Goal: Task Accomplishment & Management: Manage account settings

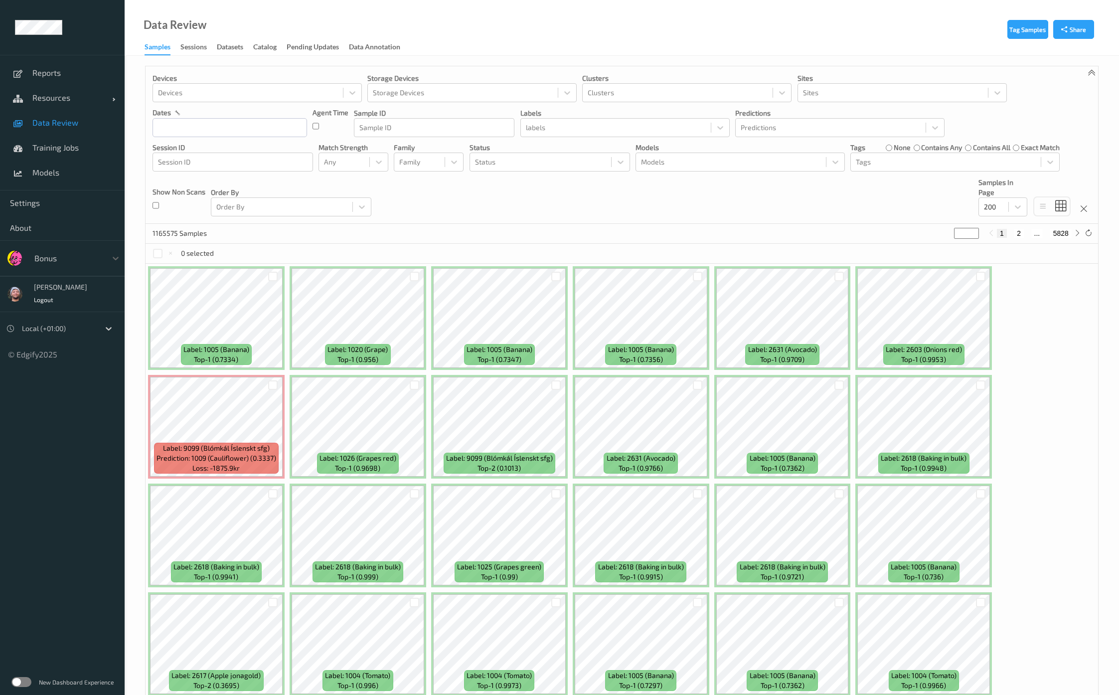
drag, startPoint x: 76, startPoint y: 248, endPoint x: 77, endPoint y: 258, distance: 10.1
click at [76, 249] on div "Bonus" at bounding box center [76, 258] width 95 height 19
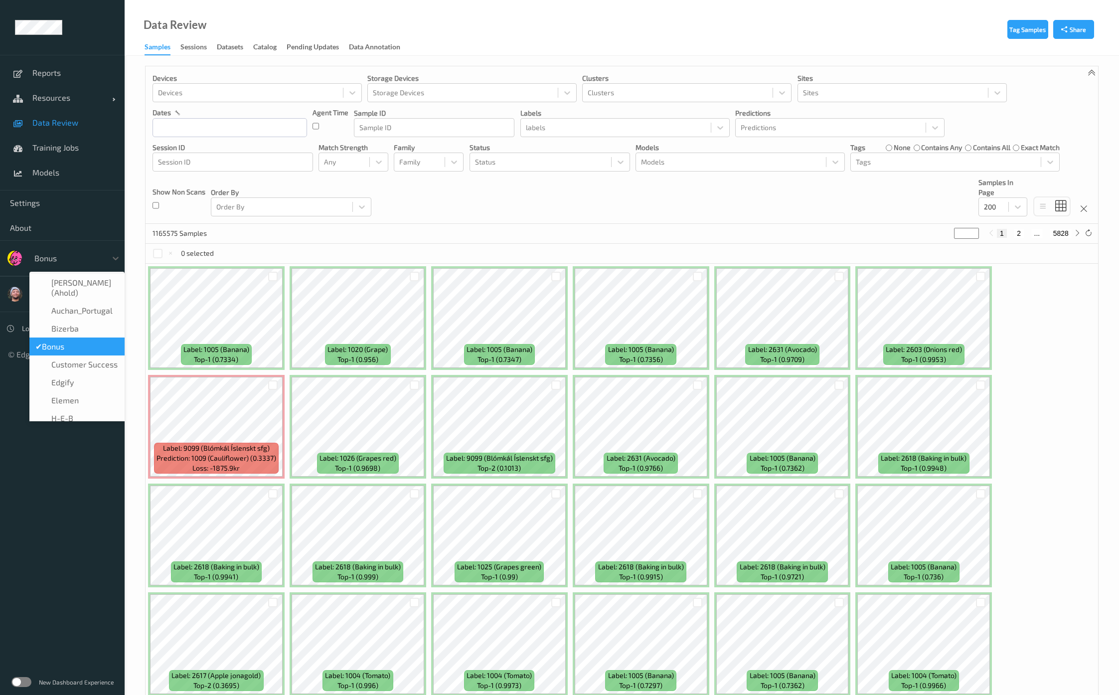
click at [78, 260] on div at bounding box center [67, 258] width 67 height 12
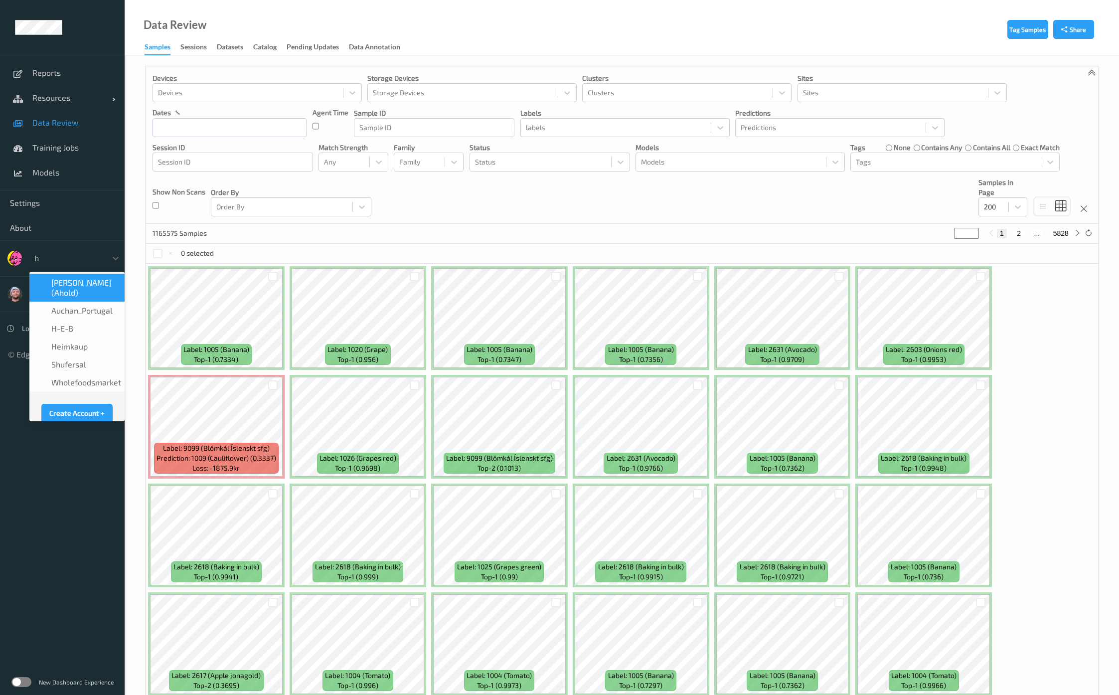
type input "h-"
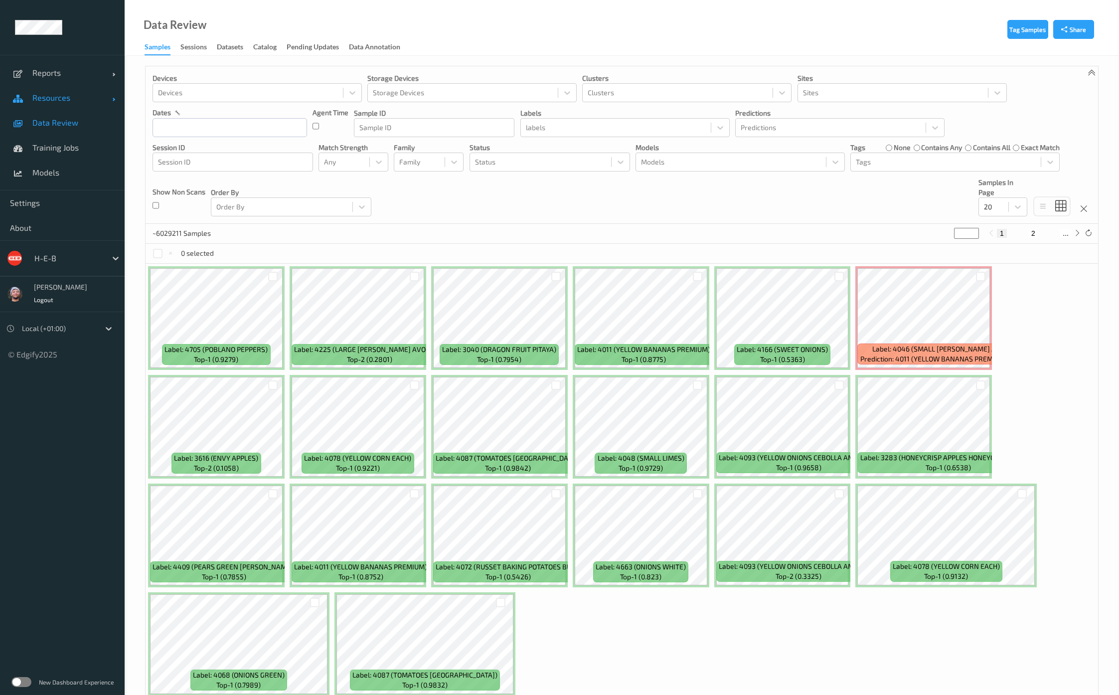
click at [65, 93] on span "Resources" at bounding box center [72, 98] width 80 height 10
click at [60, 126] on span "Devices" at bounding box center [73, 123] width 82 height 10
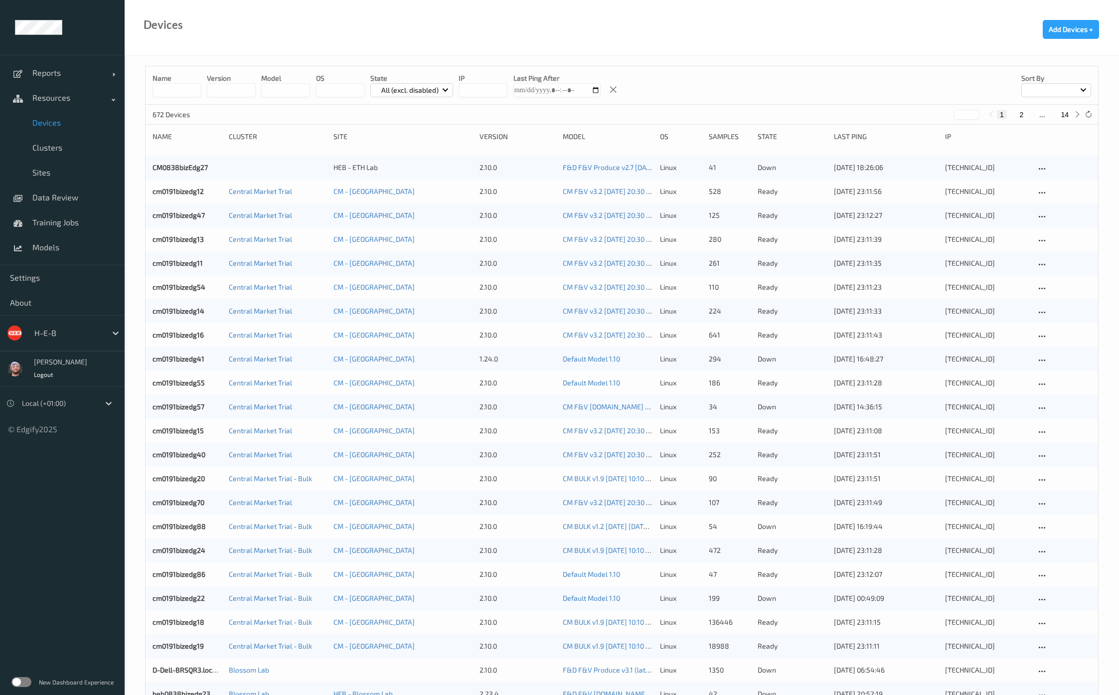
click at [1063, 116] on button "14" at bounding box center [1065, 114] width 14 height 9
type input "**"
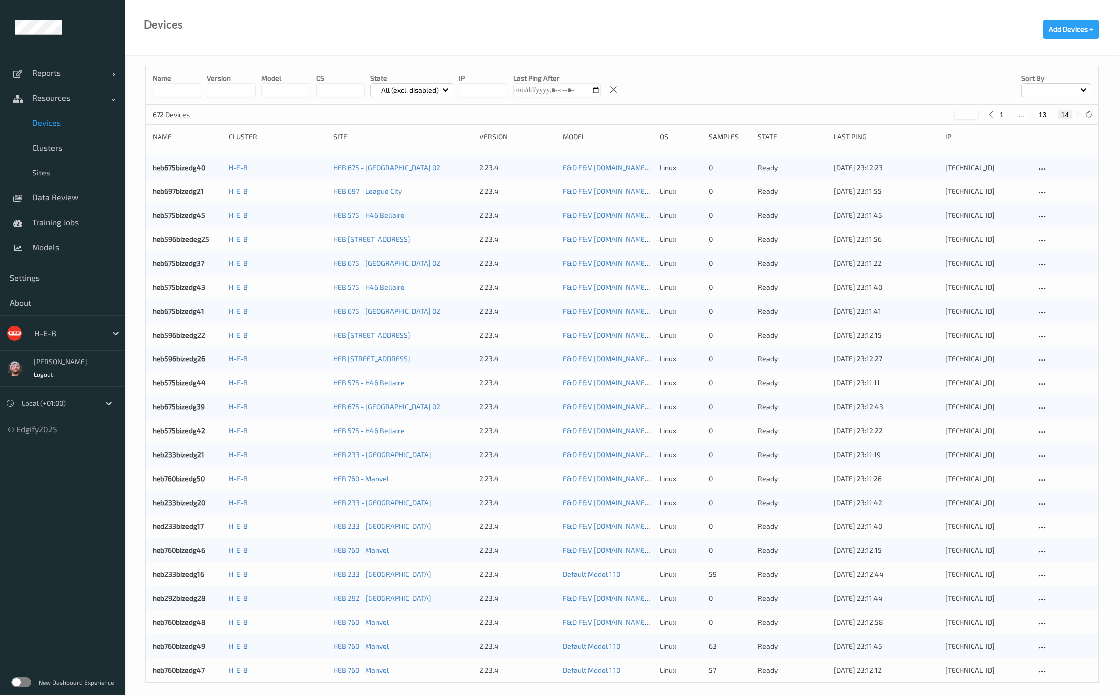
click at [166, 93] on input at bounding box center [177, 90] width 49 height 14
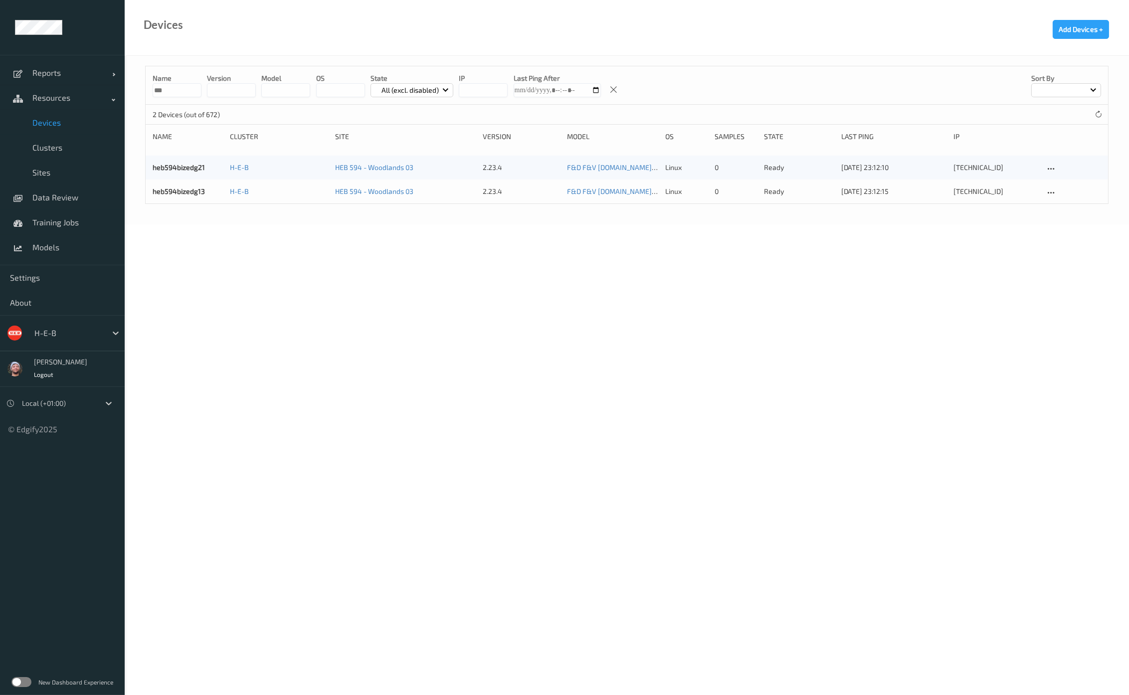
type input "***"
click at [307, 360] on body "Reports Default Report Customized Report Resources Devices Clusters Sites Data …" at bounding box center [564, 347] width 1129 height 695
drag, startPoint x: 386, startPoint y: 260, endPoint x: 391, endPoint y: 248, distance: 13.4
click at [386, 260] on body "Reports Default Report Customized Report Resources Devices Clusters Sites Data …" at bounding box center [564, 347] width 1129 height 695
click at [405, 88] on p "All (excl. disabled)" at bounding box center [410, 90] width 64 height 10
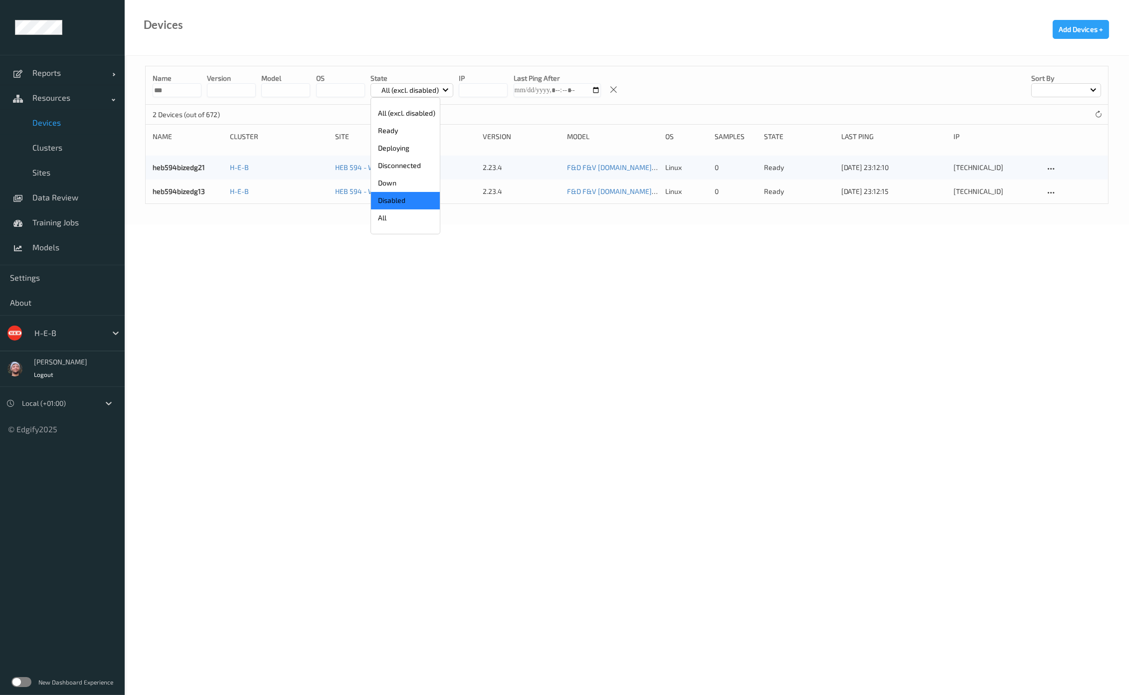
click at [402, 200] on p "Disabled" at bounding box center [405, 200] width 69 height 17
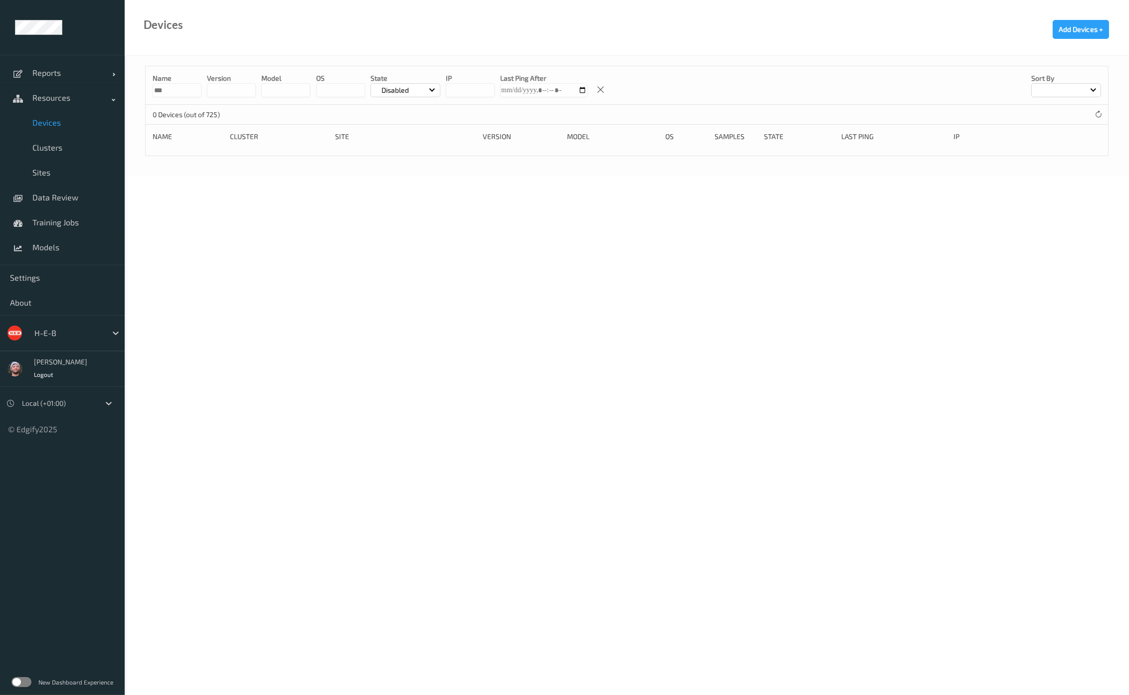
click at [321, 513] on body "Reports Default Report Customized Report Resources Devices Clusters Sites Data …" at bounding box center [564, 347] width 1129 height 695
click at [100, 125] on span "Devices" at bounding box center [73, 123] width 82 height 10
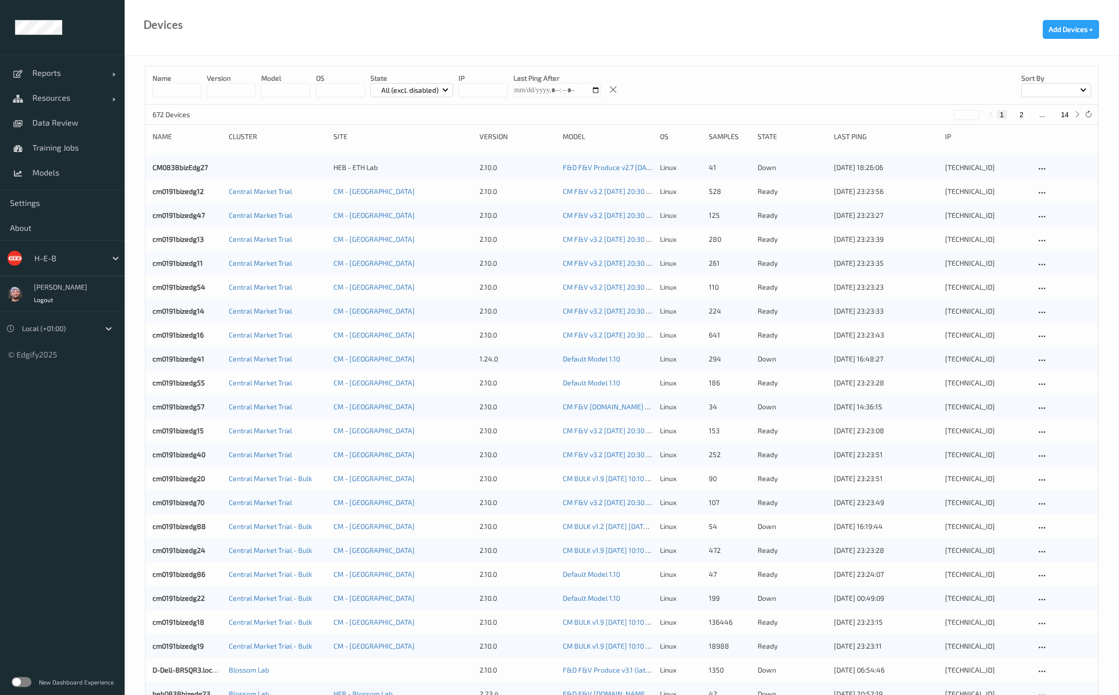
click at [1063, 114] on button "14" at bounding box center [1065, 114] width 14 height 9
type input "**"
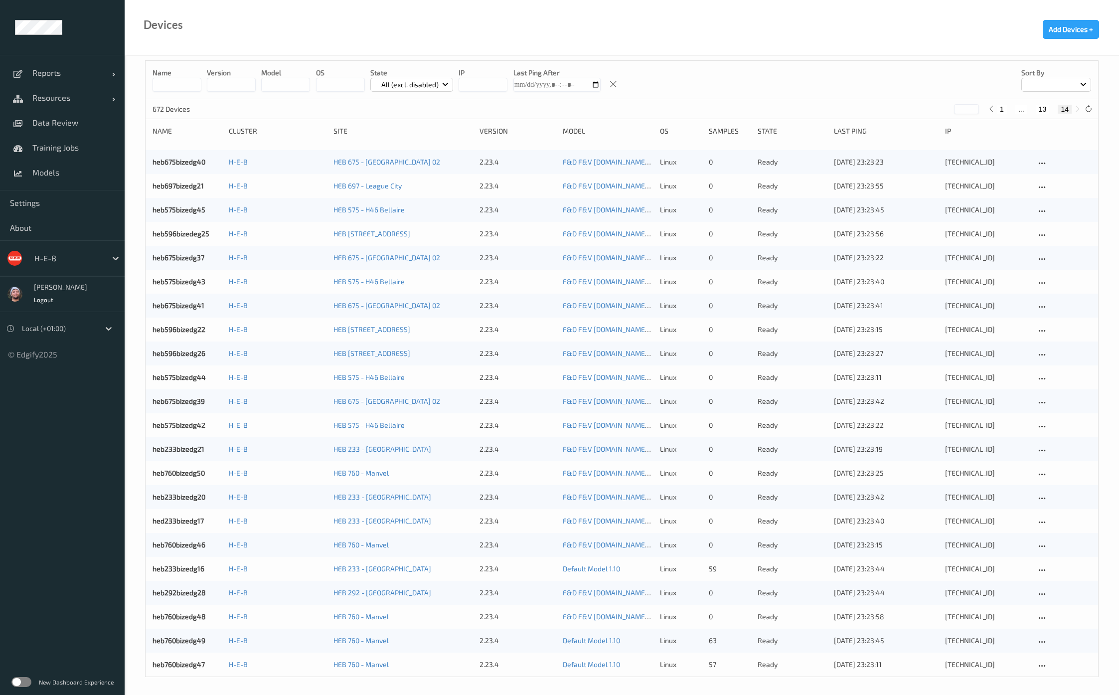
scroll to position [7, 0]
click at [417, 53] on div "Devices Add Devices +" at bounding box center [622, 28] width 995 height 56
click at [186, 82] on input at bounding box center [177, 83] width 49 height 14
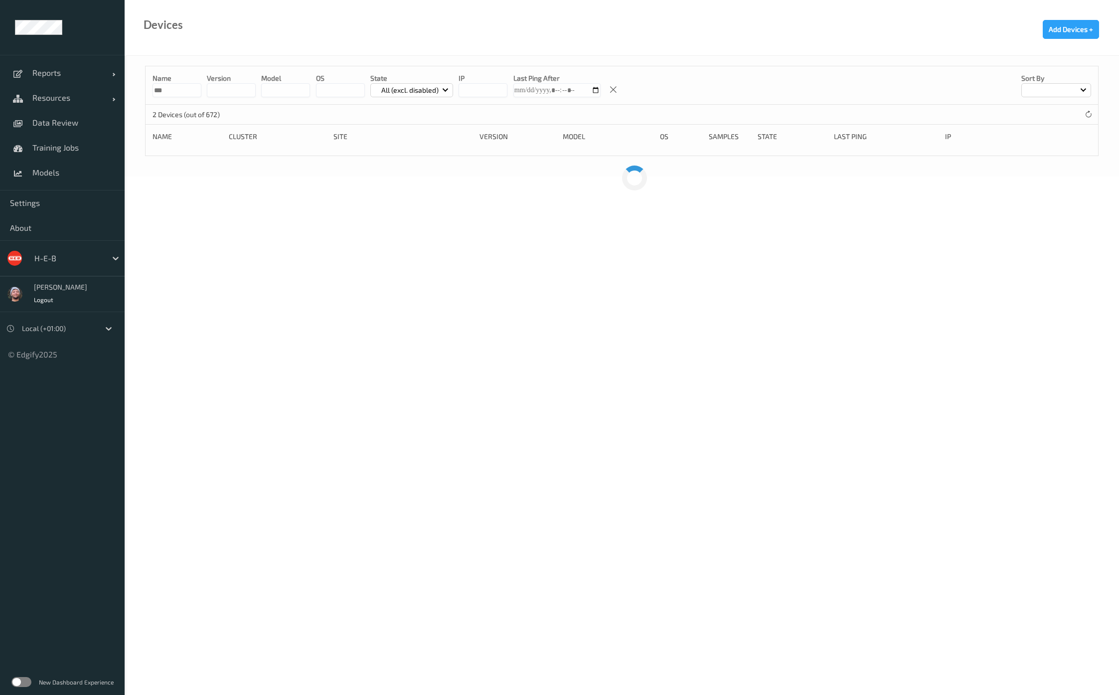
scroll to position [0, 0]
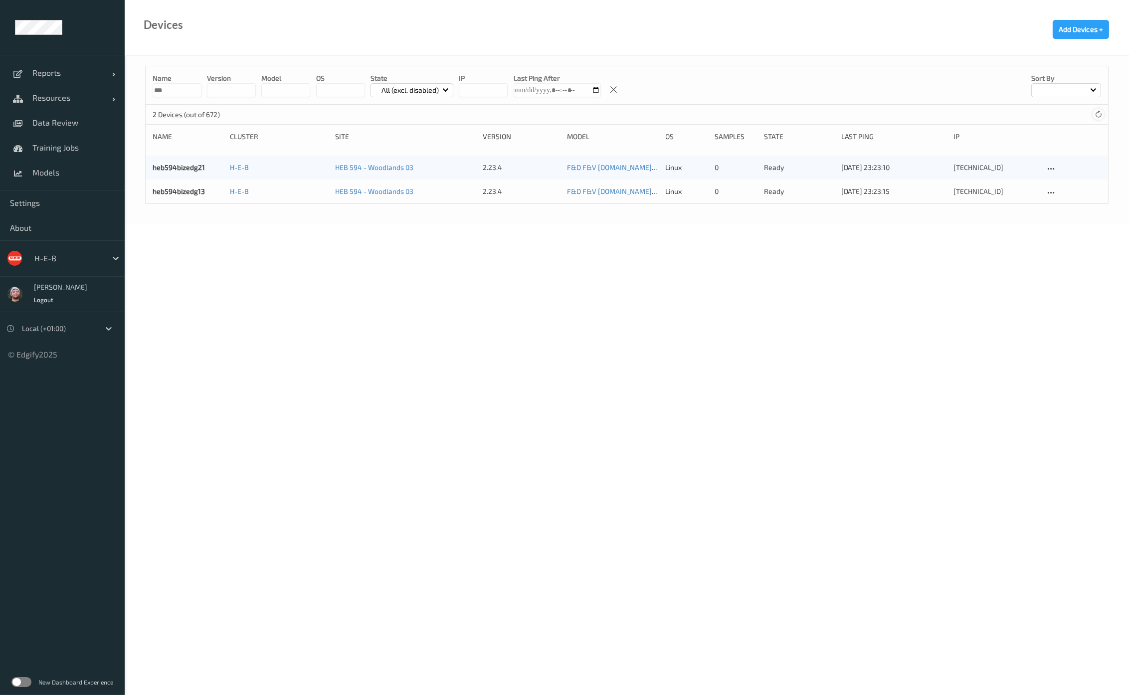
type input "***"
click at [1103, 111] on div at bounding box center [1097, 114] width 11 height 11
click at [202, 567] on body "Reports Default Report Customized Report Resources Devices Clusters Sites Data …" at bounding box center [564, 347] width 1129 height 695
click at [1099, 117] on icon at bounding box center [1097, 114] width 7 height 7
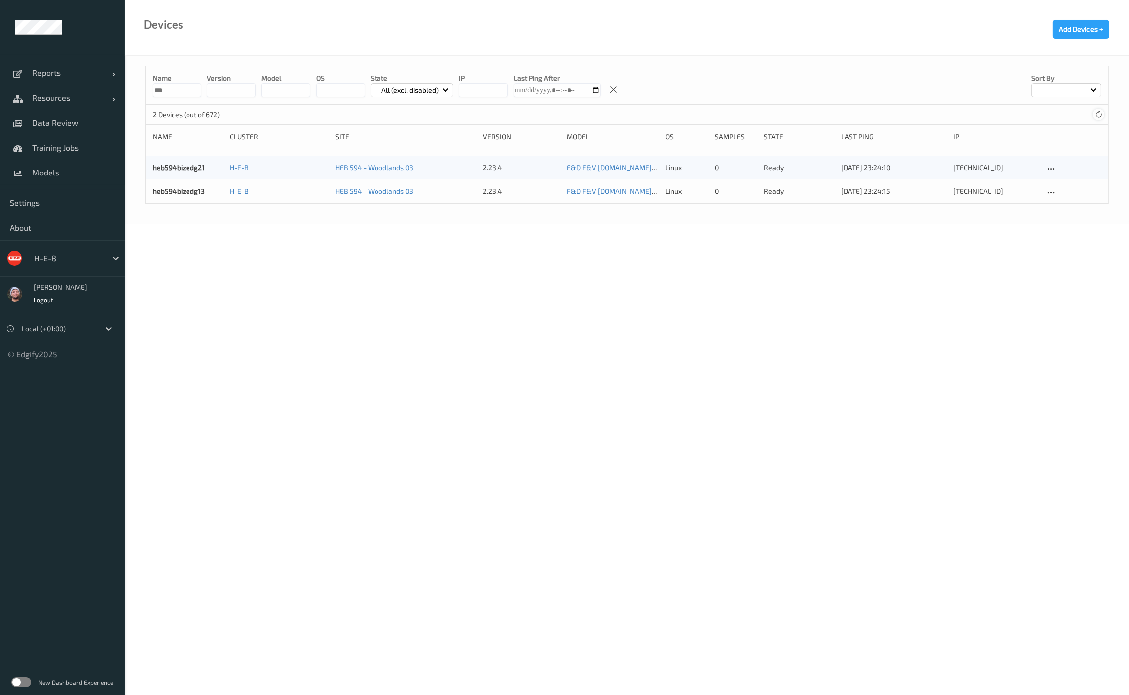
click at [1099, 117] on icon at bounding box center [1097, 114] width 7 height 7
drag, startPoint x: 173, startPoint y: 92, endPoint x: 111, endPoint y: 92, distance: 62.8
click at [111, 92] on div "Reports Default Report Customized Report Resources Devices Clusters Sites Data …" at bounding box center [564, 84] width 1129 height 169
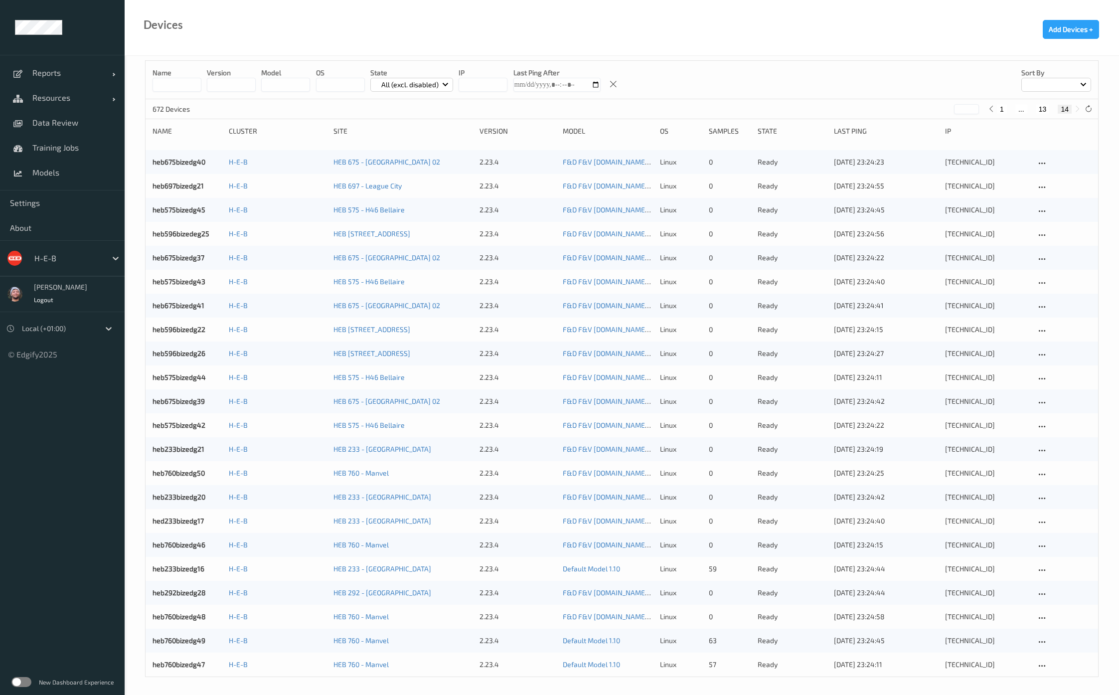
scroll to position [7, 0]
drag, startPoint x: 199, startPoint y: 384, endPoint x: 195, endPoint y: 375, distance: 9.6
drag, startPoint x: 204, startPoint y: 256, endPoint x: 185, endPoint y: 252, distance: 19.5
click at [1083, 107] on div at bounding box center [1088, 107] width 11 height 11
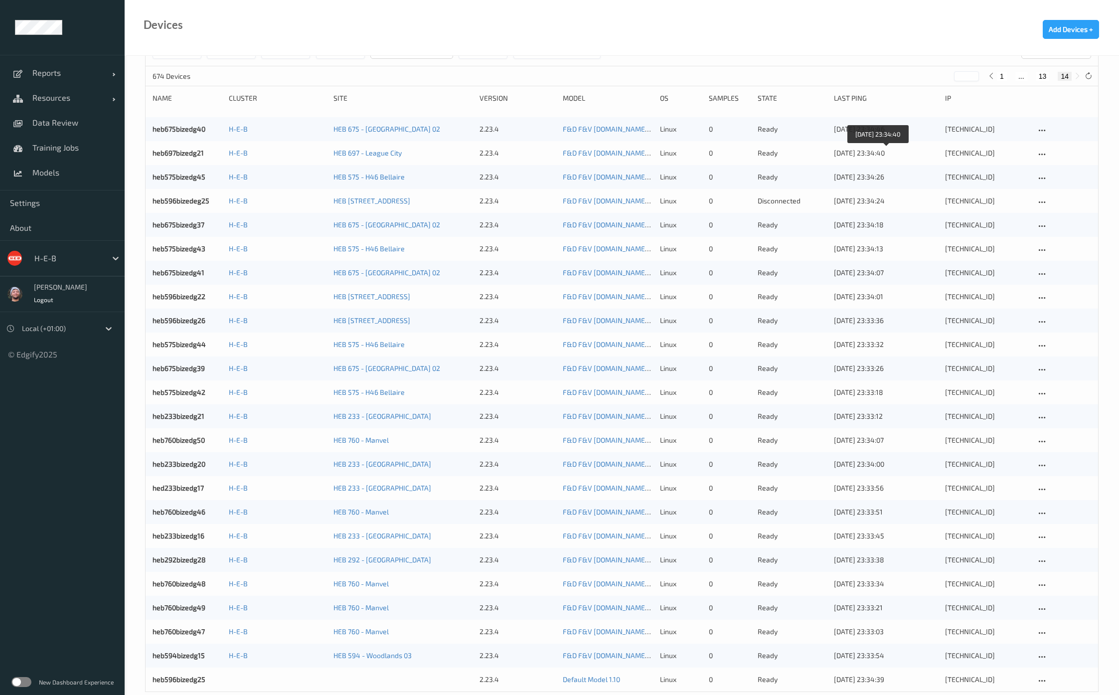
scroll to position [55, 0]
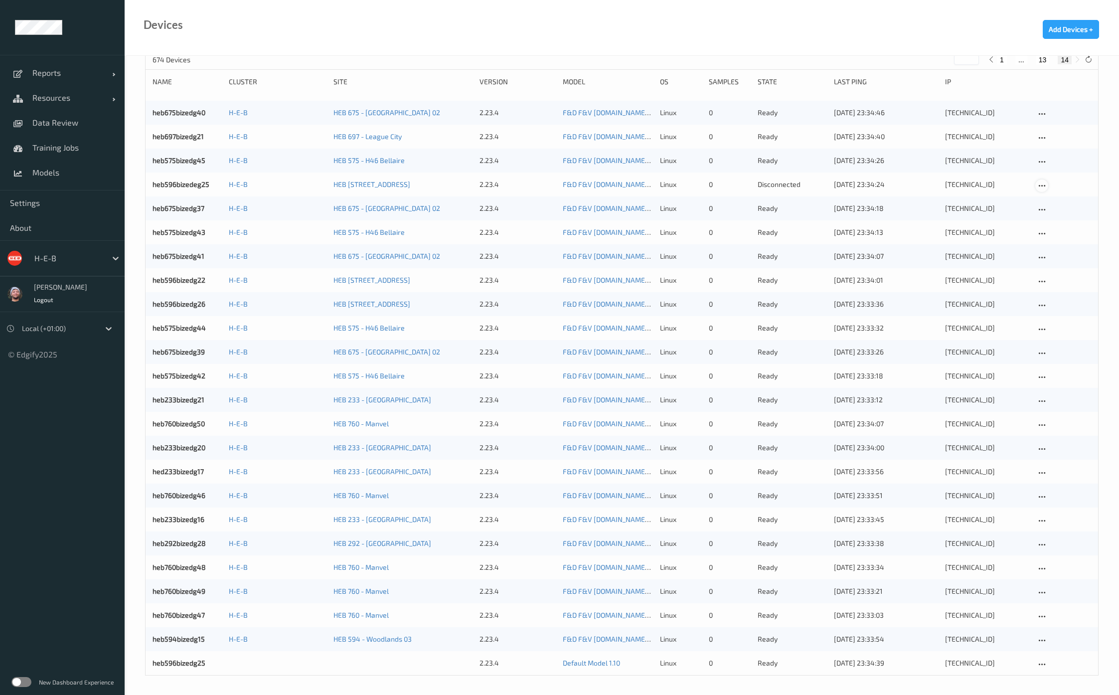
click at [1042, 188] on icon at bounding box center [1042, 185] width 8 height 9
click at [1064, 238] on div "Disable Device" at bounding box center [1072, 238] width 39 height 9
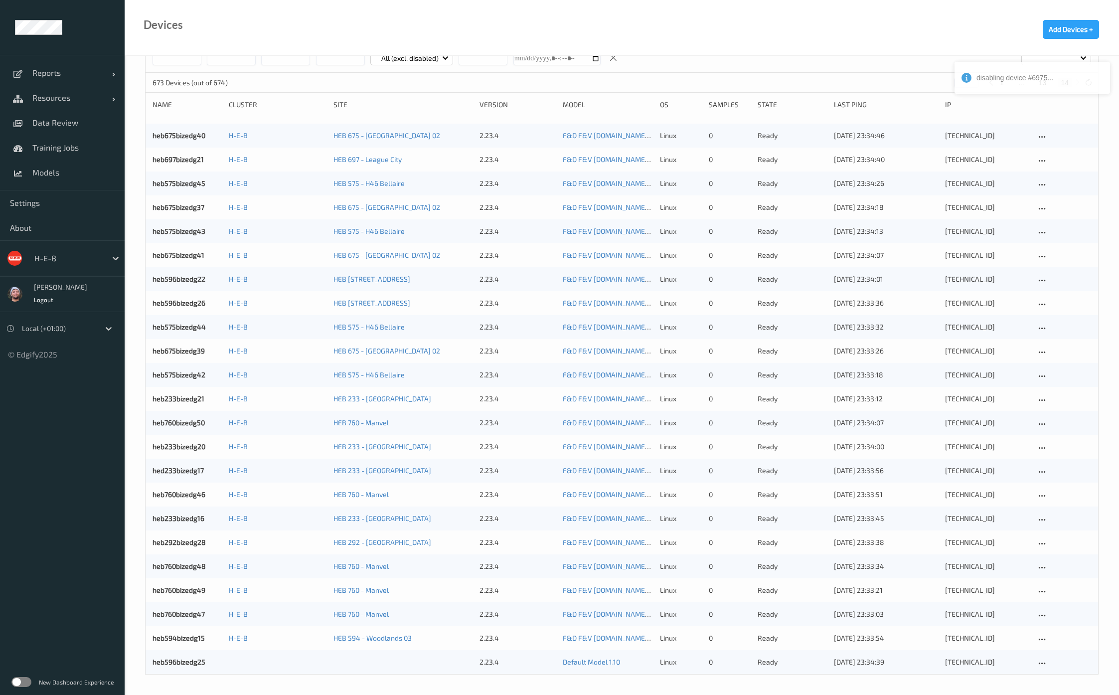
scroll to position [31, 0]
copy link "heb596bizedg25"
drag, startPoint x: 209, startPoint y: 663, endPoint x: 92, endPoint y: 188, distance: 489.4
click at [148, 633] on div "heb675bizedg40 H-E-B HEB 675 - Pearland 02 2.23.4 F&D F&V v4.9.ST (Daily) 2025-…" at bounding box center [622, 399] width 953 height 550
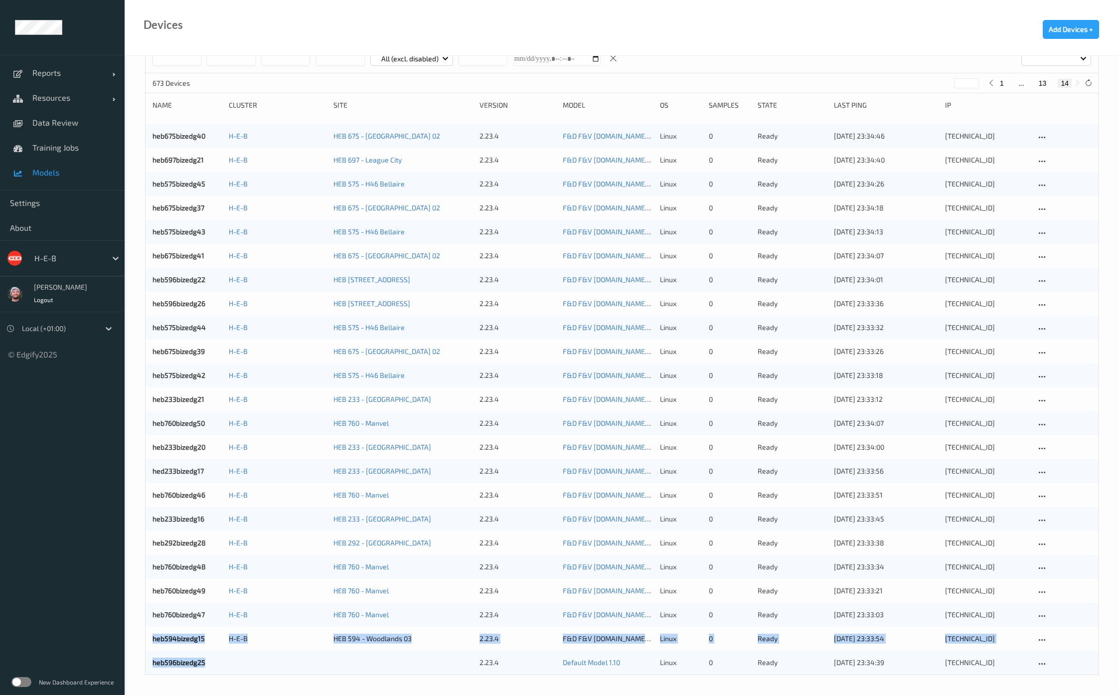
click at [52, 175] on span "Models" at bounding box center [73, 173] width 82 height 10
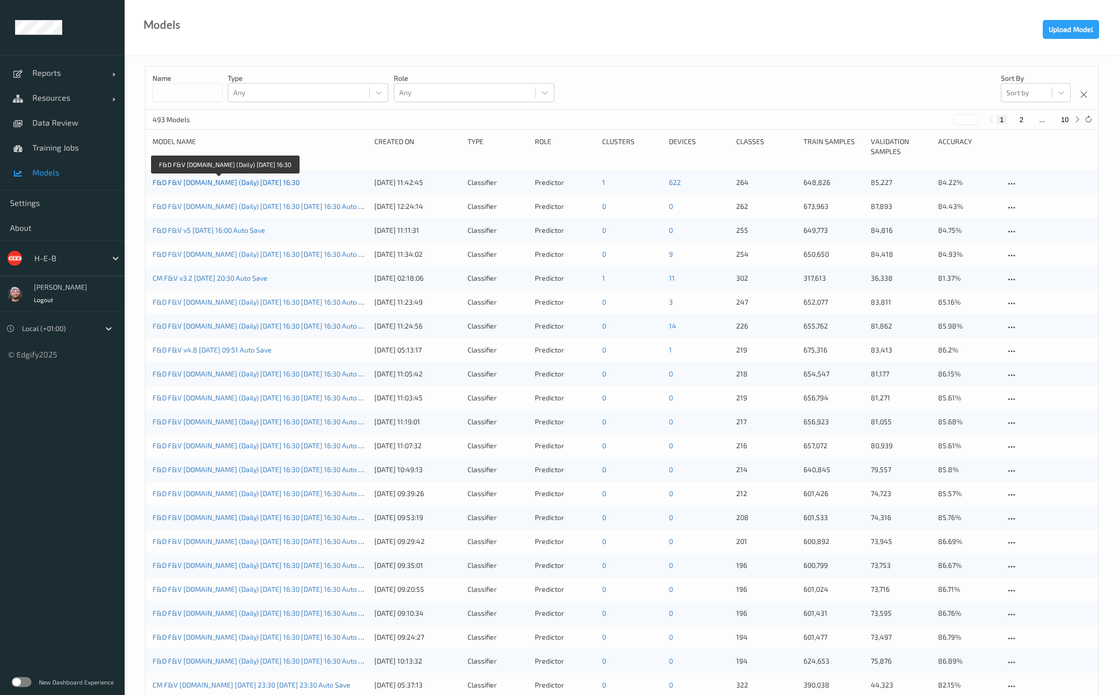
click at [258, 181] on link "F&D F&V [DOMAIN_NAME] (Daily) [DATE] 16:30" at bounding box center [226, 182] width 147 height 8
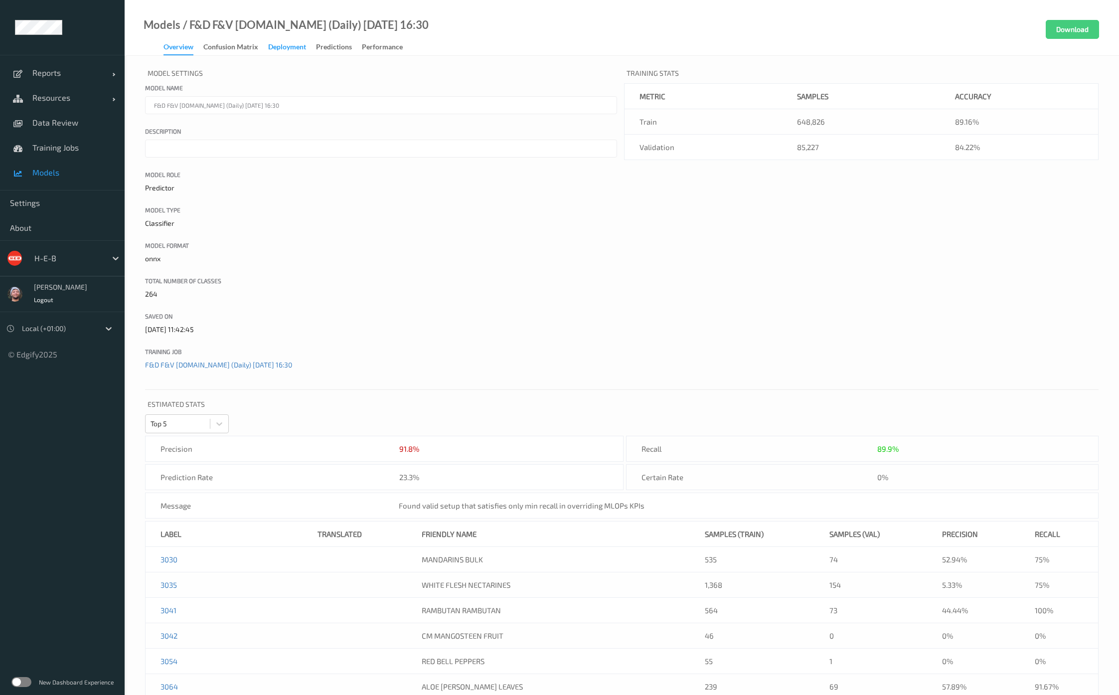
click at [235, 48] on div "Confusion matrix" at bounding box center [230, 48] width 55 height 12
click at [299, 48] on div "Deployment" at bounding box center [287, 48] width 38 height 12
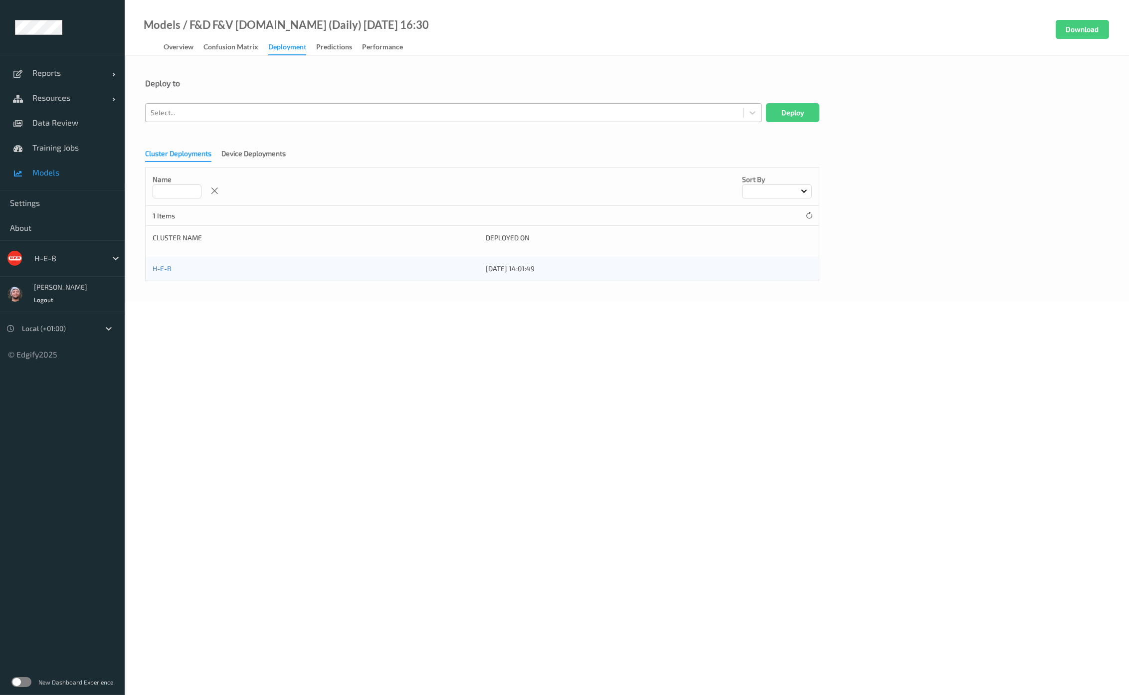
click at [244, 119] on div "Select..." at bounding box center [444, 113] width 597 height 16
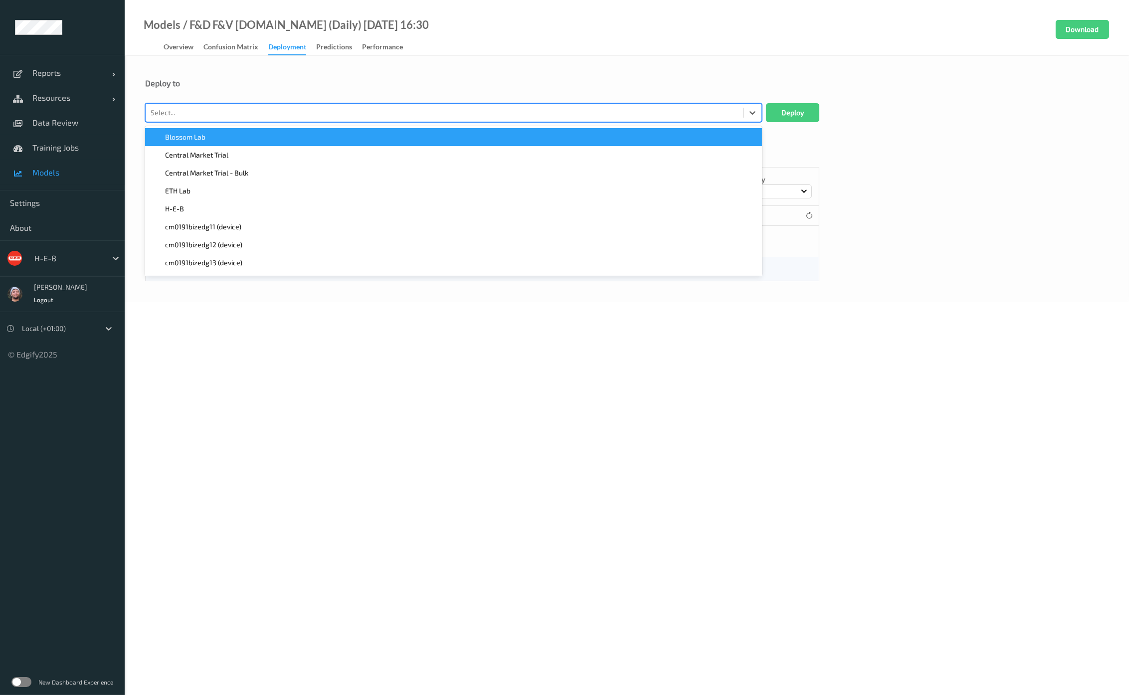
paste input "heb596bizedg25"
type input "heb596bizedg25"
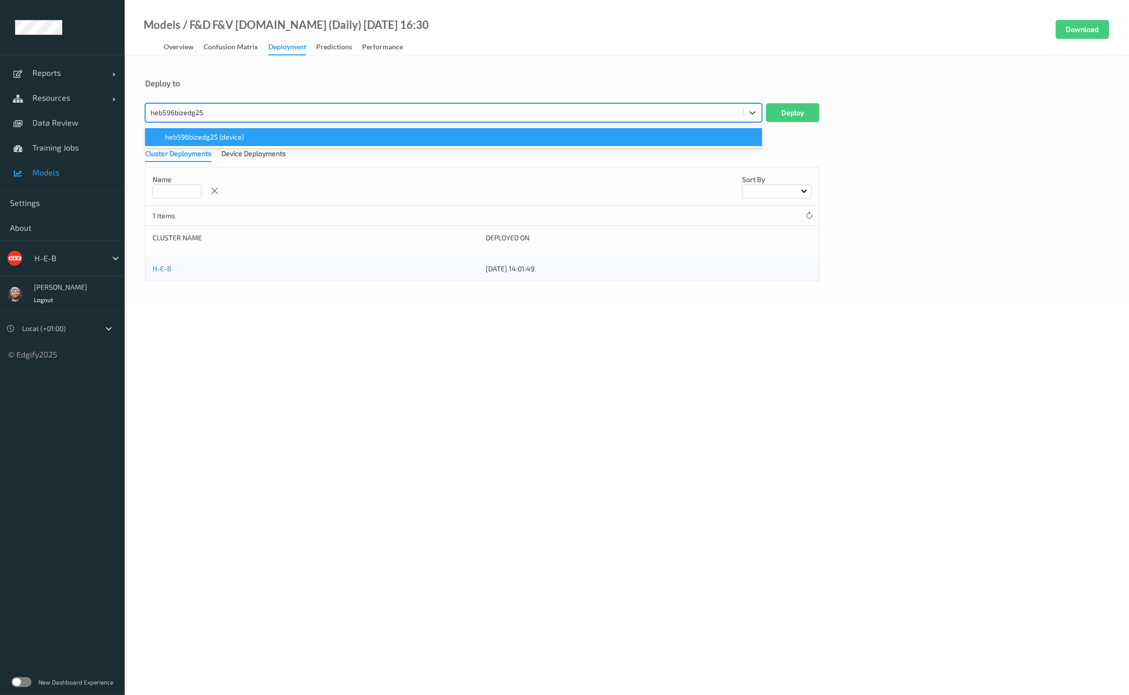
click at [248, 136] on div "heb596bizedg25 (device)" at bounding box center [453, 137] width 605 height 10
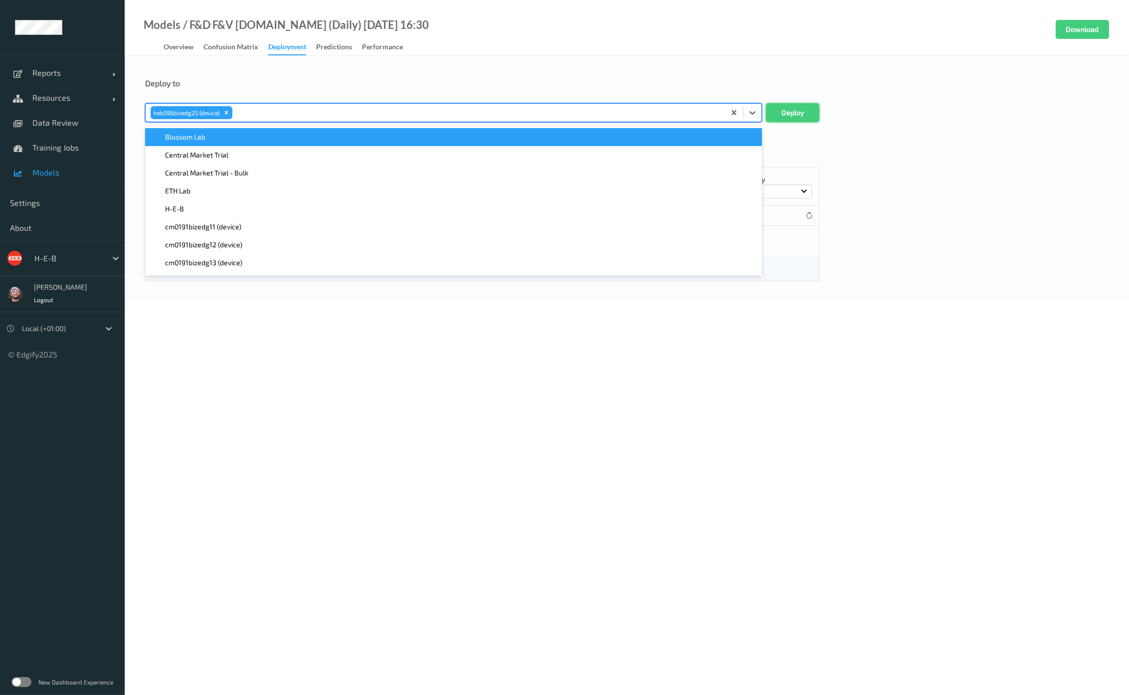
drag, startPoint x: 785, startPoint y: 112, endPoint x: 781, endPoint y: 117, distance: 6.4
click at [785, 112] on button "Deploy" at bounding box center [792, 112] width 53 height 19
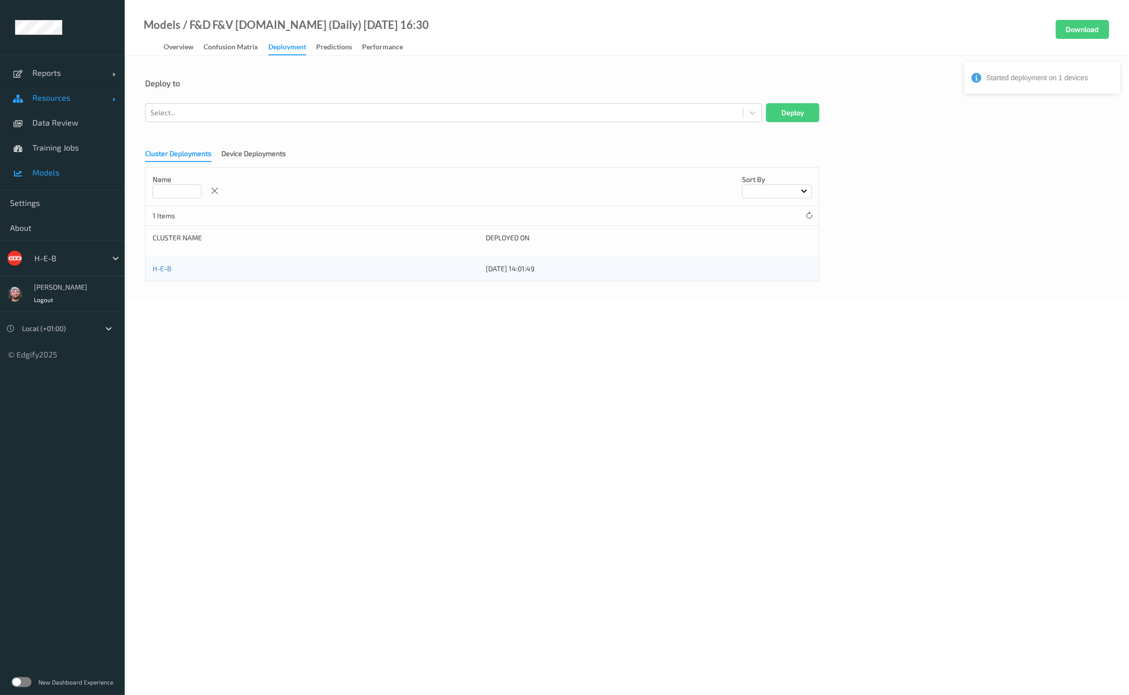
click at [79, 107] on link "Resources" at bounding box center [62, 97] width 125 height 25
click at [61, 130] on link "Devices" at bounding box center [62, 122] width 125 height 25
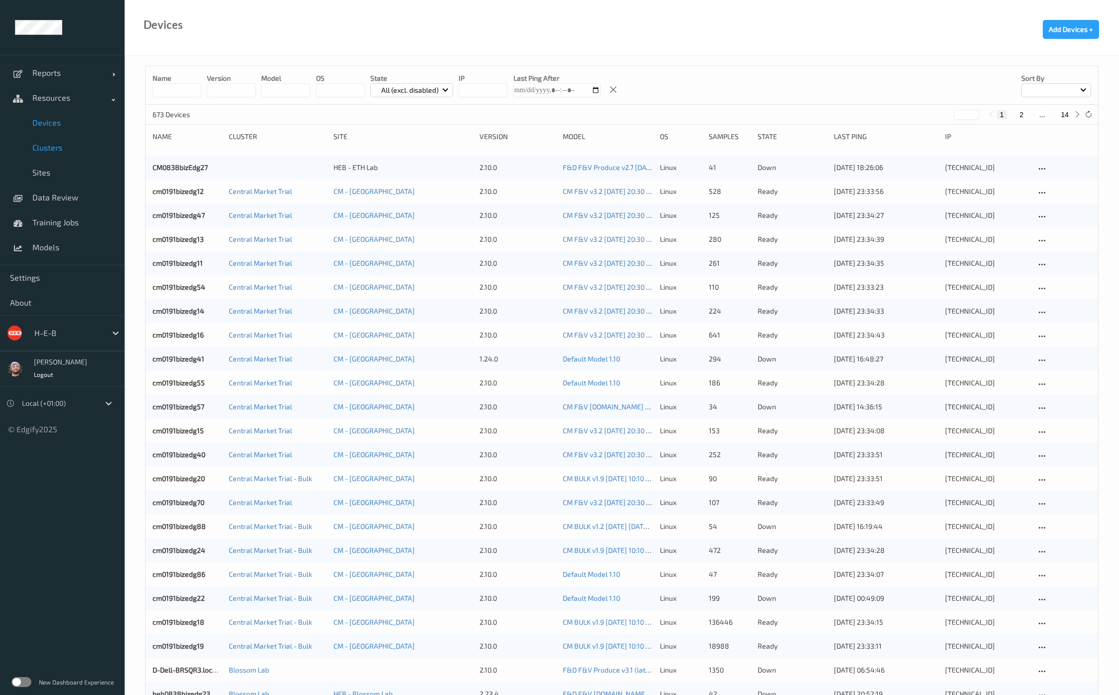
click at [43, 157] on link "Clusters" at bounding box center [62, 147] width 125 height 25
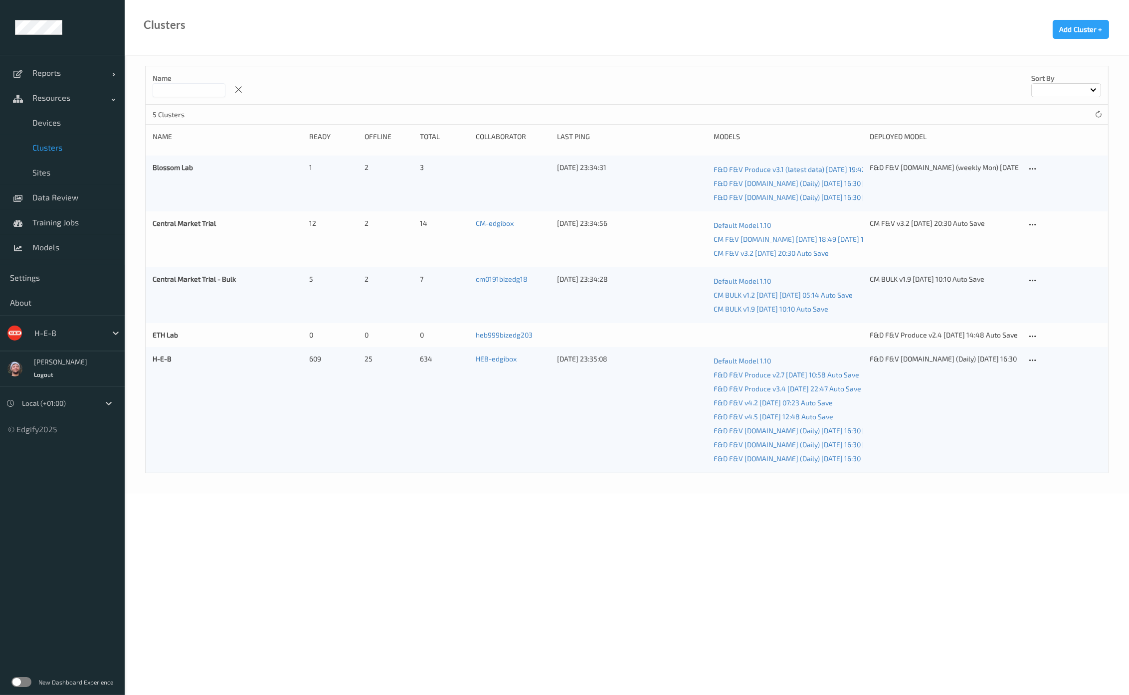
click at [1027, 358] on div "H-E-B 609 25 634 HEB-edgibox 25/09/2025 23:35:08 Default Model 1.10 F&D F&V Pro…" at bounding box center [627, 410] width 962 height 126
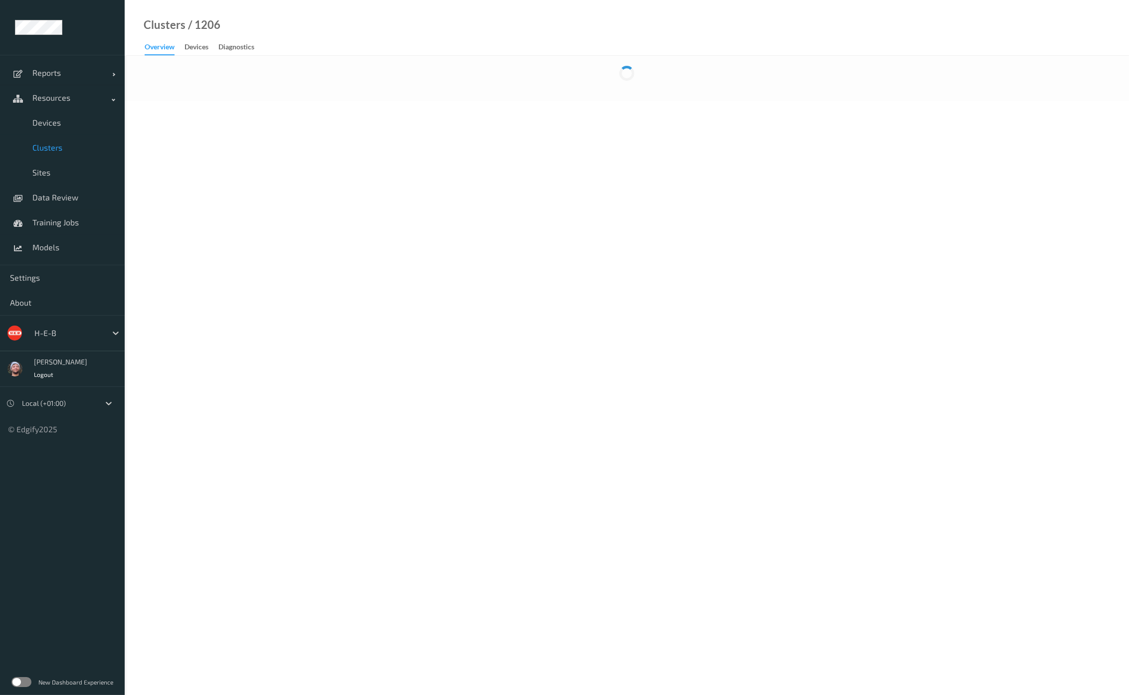
click at [65, 172] on span "Sites" at bounding box center [73, 173] width 82 height 10
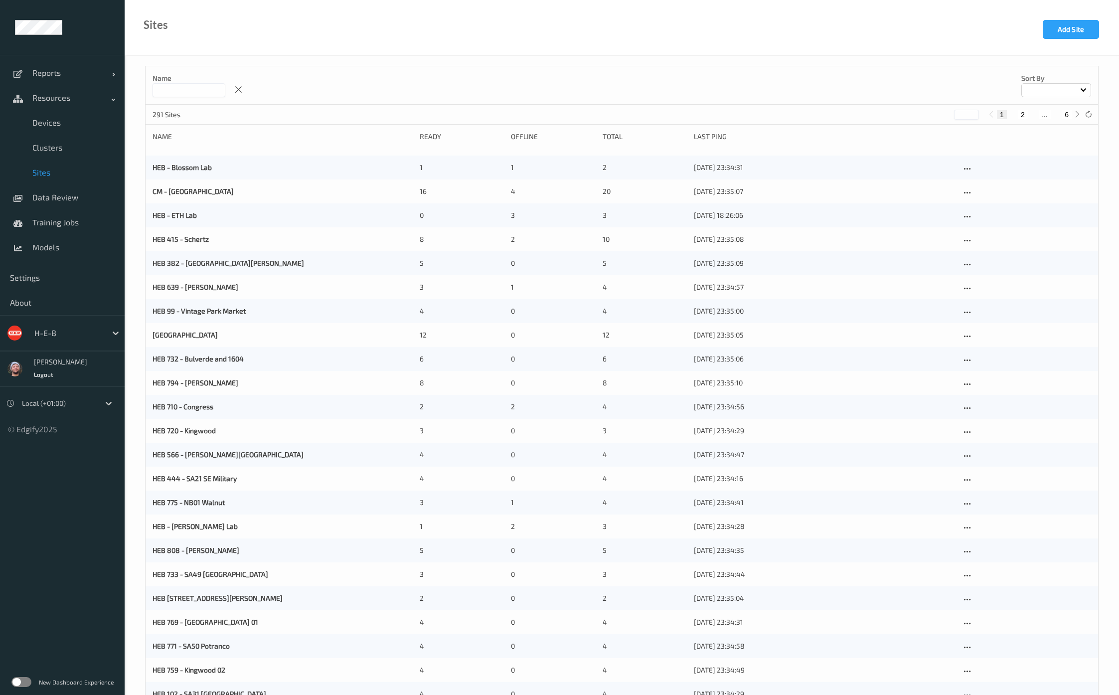
click at [209, 90] on input at bounding box center [189, 90] width 73 height 14
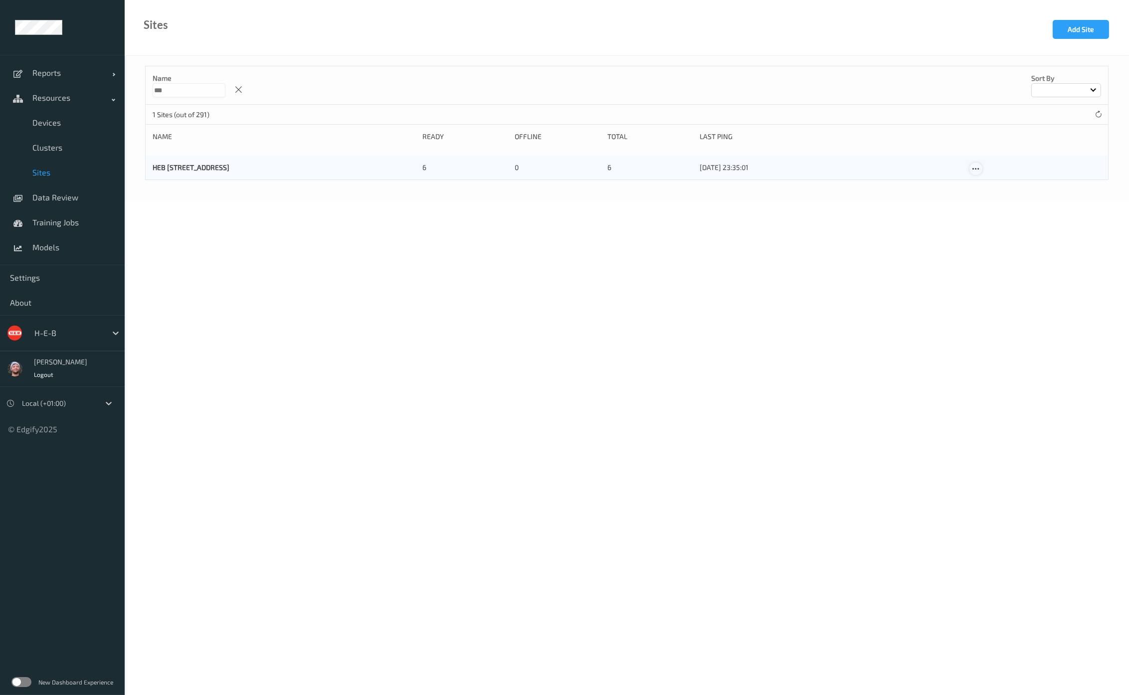
type input "***"
click at [978, 167] on icon at bounding box center [975, 169] width 8 height 9
click at [984, 180] on div at bounding box center [980, 184] width 8 height 9
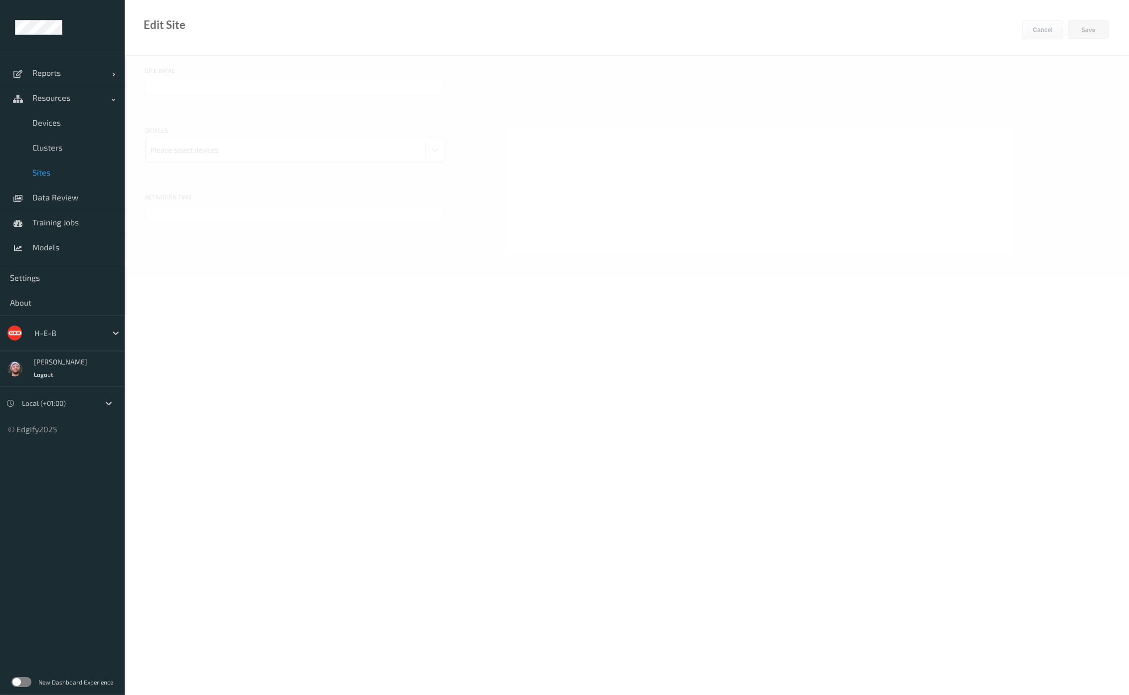
type input "HEB 596 - H50 Grand Pkwy"
type input "23/09/2025 3:00 PM"
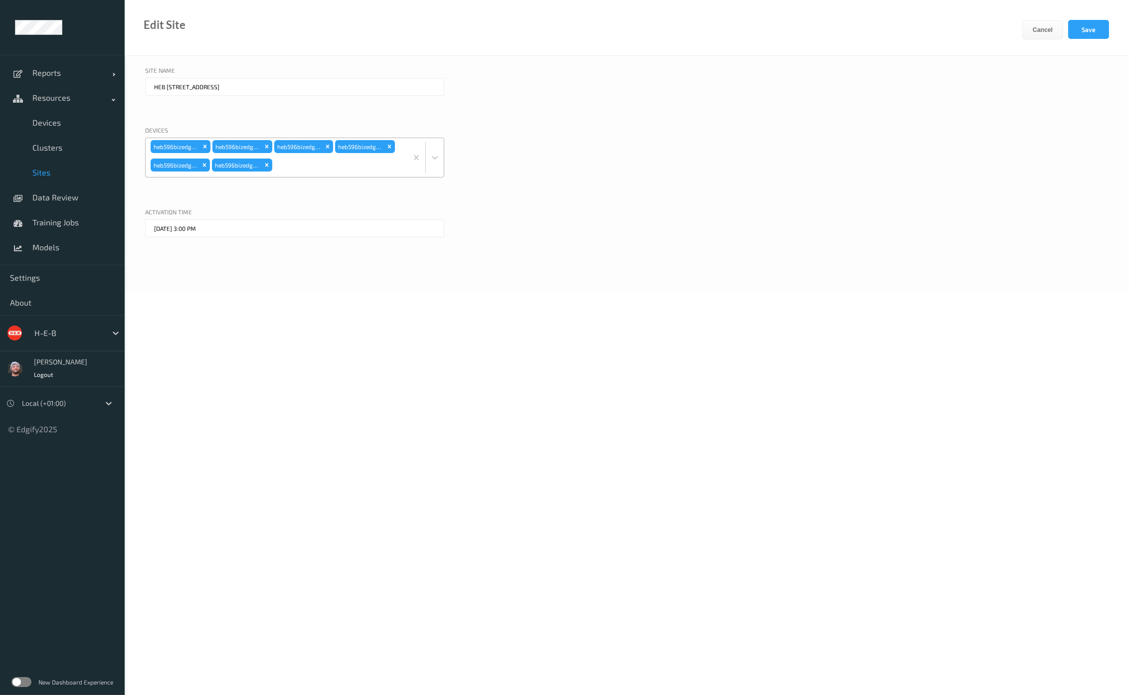
click at [344, 165] on div at bounding box center [338, 165] width 128 height 20
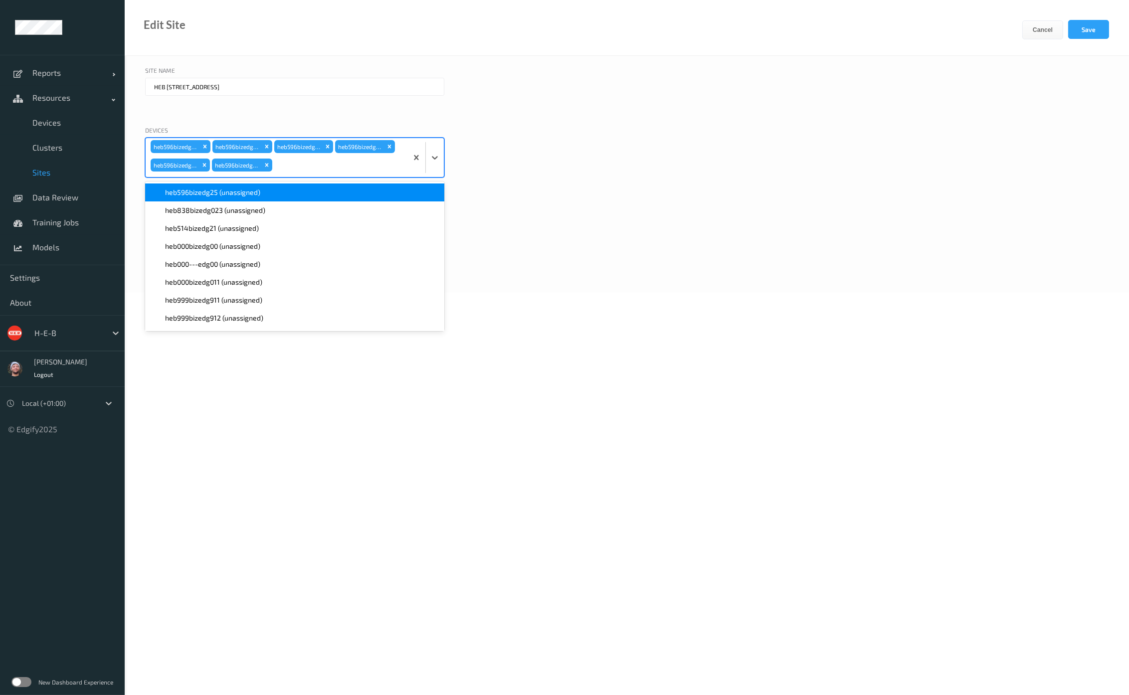
click at [279, 193] on div "heb596bizedg25 (unassigned)" at bounding box center [294, 192] width 287 height 10
click at [1079, 30] on button "Save" at bounding box center [1088, 29] width 41 height 19
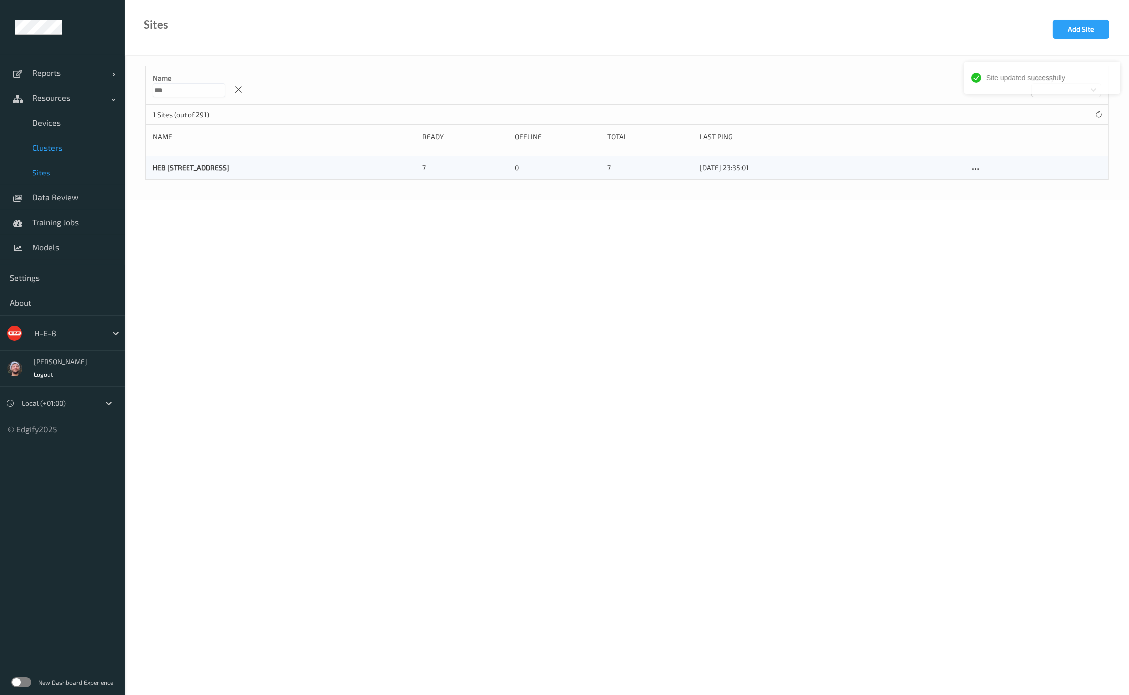
click at [62, 150] on span "Clusters" at bounding box center [73, 148] width 82 height 10
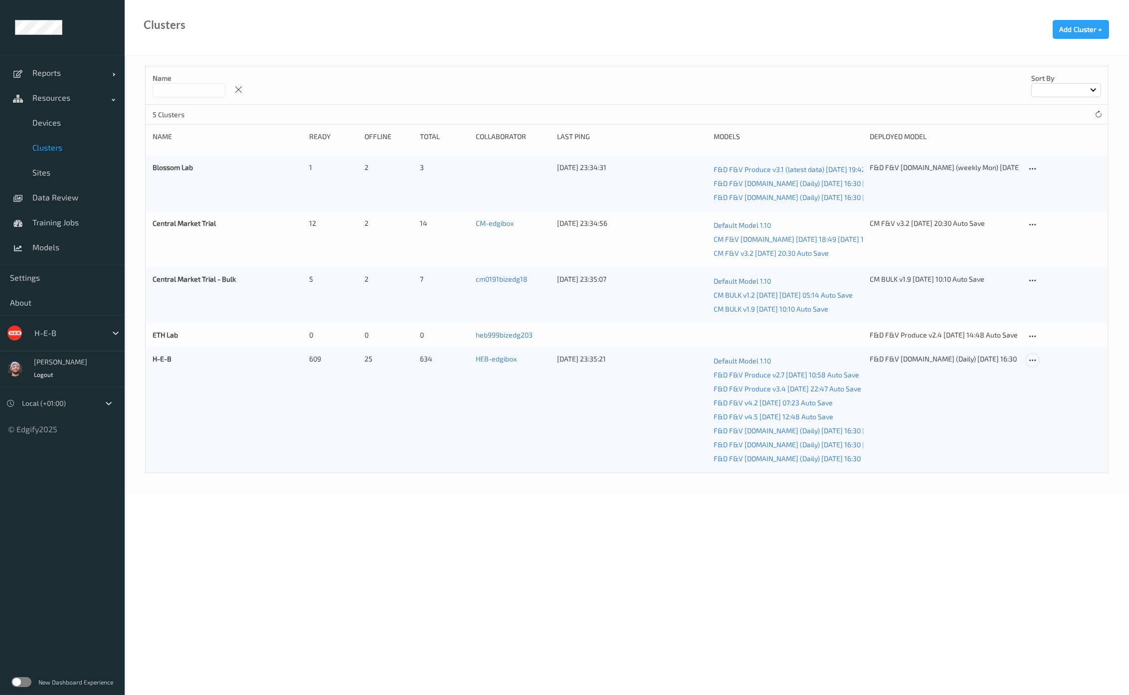
click at [1032, 361] on icon at bounding box center [1032, 360] width 8 height 9
click at [1056, 384] on link "Edit Cluster" at bounding box center [1057, 377] width 61 height 18
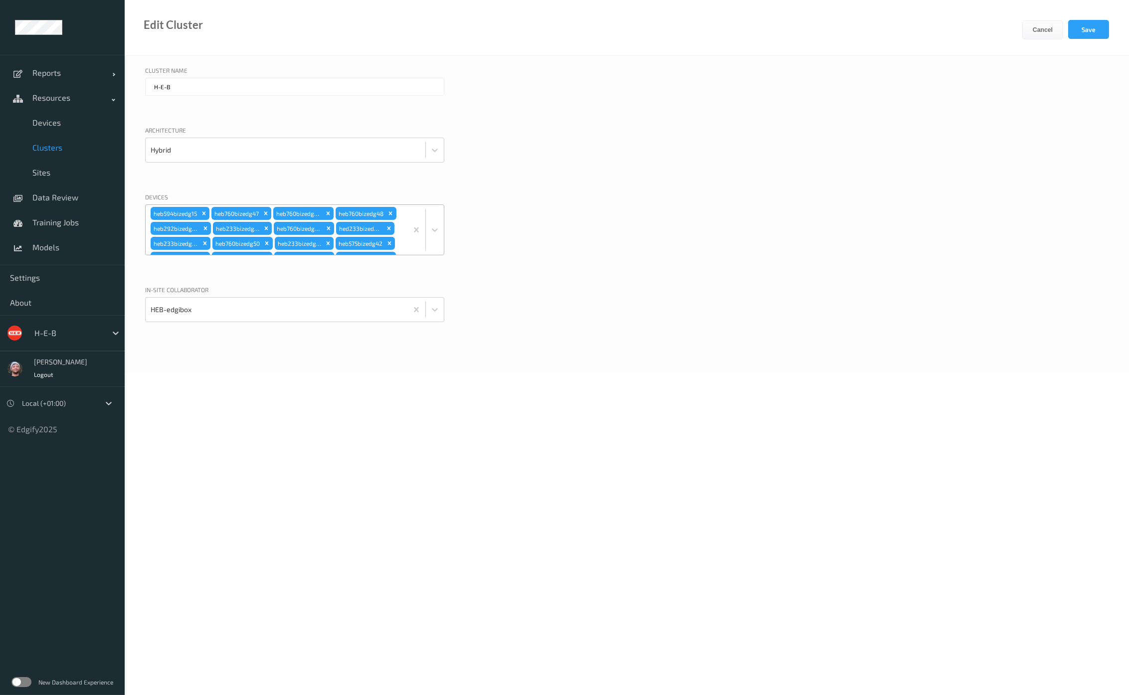
click at [400, 216] on div "heb594bizedg15 heb760bizedg47 heb760bizedg49 heb760bizedg48 heb292bizedg28 heb2…" at bounding box center [277, 230] width 262 height 50
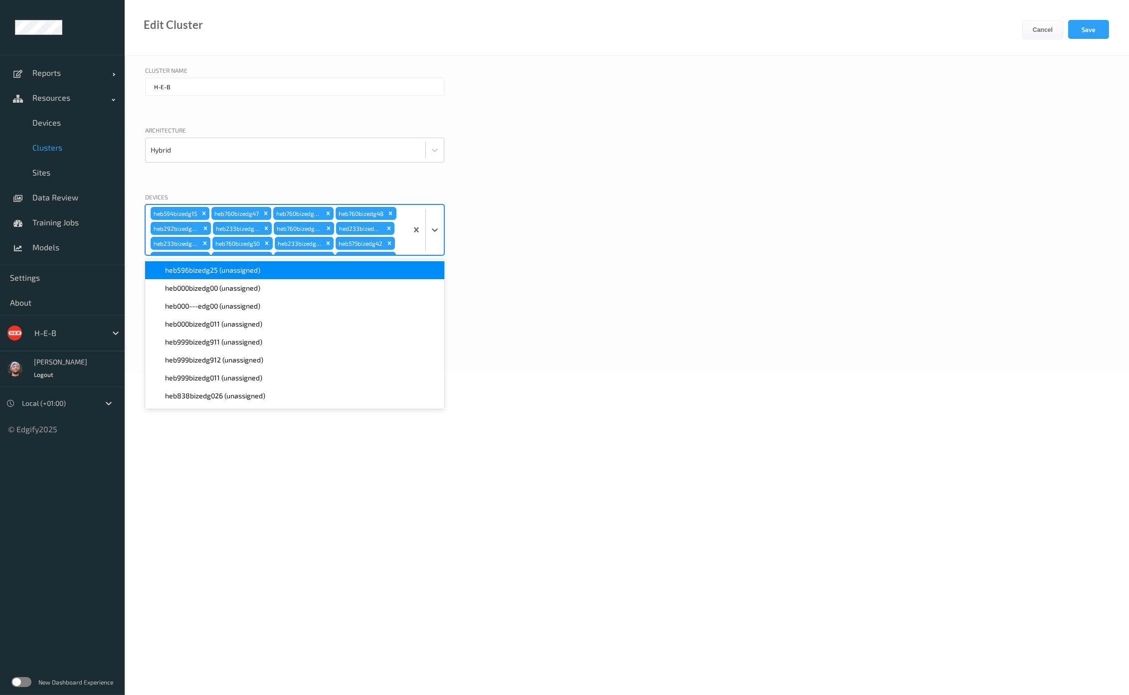
scroll to position [2380, 0]
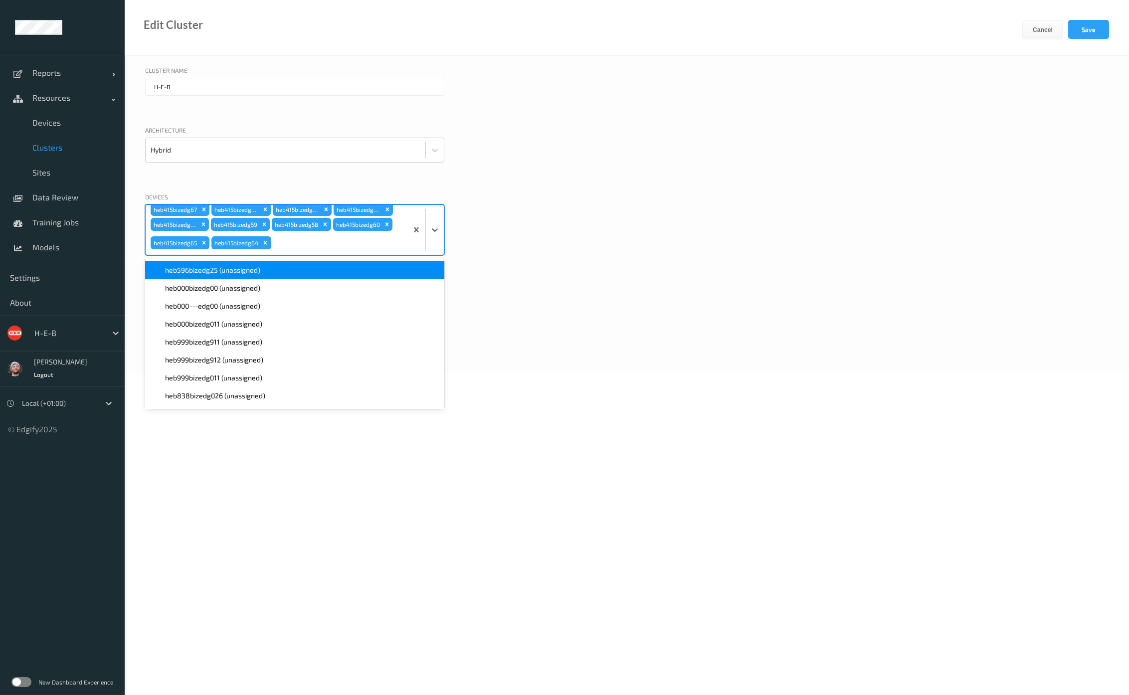
click at [212, 275] on div "heb596bizedg25 (unassigned)" at bounding box center [294, 270] width 299 height 18
click at [1092, 27] on button "Save" at bounding box center [1088, 29] width 41 height 19
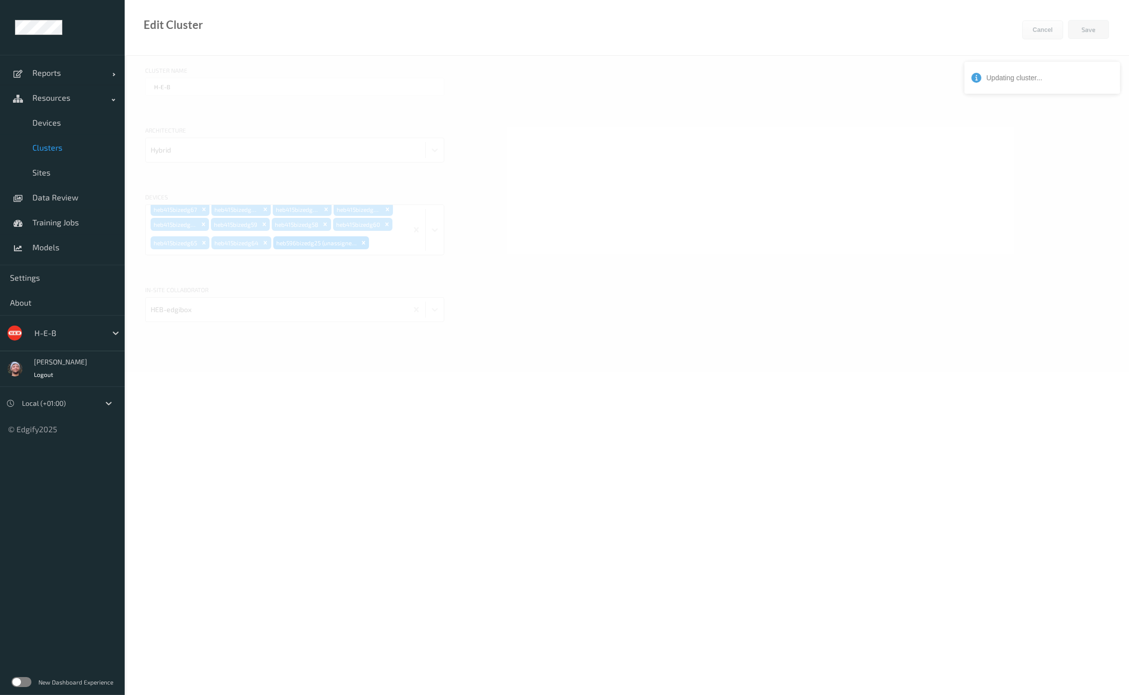
click at [341, 500] on div at bounding box center [627, 521] width 1004 height 1042
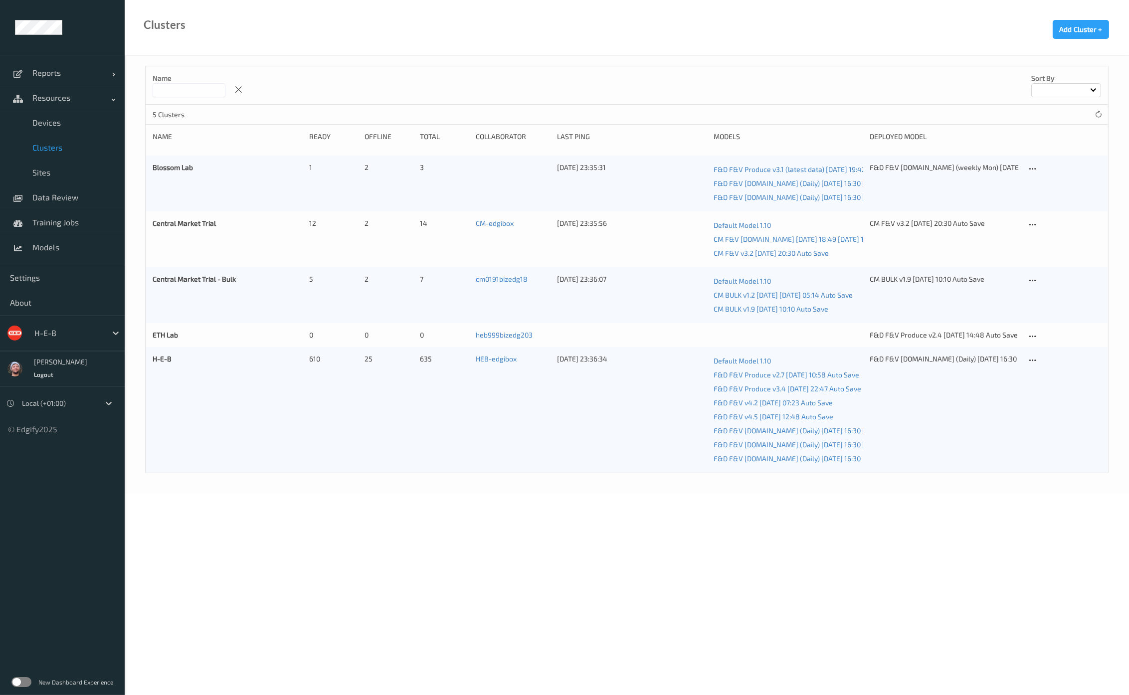
click at [496, 528] on body "Reports Default Report Customized Report Resources Devices Clusters Sites Data …" at bounding box center [564, 347] width 1129 height 695
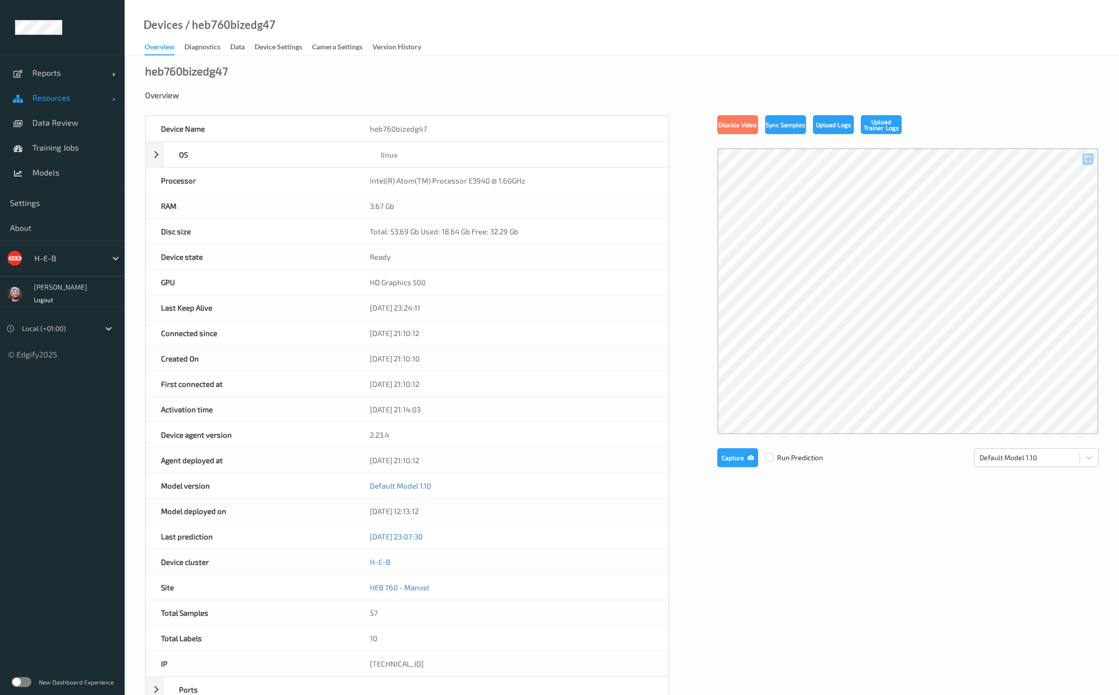
click at [79, 100] on span "Resources" at bounding box center [72, 98] width 80 height 10
click at [289, 44] on div "Device Settings" at bounding box center [278, 48] width 47 height 12
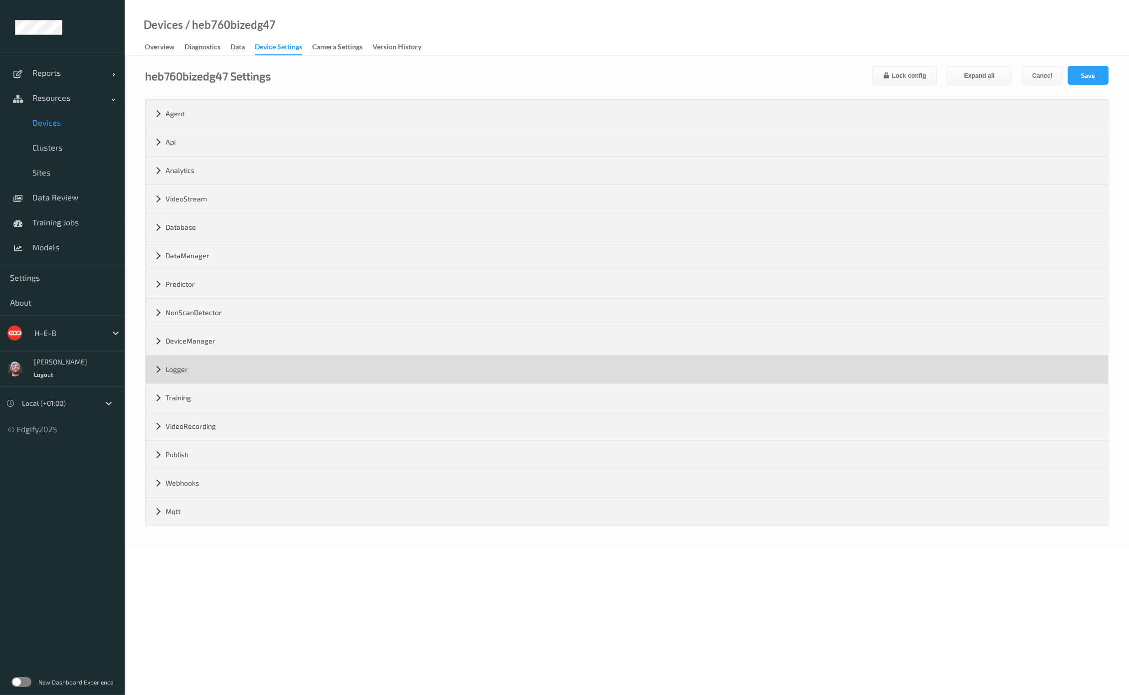
click at [245, 365] on div "Logger" at bounding box center [627, 369] width 962 height 28
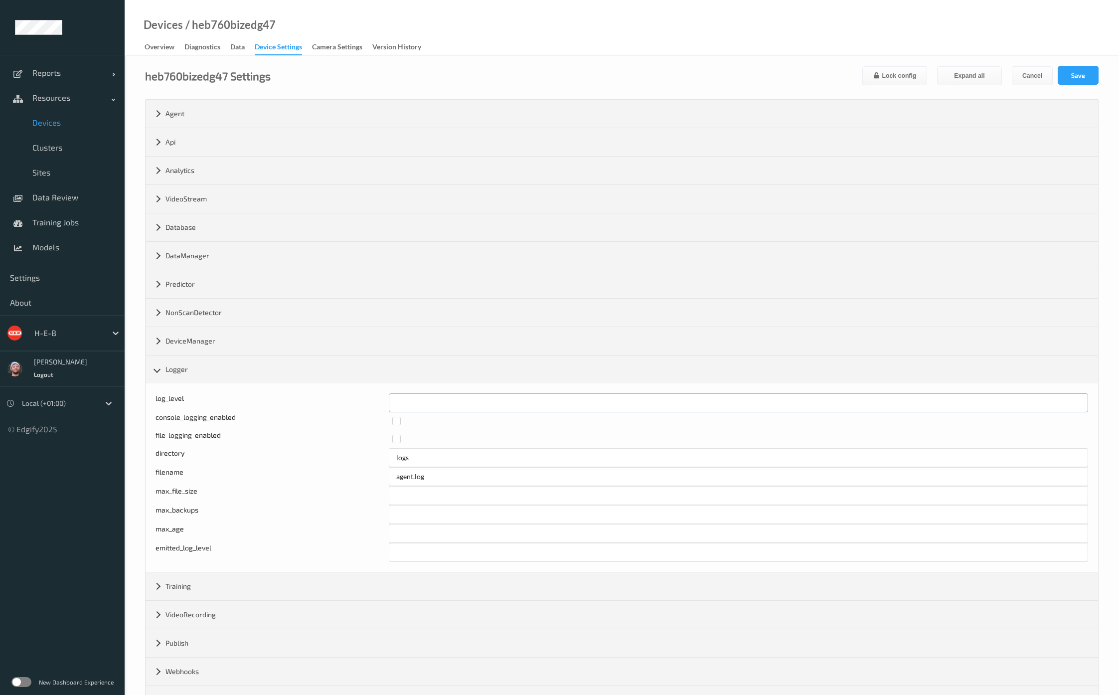
drag, startPoint x: 405, startPoint y: 405, endPoint x: 369, endPoint y: 403, distance: 36.4
click at [369, 403] on div "log_level *" at bounding box center [622, 402] width 933 height 19
type input "*"
click at [1081, 76] on button "Save" at bounding box center [1078, 75] width 41 height 19
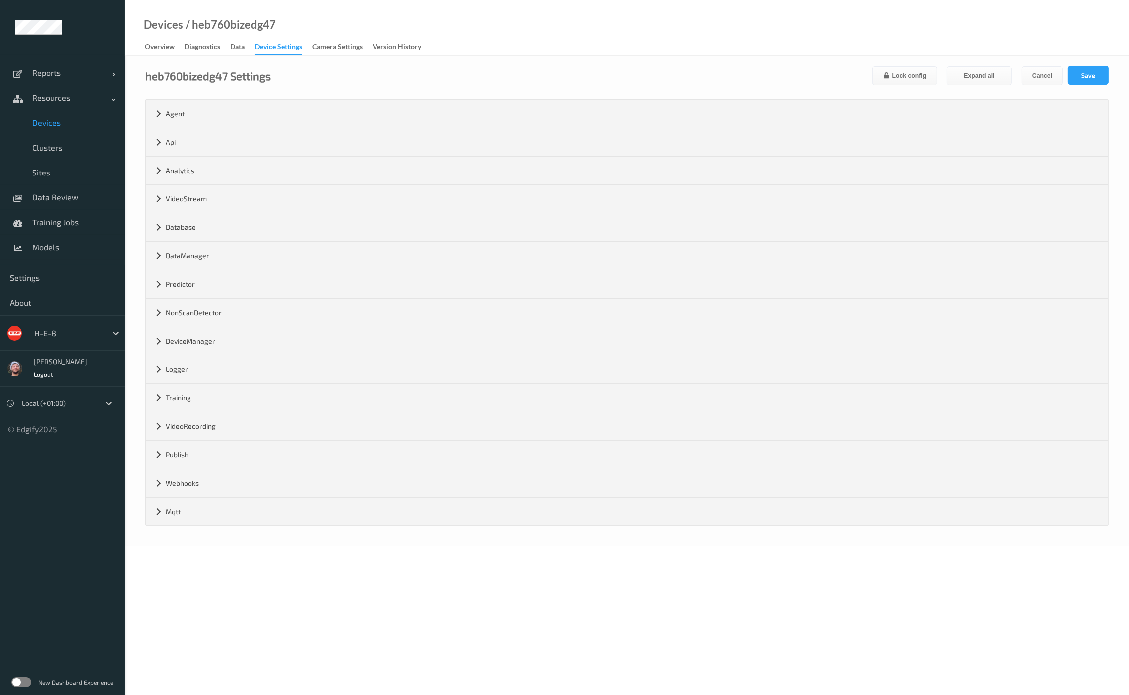
click at [541, 52] on div "Devices / heb760bizedg47 Overview Diagnostics Data Device Settings Camera Setti…" at bounding box center [627, 28] width 1004 height 56
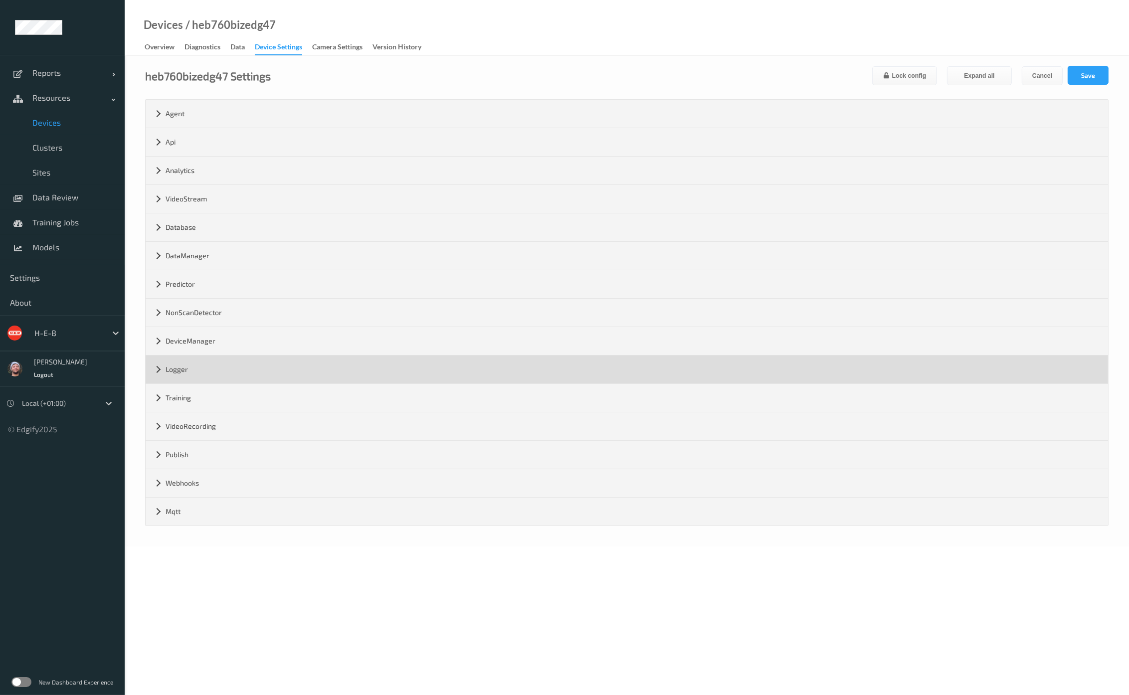
click at [188, 361] on div "Logger" at bounding box center [627, 369] width 962 height 28
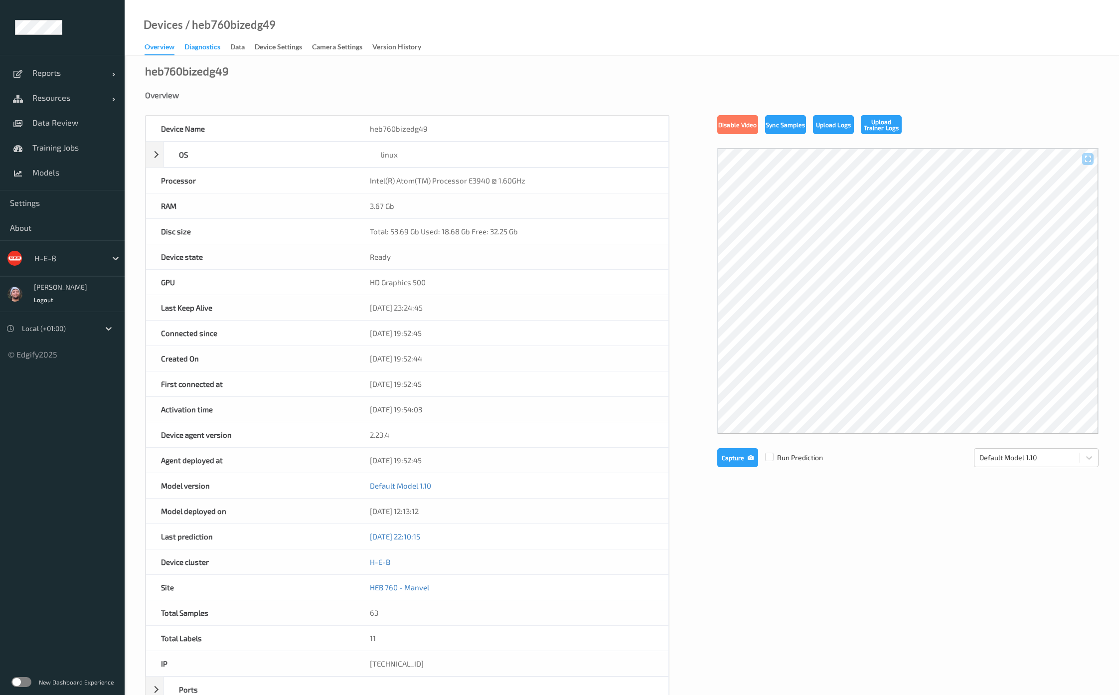
click at [268, 46] on div "Device Settings" at bounding box center [278, 48] width 47 height 12
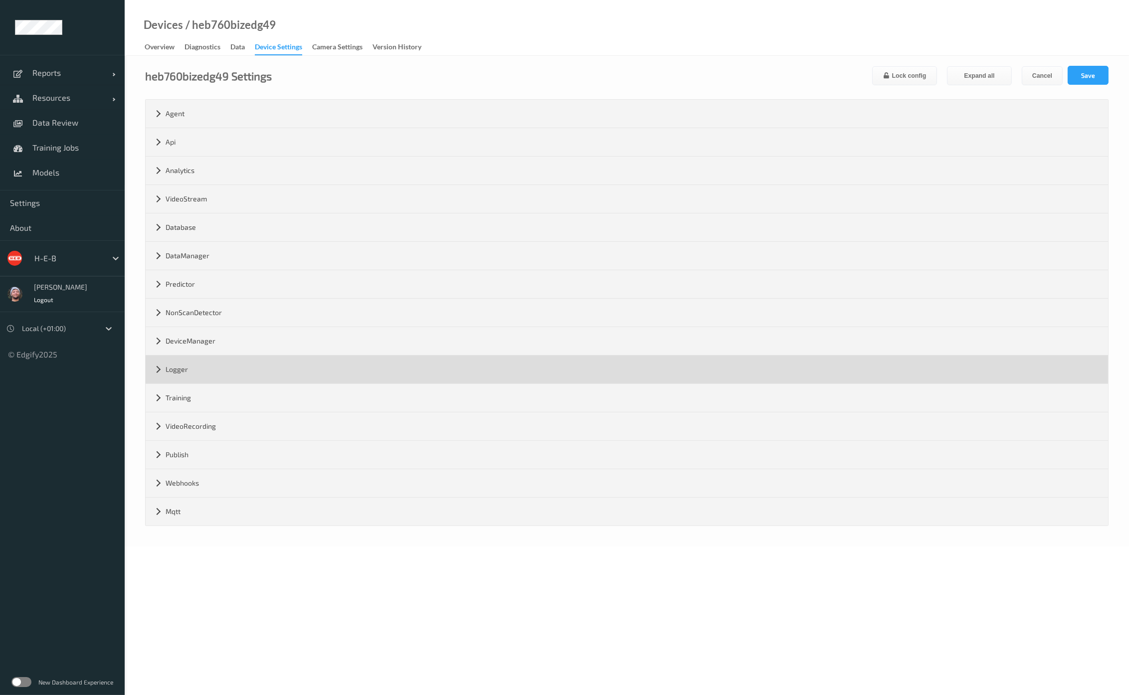
click at [187, 364] on div "Logger" at bounding box center [627, 369] width 962 height 28
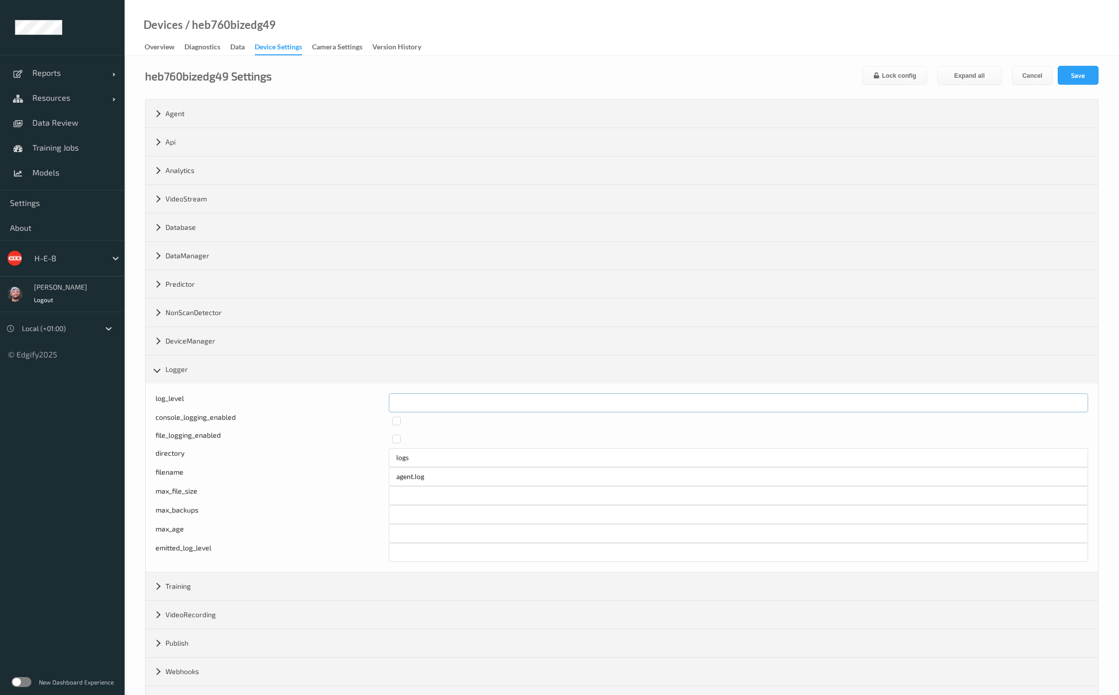
drag, startPoint x: 406, startPoint y: 405, endPoint x: 359, endPoint y: 402, distance: 47.5
click at [354, 400] on div "Log level: -1- trace, 0- debug, 1- info, 2-warn, 3-error, 4-fatal, 5-panic log_…" at bounding box center [622, 402] width 933 height 19
type input "*"
click at [1090, 74] on button "Save" at bounding box center [1078, 75] width 41 height 19
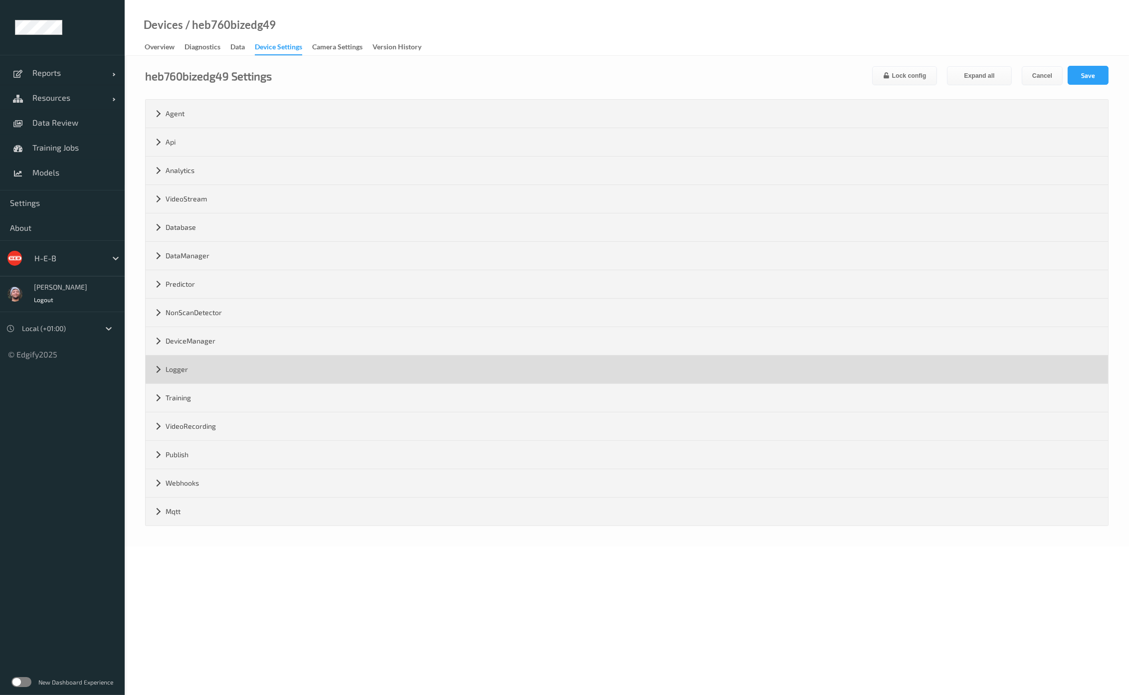
click at [194, 381] on div "Logger" at bounding box center [627, 369] width 962 height 28
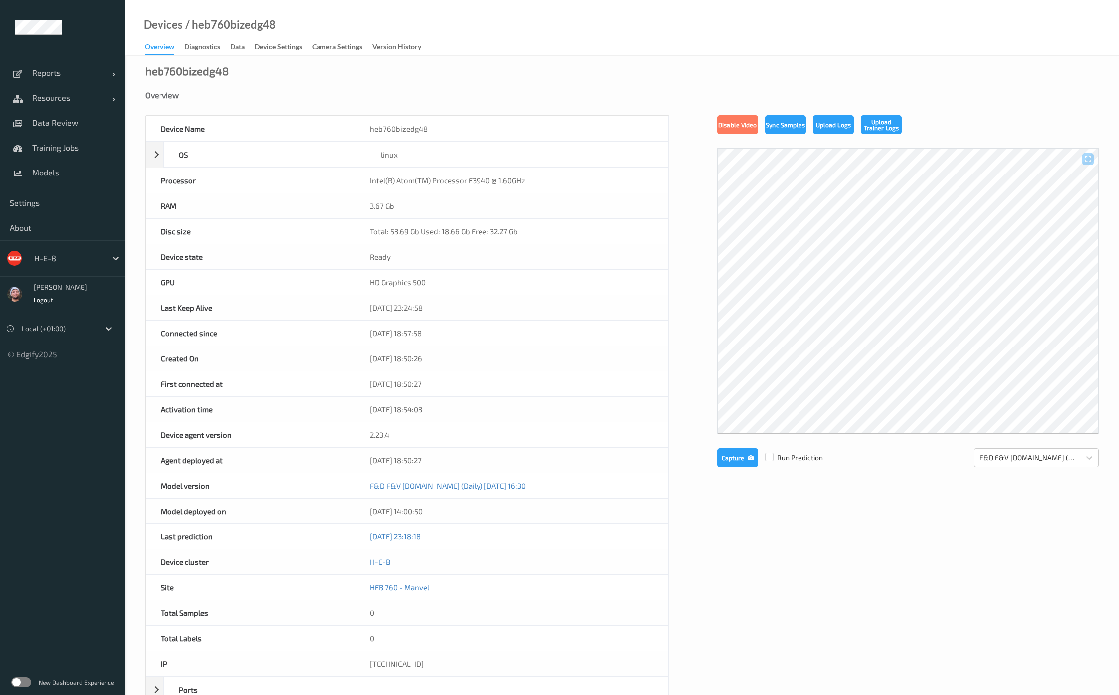
click at [261, 41] on link "Device Settings" at bounding box center [283, 47] width 57 height 14
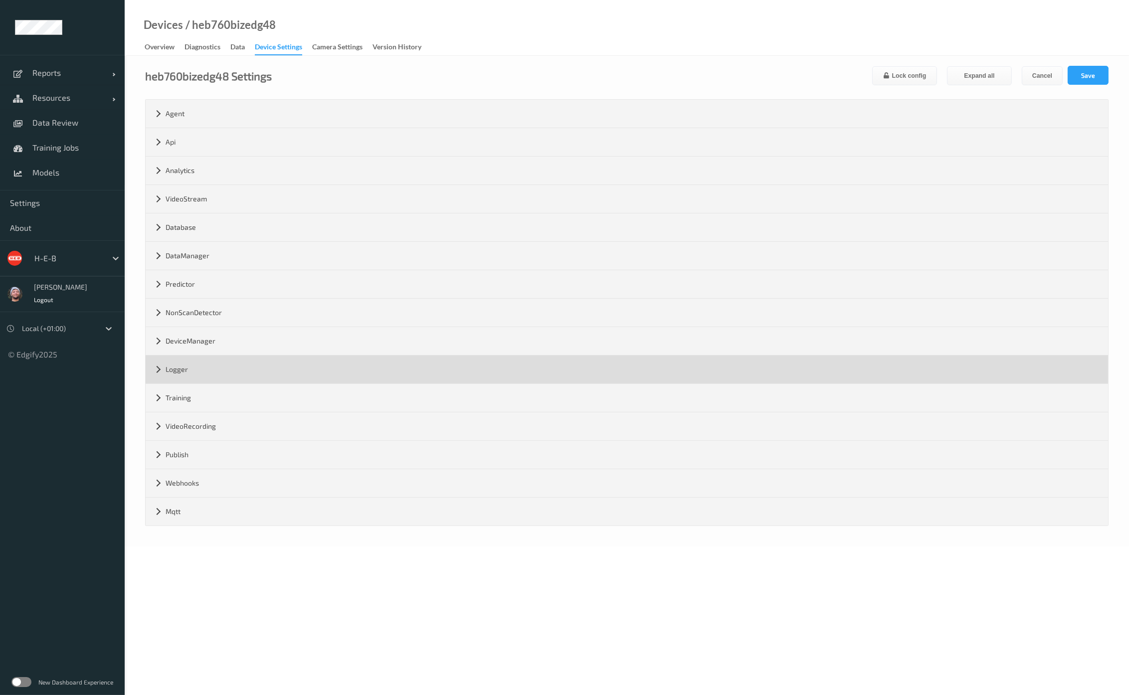
click at [195, 369] on div "Logger" at bounding box center [627, 369] width 962 height 28
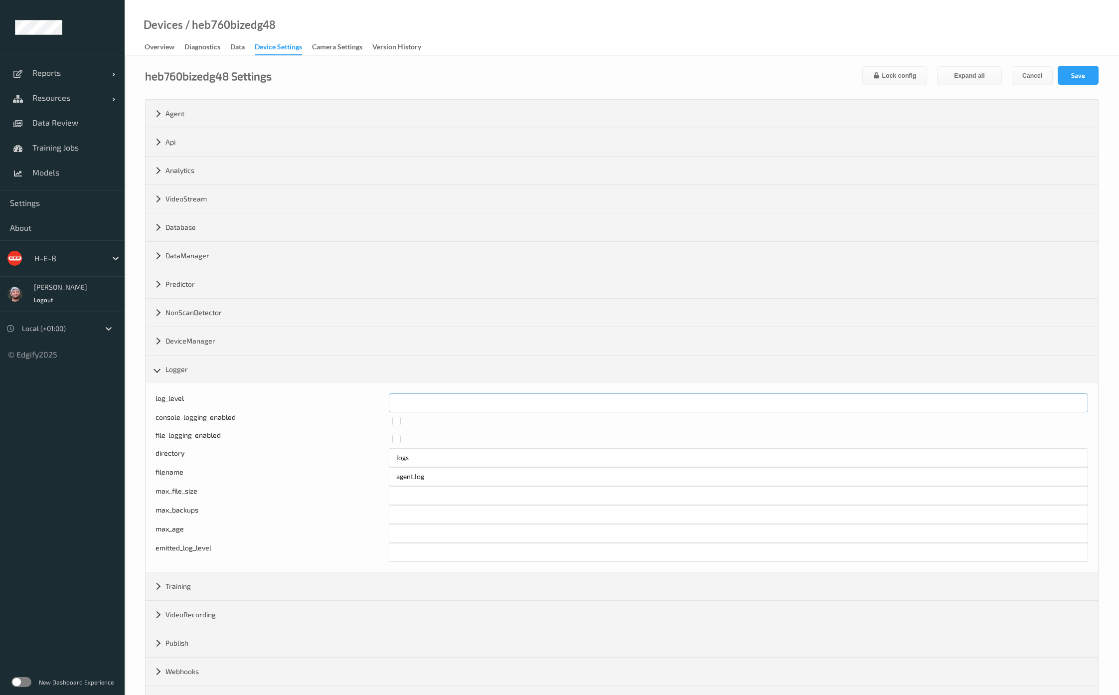
click at [364, 402] on div "Log level: -1- trace, 0- debug, 1- info, 2-warn, 3-error, 4-fatal, 5-panic log_…" at bounding box center [622, 402] width 933 height 19
type input "*"
click at [1084, 72] on button "Save" at bounding box center [1078, 75] width 41 height 19
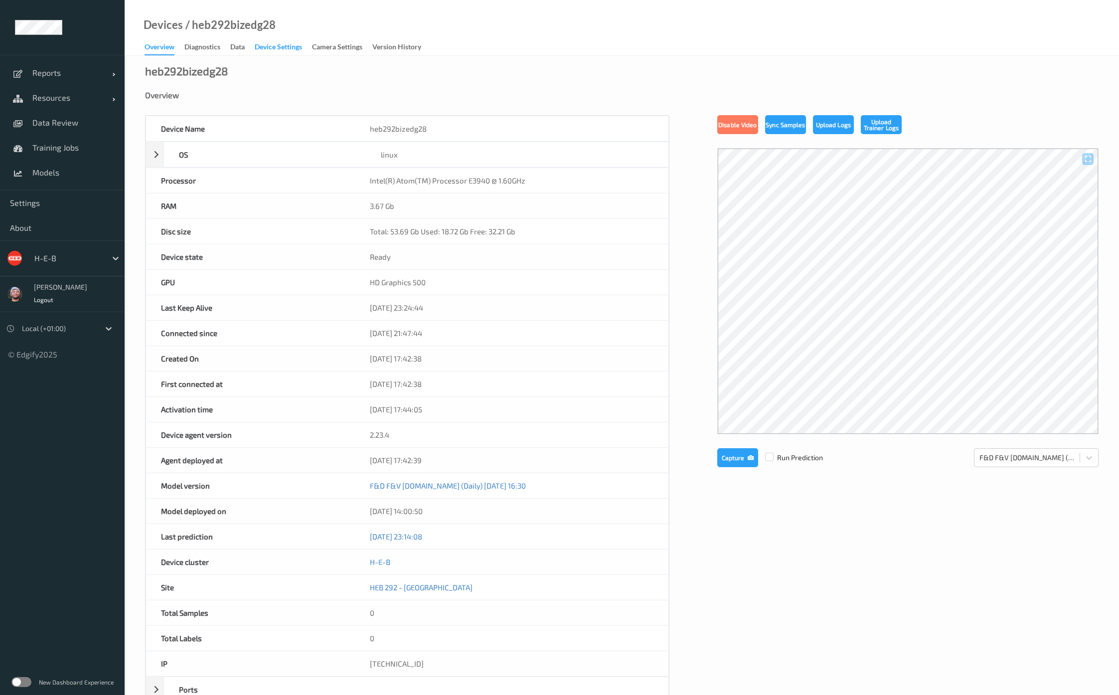
click at [289, 50] on div "Device Settings" at bounding box center [278, 48] width 47 height 12
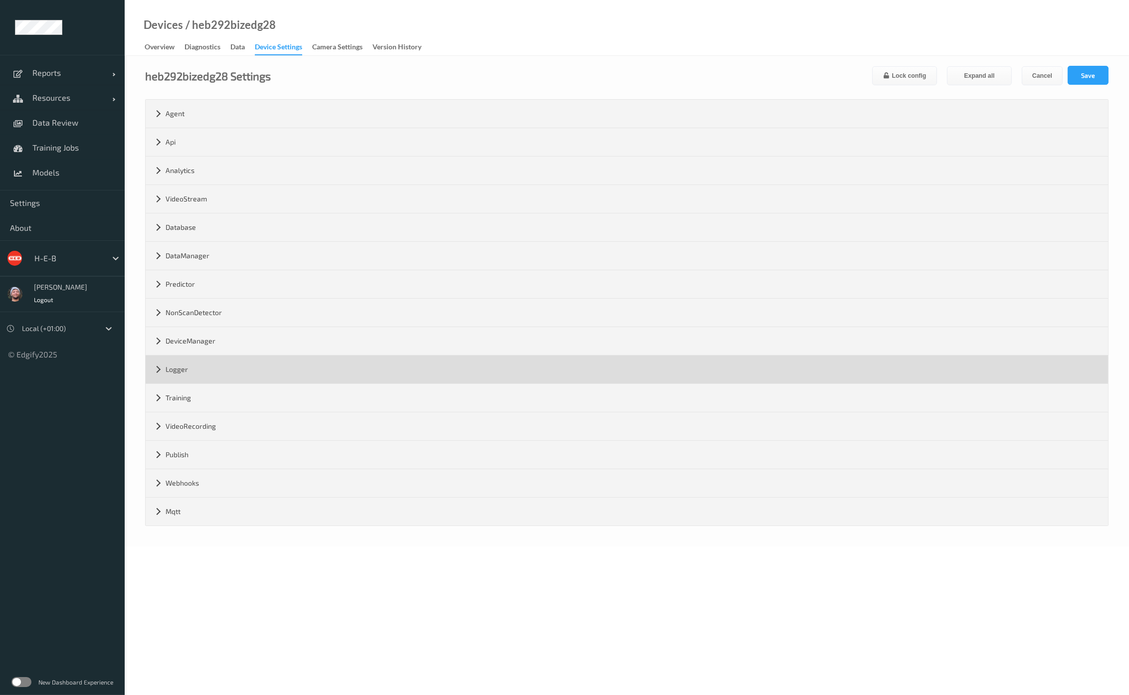
click at [193, 366] on div "Logger" at bounding box center [627, 369] width 962 height 28
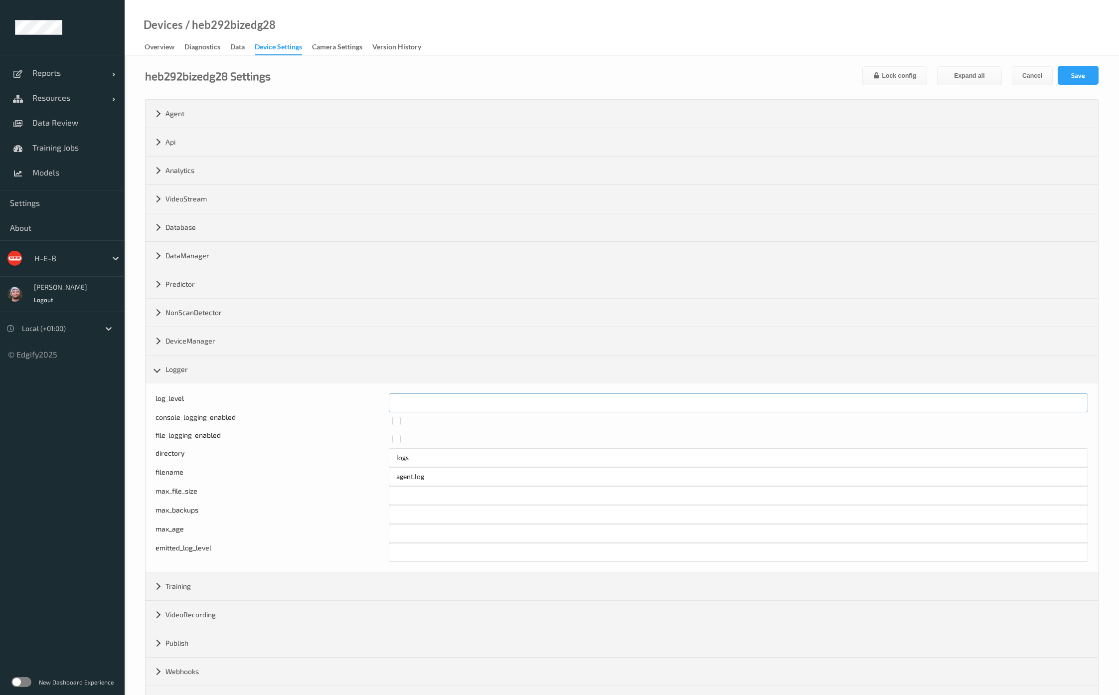
click at [366, 401] on div "log_level *" at bounding box center [622, 402] width 933 height 19
type input "*"
click at [1087, 75] on button "Save" at bounding box center [1078, 75] width 41 height 19
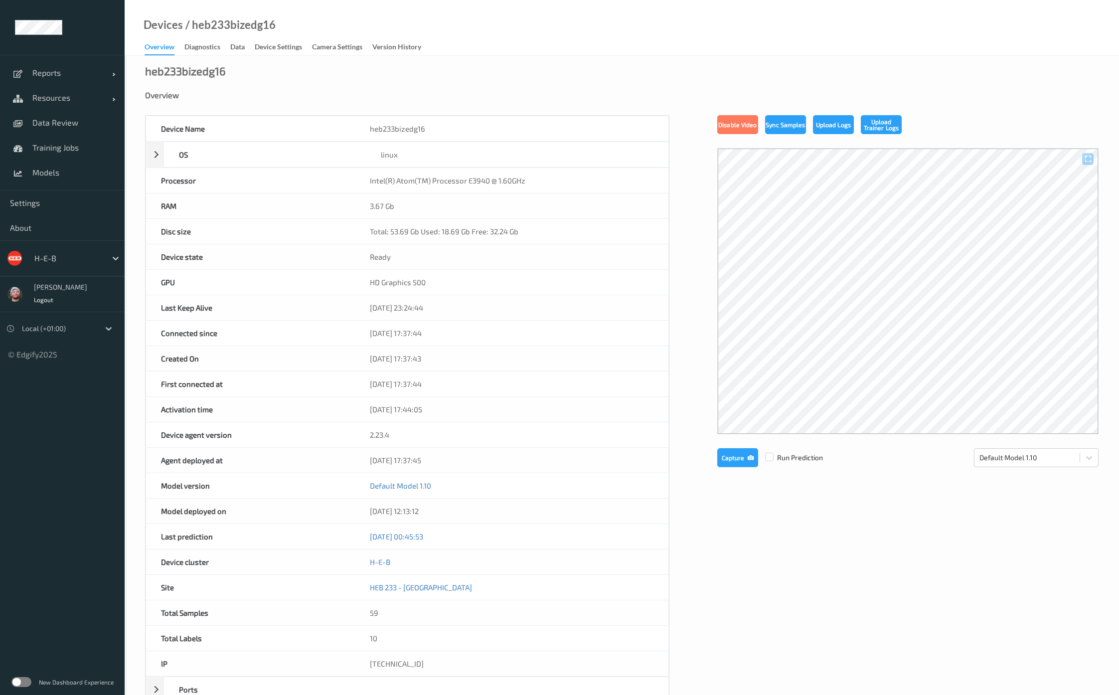
drag, startPoint x: 287, startPoint y: 49, endPoint x: 292, endPoint y: 76, distance: 27.8
click at [287, 48] on div "Device Settings" at bounding box center [278, 48] width 47 height 12
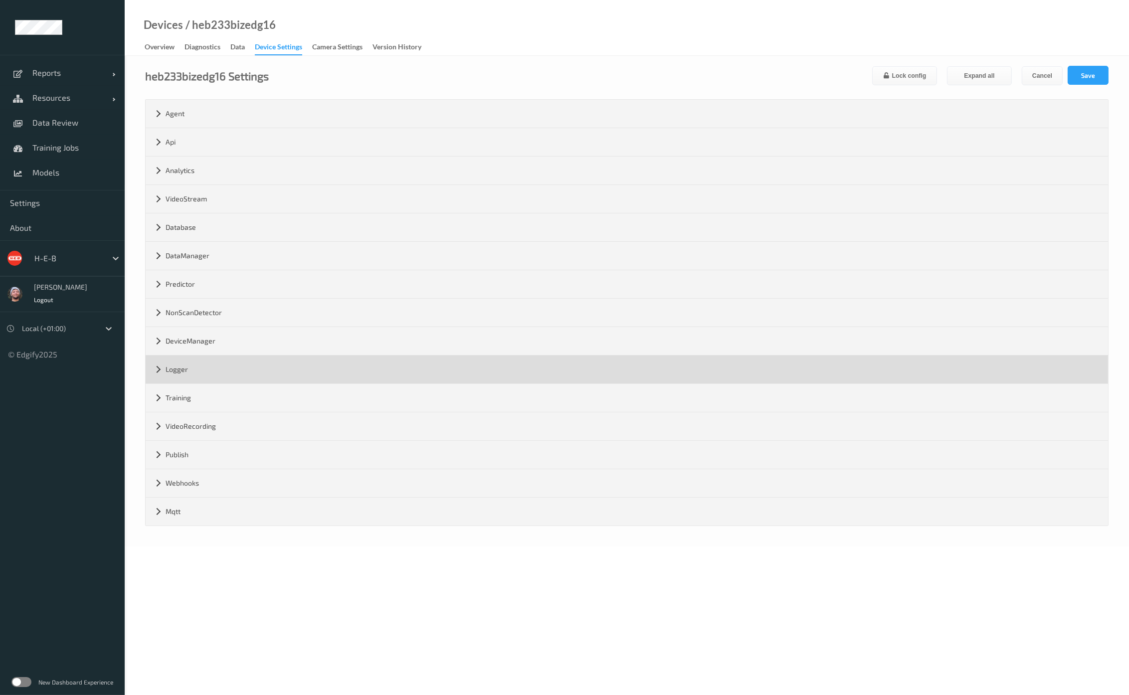
click at [235, 365] on div "Logger" at bounding box center [627, 369] width 962 height 28
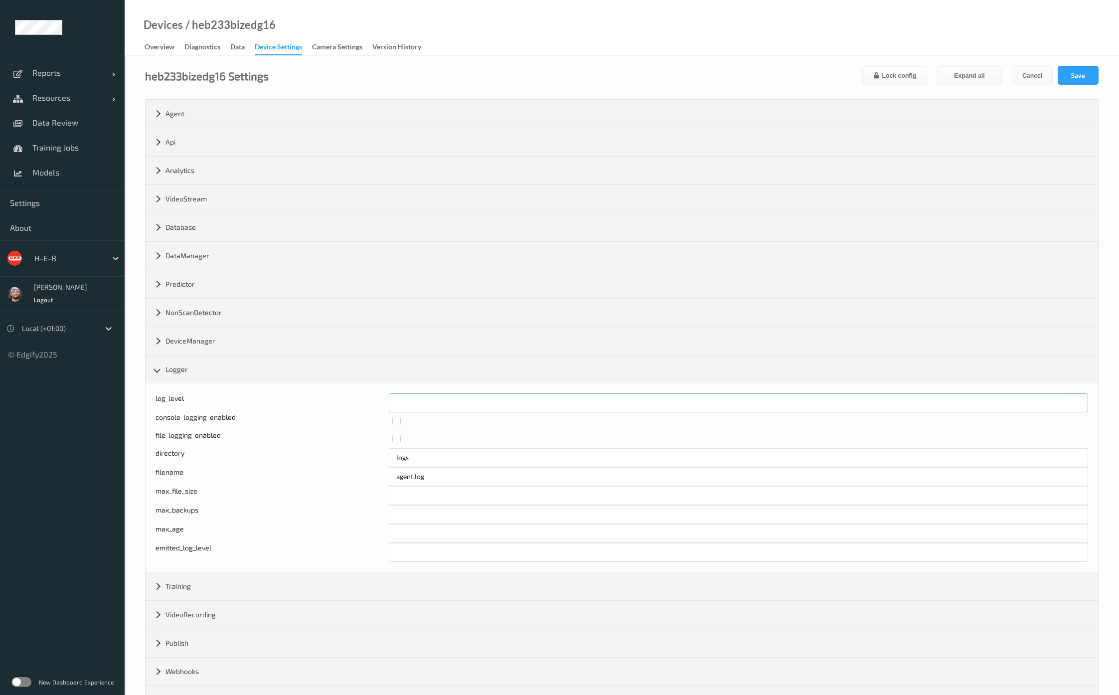
drag, startPoint x: 422, startPoint y: 400, endPoint x: 327, endPoint y: 398, distance: 94.7
click at [327, 398] on div "Log level: -1- trace, 0- debug, 1- info, 2-warn, 3-error, 4-fatal, 5-panic log_…" at bounding box center [622, 402] width 933 height 19
type input "*"
click at [1083, 69] on button "Save" at bounding box center [1078, 75] width 41 height 19
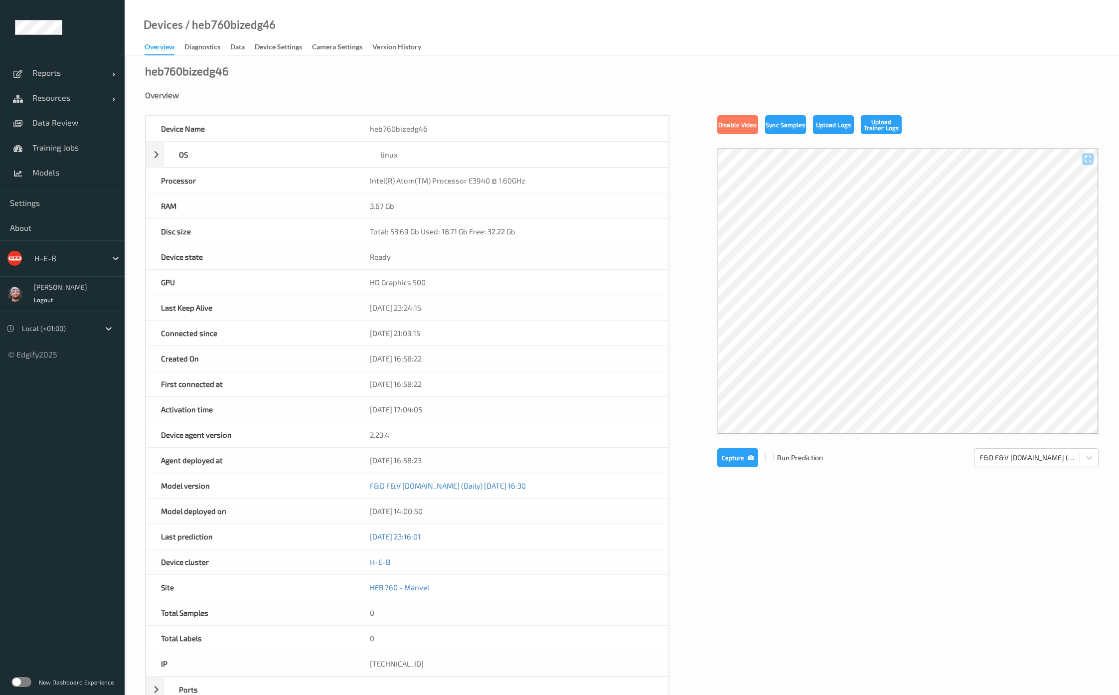
click at [280, 41] on link "Device Settings" at bounding box center [283, 47] width 57 height 14
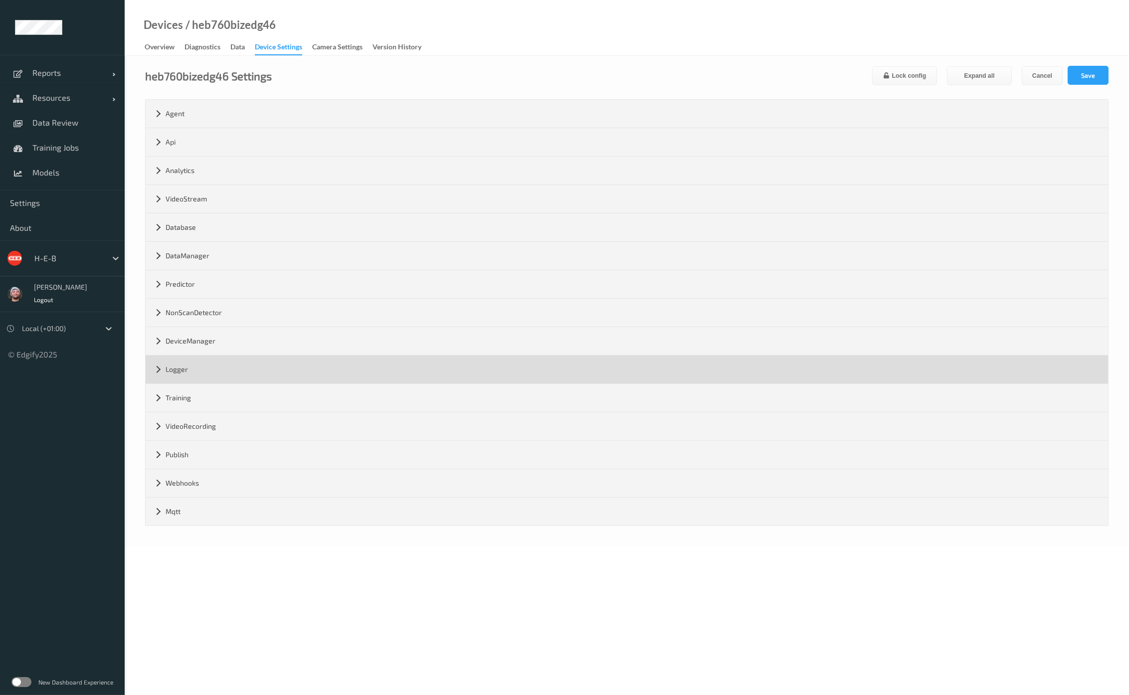
click at [248, 365] on div "Logger" at bounding box center [627, 369] width 962 height 28
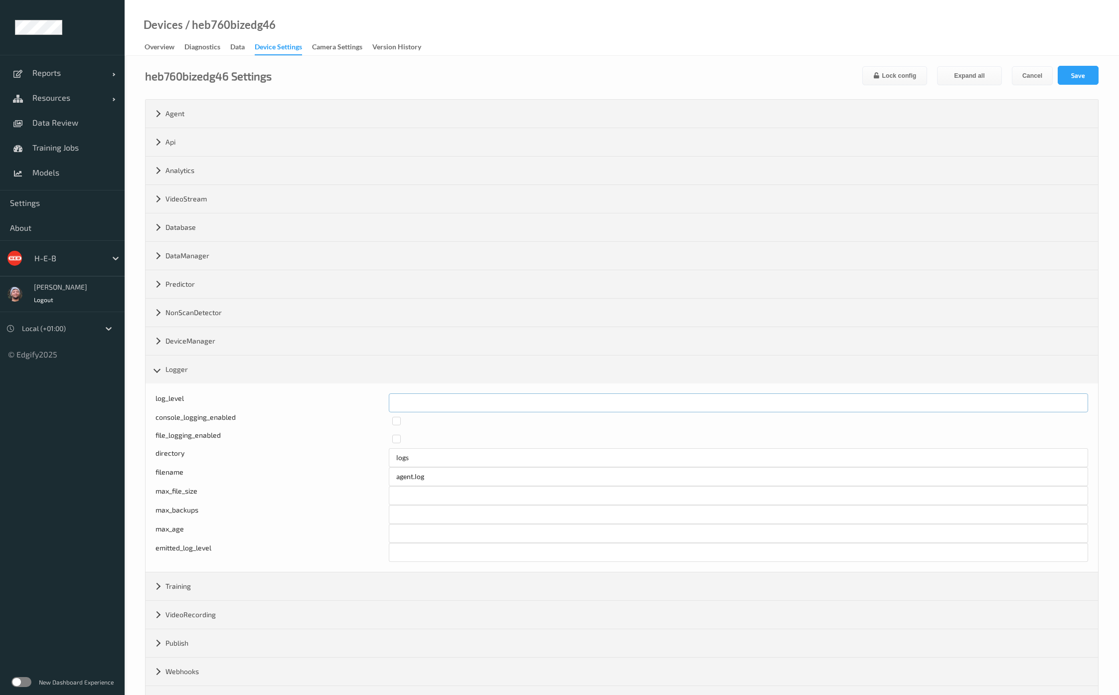
drag, startPoint x: 396, startPoint y: 404, endPoint x: 370, endPoint y: 398, distance: 27.1
click at [370, 398] on div "log_level *" at bounding box center [622, 402] width 933 height 19
type input "*"
click at [1067, 67] on button "Save" at bounding box center [1078, 75] width 41 height 19
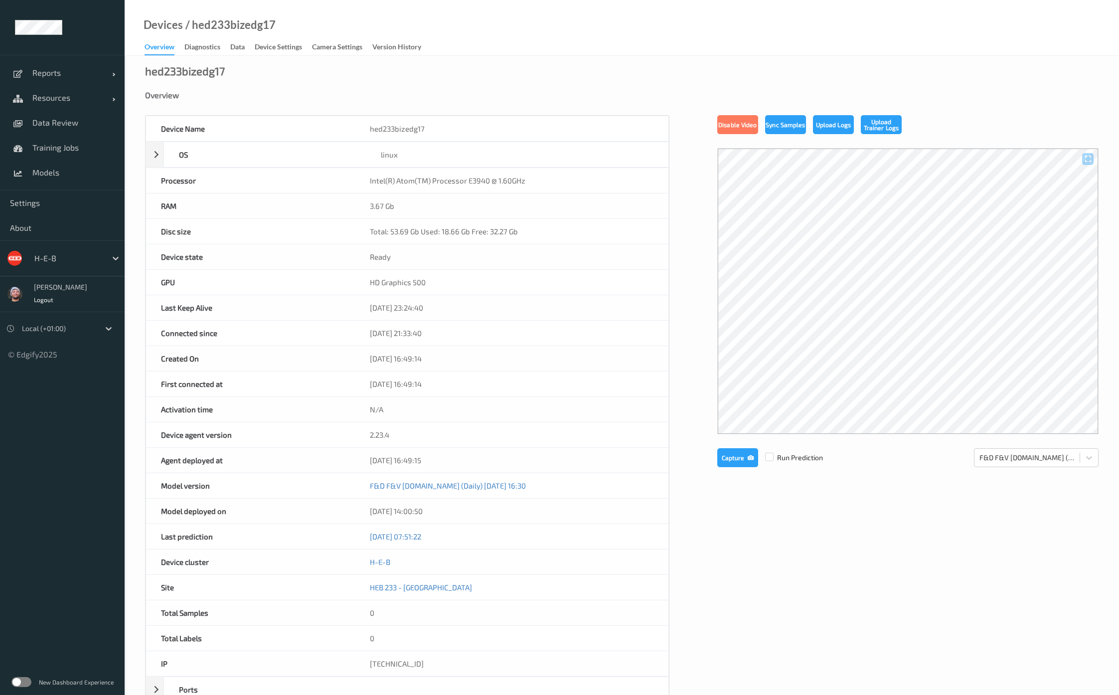
drag, startPoint x: 275, startPoint y: 53, endPoint x: 274, endPoint y: 61, distance: 7.5
click at [275, 53] on div "Device Settings" at bounding box center [278, 48] width 47 height 12
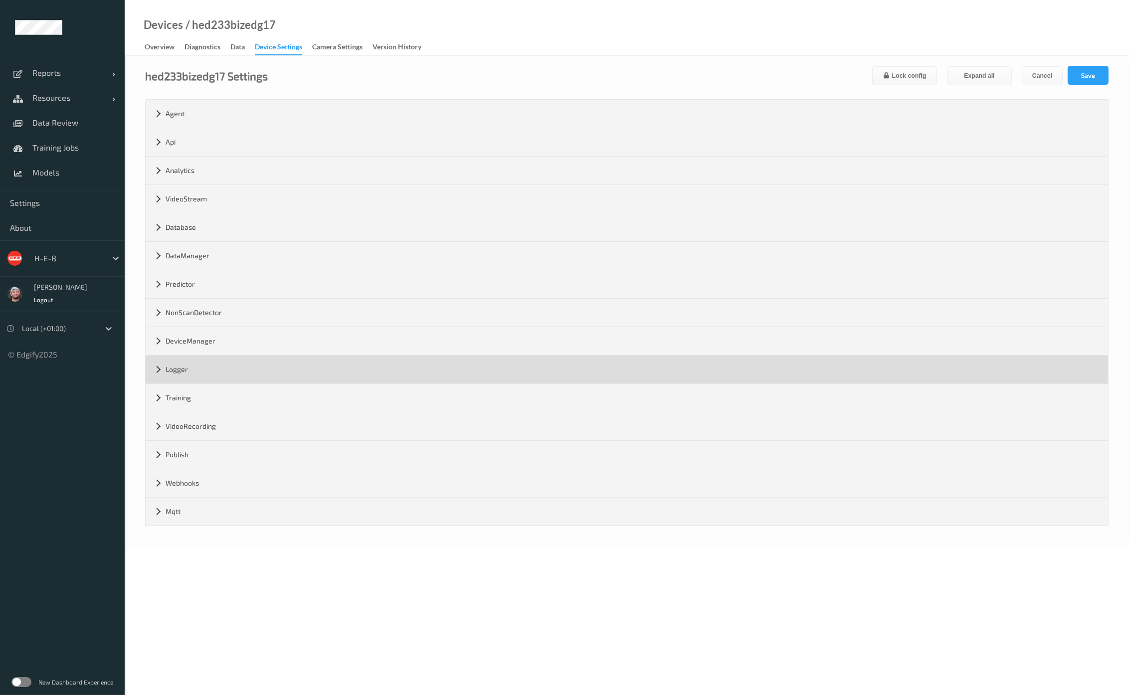
click at [206, 377] on div "Logger" at bounding box center [627, 369] width 962 height 28
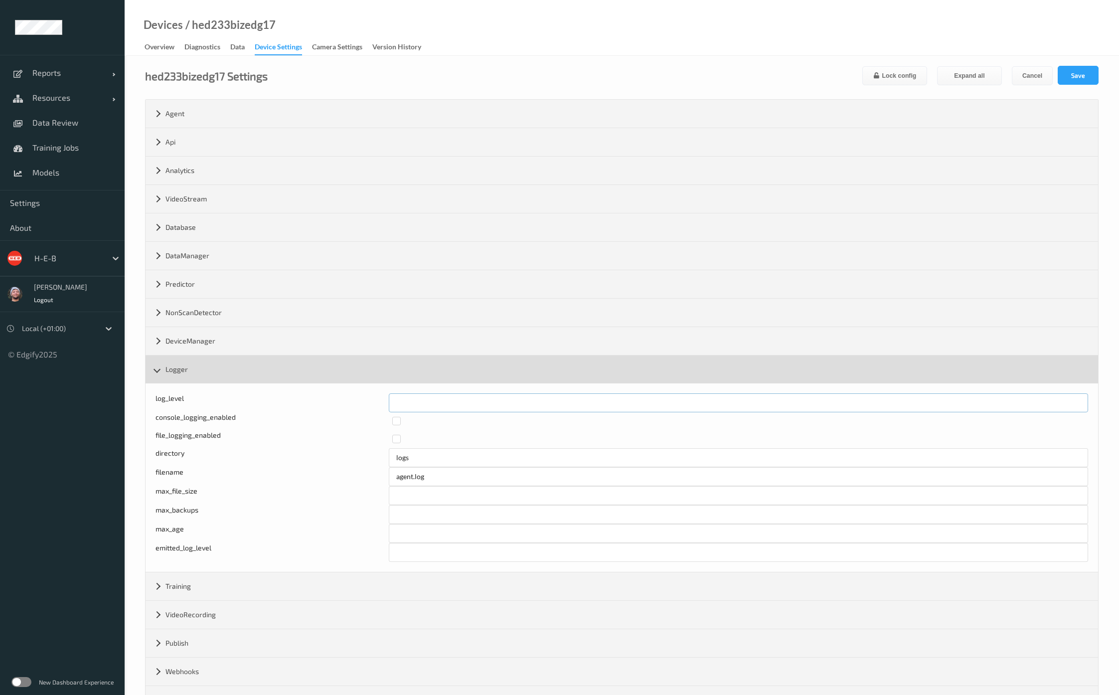
drag, startPoint x: 327, startPoint y: 392, endPoint x: 361, endPoint y: 378, distance: 37.1
click at [318, 393] on div "log_level *" at bounding box center [622, 402] width 933 height 19
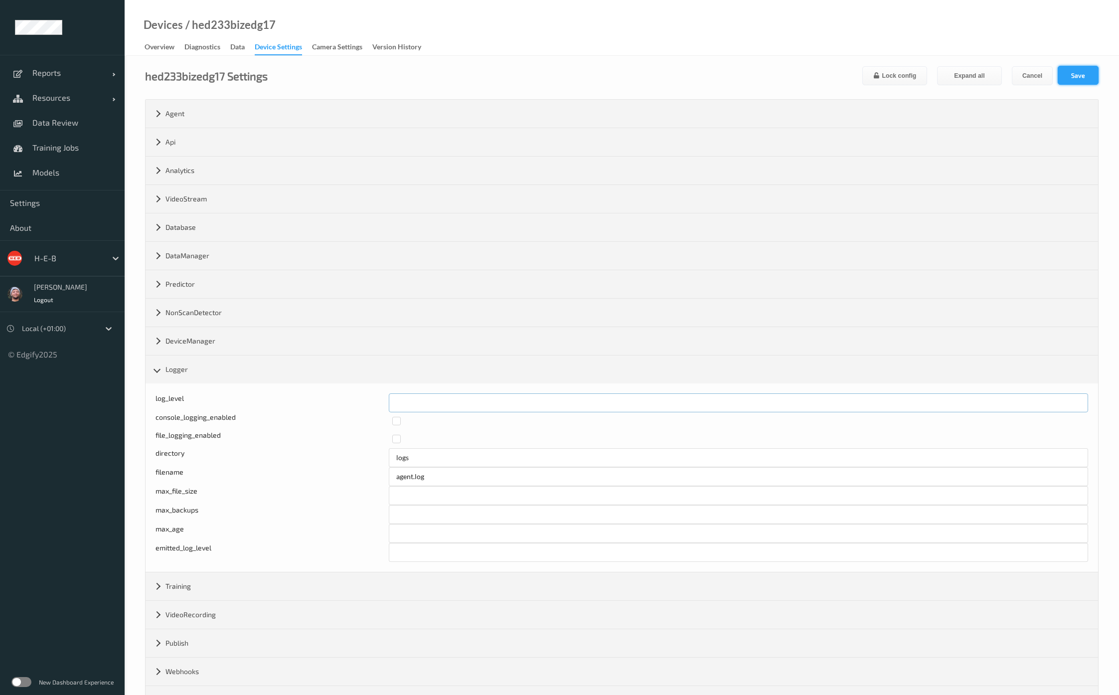
type input "*"
click at [1092, 81] on button "Save" at bounding box center [1078, 75] width 41 height 19
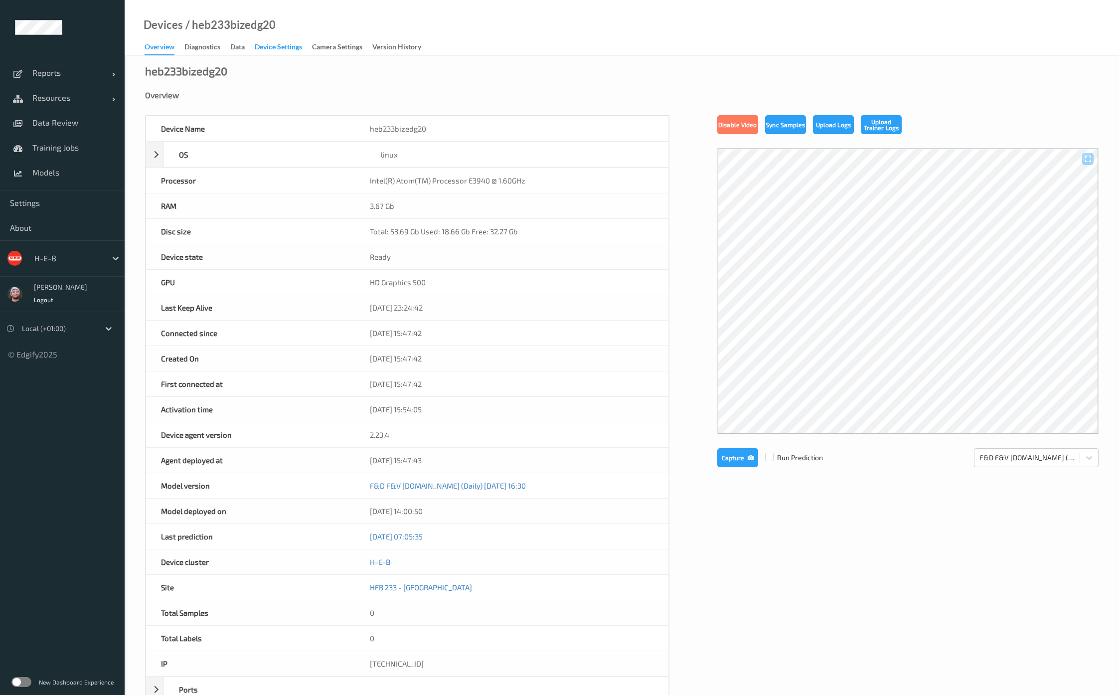
click at [272, 42] on div "Device Settings" at bounding box center [278, 48] width 47 height 12
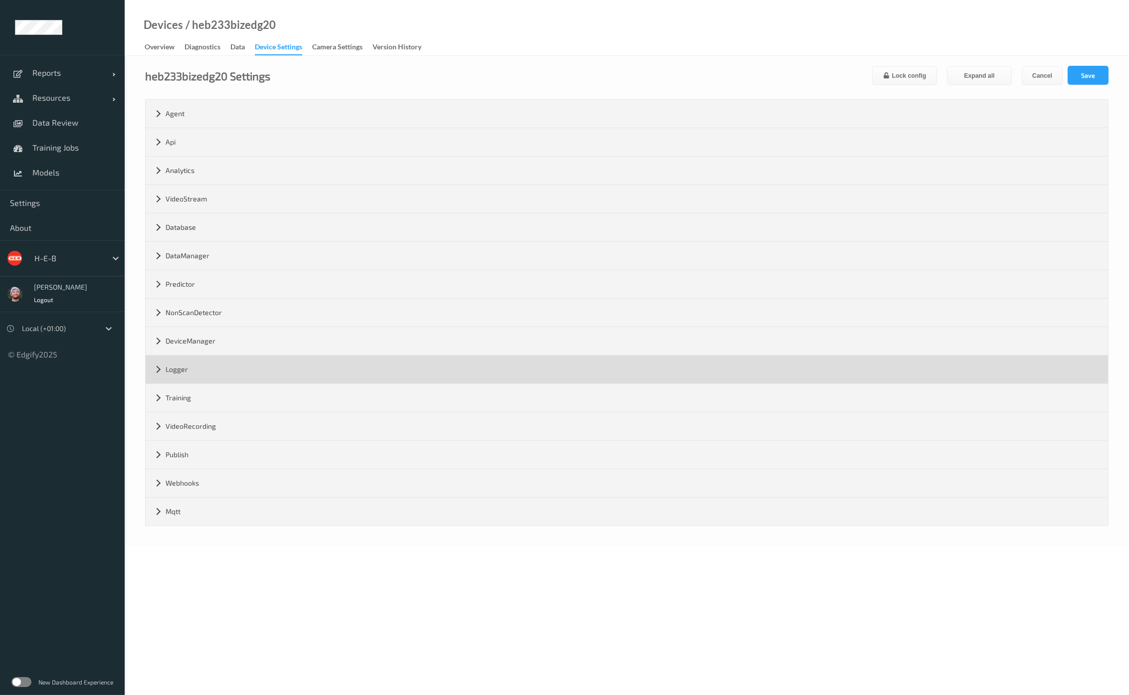
click at [220, 367] on div "Logger" at bounding box center [627, 369] width 962 height 28
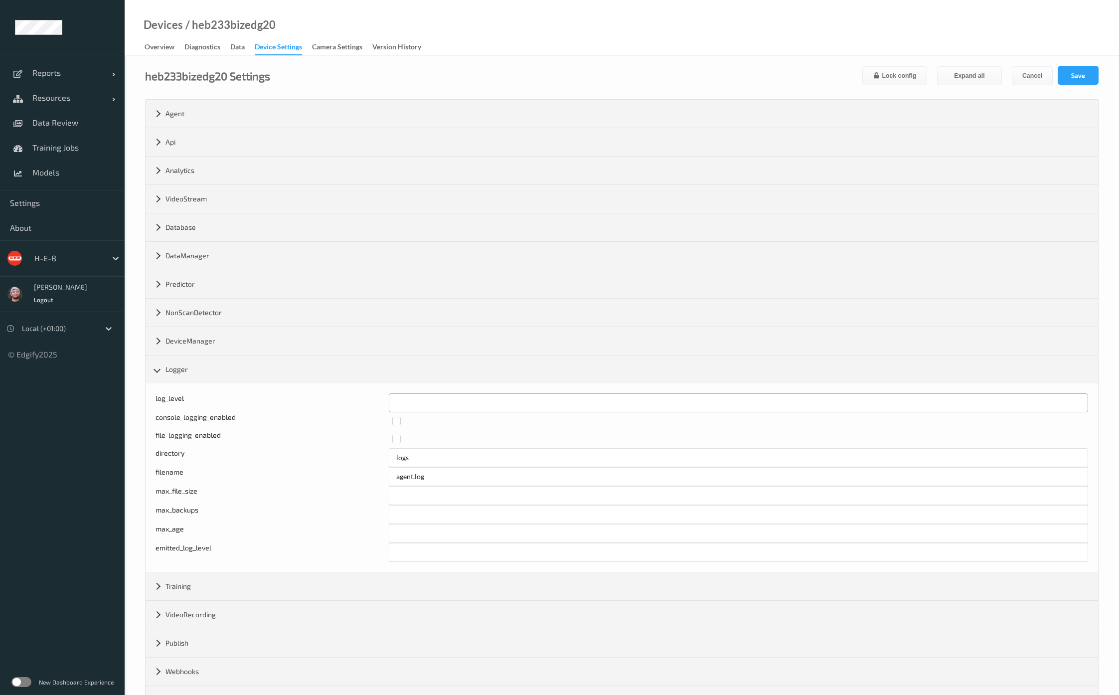
drag, startPoint x: 402, startPoint y: 405, endPoint x: 370, endPoint y: 402, distance: 31.6
click at [369, 406] on div "log_level *" at bounding box center [622, 402] width 933 height 19
type input "*"
click at [1094, 81] on button "Save" at bounding box center [1078, 75] width 41 height 19
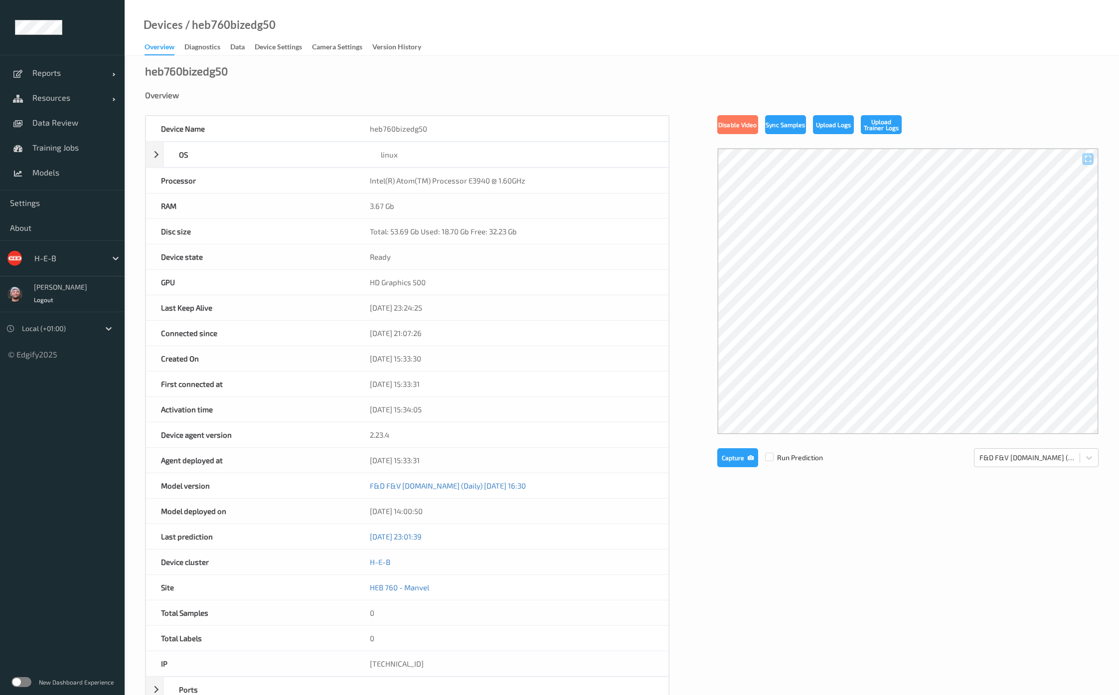
click at [276, 42] on div "Device Settings" at bounding box center [278, 48] width 47 height 12
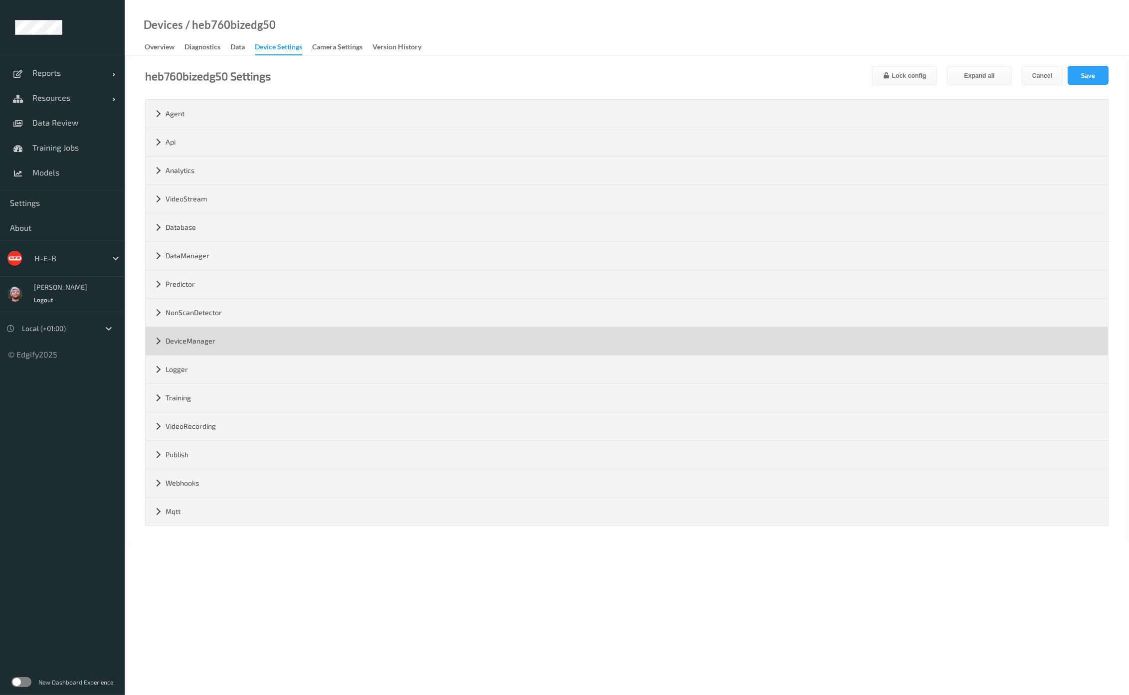
click at [225, 339] on div "DeviceManager" at bounding box center [627, 341] width 962 height 28
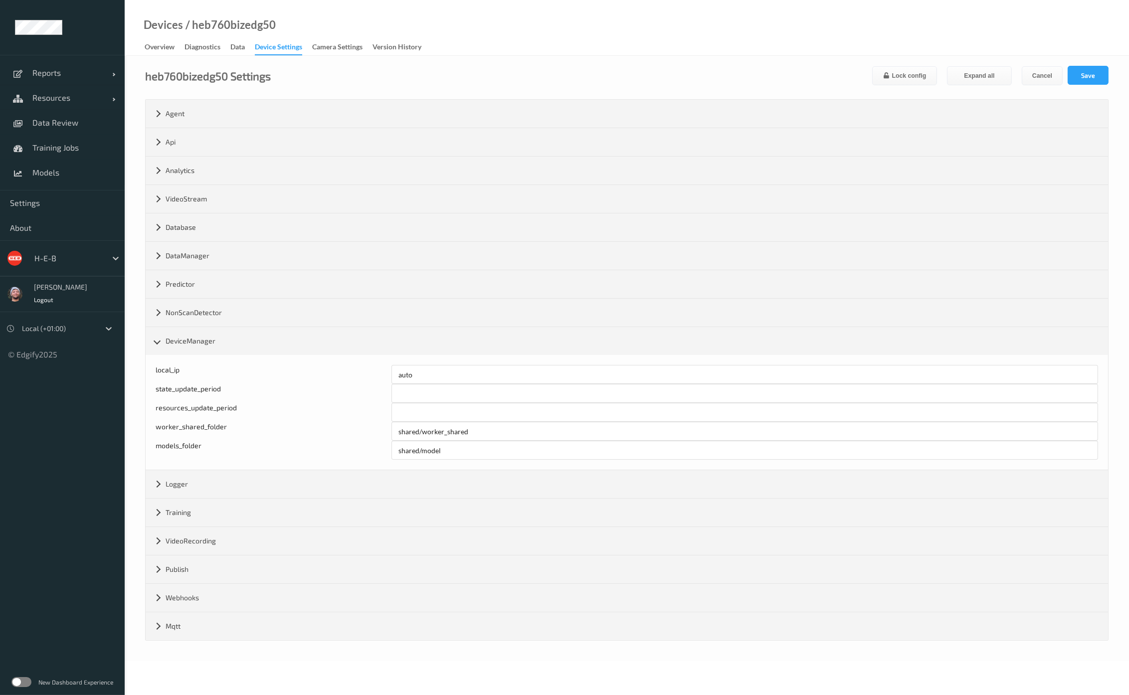
click at [209, 371] on div "local_ip" at bounding box center [274, 374] width 236 height 19
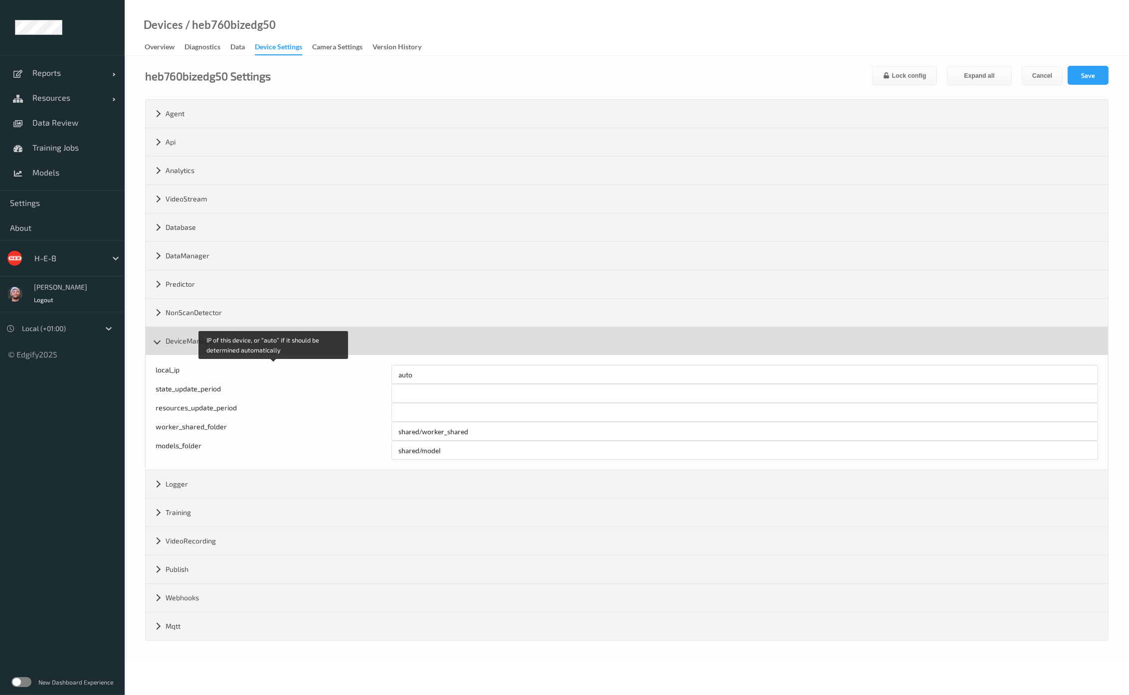
click at [213, 343] on div "DeviceManager" at bounding box center [627, 341] width 962 height 28
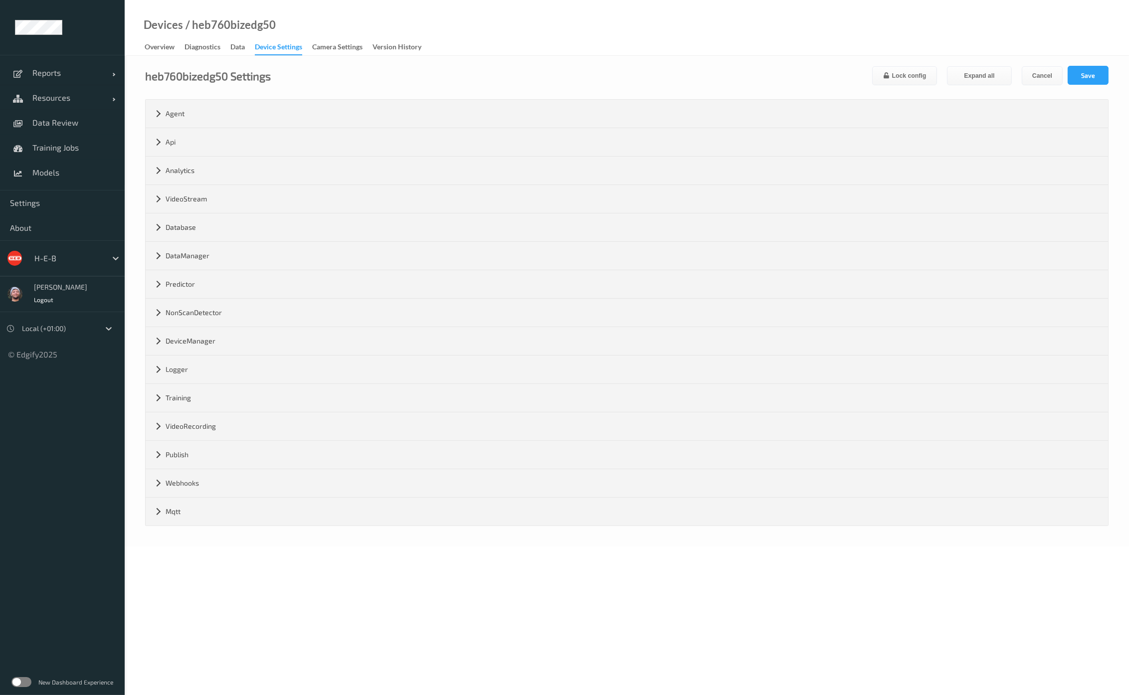
drag, startPoint x: 205, startPoint y: 365, endPoint x: 212, endPoint y: 384, distance: 20.2
click at [205, 365] on div "Logger" at bounding box center [627, 369] width 962 height 28
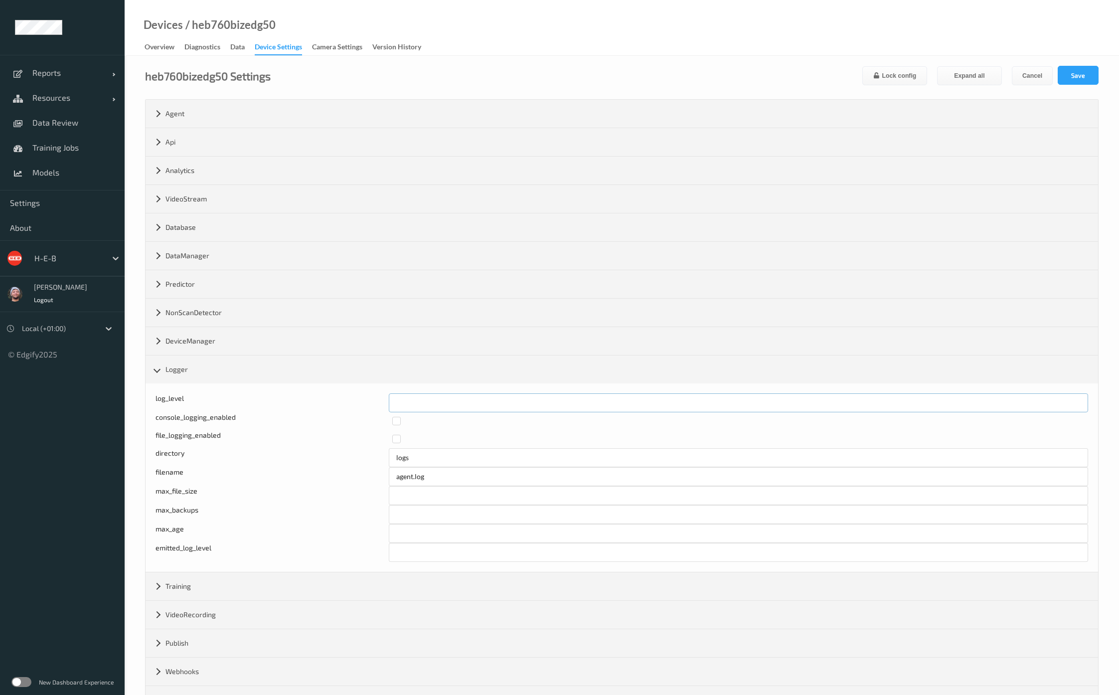
drag, startPoint x: 418, startPoint y: 406, endPoint x: 340, endPoint y: 392, distance: 78.9
click at [325, 393] on div "Log level: -1- trace, 0- debug, 1- info, 2-warn, 3-error, 4-fatal, 5-panic log_…" at bounding box center [622, 402] width 933 height 19
type input "*"
click at [1088, 78] on button "Save" at bounding box center [1078, 75] width 41 height 19
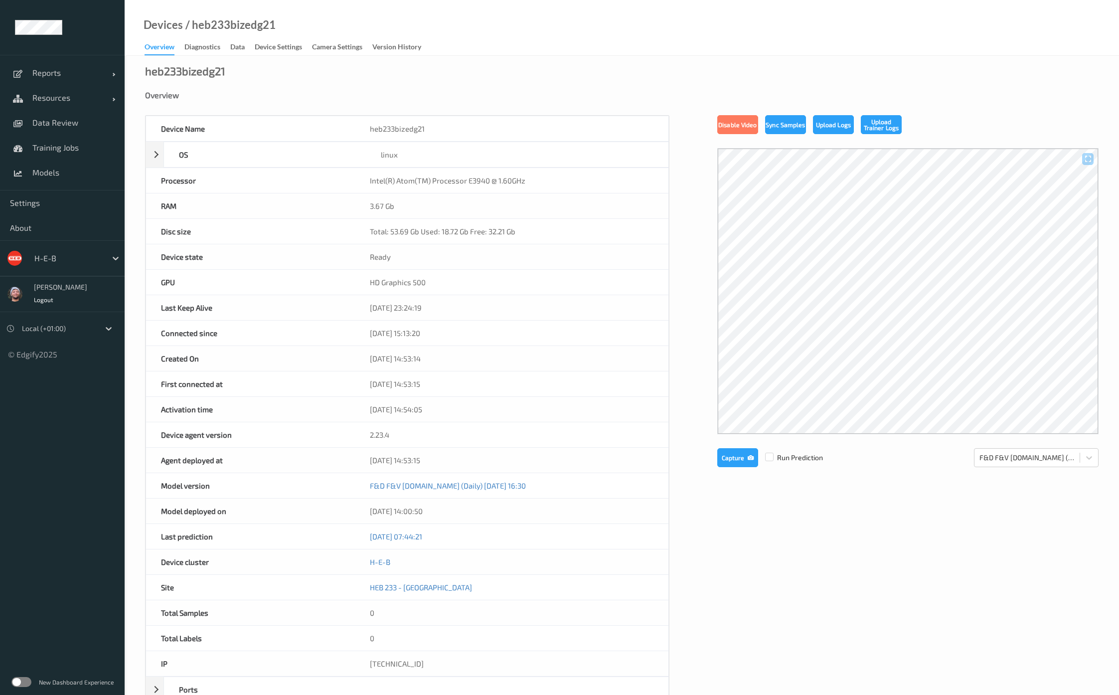
click at [265, 47] on div "Device Settings" at bounding box center [278, 48] width 47 height 12
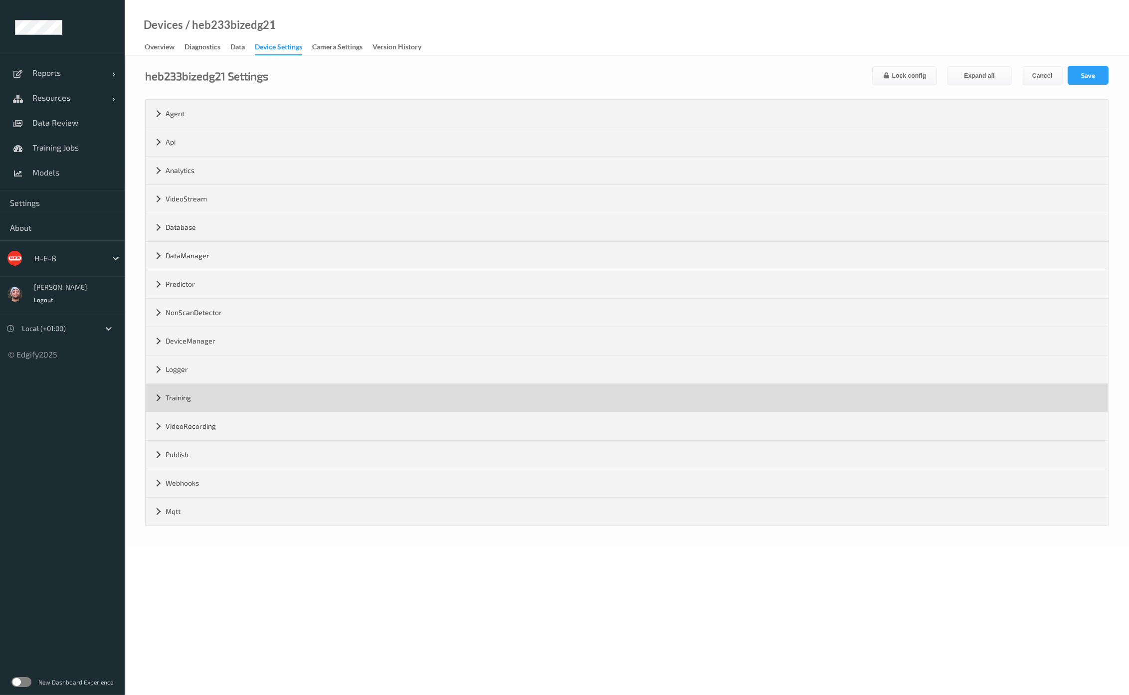
click at [214, 385] on div "Training" at bounding box center [627, 398] width 962 height 28
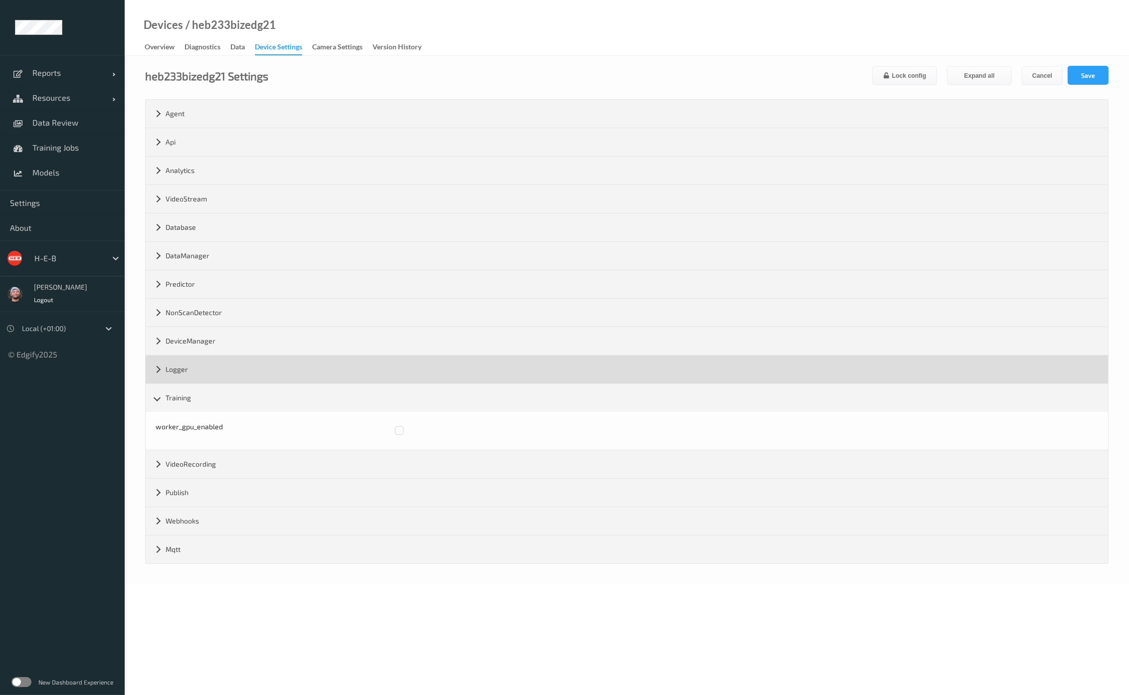
click at [217, 372] on div "Logger" at bounding box center [627, 369] width 962 height 28
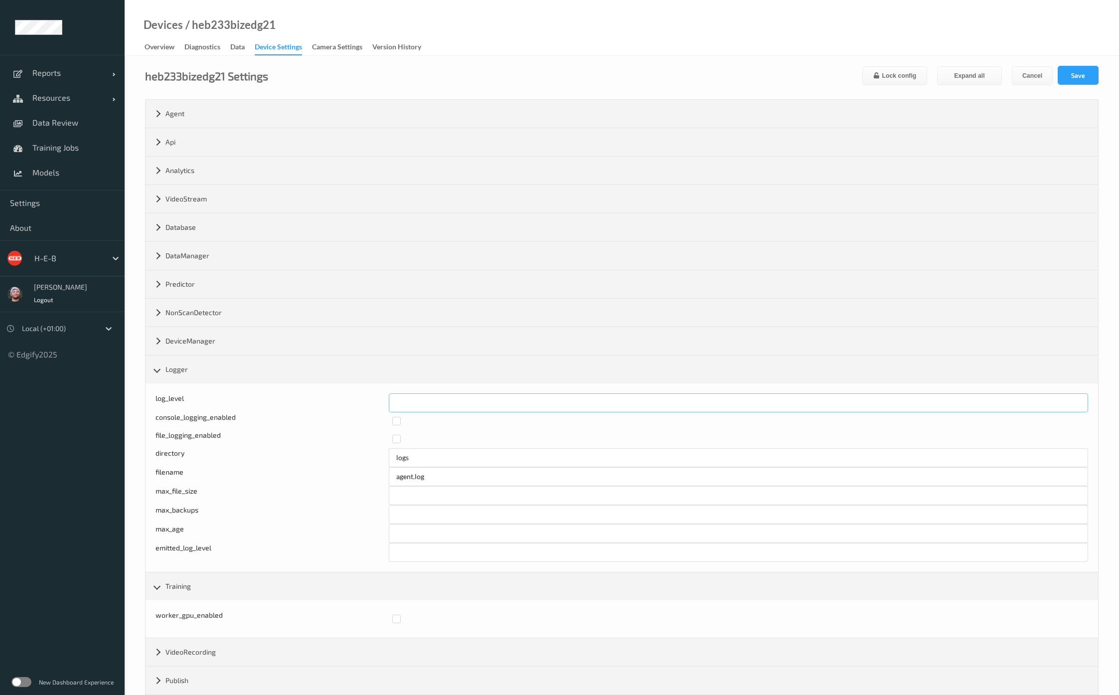
drag, startPoint x: 427, startPoint y: 409, endPoint x: 331, endPoint y: 386, distance: 98.3
click at [331, 386] on div "Log level: -1- trace, 0- debug, 1- info, 2-warn, 3-error, 4-fatal, 5-panic log_…" at bounding box center [622, 477] width 953 height 188
type input "*"
click at [1077, 67] on button "Save" at bounding box center [1078, 75] width 41 height 19
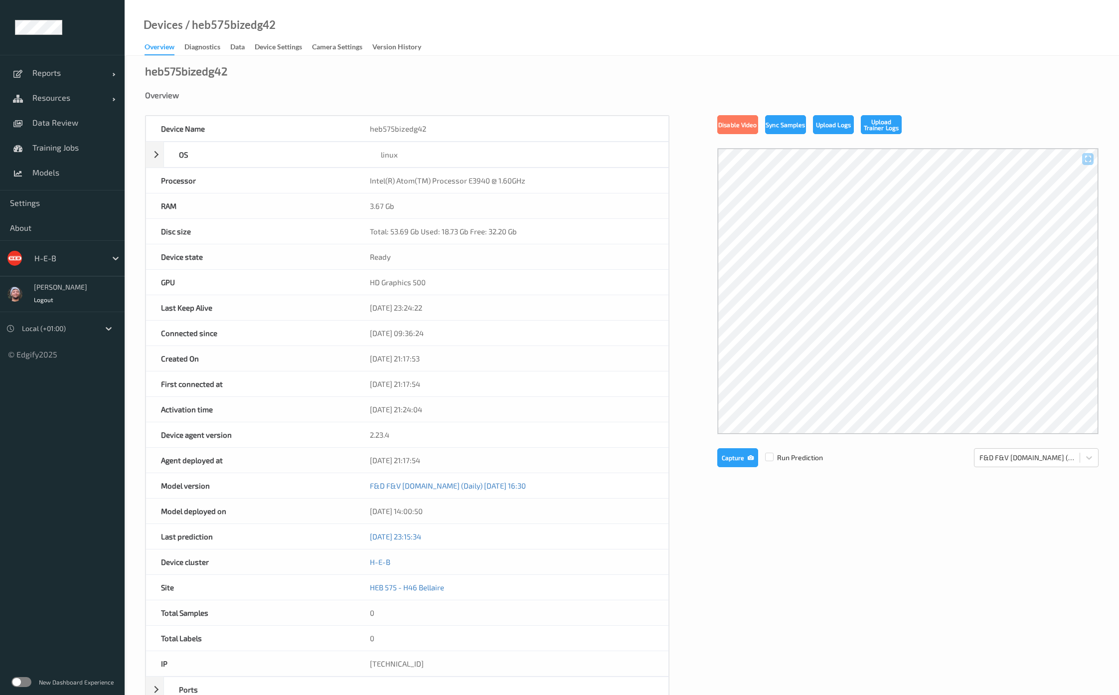
drag, startPoint x: 260, startPoint y: 50, endPoint x: 304, endPoint y: 243, distance: 198.5
click at [260, 50] on div "Device Settings" at bounding box center [278, 48] width 47 height 12
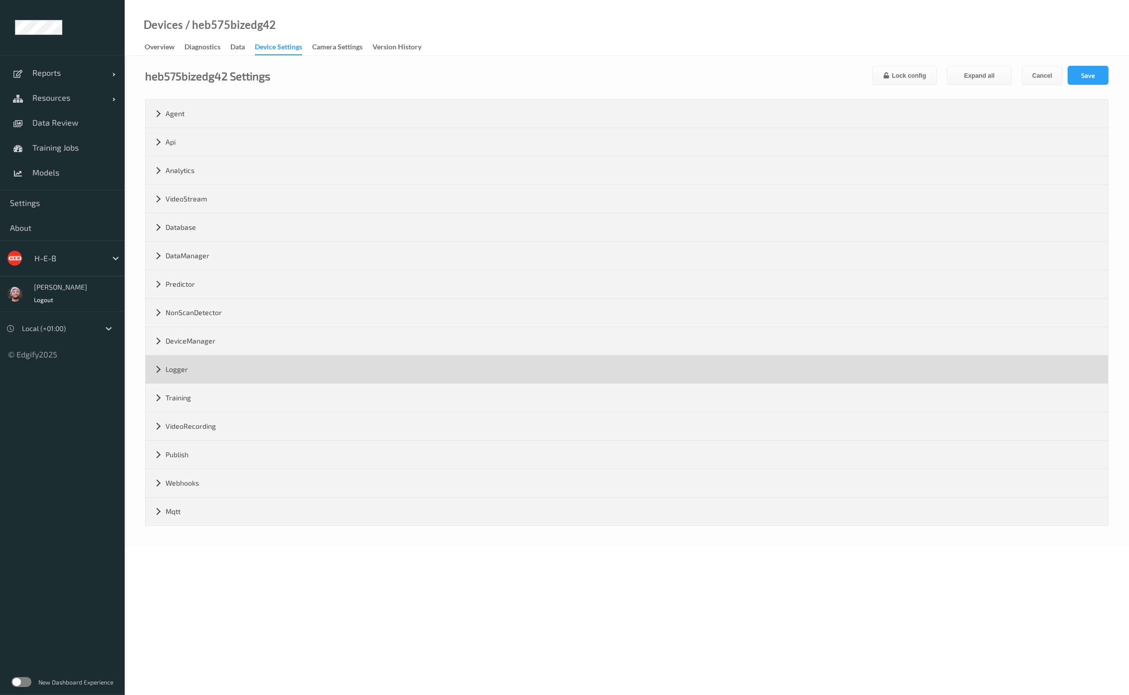
click at [198, 365] on div "Logger" at bounding box center [627, 369] width 962 height 28
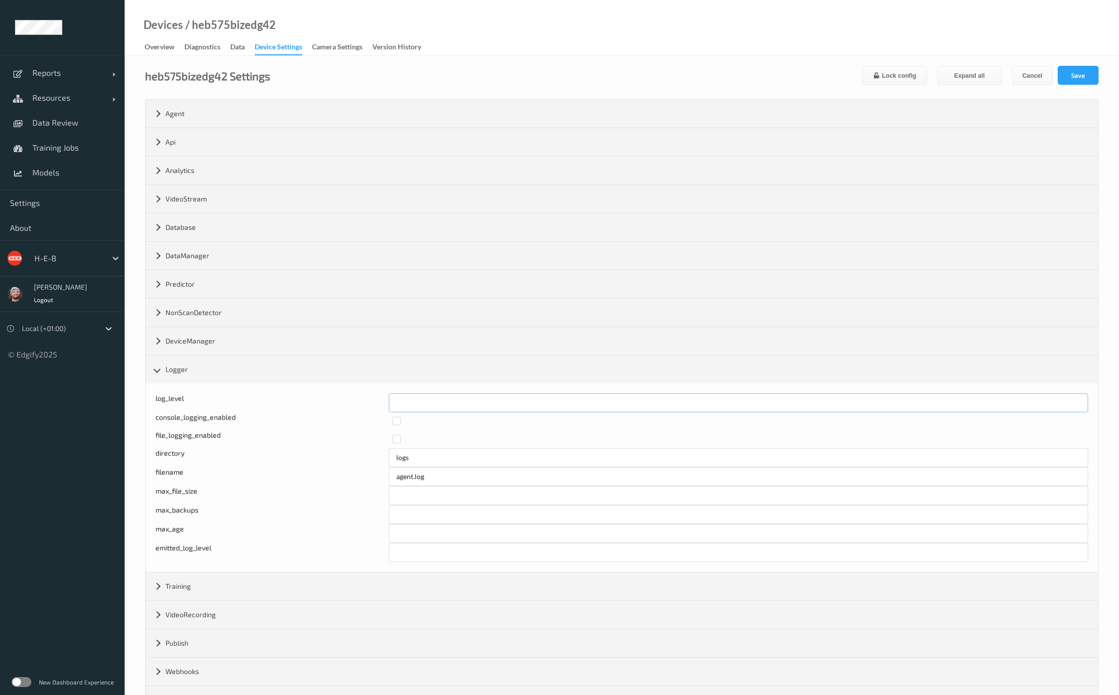
drag, startPoint x: 409, startPoint y: 403, endPoint x: 360, endPoint y: 397, distance: 48.7
click at [360, 397] on div "log_level *" at bounding box center [622, 402] width 933 height 19
type input "*"
click at [1078, 81] on button "Save" at bounding box center [1078, 75] width 41 height 19
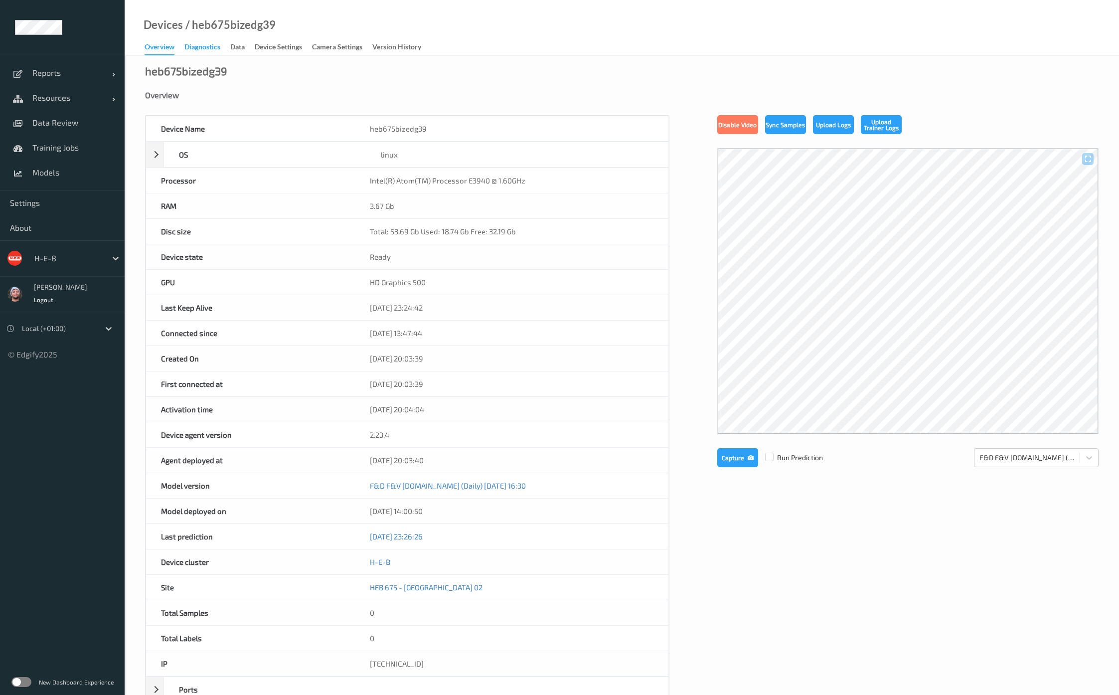
click at [215, 42] on div "Diagnostics" at bounding box center [202, 48] width 36 height 12
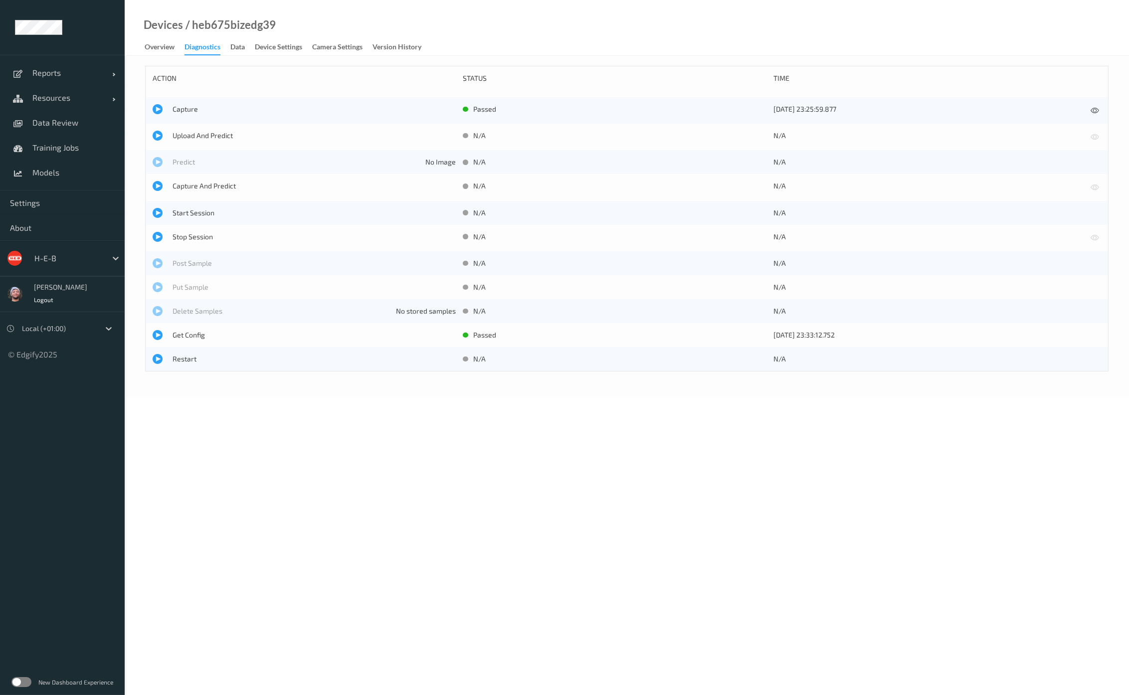
click at [277, 43] on div "Device Settings" at bounding box center [278, 48] width 47 height 12
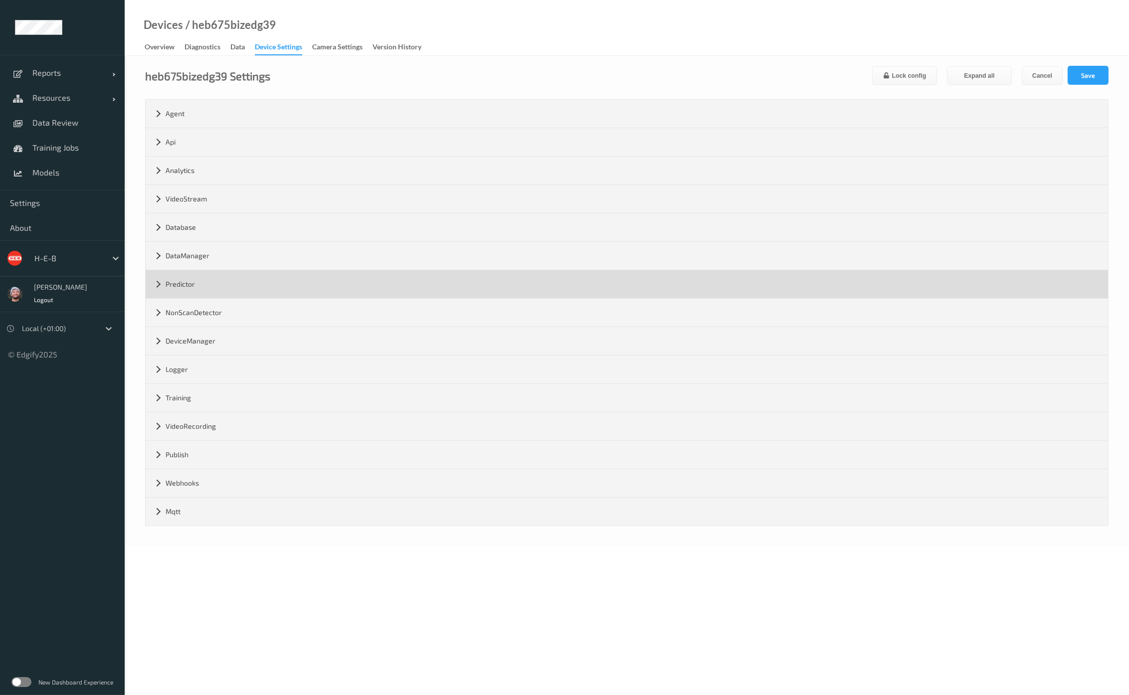
click at [212, 280] on div "Predictor" at bounding box center [627, 284] width 962 height 28
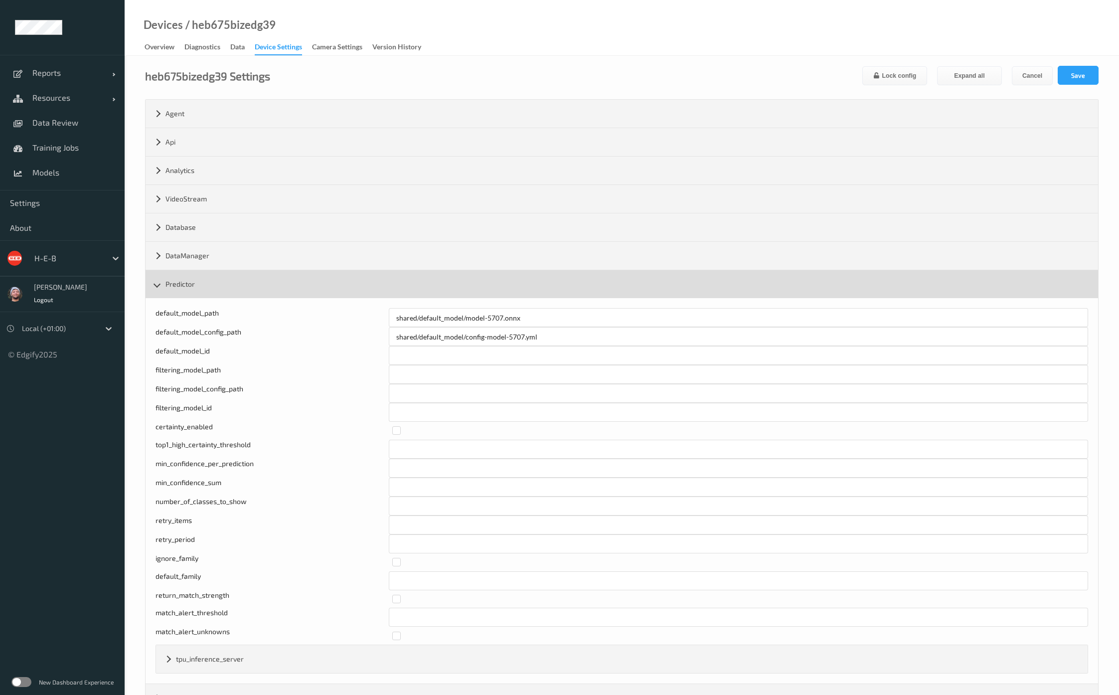
click at [213, 286] on div "Predictor" at bounding box center [622, 284] width 953 height 28
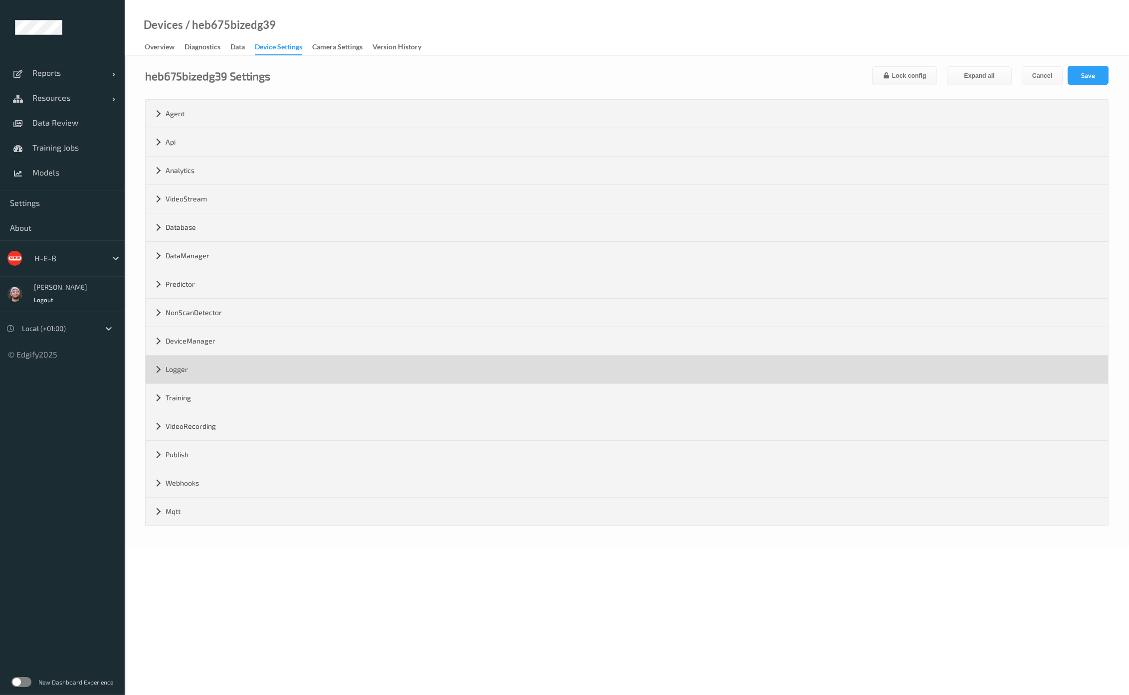
click at [234, 371] on div "Logger" at bounding box center [627, 369] width 962 height 28
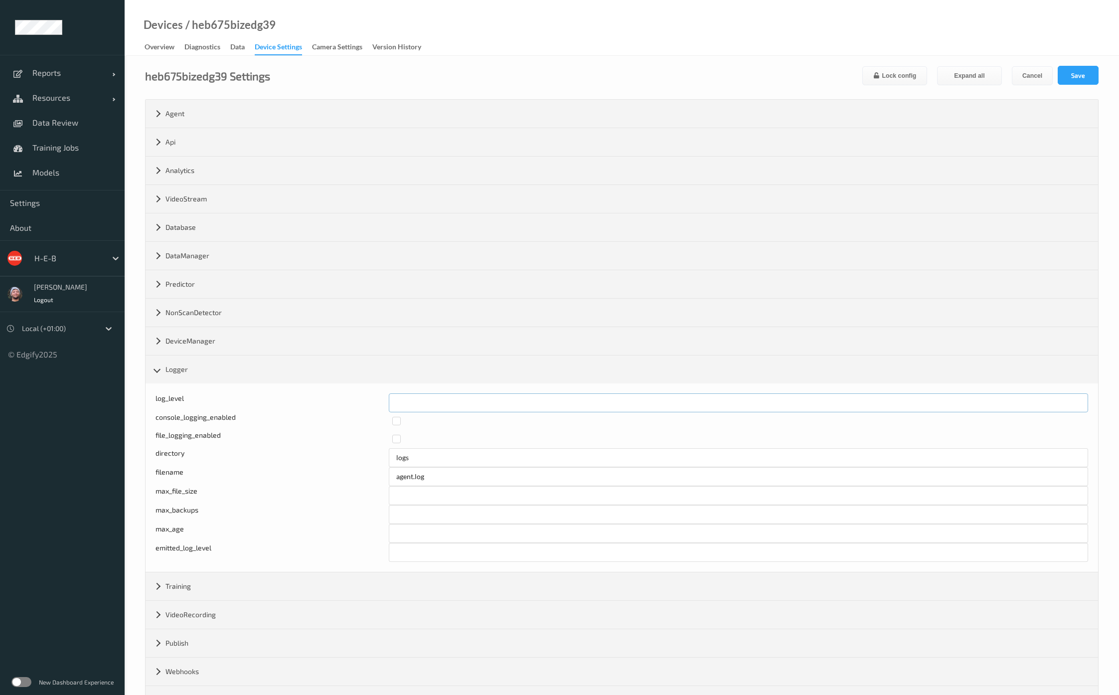
drag, startPoint x: 427, startPoint y: 395, endPoint x: 336, endPoint y: 391, distance: 91.3
click at [336, 391] on div "Log level: -1- trace, 0- debug, 1- info, 2-warn, 3-error, 4-fatal, 5-panic log_…" at bounding box center [622, 477] width 953 height 188
type input "*"
click at [1076, 89] on form "heb675bizedg39 Settings Lock config Expand all Cancel Save Agent version 2.23.4…" at bounding box center [622, 390] width 954 height 649
click at [1076, 83] on button "Save" at bounding box center [1078, 75] width 41 height 19
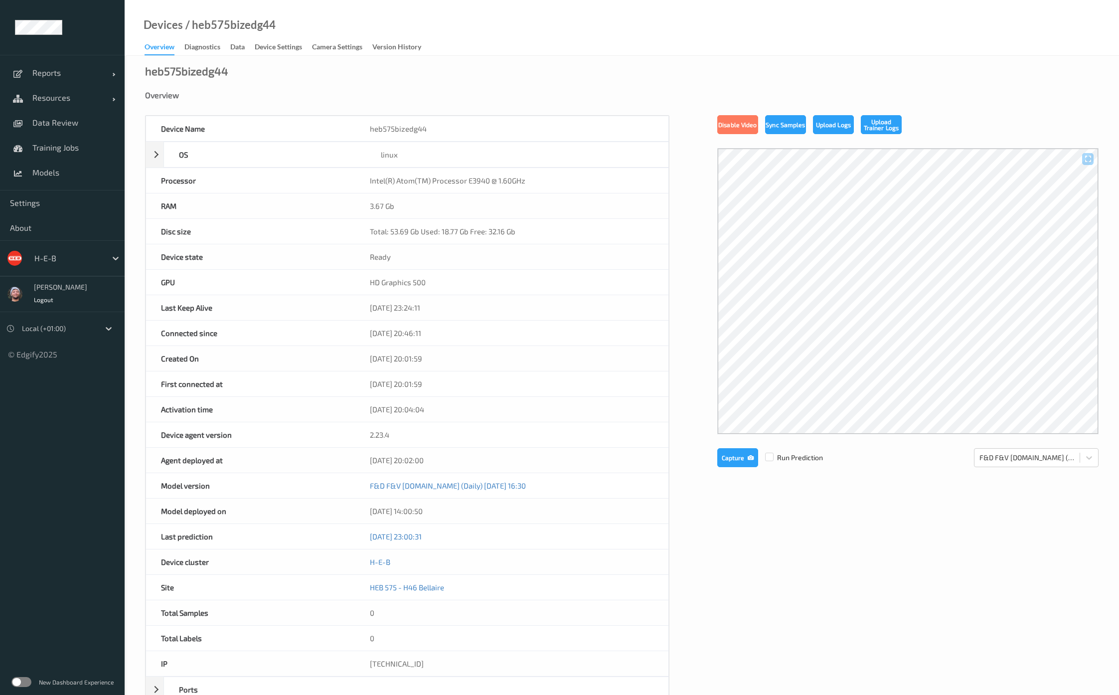
click at [272, 46] on div "Device Settings" at bounding box center [278, 48] width 47 height 12
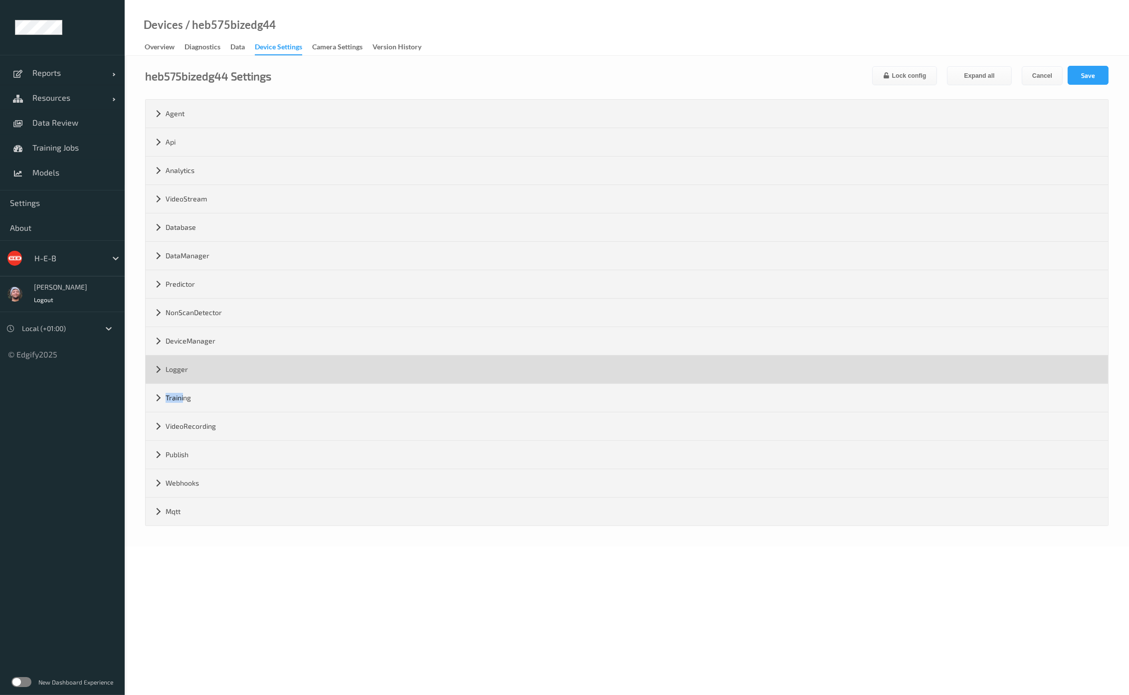
drag, startPoint x: 184, startPoint y: 386, endPoint x: 190, endPoint y: 366, distance: 20.8
click at [190, 366] on div "Agent version 2.23.4 max_msg_size ********* grpc_port ***** web_server_port ***…" at bounding box center [627, 313] width 962 height 426
click at [190, 366] on div "Logger" at bounding box center [627, 369] width 962 height 28
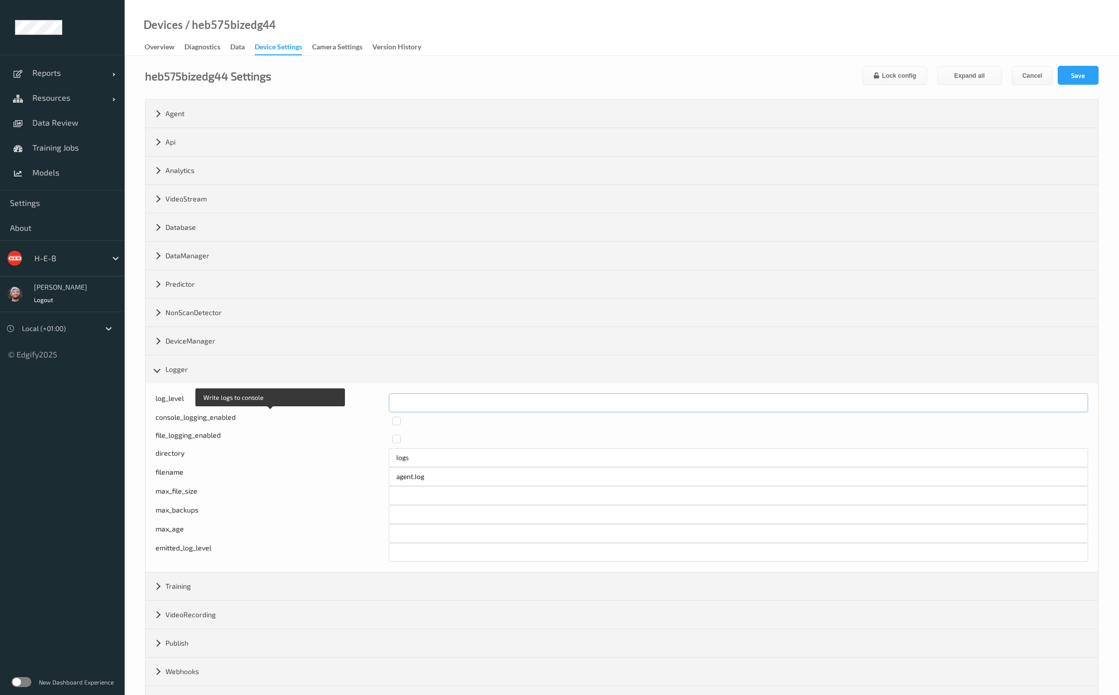
drag, startPoint x: 372, startPoint y: 385, endPoint x: 332, endPoint y: 382, distance: 40.5
click at [332, 383] on div "Log level: -1- trace, 0- debug, 1- info, 2-warn, 3-error, 4-fatal, 5-panic log_…" at bounding box center [622, 477] width 953 height 188
type input "*"
click at [1074, 79] on button "Save" at bounding box center [1078, 75] width 41 height 19
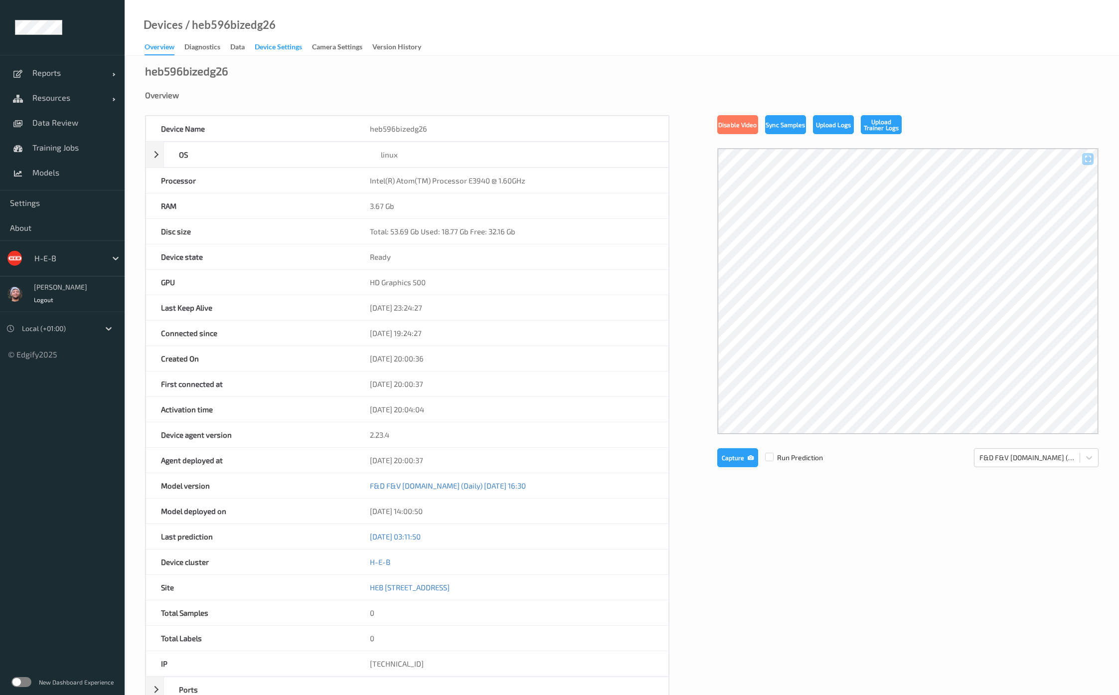
click at [278, 44] on div "Device Settings" at bounding box center [278, 48] width 47 height 12
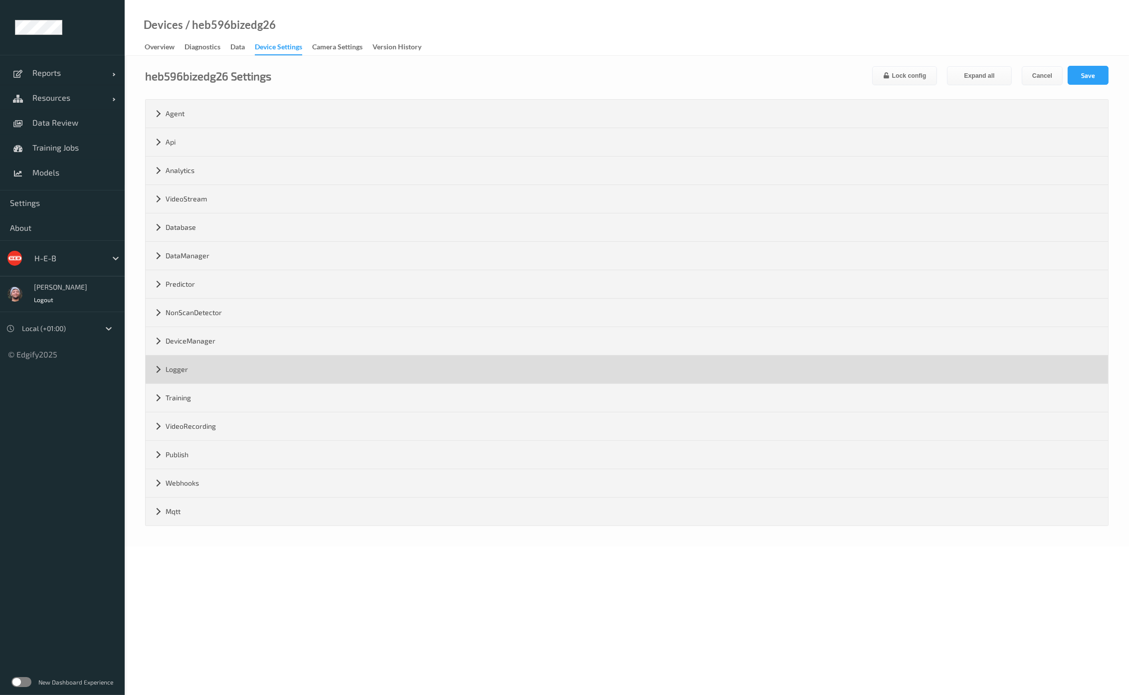
click at [199, 362] on div "Logger" at bounding box center [627, 369] width 962 height 28
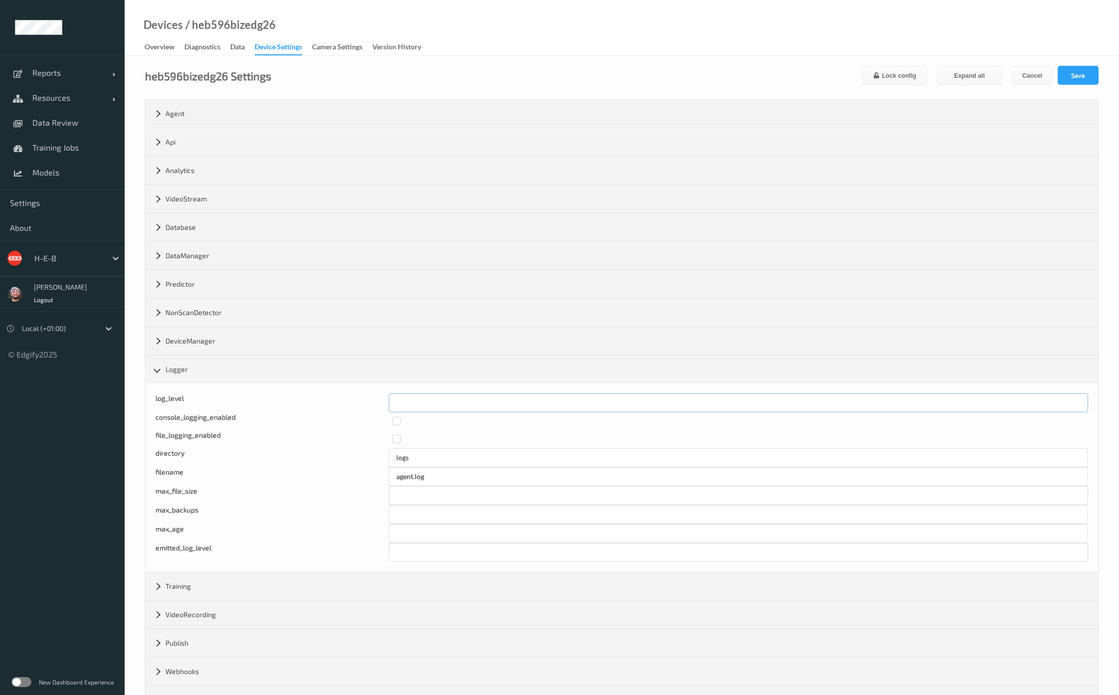
drag, startPoint x: 404, startPoint y: 398, endPoint x: 366, endPoint y: 397, distance: 37.4
click at [366, 397] on div "log_level *" at bounding box center [622, 402] width 933 height 19
type input "*"
click at [1062, 77] on button "Save" at bounding box center [1078, 75] width 41 height 19
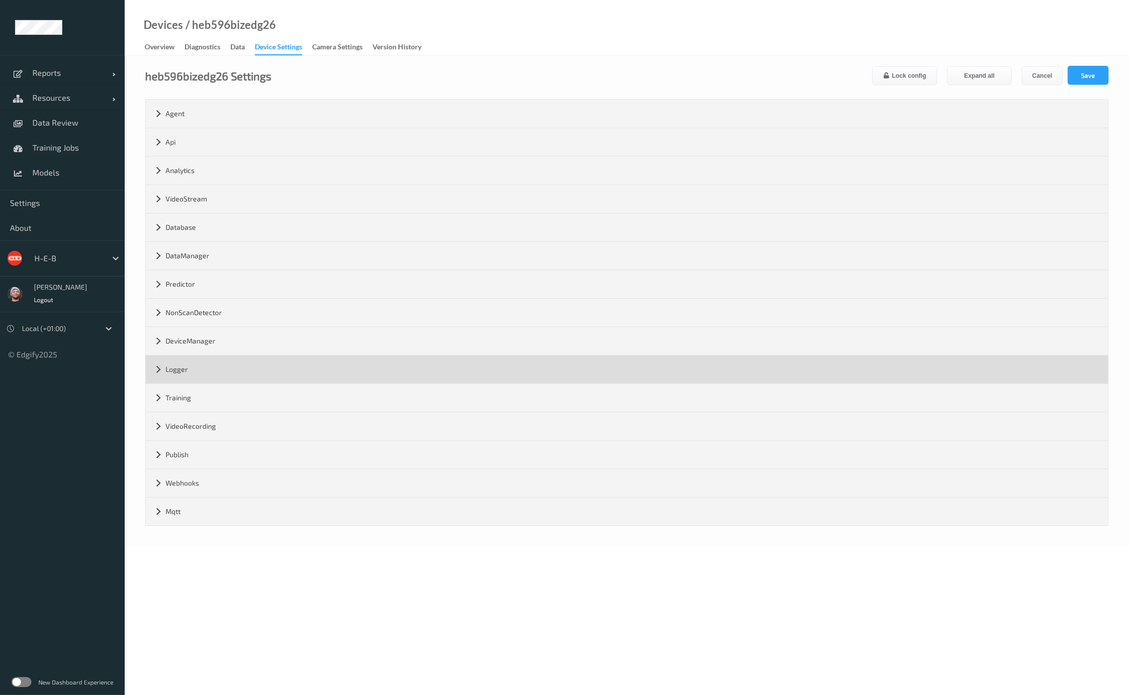
click at [196, 373] on div "Logger" at bounding box center [627, 369] width 962 height 28
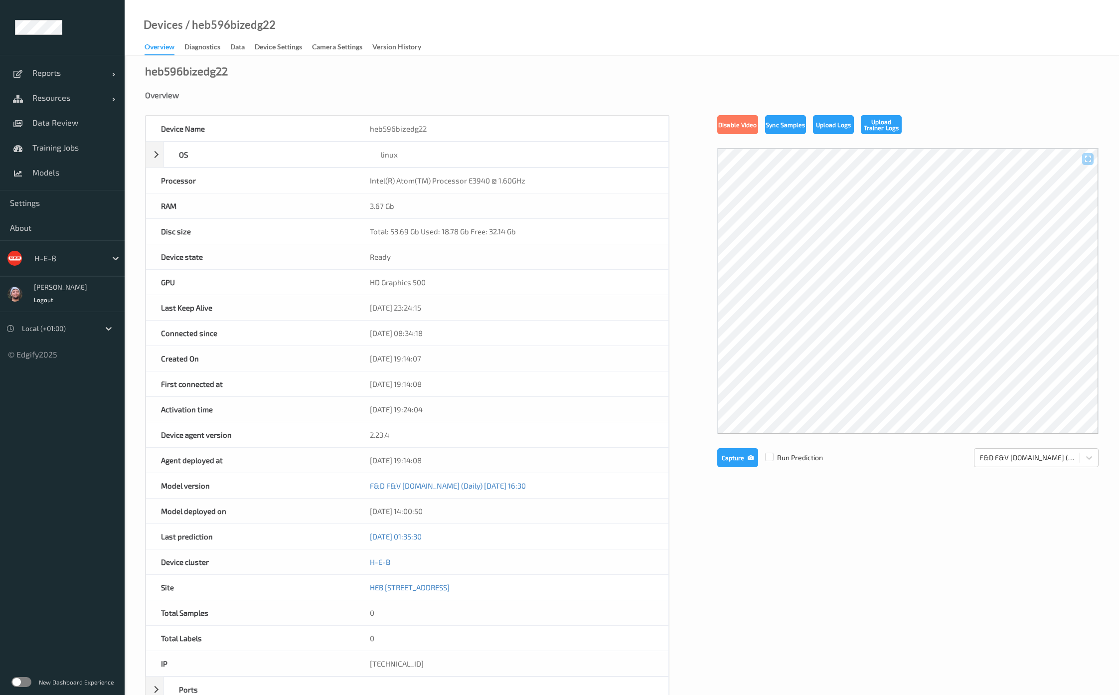
click at [284, 37] on div "Devices / heb596bizedg22 Overview Diagnostics Data Device Settings Camera Setti…" at bounding box center [622, 28] width 995 height 56
click at [278, 44] on div "Device Settings" at bounding box center [278, 48] width 47 height 12
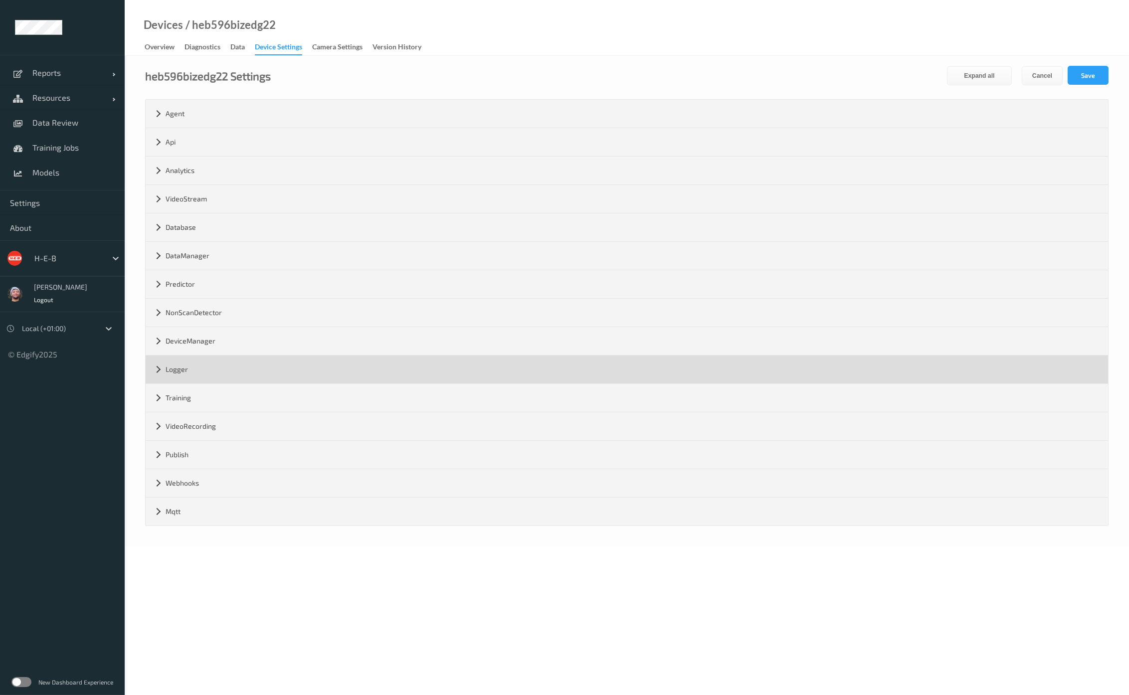
click at [192, 364] on div "Logger" at bounding box center [627, 369] width 962 height 28
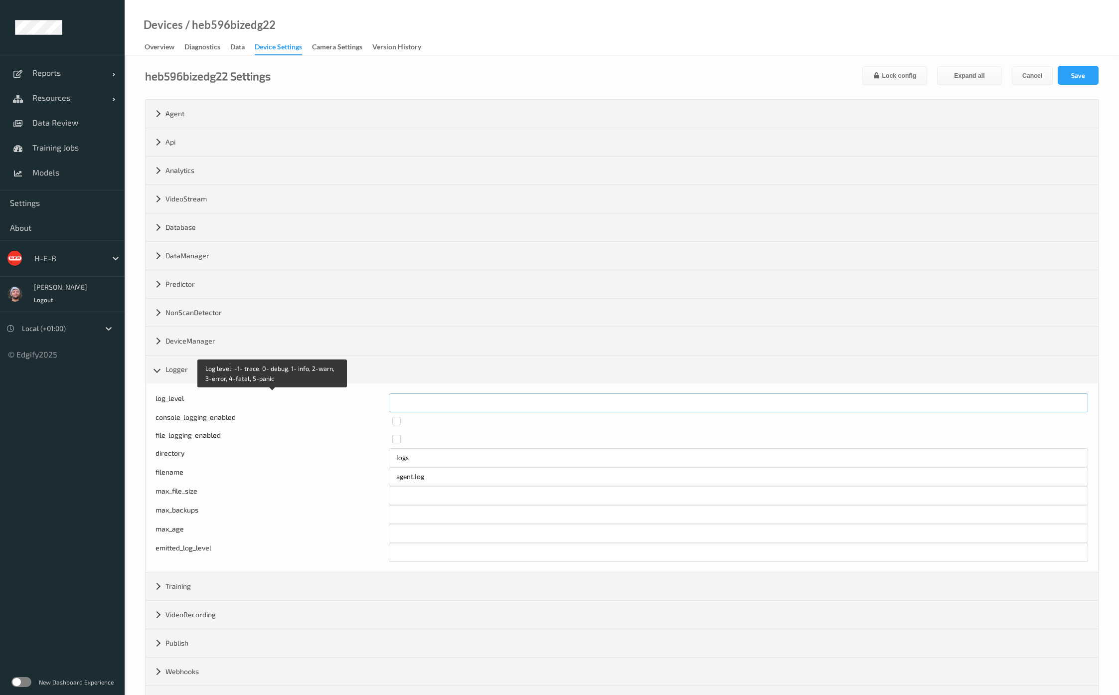
drag, startPoint x: 417, startPoint y: 398, endPoint x: 355, endPoint y: 401, distance: 61.9
click at [355, 401] on div "Log level: -1- trace, 0- debug, 1- info, 2-warn, 3-error, 4-fatal, 5-panic log_…" at bounding box center [622, 402] width 933 height 19
type input "*"
click at [1077, 398] on input "*" at bounding box center [738, 402] width 699 height 19
click at [1092, 72] on button "Save" at bounding box center [1078, 75] width 41 height 19
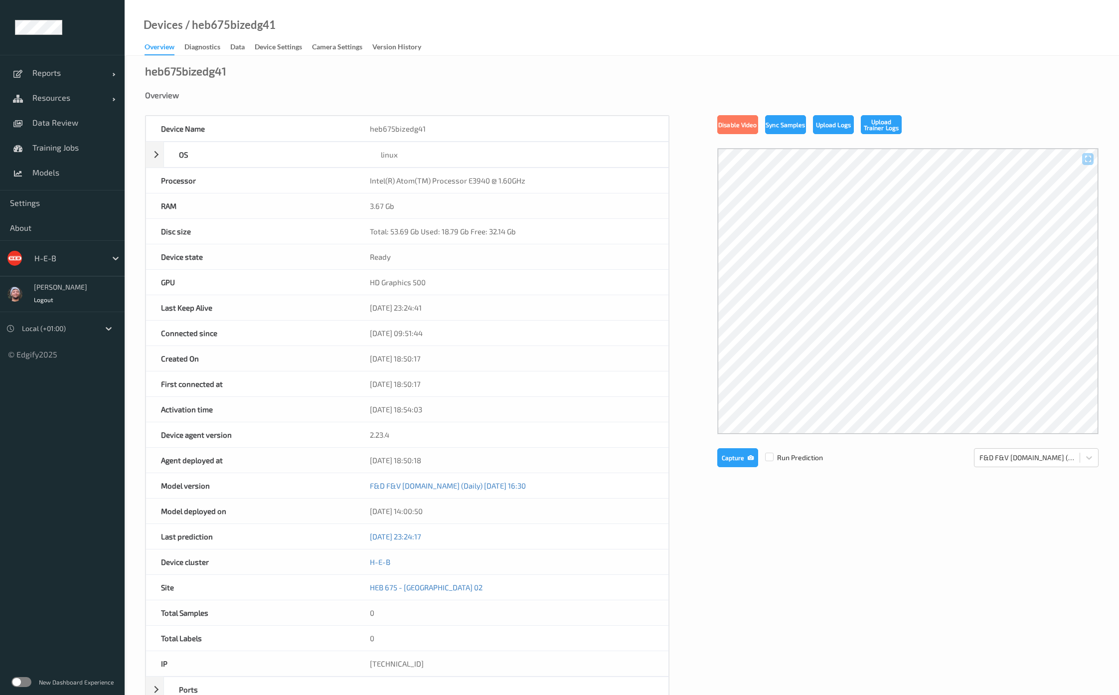
drag, startPoint x: 284, startPoint y: 44, endPoint x: 278, endPoint y: 71, distance: 27.5
click at [284, 44] on div "Device Settings" at bounding box center [278, 48] width 47 height 12
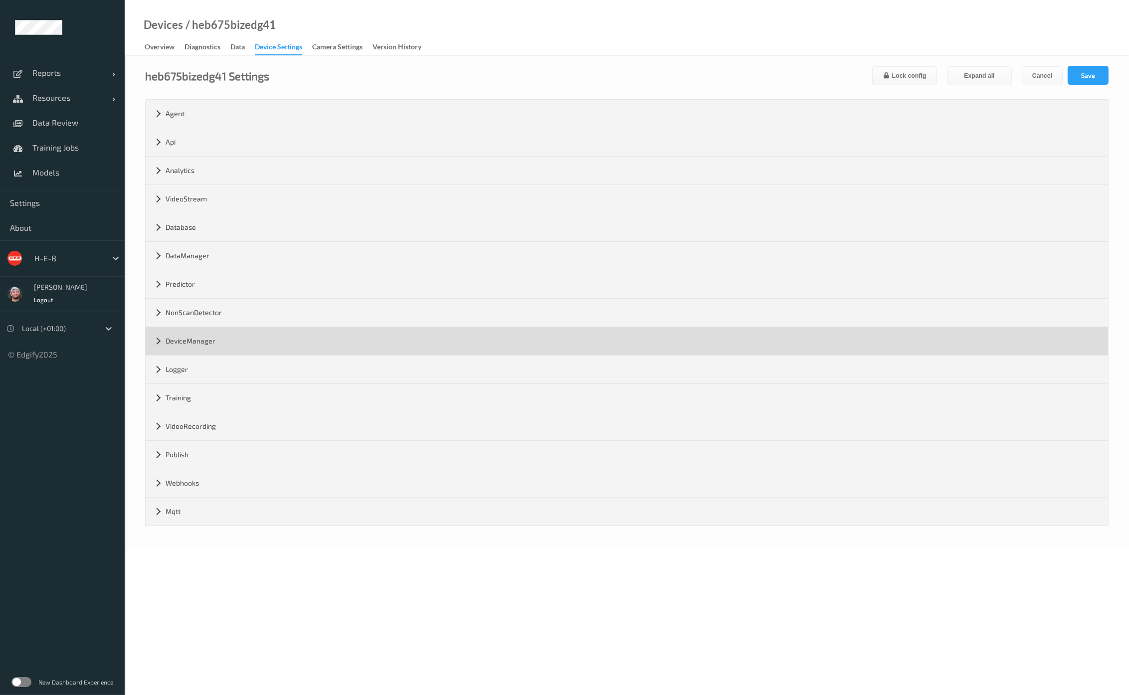
click at [199, 341] on div "DeviceManager" at bounding box center [627, 341] width 962 height 28
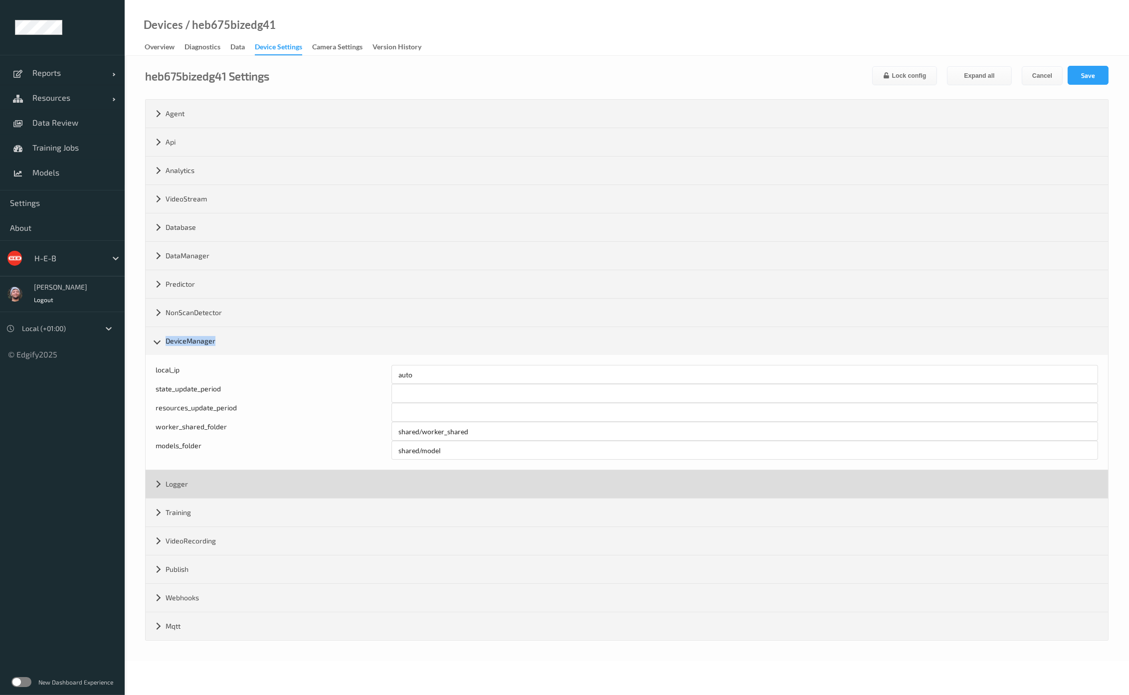
drag, startPoint x: 199, startPoint y: 341, endPoint x: 199, endPoint y: 357, distance: 16.5
click at [201, 345] on div "DeviceManager" at bounding box center [627, 341] width 962 height 28
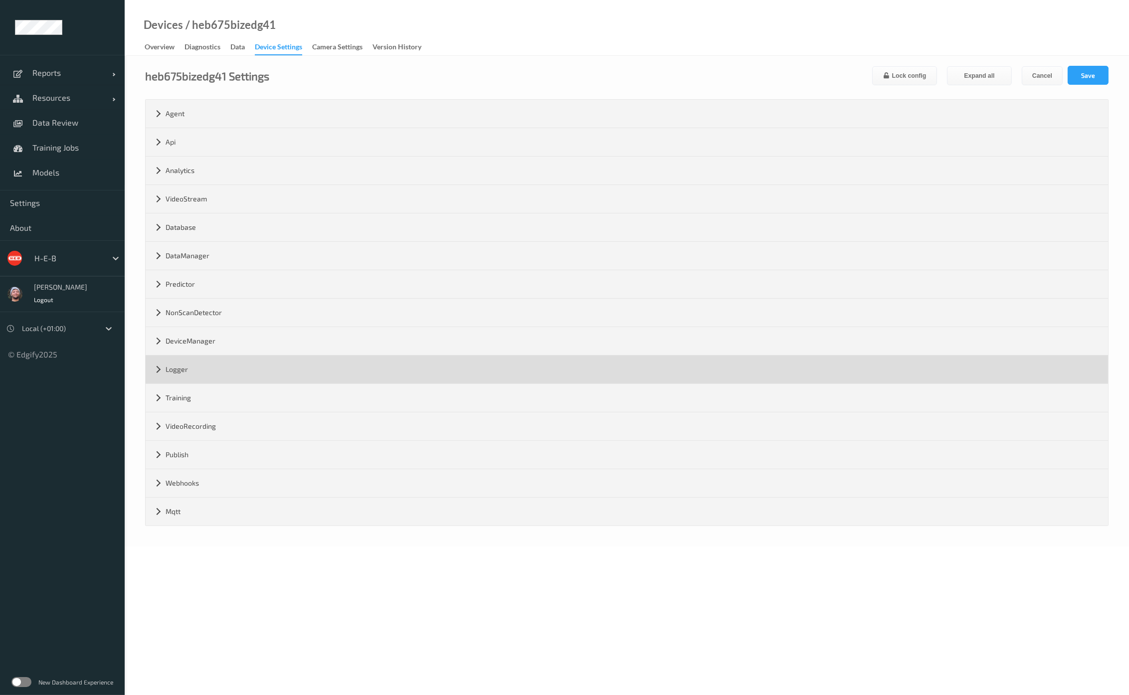
click at [198, 368] on div "Logger" at bounding box center [627, 369] width 962 height 28
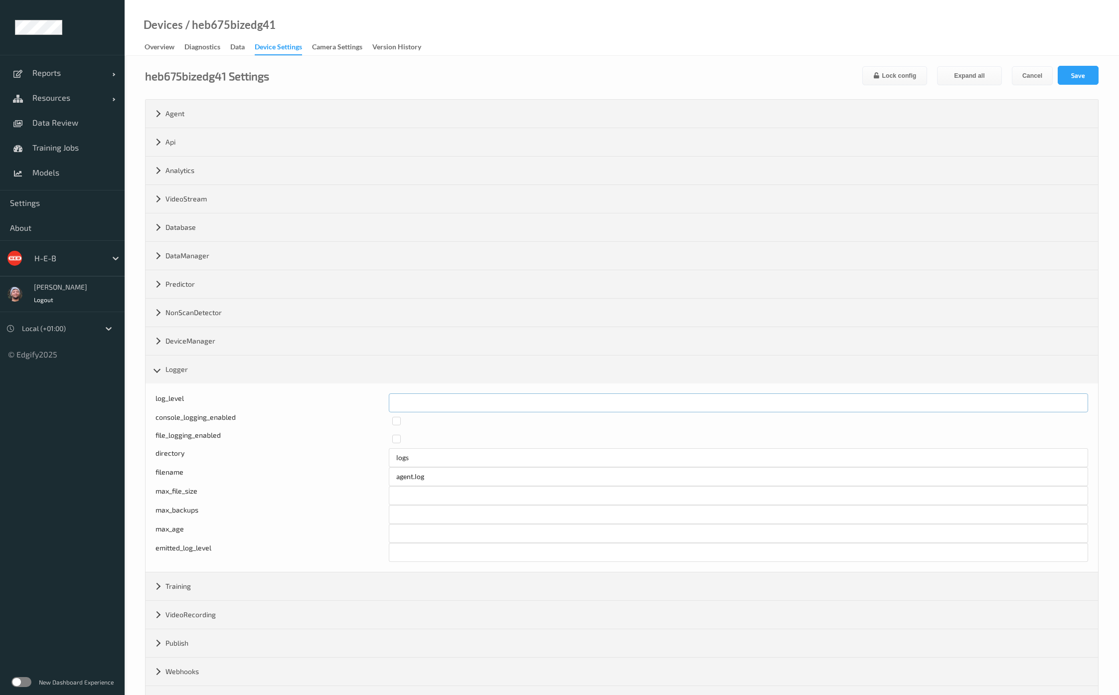
click at [327, 402] on div "log_level *" at bounding box center [622, 402] width 933 height 19
type input "*"
click at [1094, 73] on button "Save" at bounding box center [1078, 75] width 41 height 19
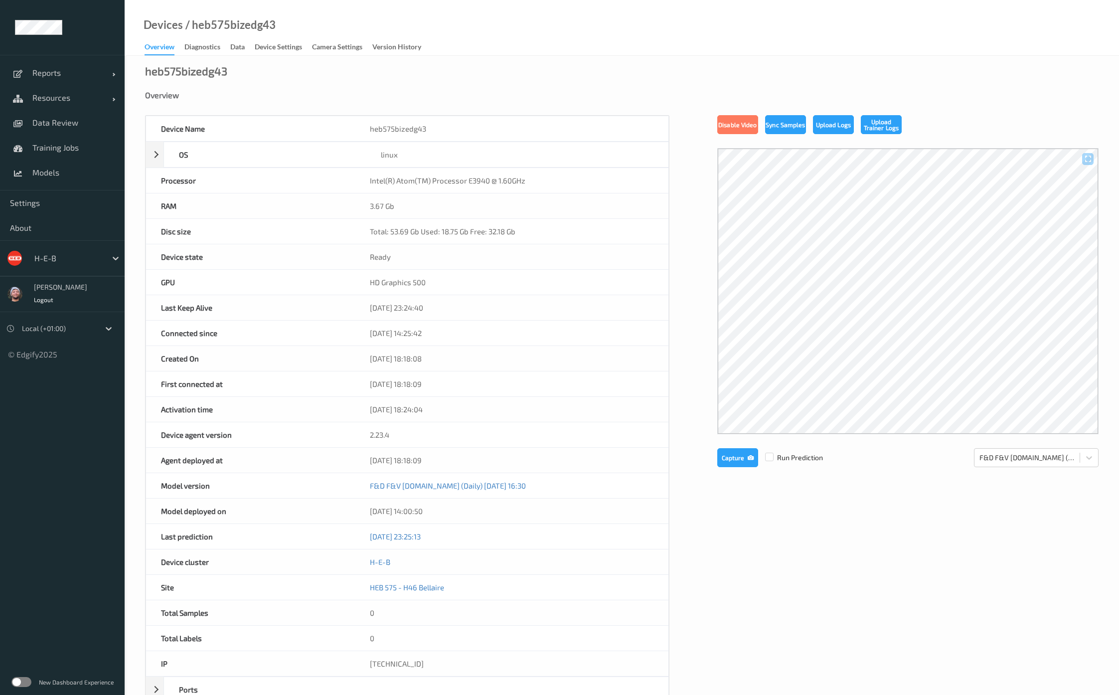
click at [274, 49] on div "Device Settings" at bounding box center [278, 48] width 47 height 12
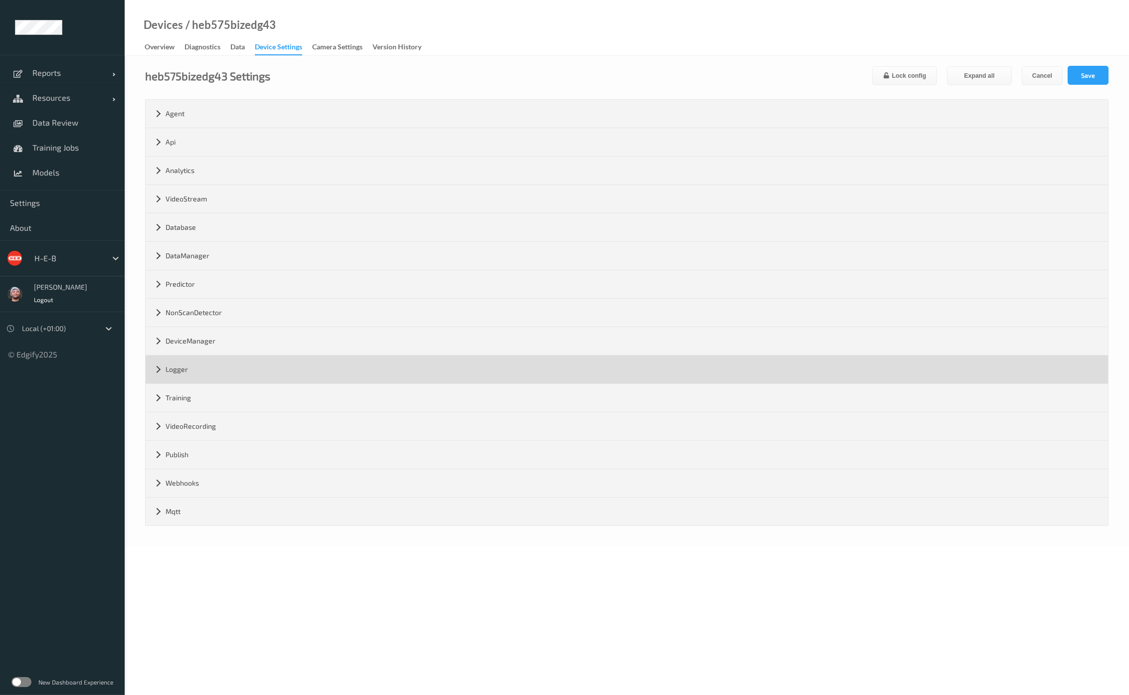
click at [205, 365] on div "Logger" at bounding box center [627, 369] width 962 height 28
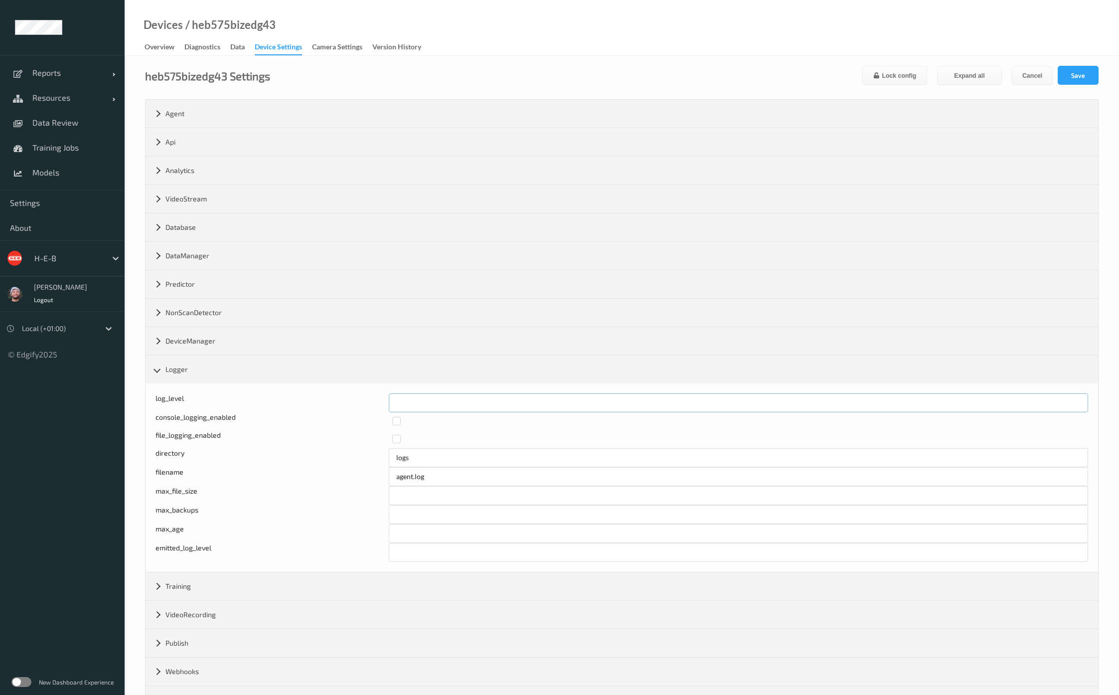
drag, startPoint x: 340, startPoint y: 402, endPoint x: 397, endPoint y: 380, distance: 61.6
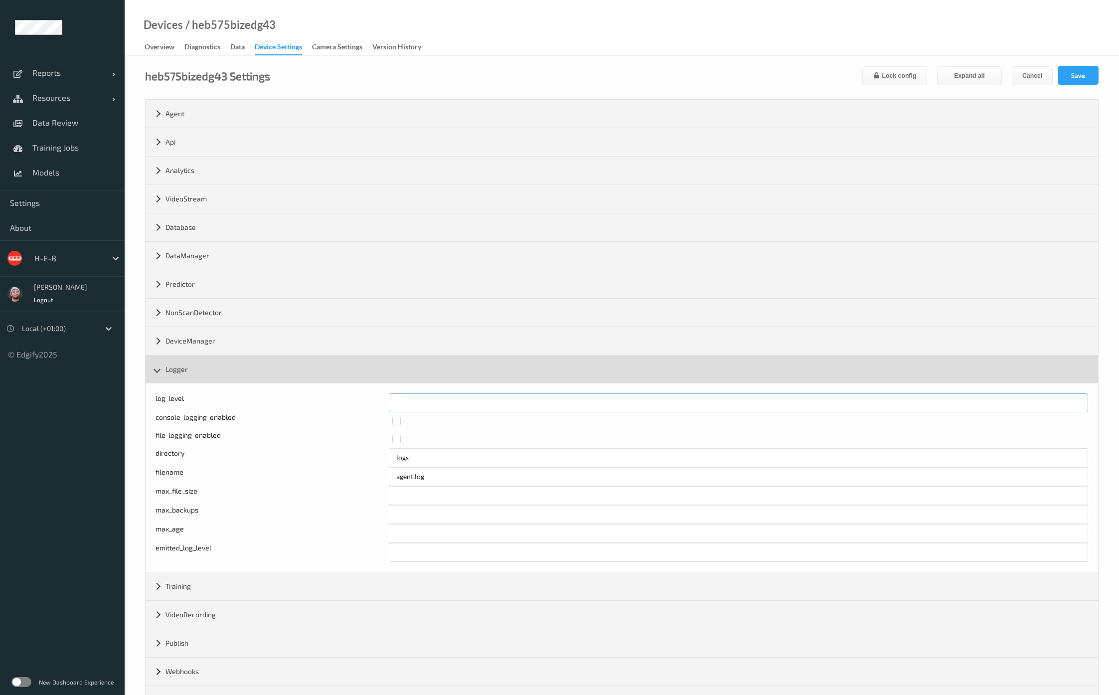
click at [334, 402] on div "log_level *" at bounding box center [622, 402] width 933 height 19
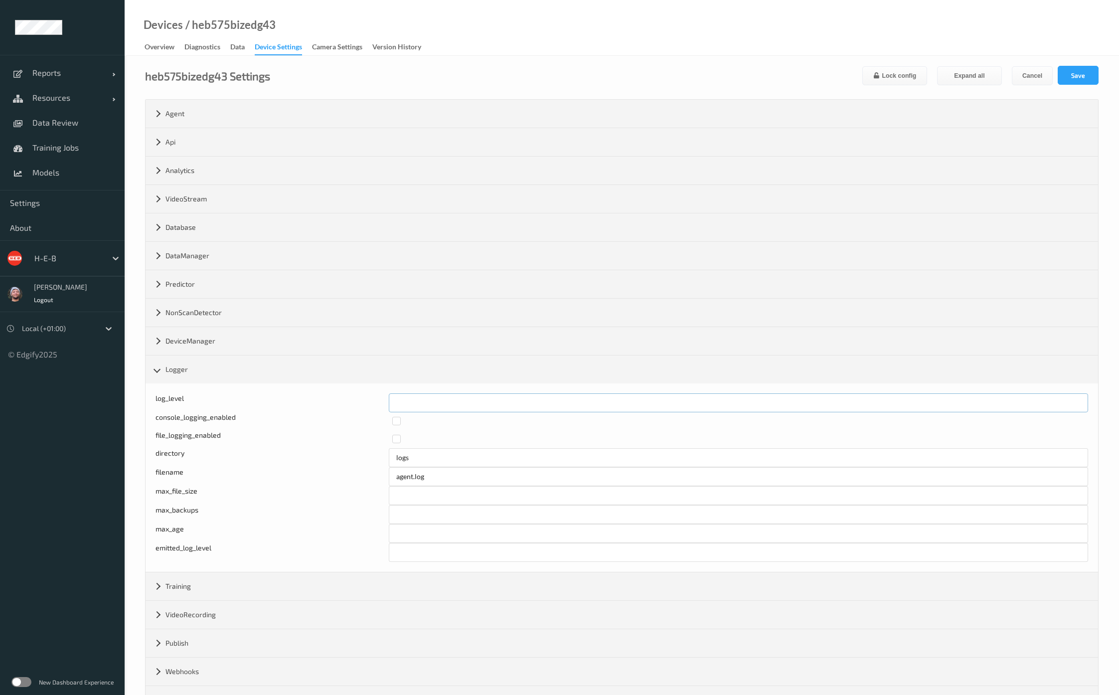
type input "*"
click at [1069, 73] on button "Save" at bounding box center [1078, 75] width 41 height 19
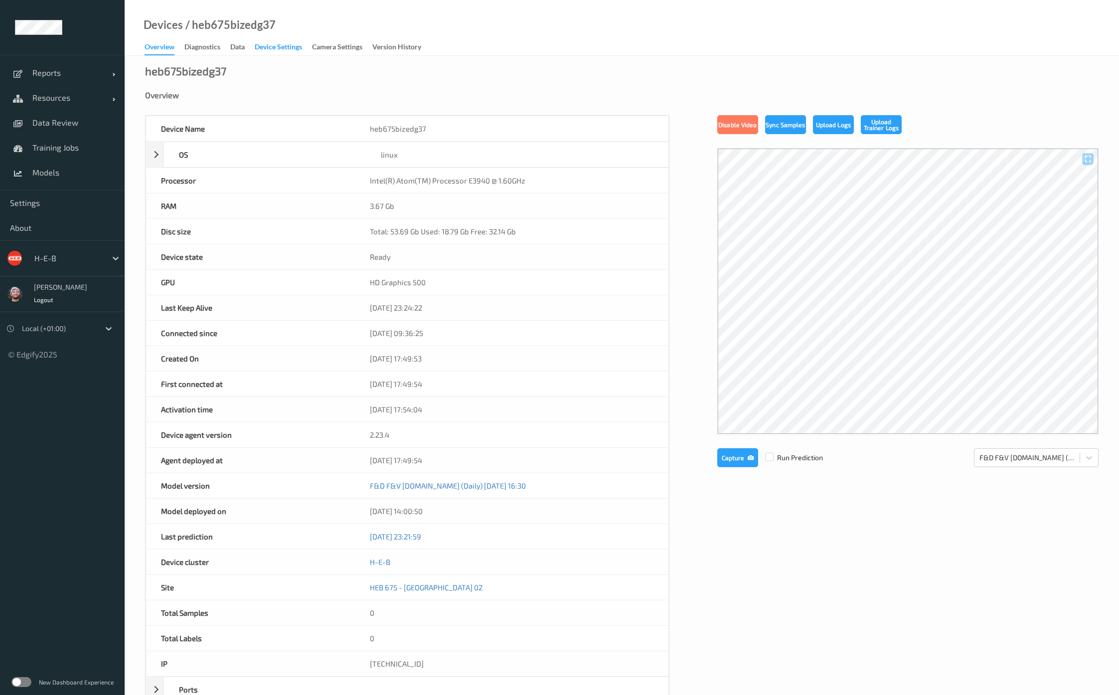
click at [277, 48] on div "Device Settings" at bounding box center [278, 48] width 47 height 12
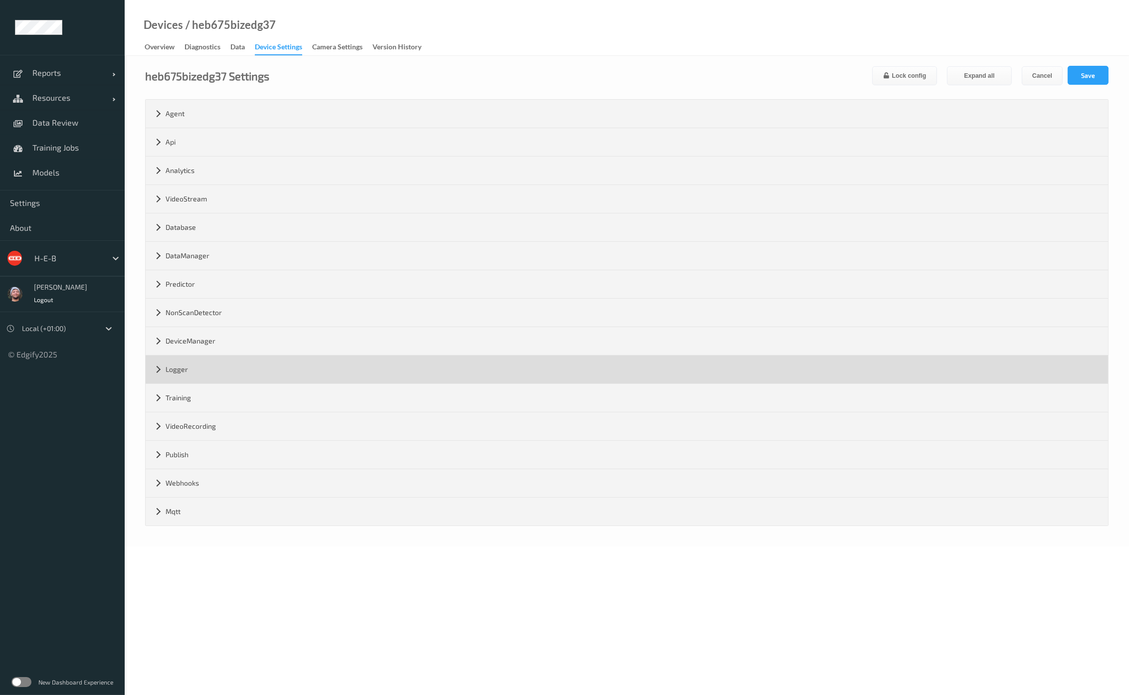
click at [201, 371] on div "Logger" at bounding box center [627, 369] width 962 height 28
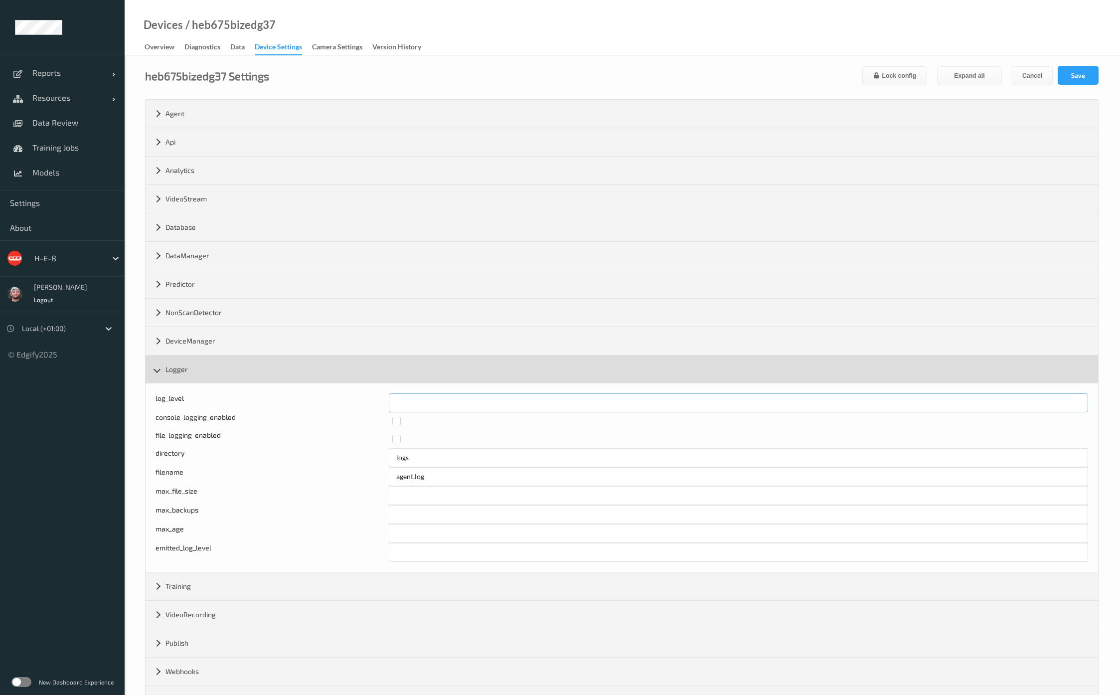
drag, startPoint x: 410, startPoint y: 402, endPoint x: 425, endPoint y: 365, distance: 39.6
click at [334, 402] on div "Log level: -1- trace, 0- debug, 1- info, 2-warn, 3-error, 4-fatal, 5-panic log_…" at bounding box center [622, 402] width 933 height 19
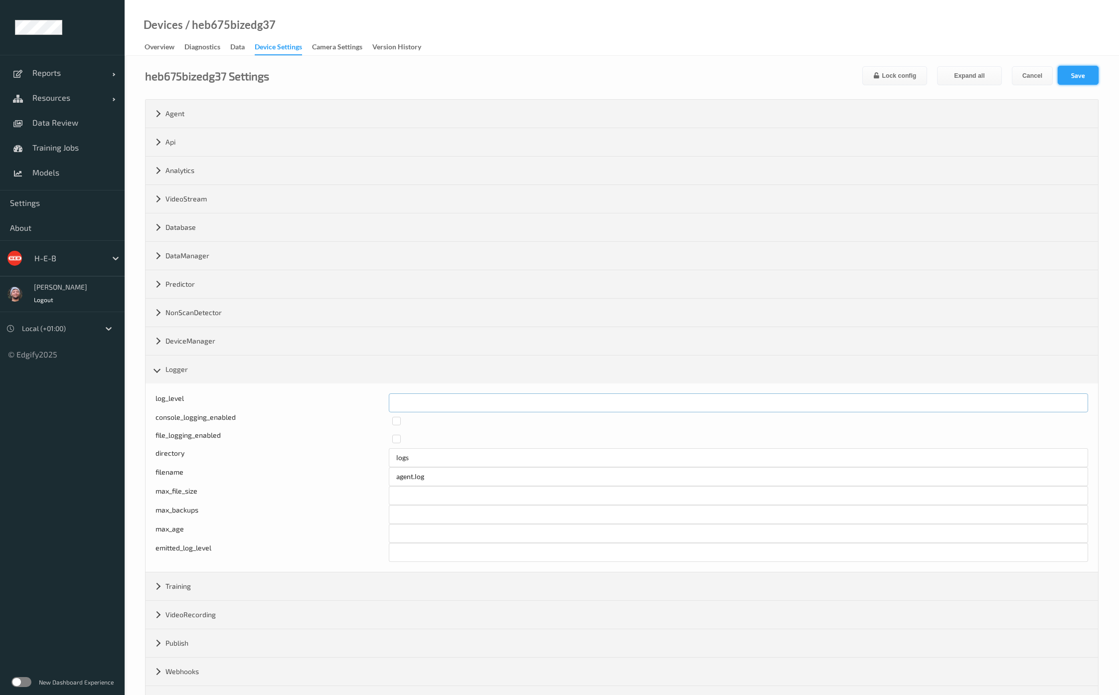
type input "*"
drag, startPoint x: 1058, startPoint y: 73, endPoint x: 1033, endPoint y: 51, distance: 33.6
click at [1062, 73] on button "Save" at bounding box center [1078, 75] width 41 height 19
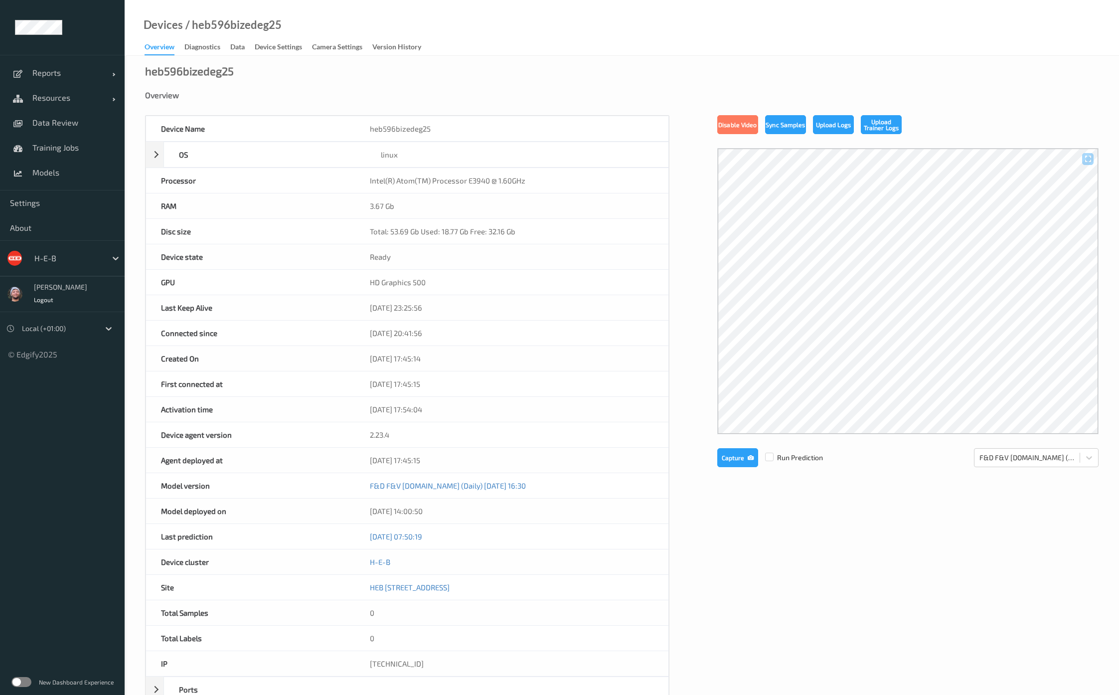
click at [271, 48] on div "Device Settings" at bounding box center [278, 48] width 47 height 12
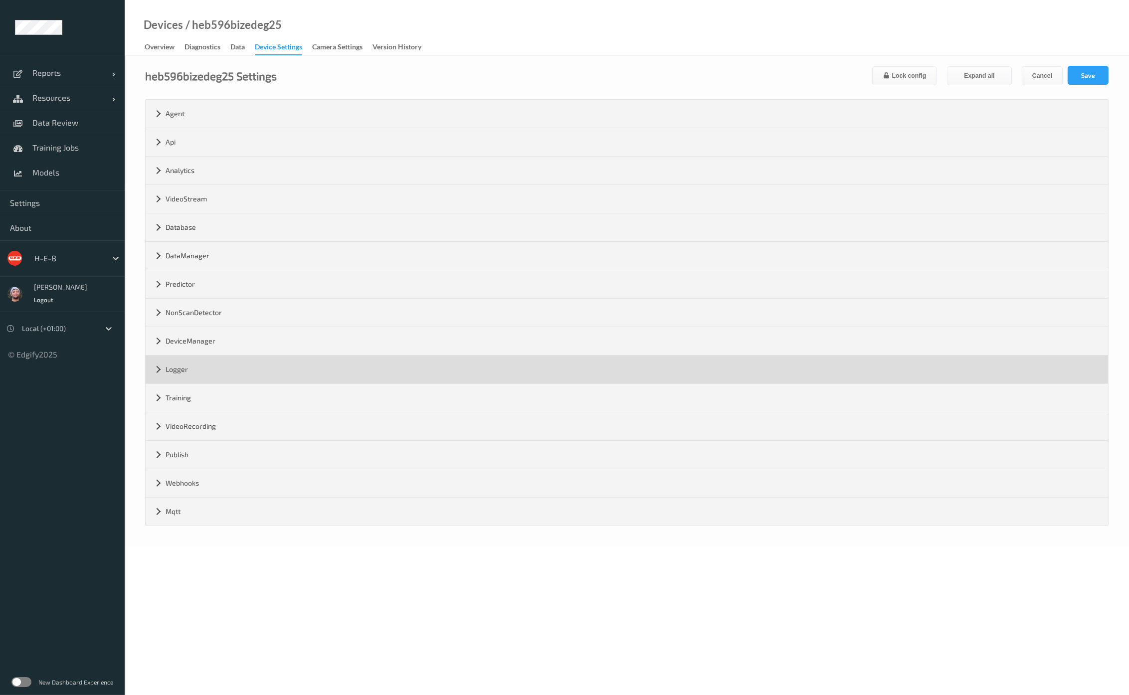
click at [209, 365] on div "Logger" at bounding box center [627, 369] width 962 height 28
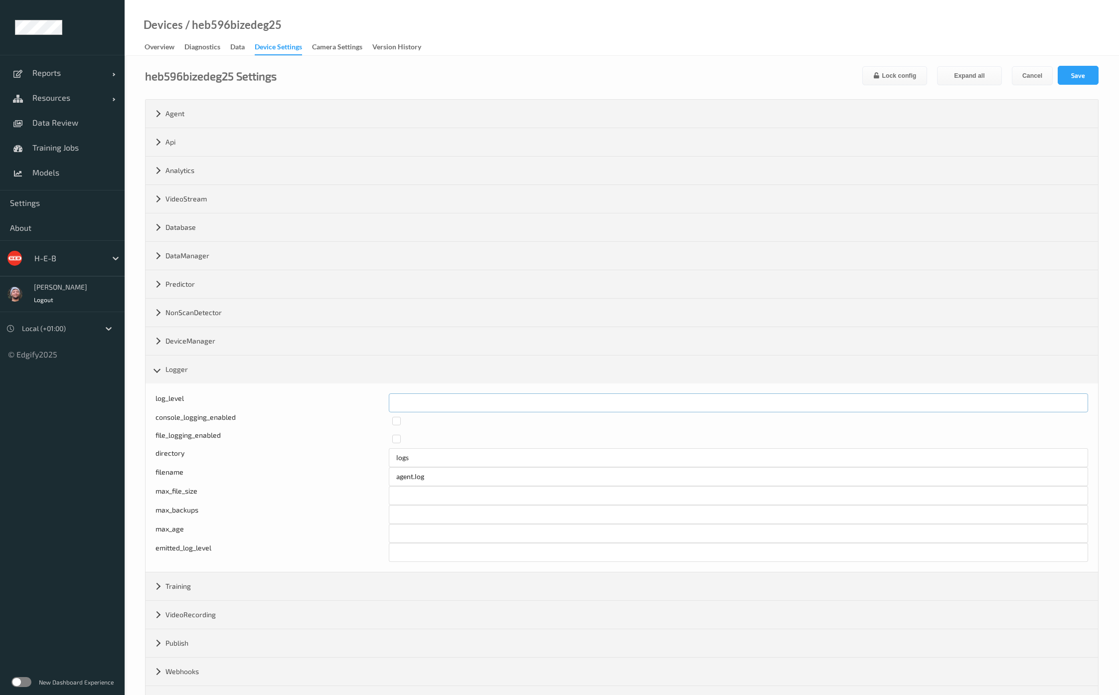
drag, startPoint x: 384, startPoint y: 393, endPoint x: 319, endPoint y: 390, distance: 65.4
click at [319, 390] on div "Log level: -1- trace, 0- debug, 1- info, 2-warn, 3-error, 4-fatal, 5-panic log_…" at bounding box center [622, 477] width 953 height 188
type input "*"
click at [1087, 67] on button "Save" at bounding box center [1078, 75] width 41 height 19
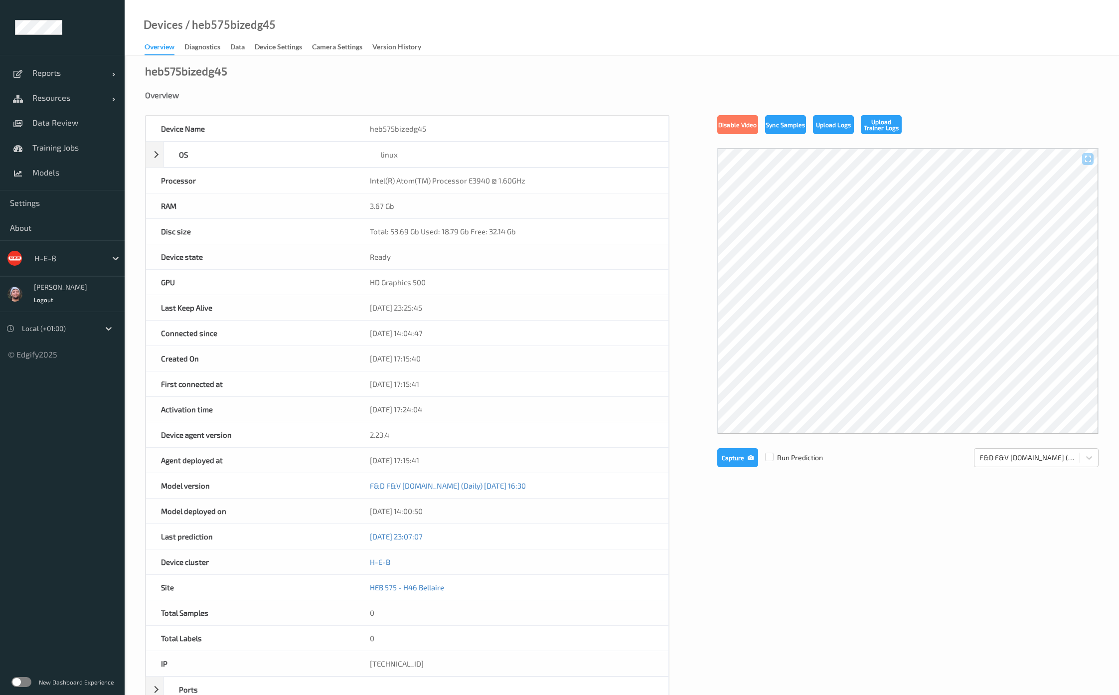
click at [284, 50] on div "Device Settings" at bounding box center [278, 48] width 47 height 12
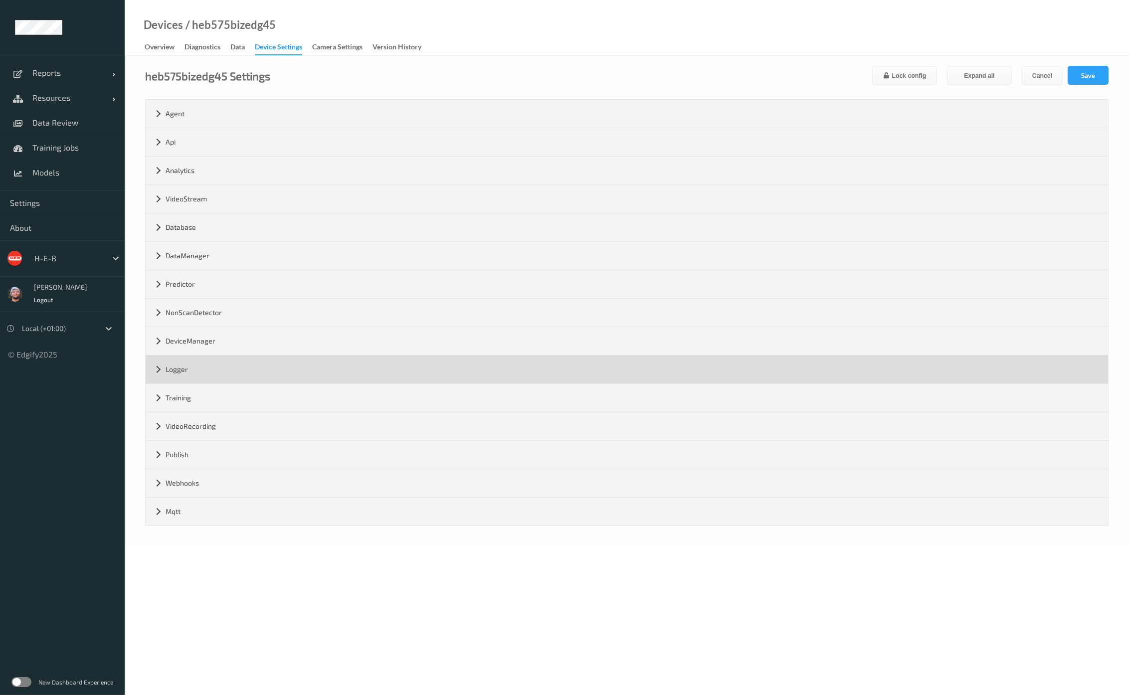
click at [205, 359] on div "Logger" at bounding box center [627, 369] width 962 height 28
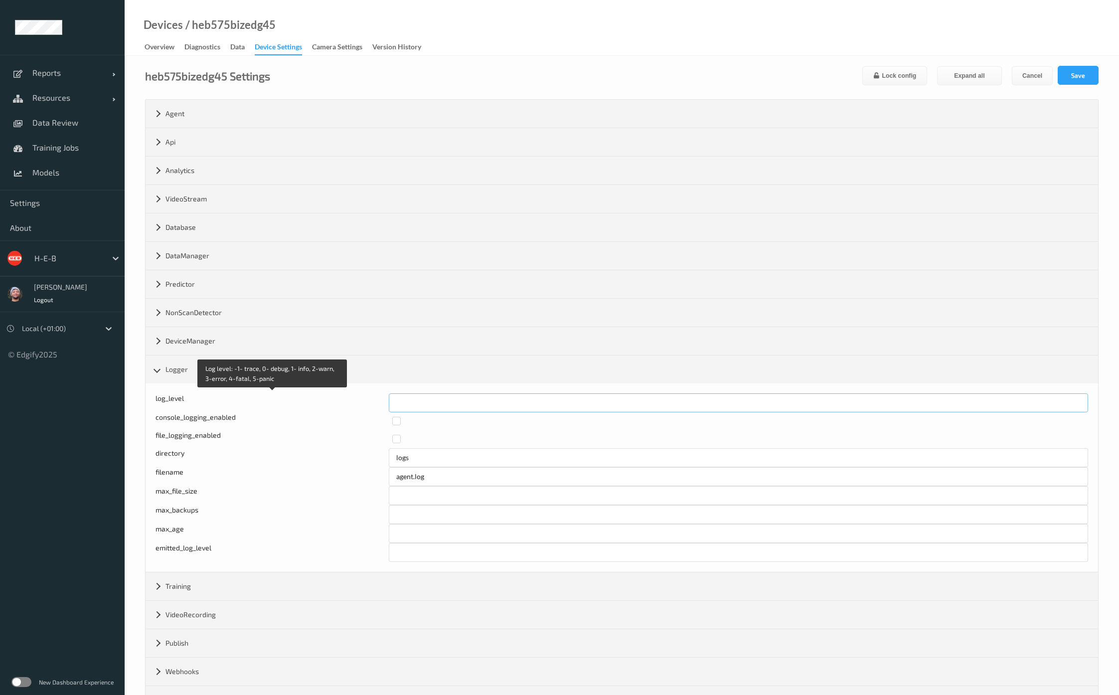
drag, startPoint x: 394, startPoint y: 400, endPoint x: 369, endPoint y: 396, distance: 25.7
click at [370, 396] on div "Log level: -1- trace, 0- debug, 1- info, 2-warn, 3-error, 4-fatal, 5-panic log_…" at bounding box center [622, 402] width 933 height 19
type input "*"
click at [1089, 72] on button "Save" at bounding box center [1078, 75] width 41 height 19
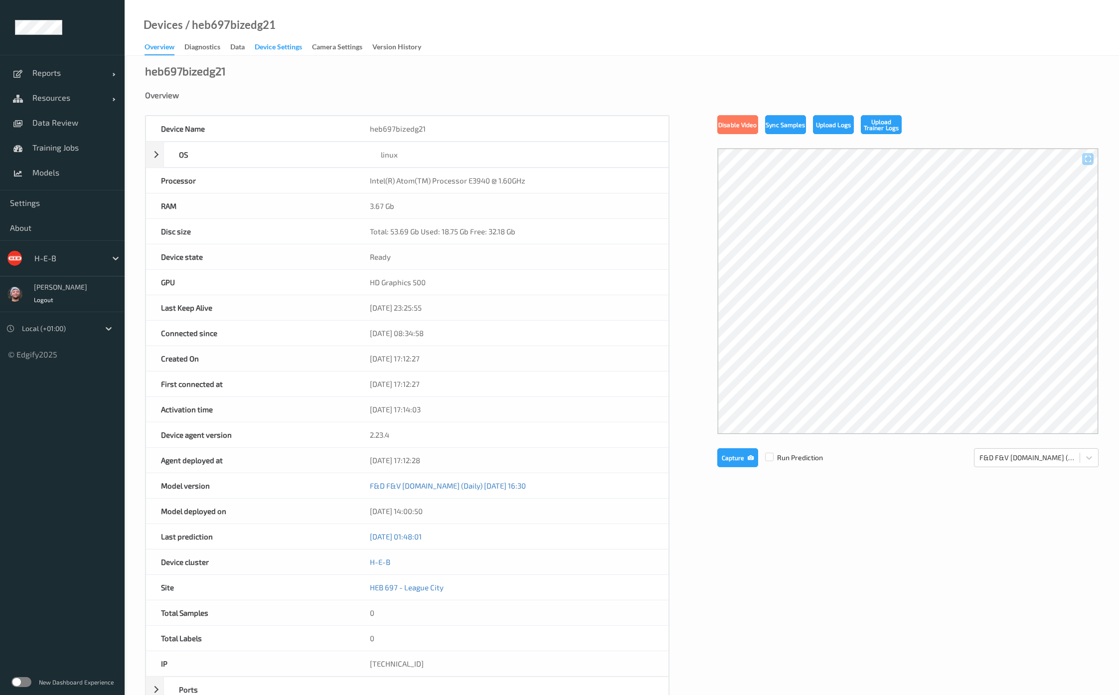
click at [283, 48] on div "Device Settings" at bounding box center [278, 48] width 47 height 12
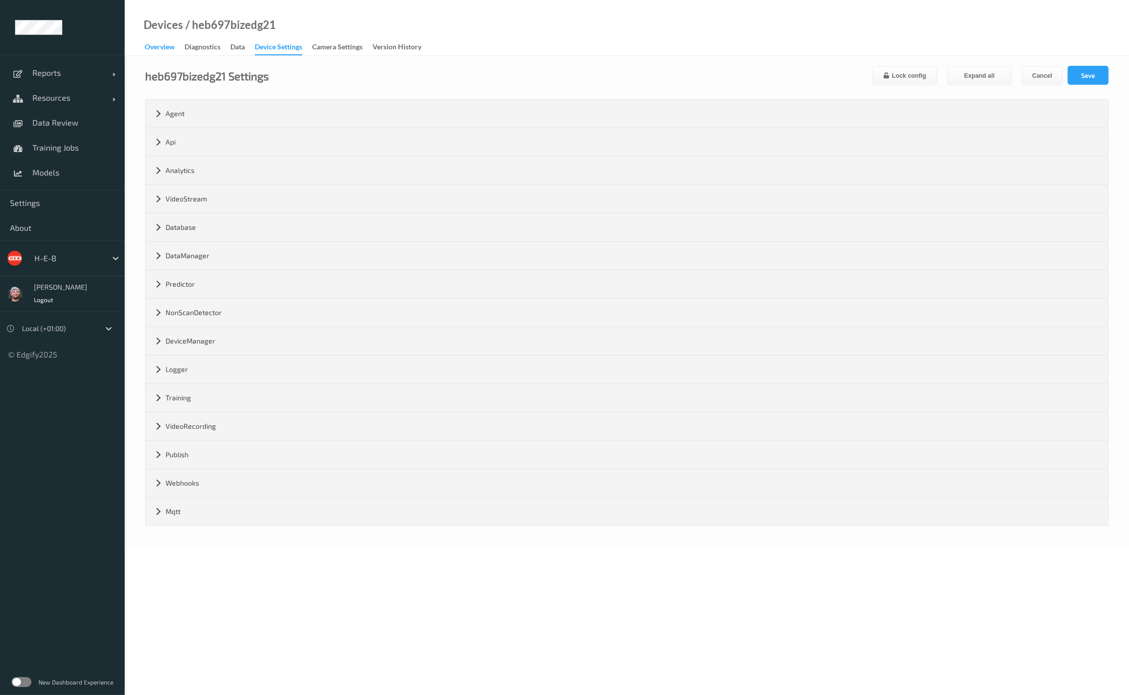
click at [148, 47] on div "Overview" at bounding box center [160, 48] width 30 height 12
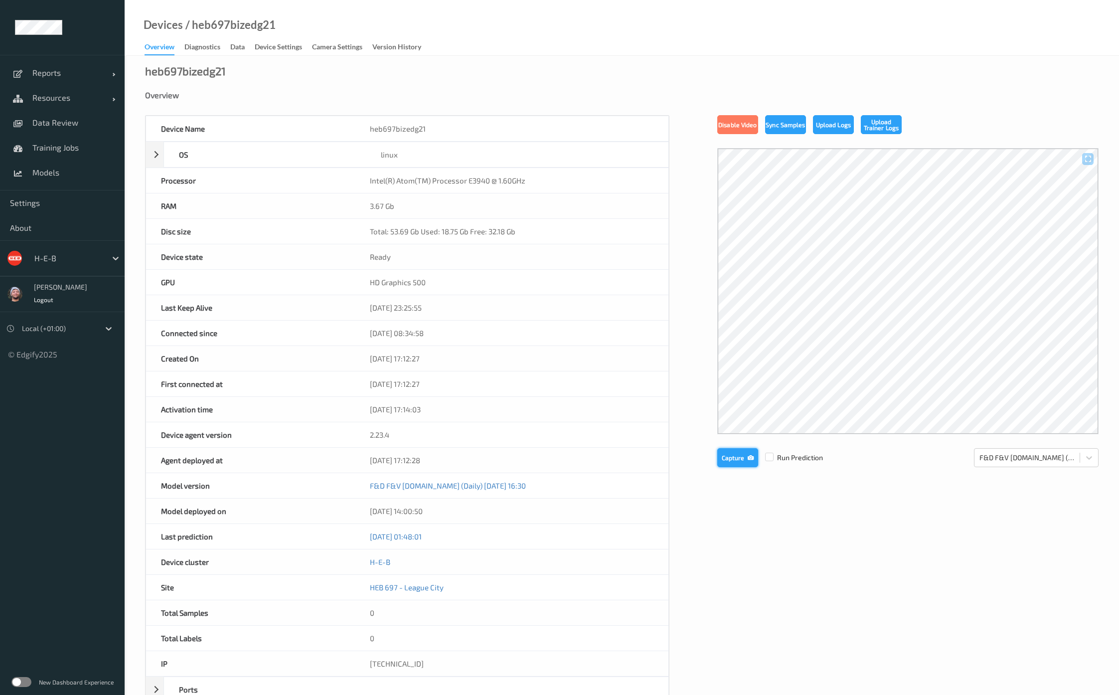
click at [738, 460] on button "Capture" at bounding box center [737, 457] width 41 height 19
drag, startPoint x: 268, startPoint y: 39, endPoint x: 265, endPoint y: 46, distance: 7.1
click at [268, 39] on div "Devices / heb697bizedg21" at bounding box center [200, 37] width 151 height 35
click at [263, 51] on div "Device Settings" at bounding box center [278, 48] width 47 height 12
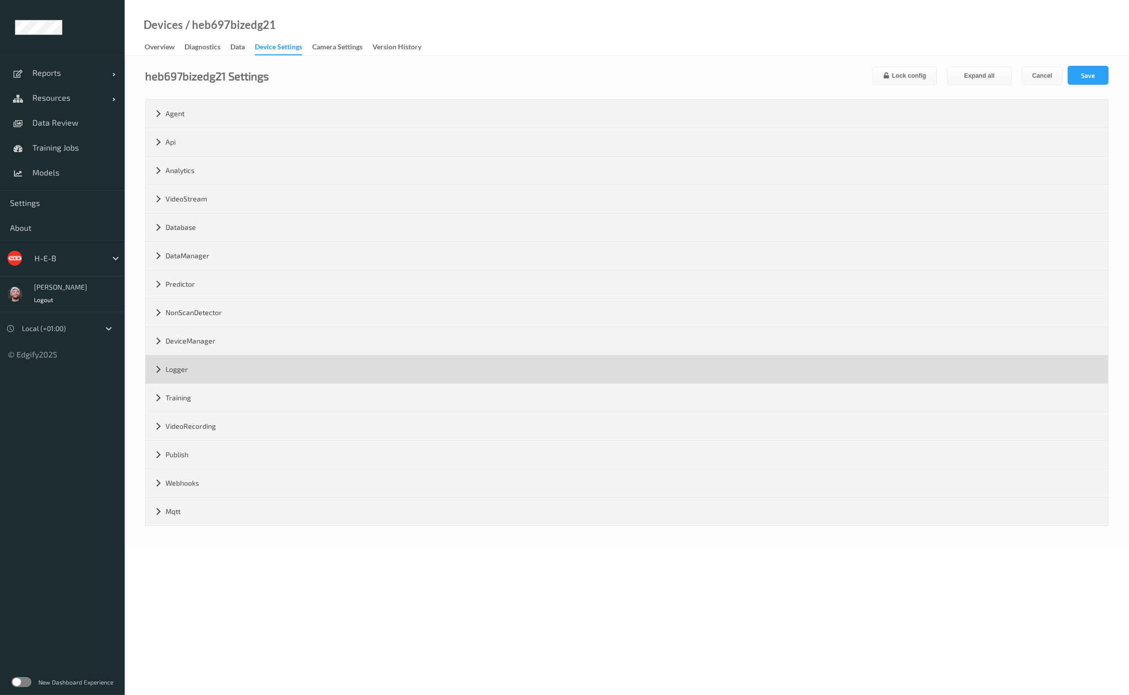
click at [219, 371] on div "Logger" at bounding box center [627, 369] width 962 height 28
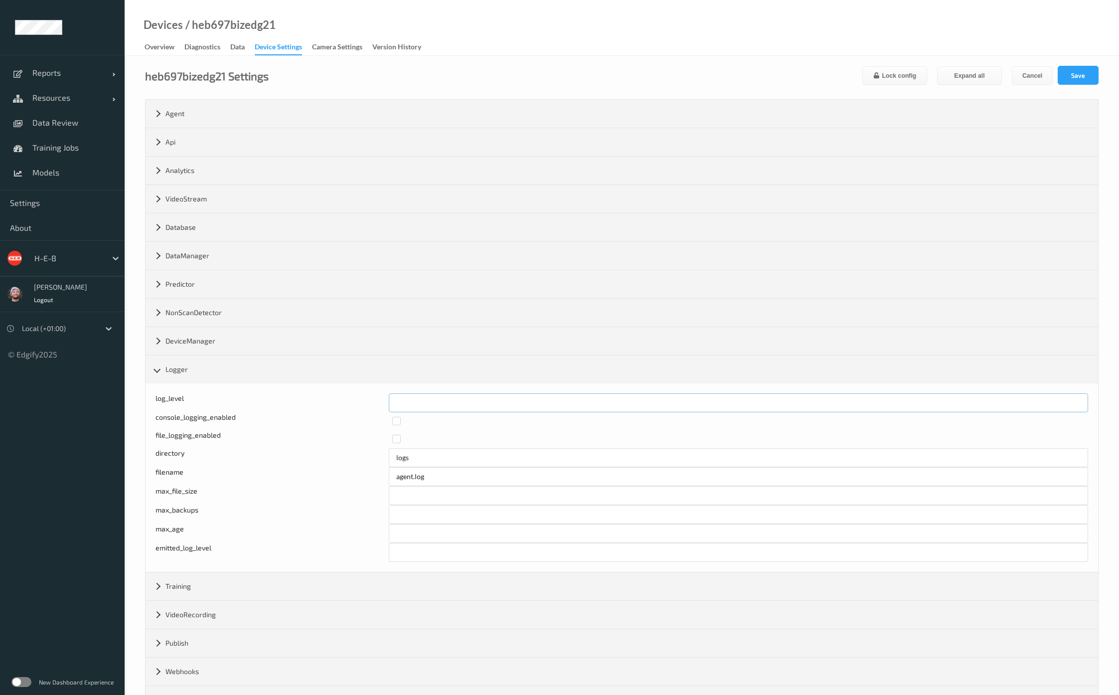
drag, startPoint x: 391, startPoint y: 399, endPoint x: 365, endPoint y: 396, distance: 25.6
click at [366, 396] on div "log_level *" at bounding box center [622, 402] width 933 height 19
drag, startPoint x: 402, startPoint y: 402, endPoint x: 364, endPoint y: 394, distance: 38.7
click at [349, 395] on div "log_level *" at bounding box center [622, 402] width 933 height 19
type input "*"
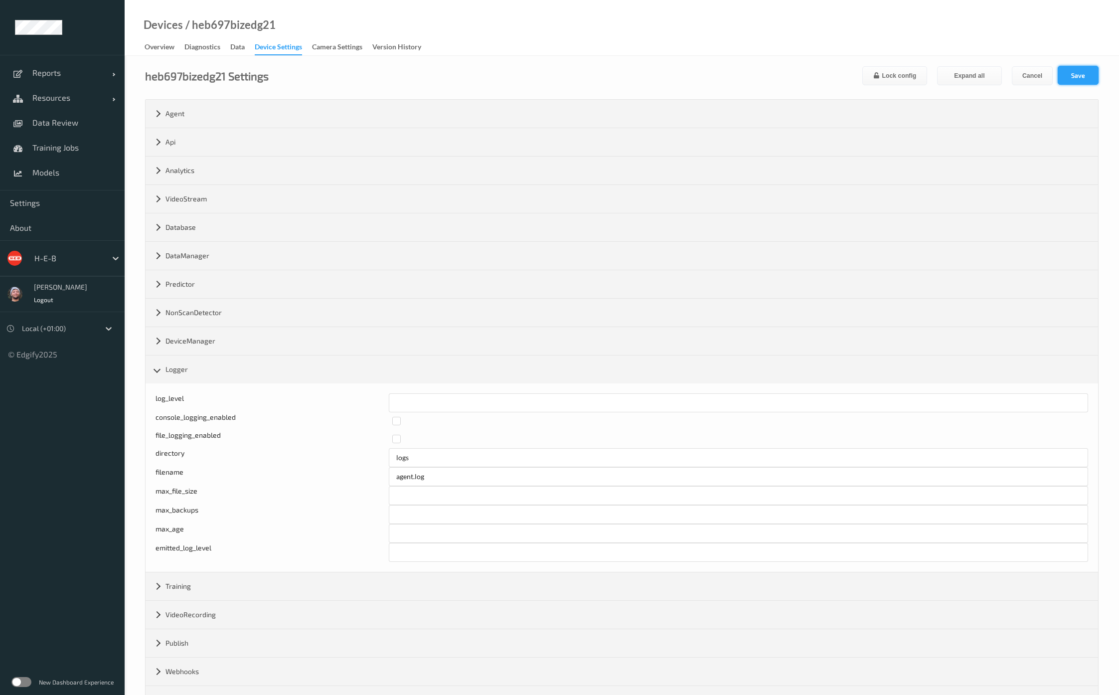
click at [1079, 73] on button "Save" at bounding box center [1078, 75] width 41 height 19
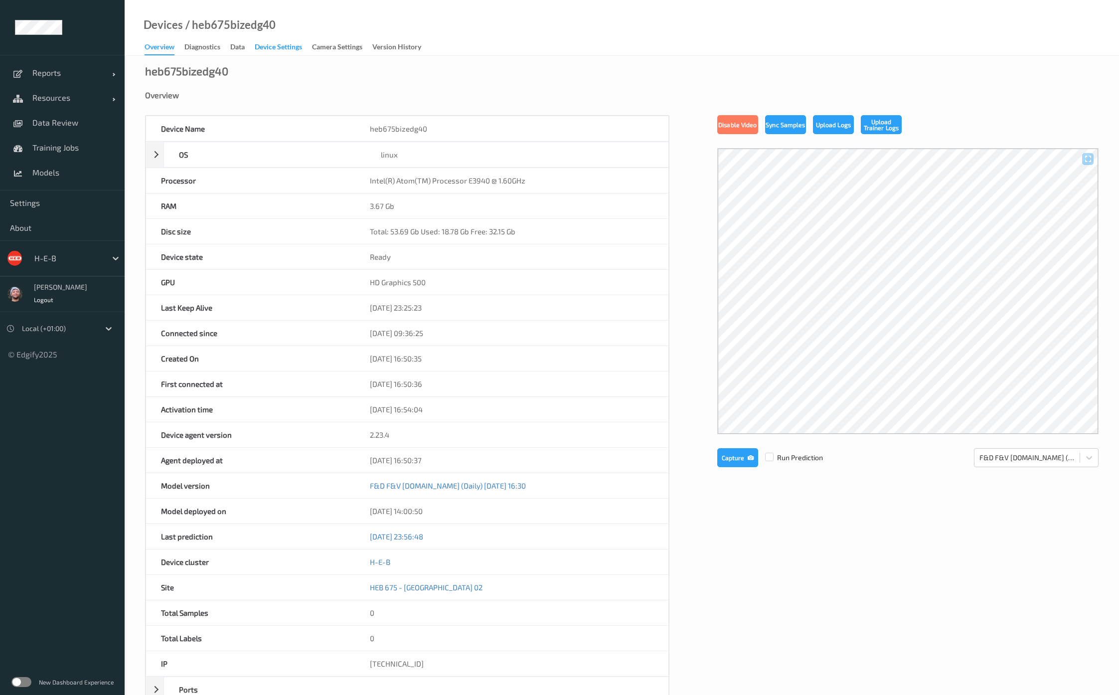
click at [262, 45] on div "Device Settings" at bounding box center [278, 48] width 47 height 12
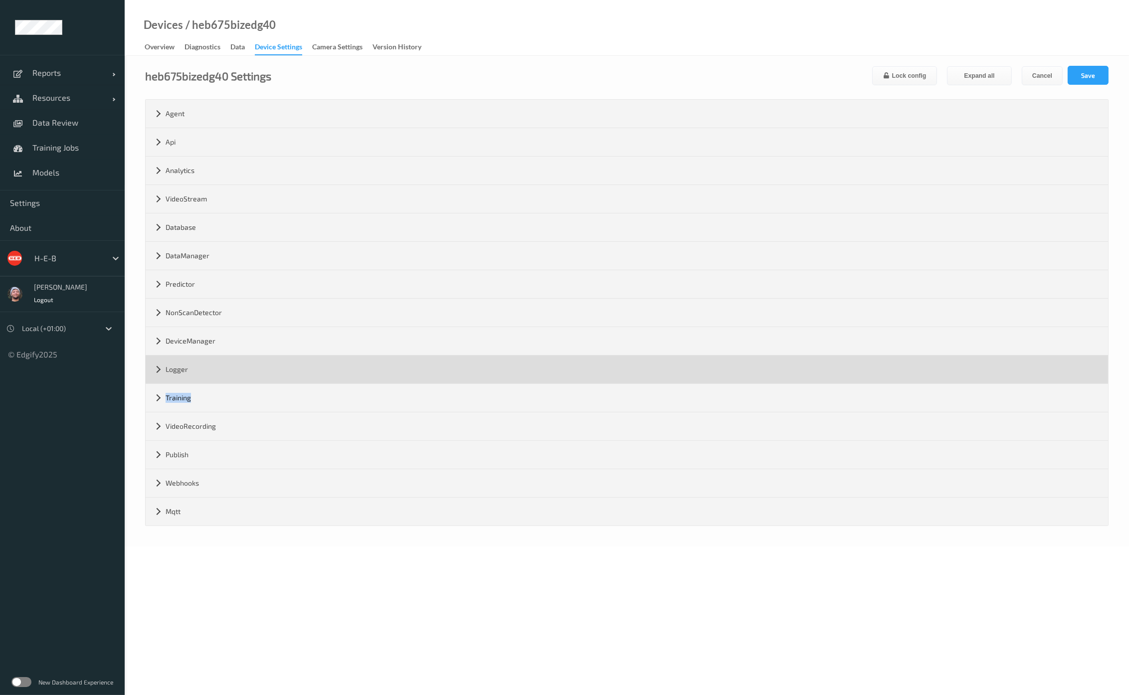
drag, startPoint x: 253, startPoint y: 393, endPoint x: 257, endPoint y: 372, distance: 21.2
click at [257, 372] on div "Agent version 2.23.4 max_msg_size ********* grpc_port ***** web_server_port ***…" at bounding box center [627, 313] width 962 height 426
click at [257, 372] on div "Logger" at bounding box center [627, 369] width 962 height 28
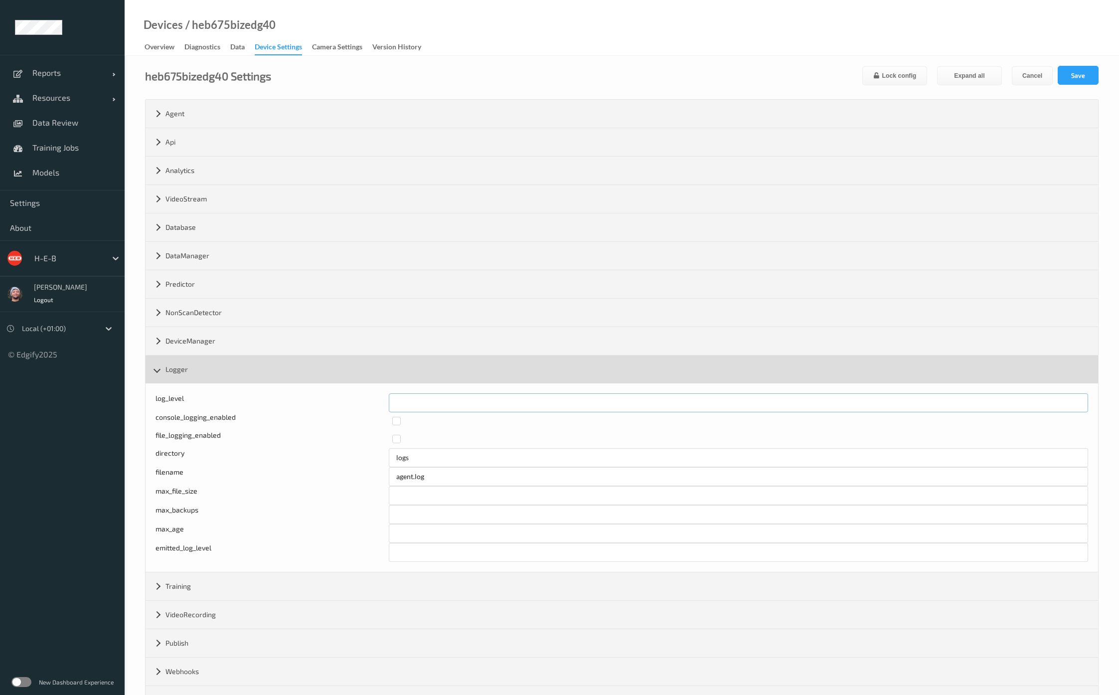
drag, startPoint x: 400, startPoint y: 394, endPoint x: 385, endPoint y: 370, distance: 28.0
click at [314, 385] on div "log_level * console_logging_enabled file_logging_enabled directory logs filenam…" at bounding box center [622, 477] width 953 height 188
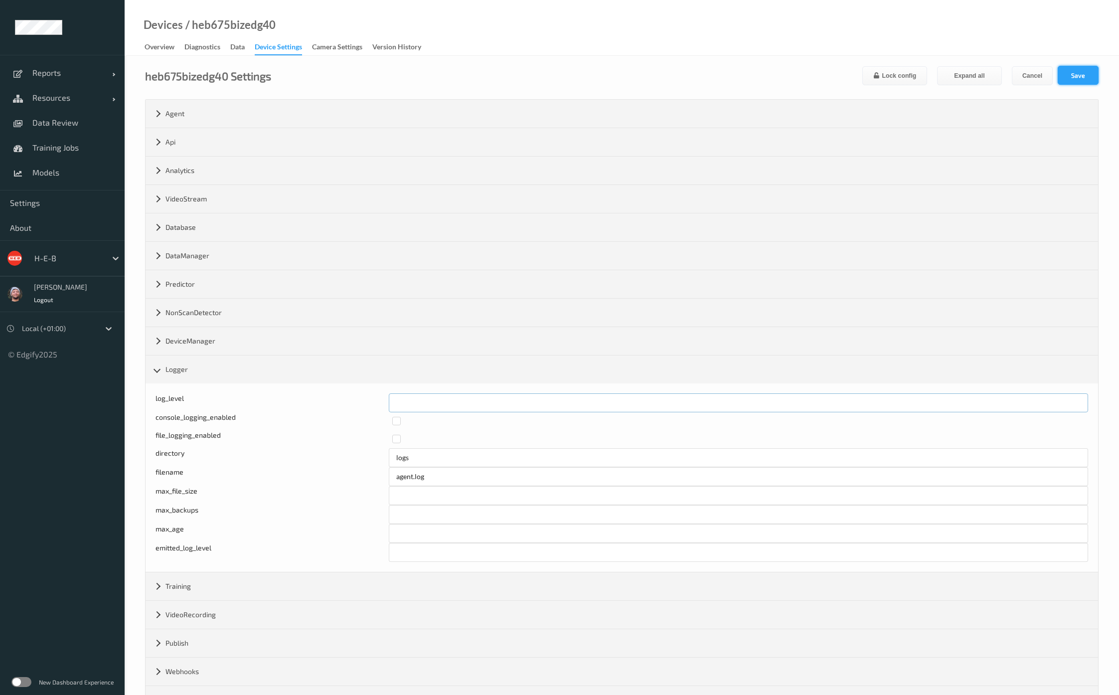
type input "*"
click at [1080, 69] on button "Save" at bounding box center [1078, 75] width 41 height 19
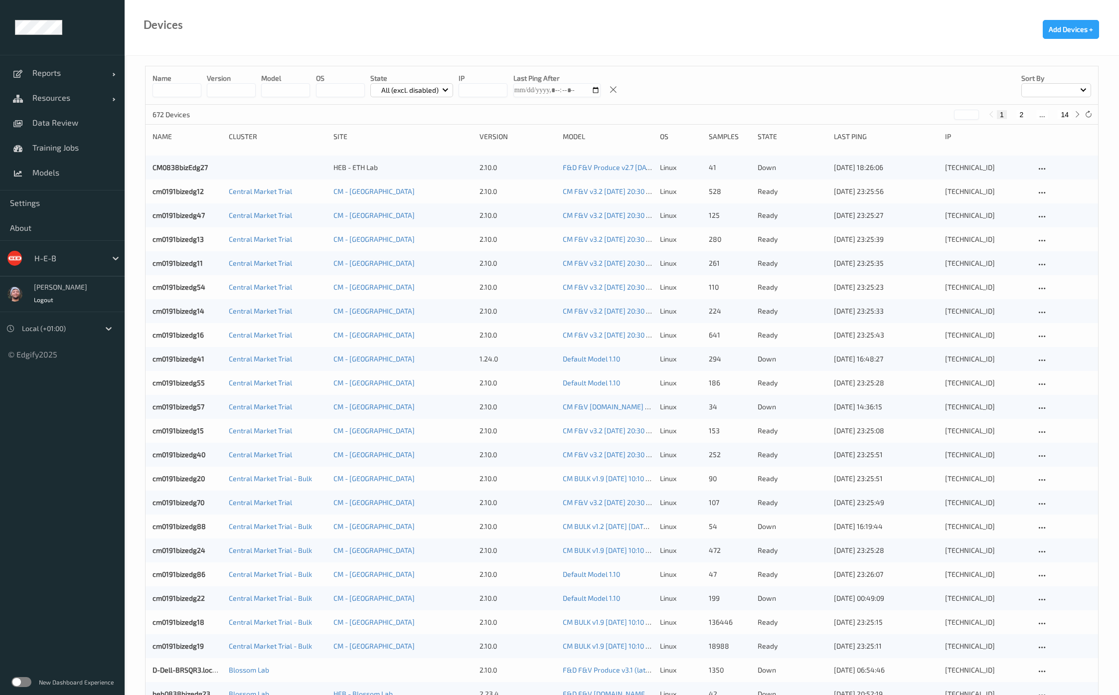
click at [1062, 113] on button "14" at bounding box center [1065, 114] width 14 height 9
type input "**"
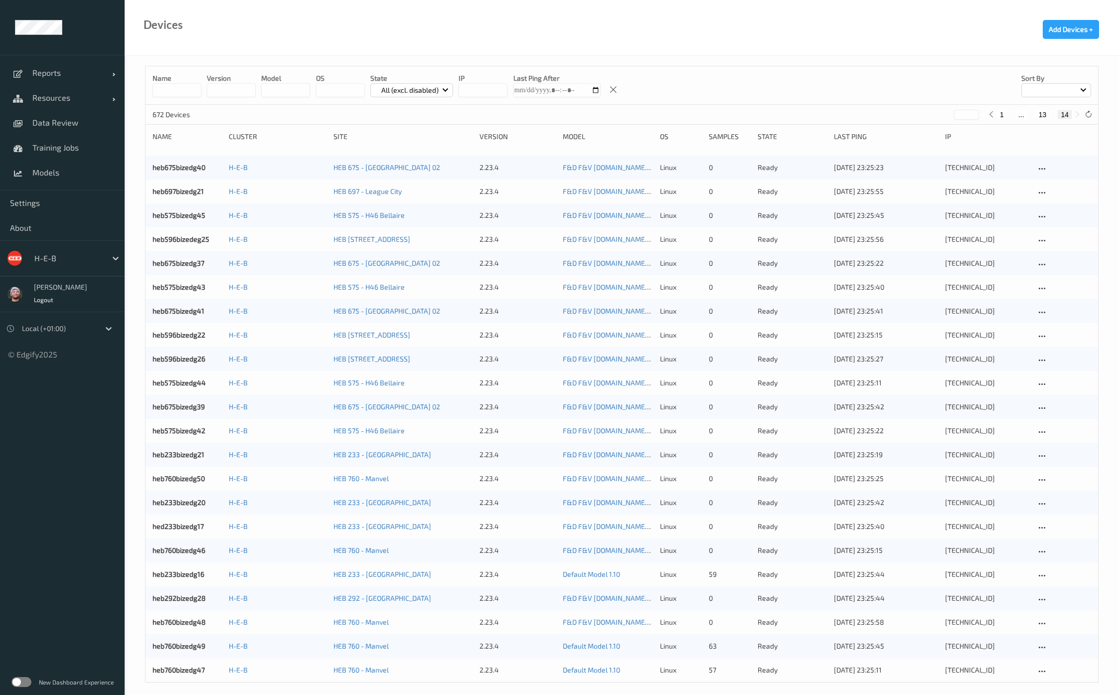
scroll to position [7, 0]
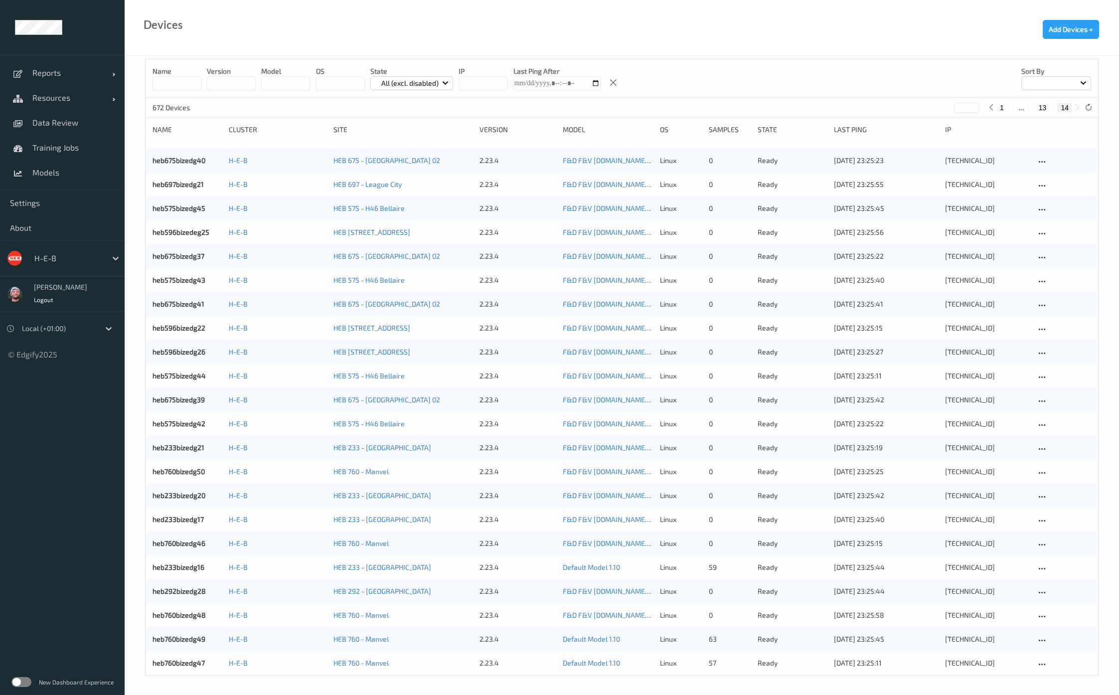
click at [82, 505] on ul "Reports Default Report Customized Report Resources Devices Clusters Sites Data …" at bounding box center [62, 347] width 125 height 695
click at [1090, 108] on icon at bounding box center [1088, 107] width 7 height 7
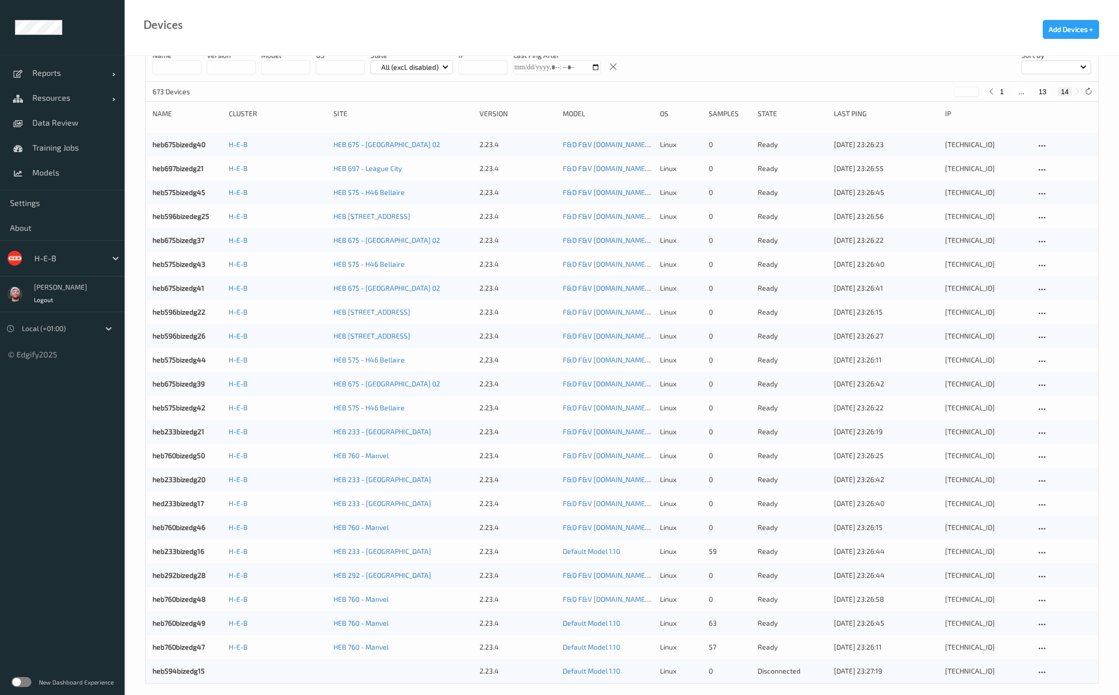
scroll to position [31, 0]
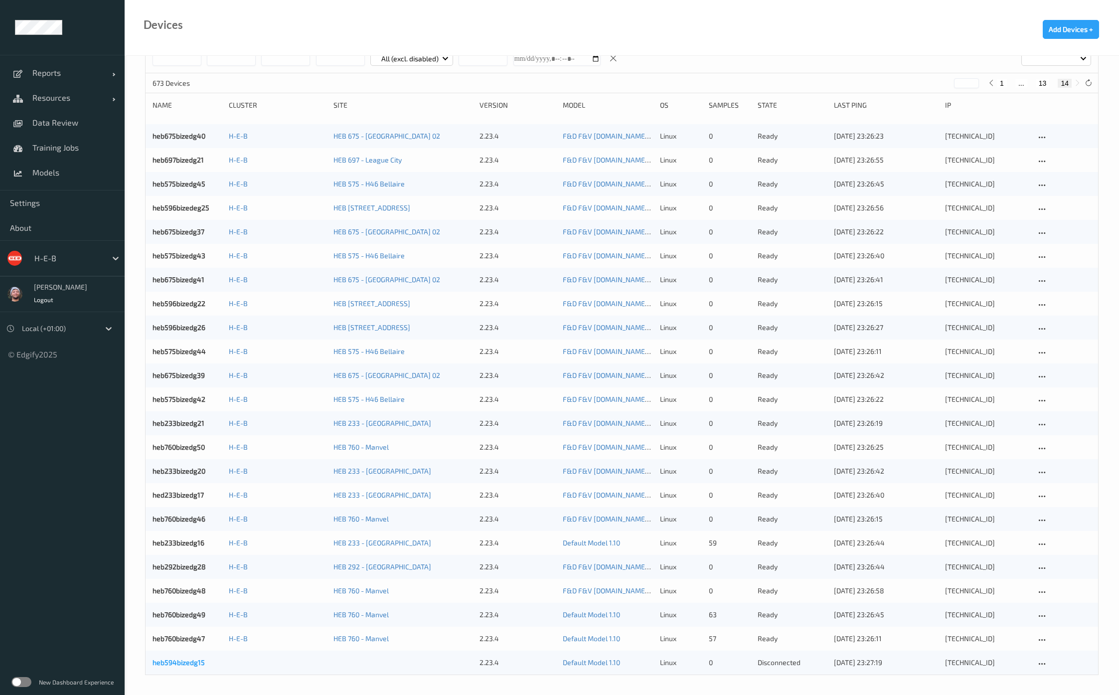
click at [193, 659] on link "heb594bizedg15" at bounding box center [179, 662] width 52 height 8
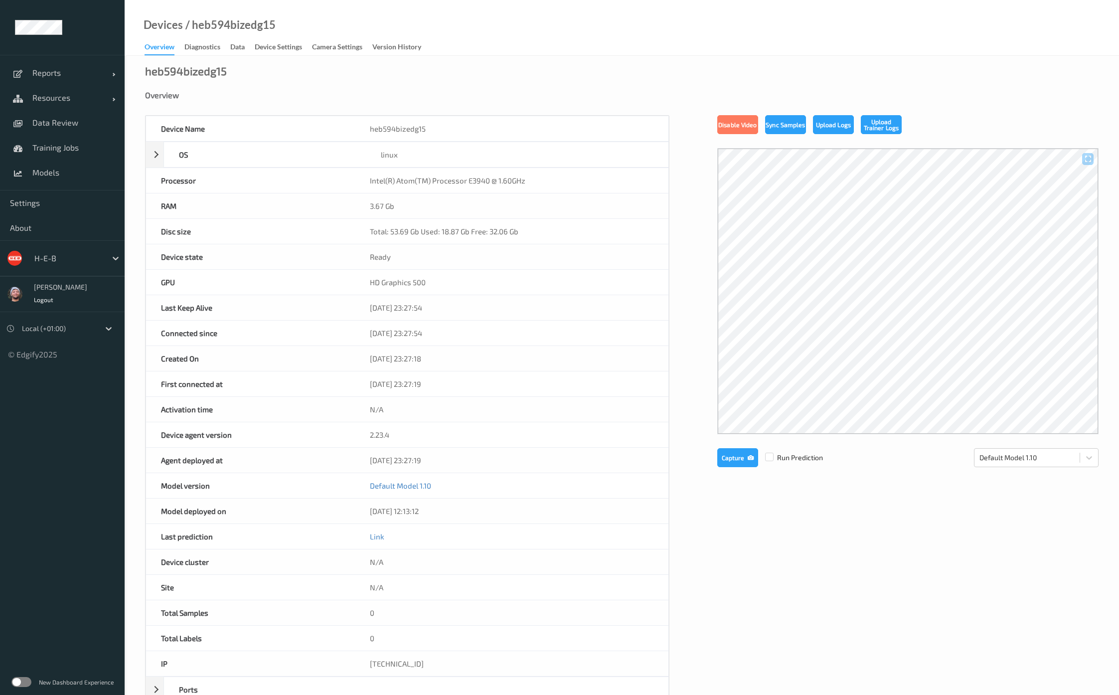
drag, startPoint x: 288, startPoint y: 76, endPoint x: 237, endPoint y: 61, distance: 53.0
click at [288, 76] on div "heb594bizedg15 Overview Device Name heb594bizedg15 OS linux Platform debian Pla…" at bounding box center [622, 448] width 995 height 785
click at [234, 26] on div "/ heb594bizedg15" at bounding box center [229, 25] width 93 height 10
copy div "heb594bizedg15"
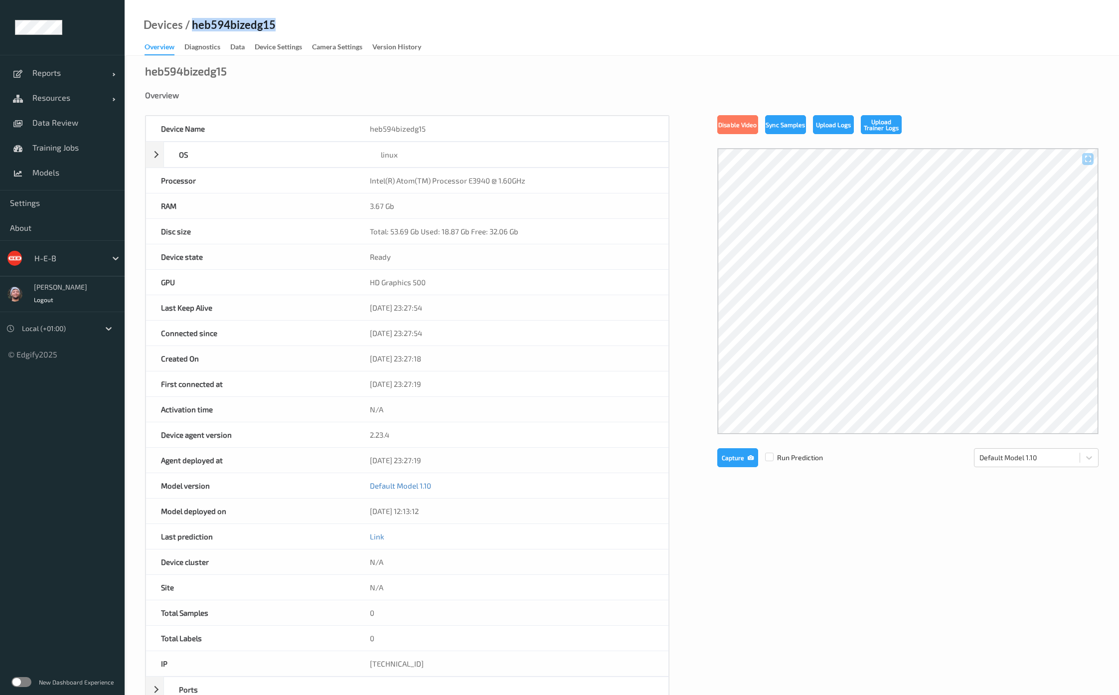
click at [356, 98] on div "Overview" at bounding box center [622, 95] width 954 height 10
click at [226, 20] on div "/ heb594bizedg15" at bounding box center [229, 25] width 93 height 10
copy div "heb594bizedg15"
click at [47, 174] on span "Models" at bounding box center [73, 173] width 82 height 10
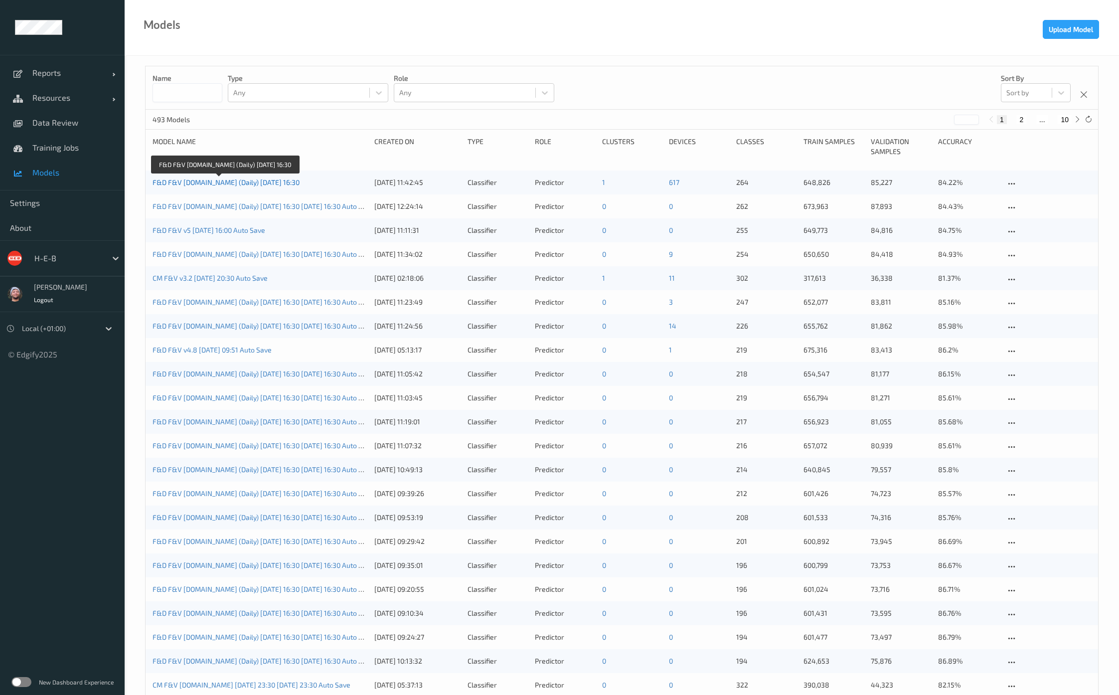
click at [242, 185] on link "F&D F&V [DOMAIN_NAME] (Daily) [DATE] 16:30" at bounding box center [226, 182] width 147 height 8
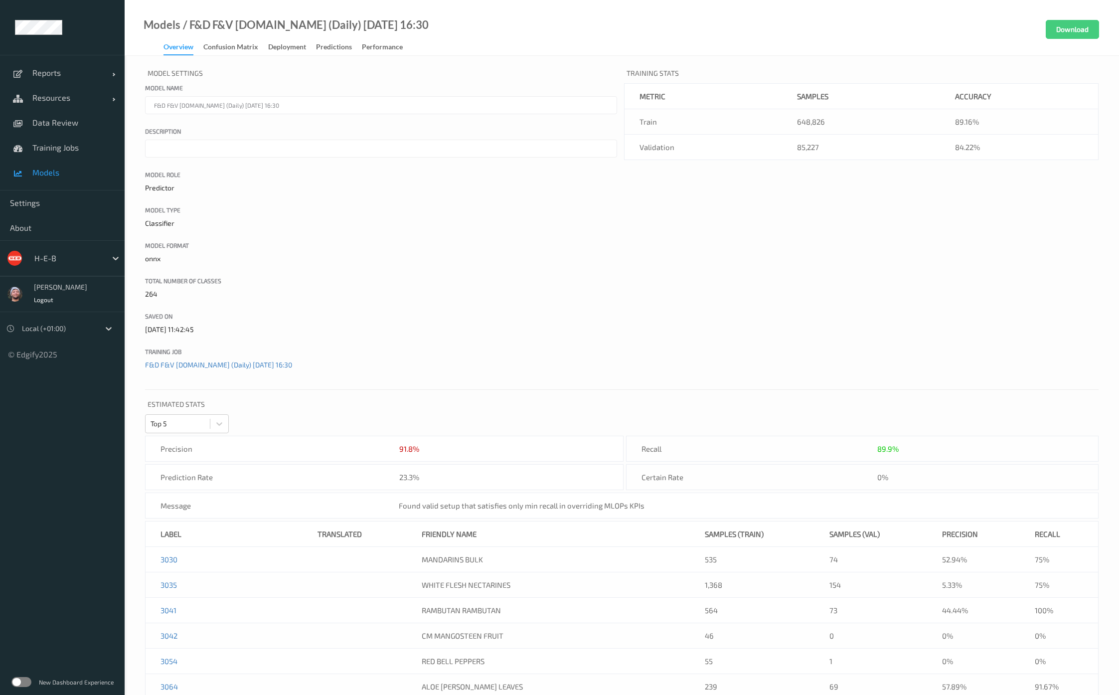
click at [281, 44] on div "Deployment" at bounding box center [287, 48] width 38 height 12
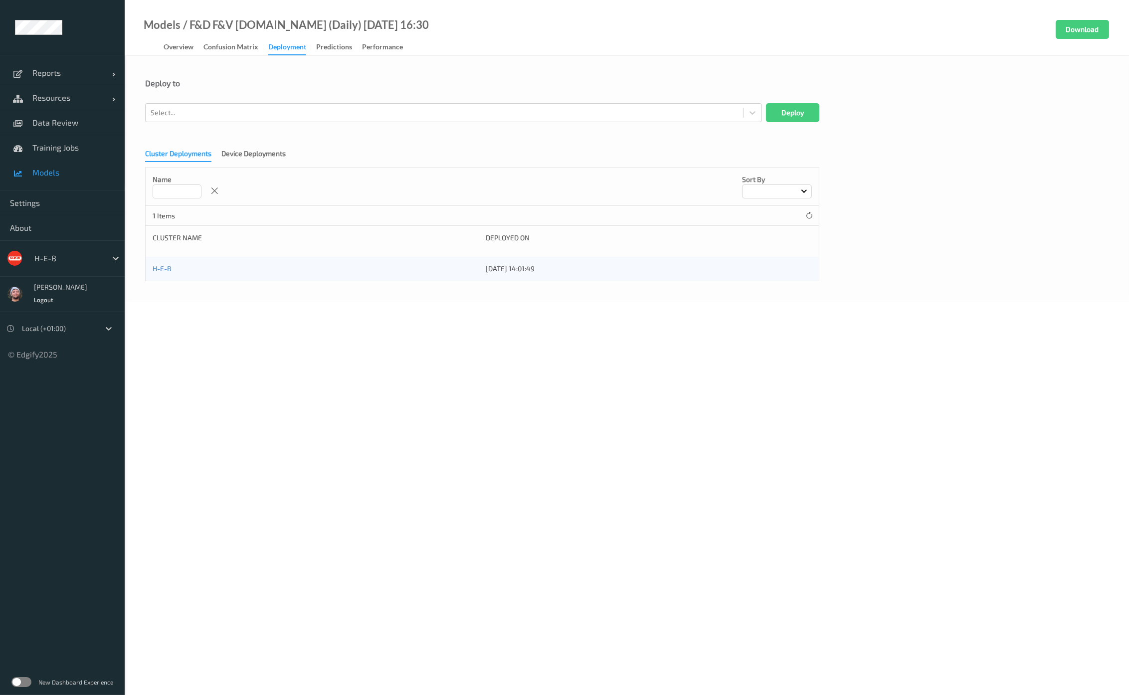
click at [296, 111] on div at bounding box center [444, 113] width 587 height 12
paste input "heb594bizedg15"
type input "heb594bizedg15"
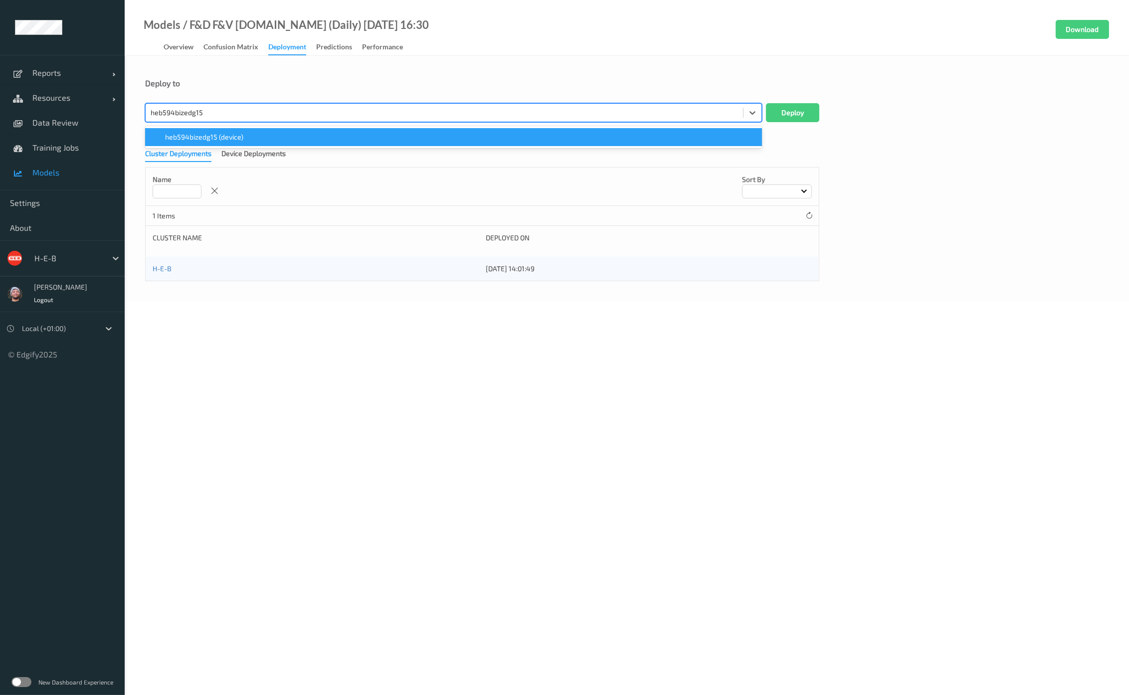
click at [214, 136] on span "heb594bizedg15 (device)" at bounding box center [204, 137] width 78 height 10
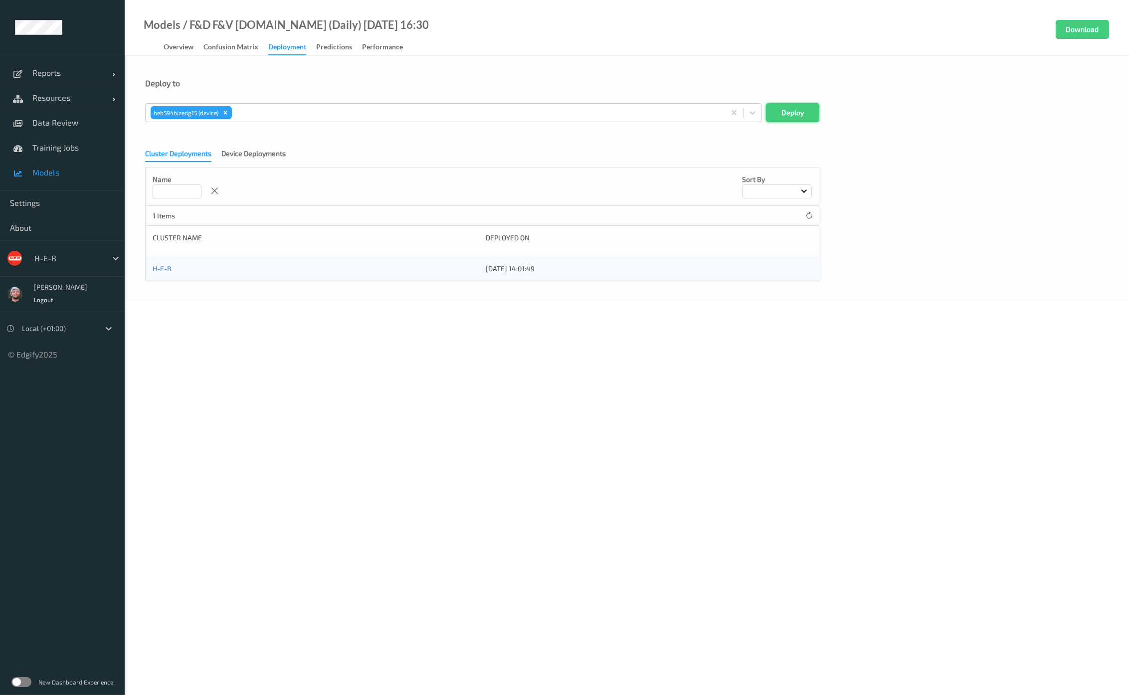
click at [800, 110] on button "Deploy" at bounding box center [792, 112] width 53 height 19
click at [60, 98] on span "Resources" at bounding box center [72, 98] width 80 height 10
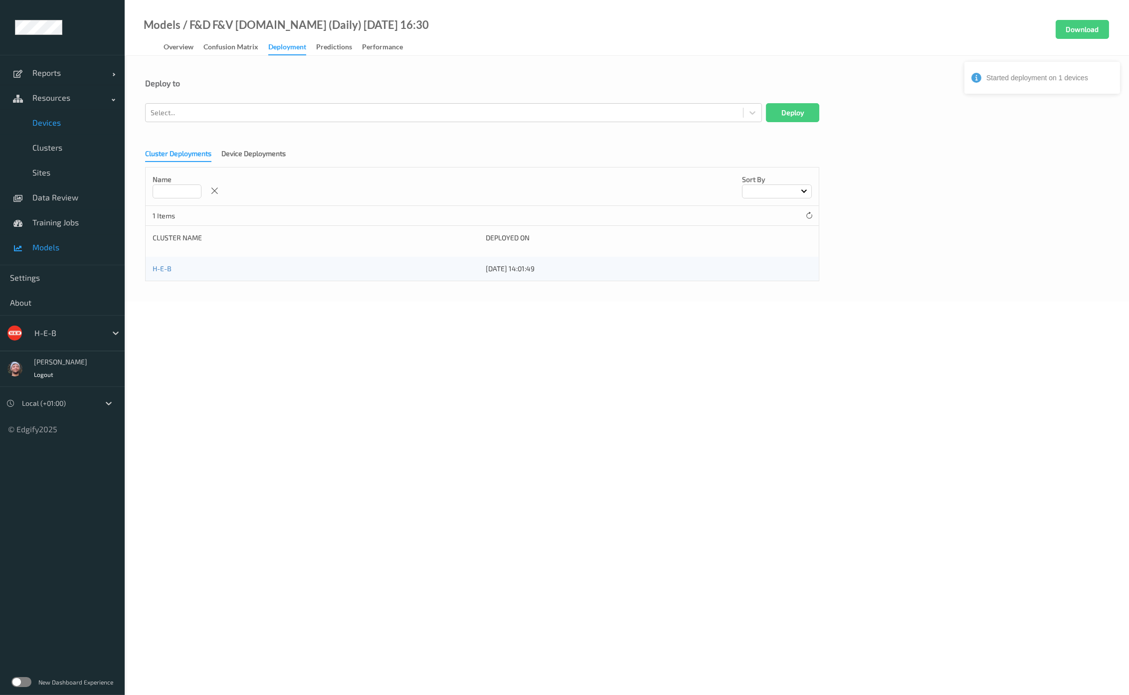
click at [62, 124] on span "Devices" at bounding box center [73, 123] width 82 height 10
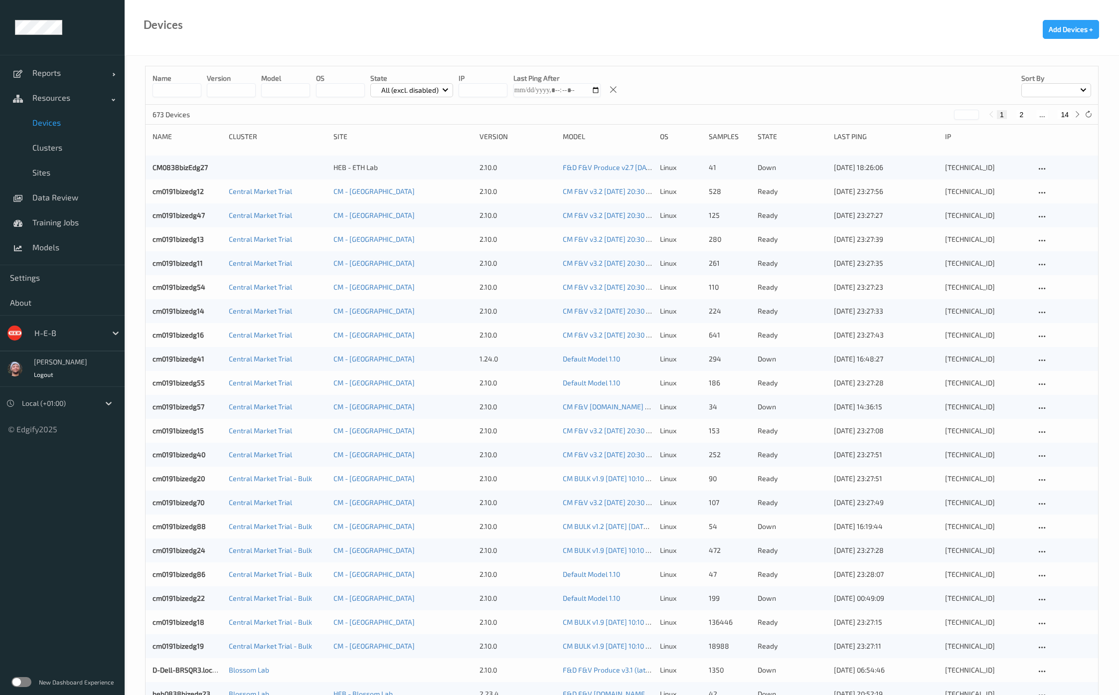
click at [1067, 114] on button "14" at bounding box center [1065, 114] width 14 height 9
type input "**"
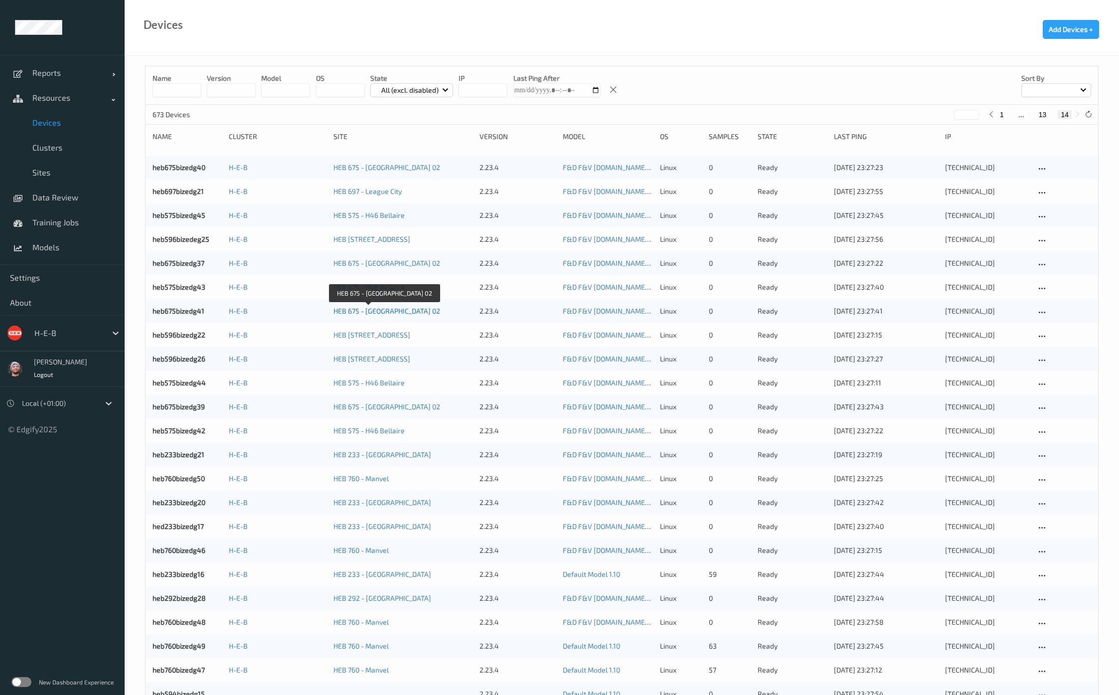
scroll to position [31, 0]
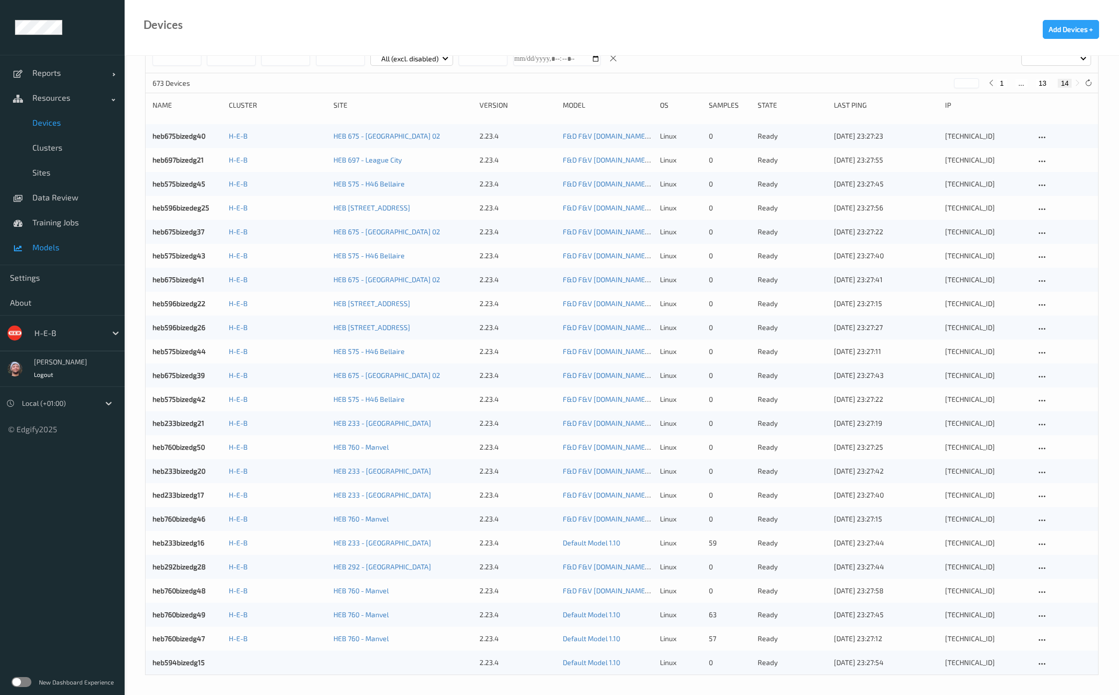
click at [43, 247] on span "Models" at bounding box center [73, 247] width 82 height 10
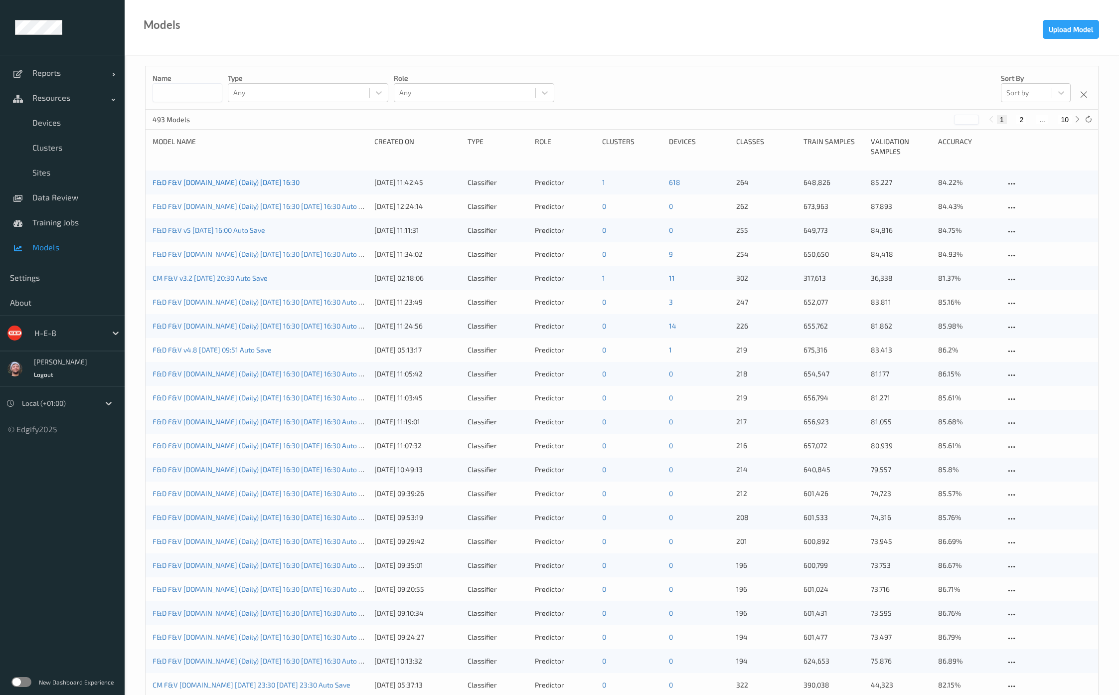
click at [214, 183] on link "F&D F&V [DOMAIN_NAME] (Daily) [DATE] 16:30" at bounding box center [226, 182] width 147 height 8
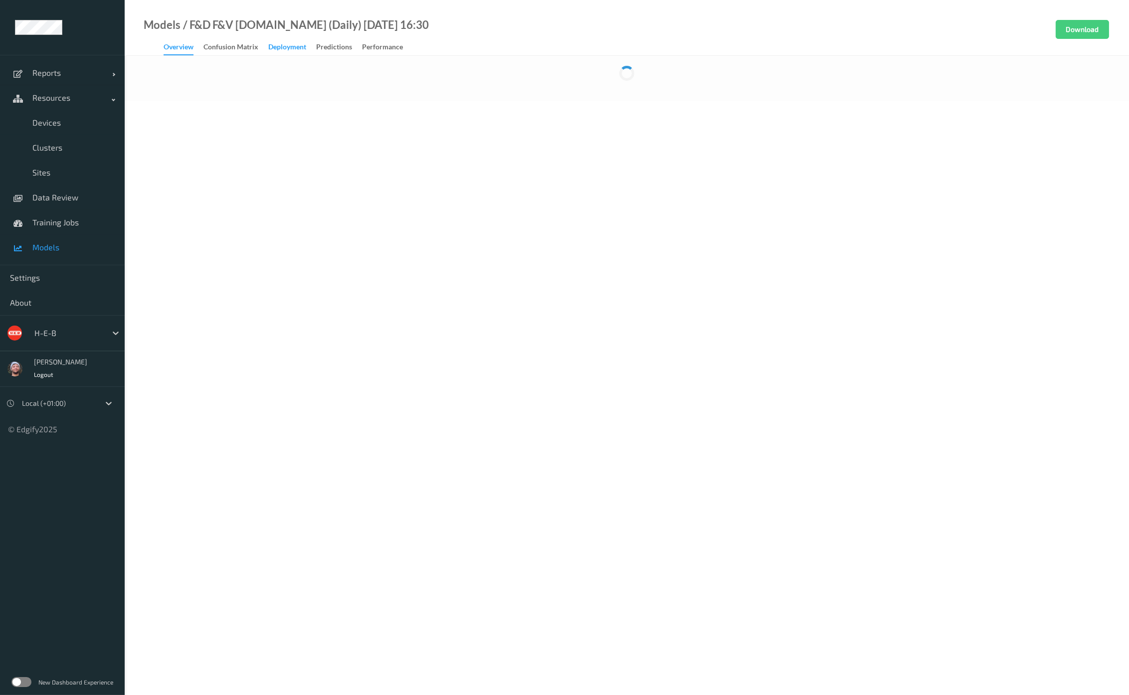
click at [289, 48] on div "Deployment" at bounding box center [287, 48] width 38 height 12
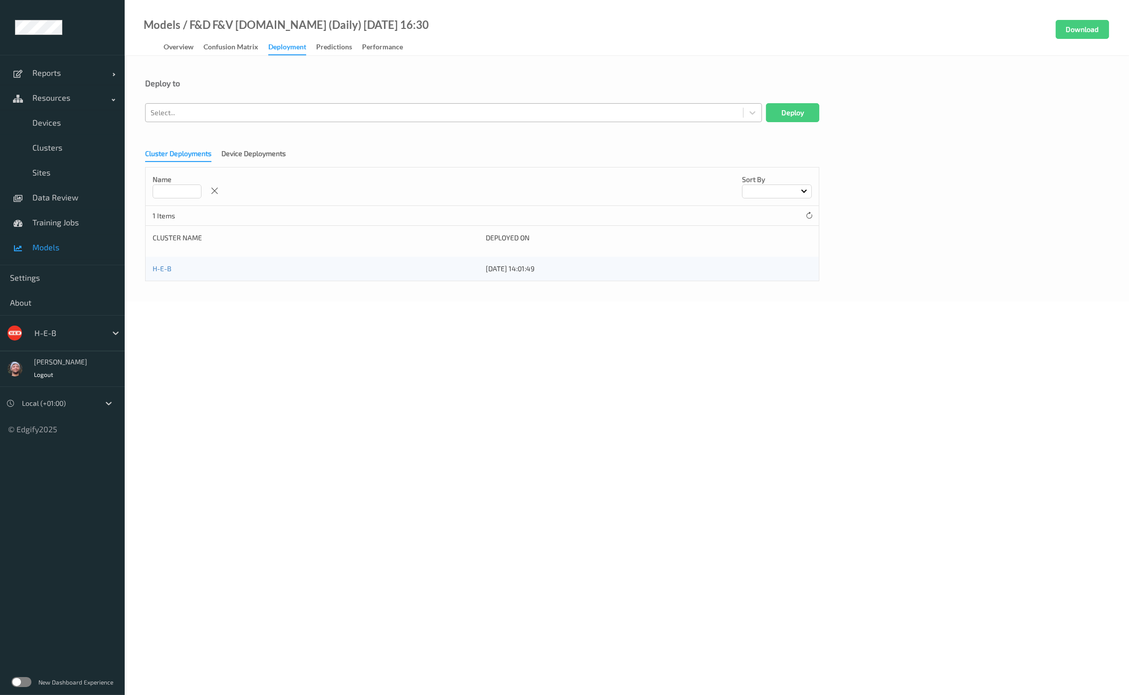
click at [249, 107] on div at bounding box center [444, 113] width 587 height 12
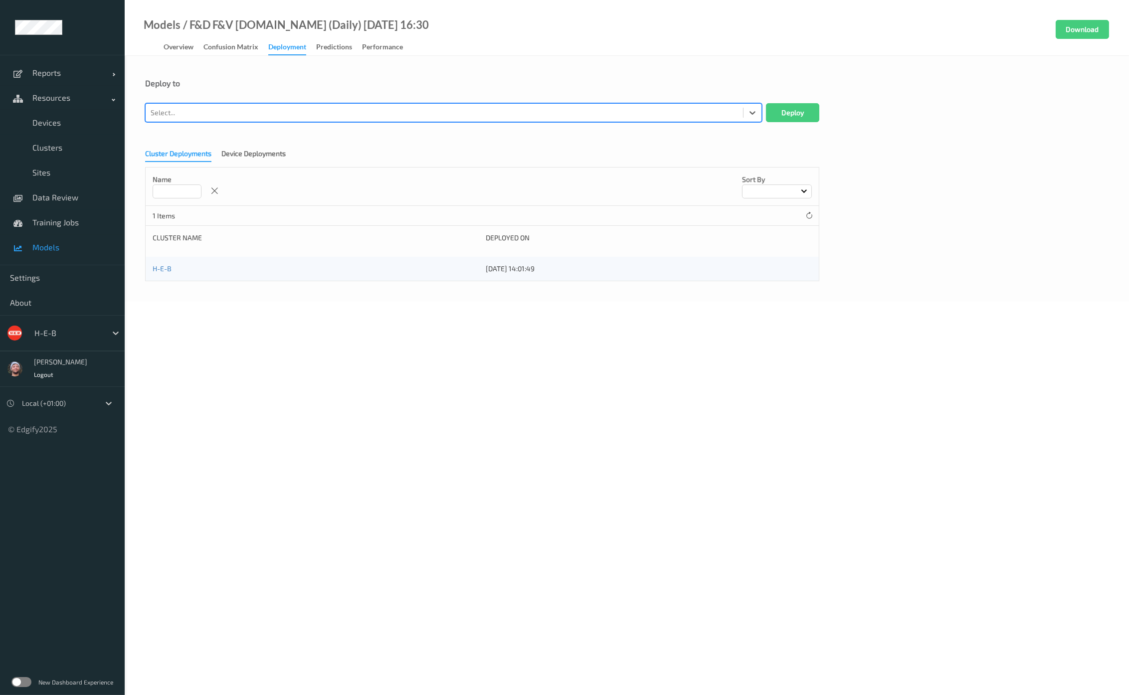
click at [248, 109] on div at bounding box center [444, 113] width 587 height 12
type input "heb760"
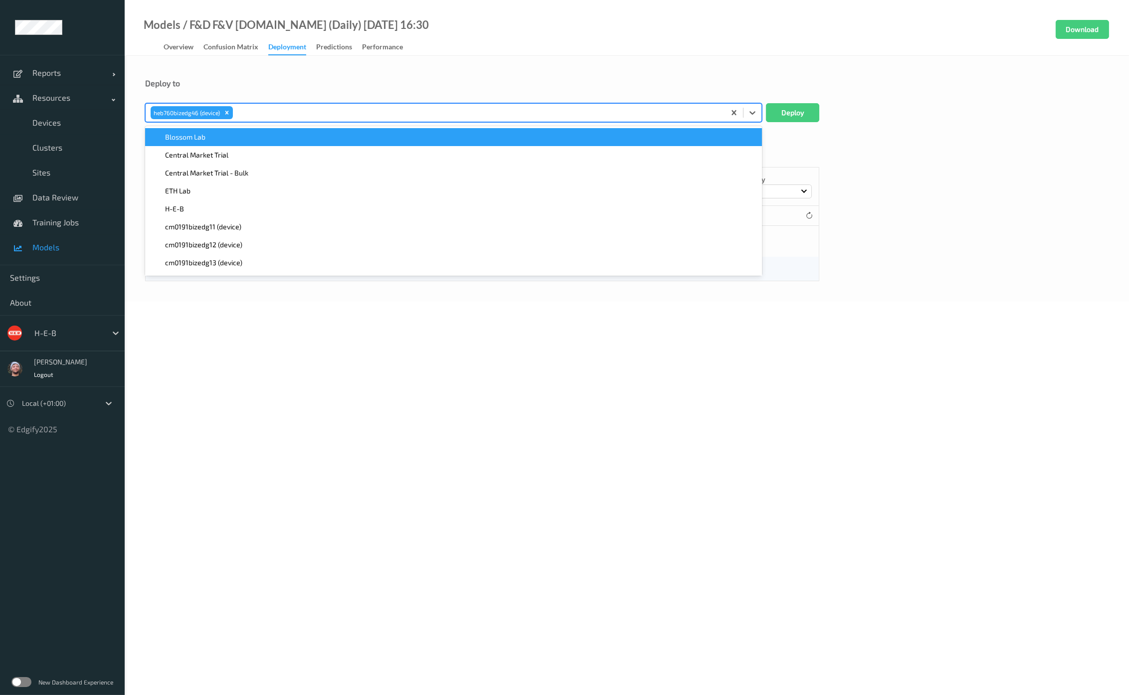
paste input "heb760"
type input "heb760"
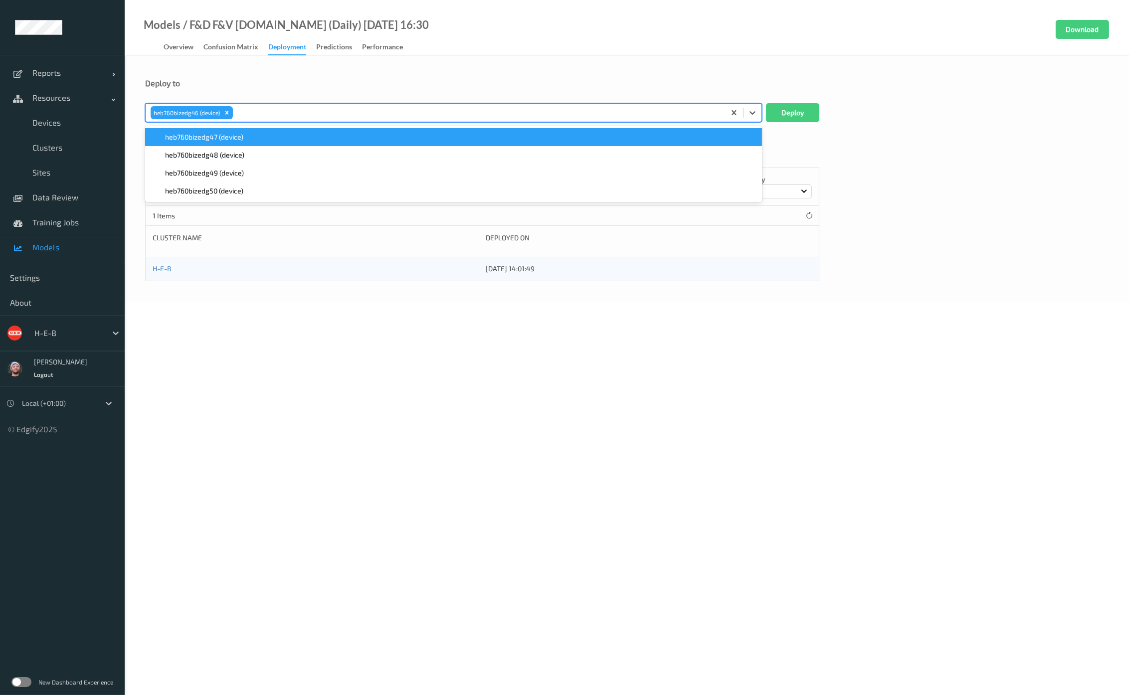
paste input "heb760"
type input "heb760"
paste input "heb760"
type input "heb760"
paste input "heb760"
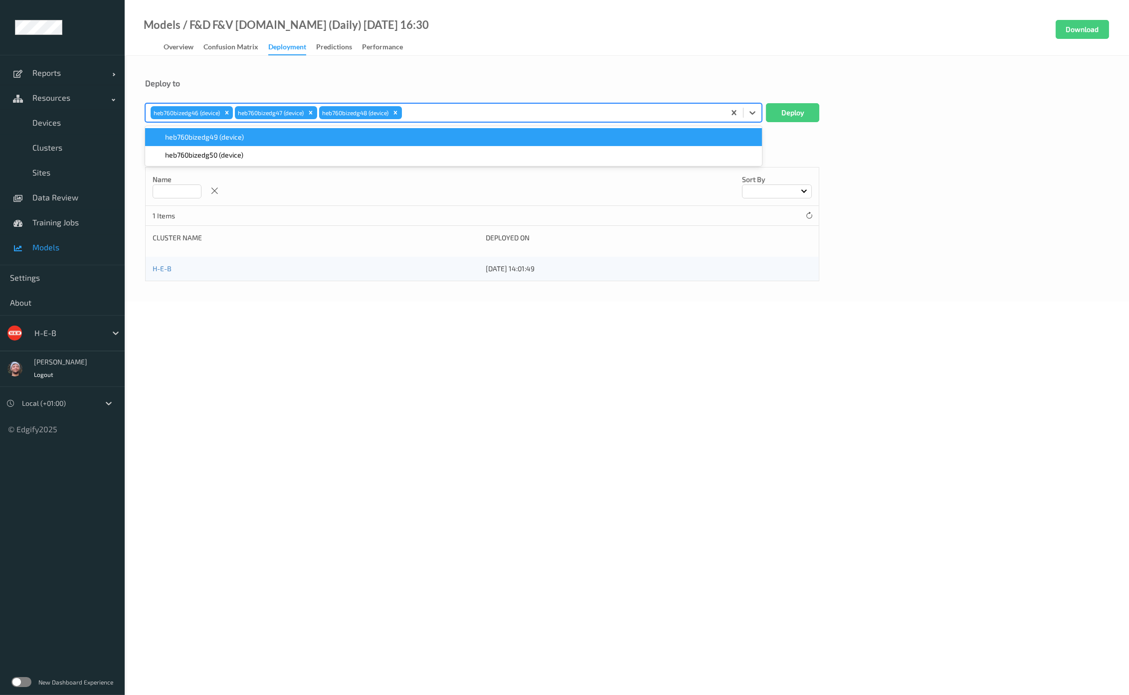
type input "heb760"
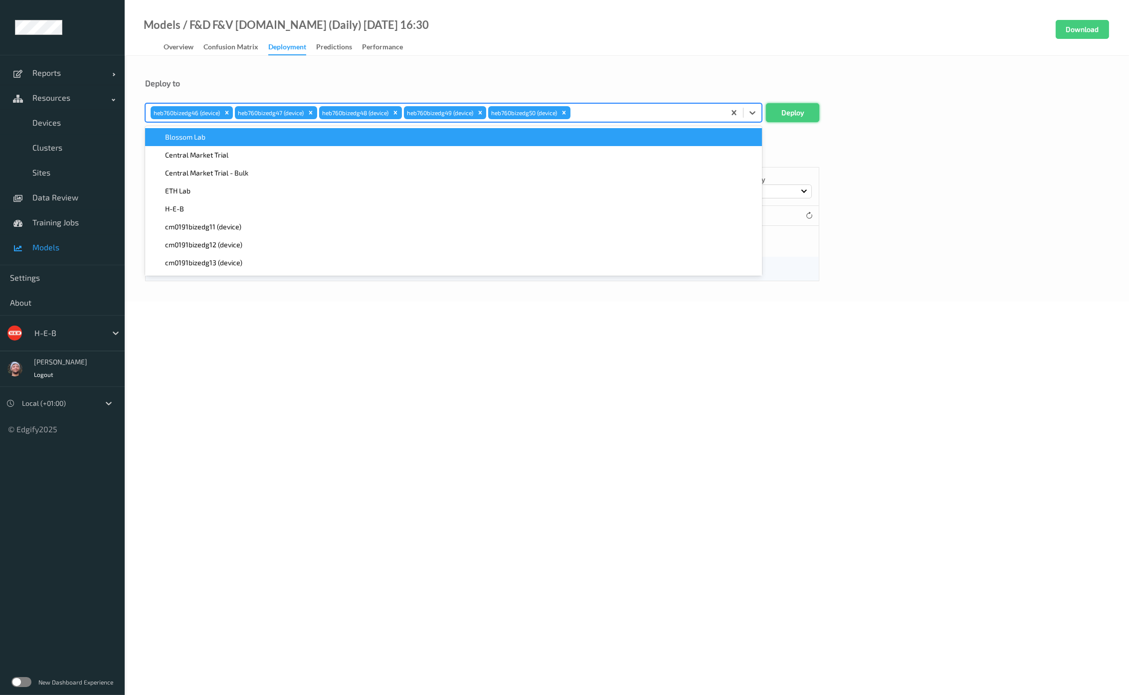
click at [776, 105] on button "Deploy" at bounding box center [792, 112] width 53 height 19
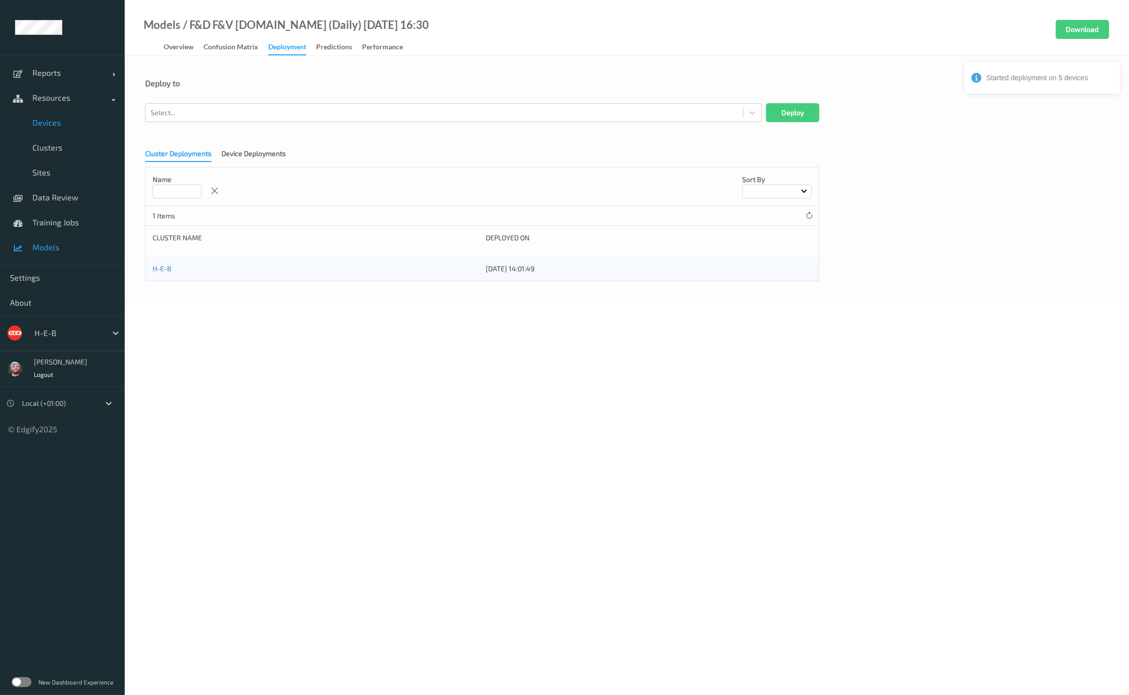
drag, startPoint x: 66, startPoint y: 128, endPoint x: 80, endPoint y: 127, distance: 14.0
click at [66, 128] on link "Devices" at bounding box center [62, 122] width 125 height 25
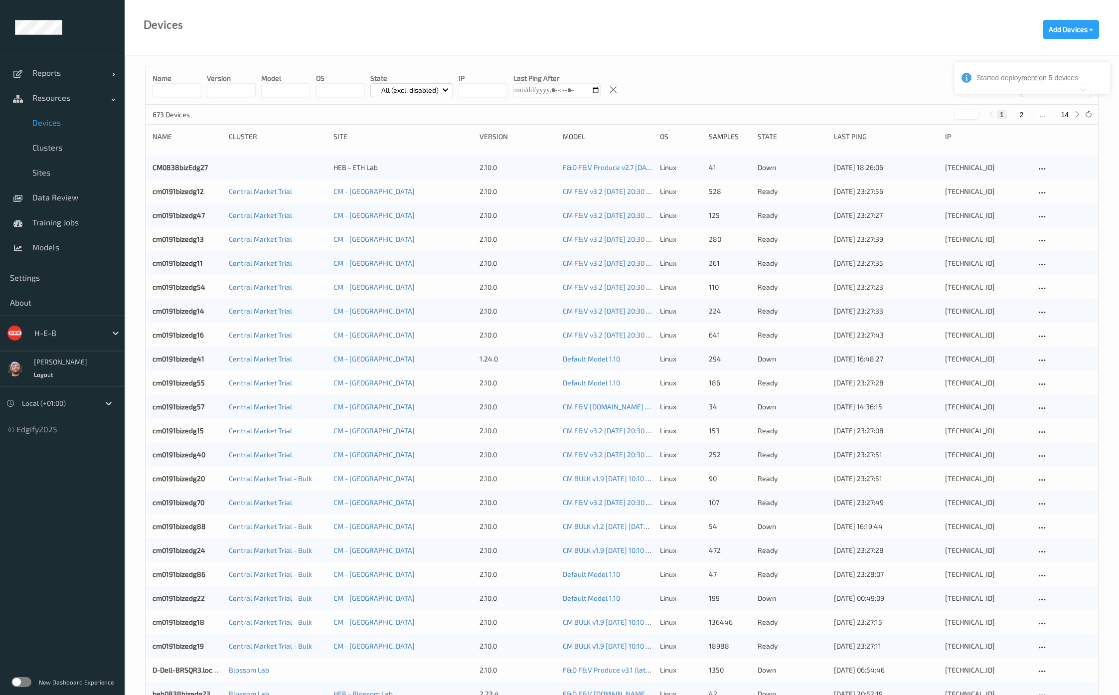
click at [1068, 115] on button "14" at bounding box center [1065, 114] width 14 height 9
type input "**"
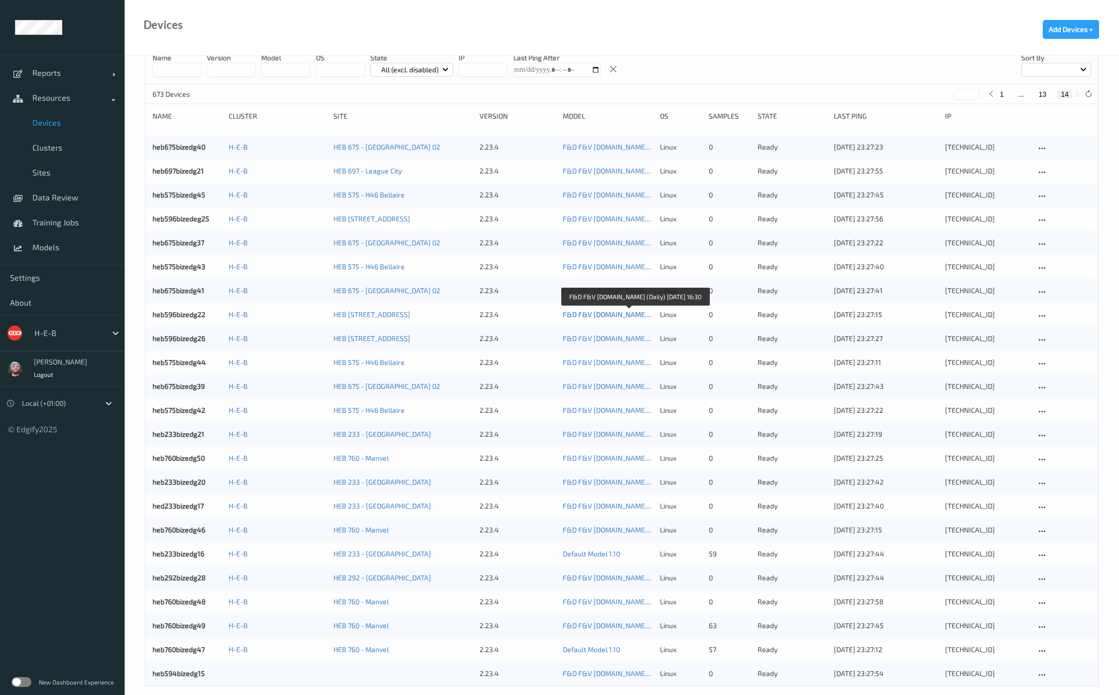
scroll to position [31, 0]
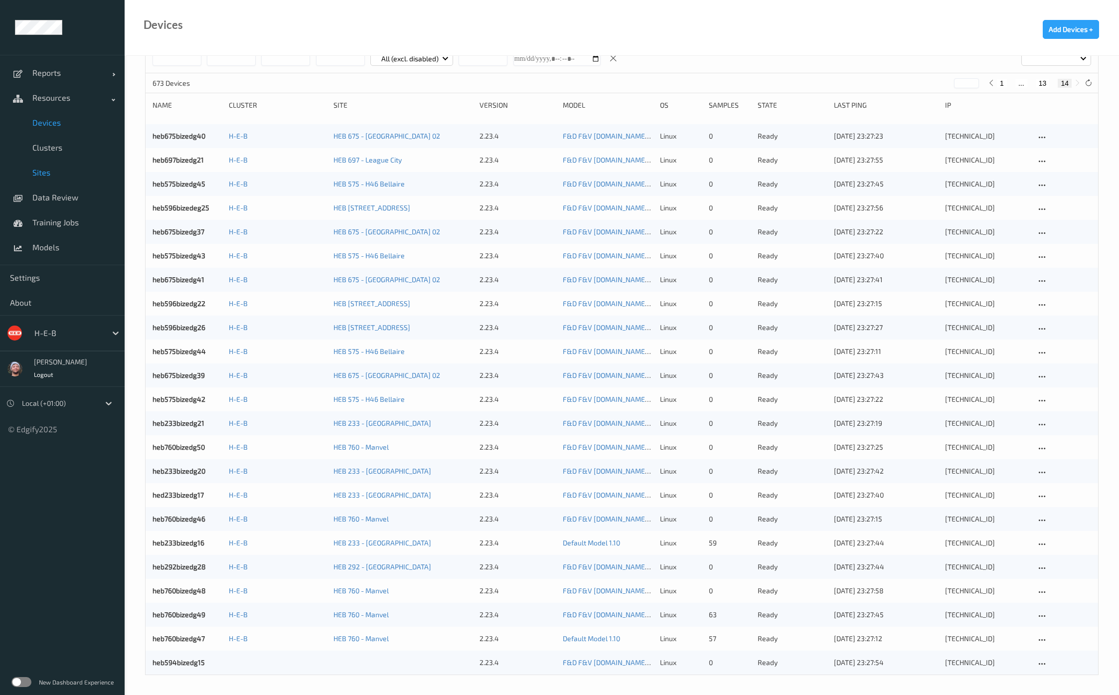
click at [55, 169] on span "Sites" at bounding box center [73, 173] width 82 height 10
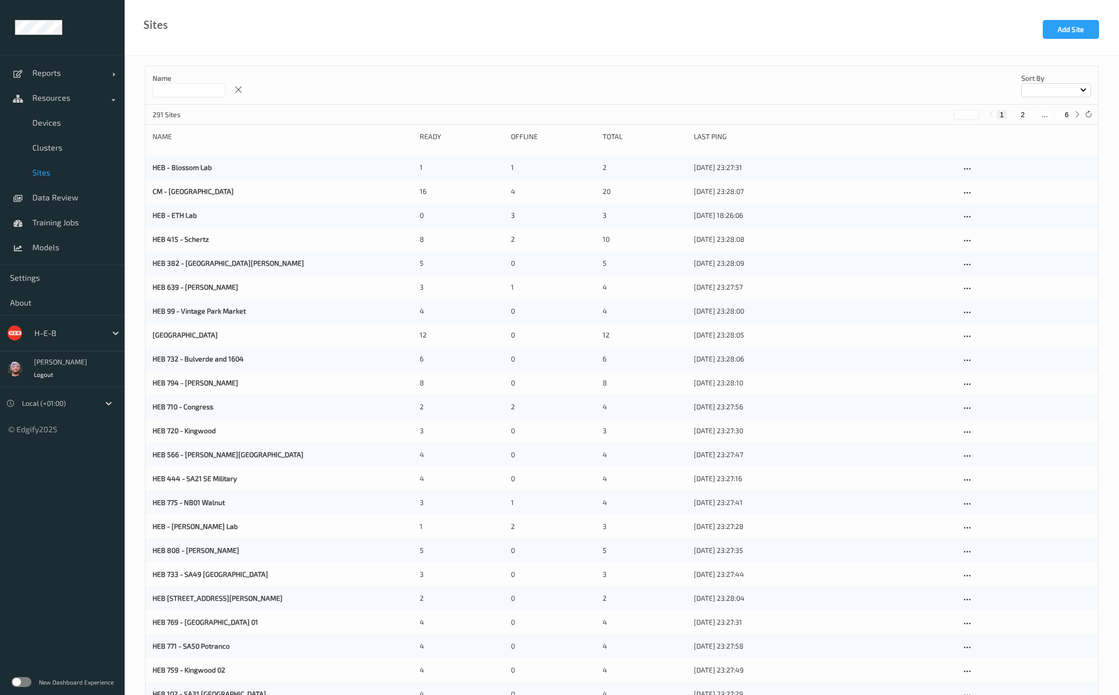
click at [192, 96] on input at bounding box center [189, 90] width 73 height 14
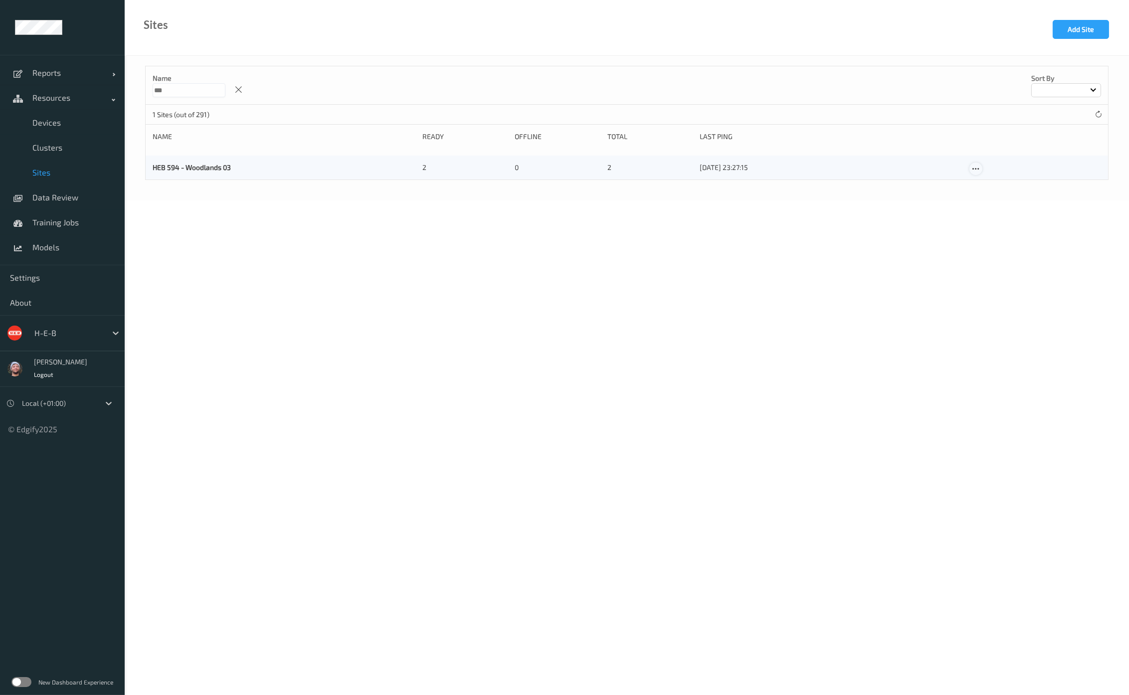
type input "***"
click at [972, 169] on icon at bounding box center [975, 169] width 8 height 9
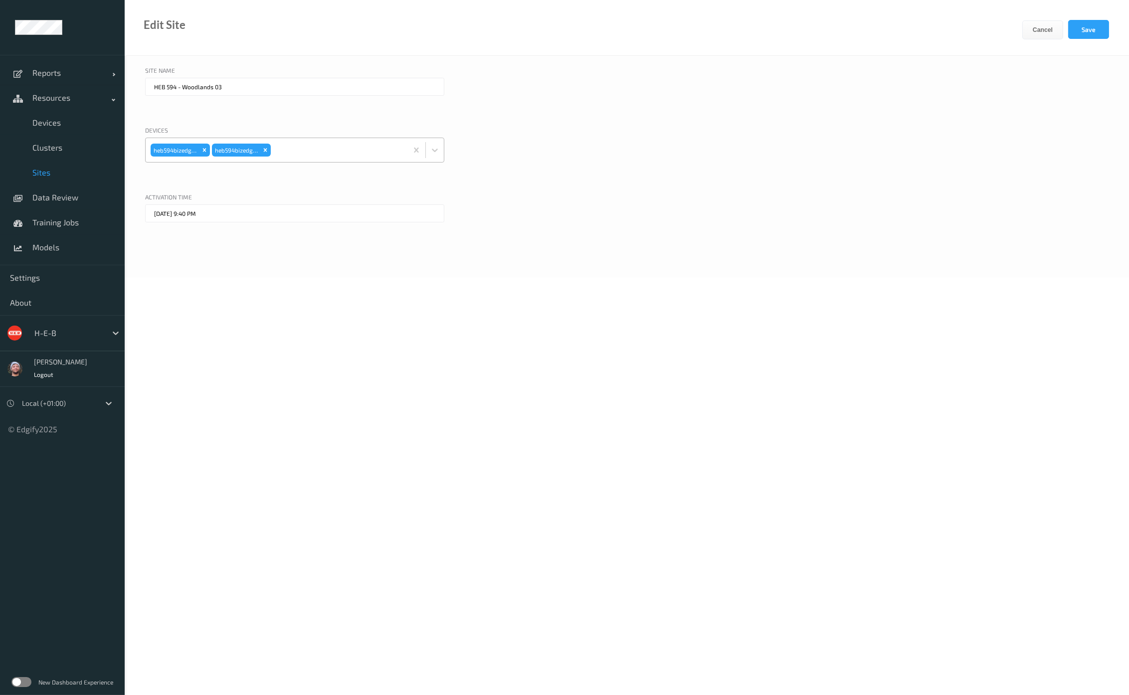
click at [318, 155] on div at bounding box center [338, 150] width 130 height 20
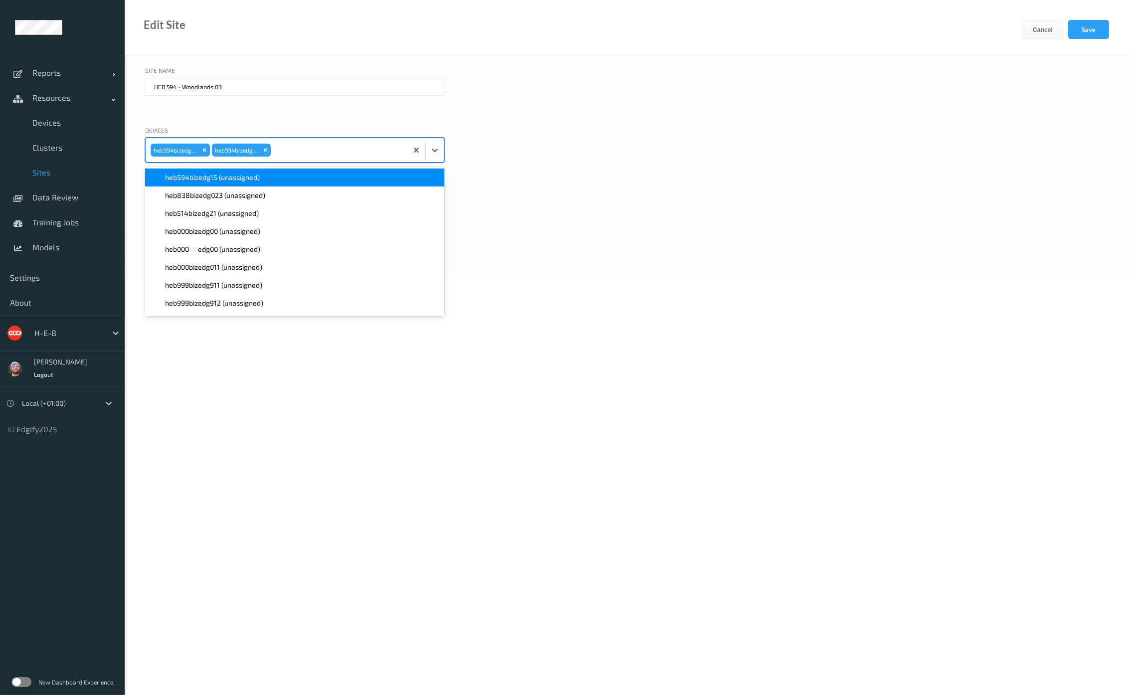
click at [281, 180] on div "heb594bizedg15 (unassigned)" at bounding box center [294, 178] width 287 height 10
click at [1096, 33] on button "Save" at bounding box center [1088, 29] width 41 height 19
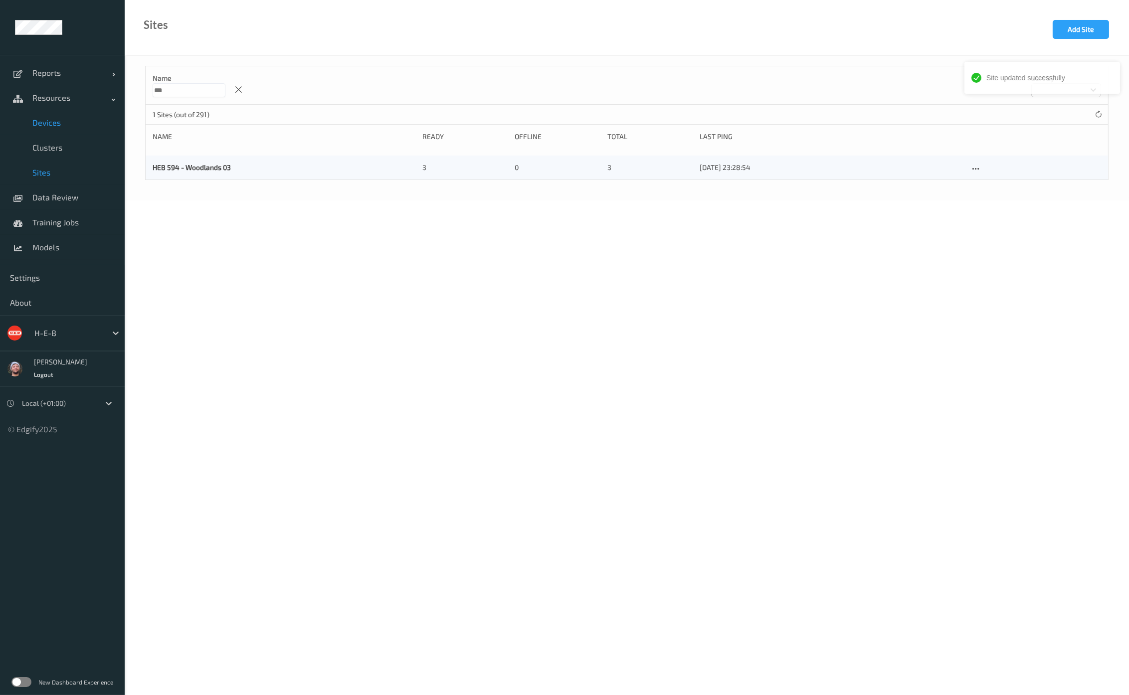
click at [64, 114] on link "Devices" at bounding box center [62, 122] width 125 height 25
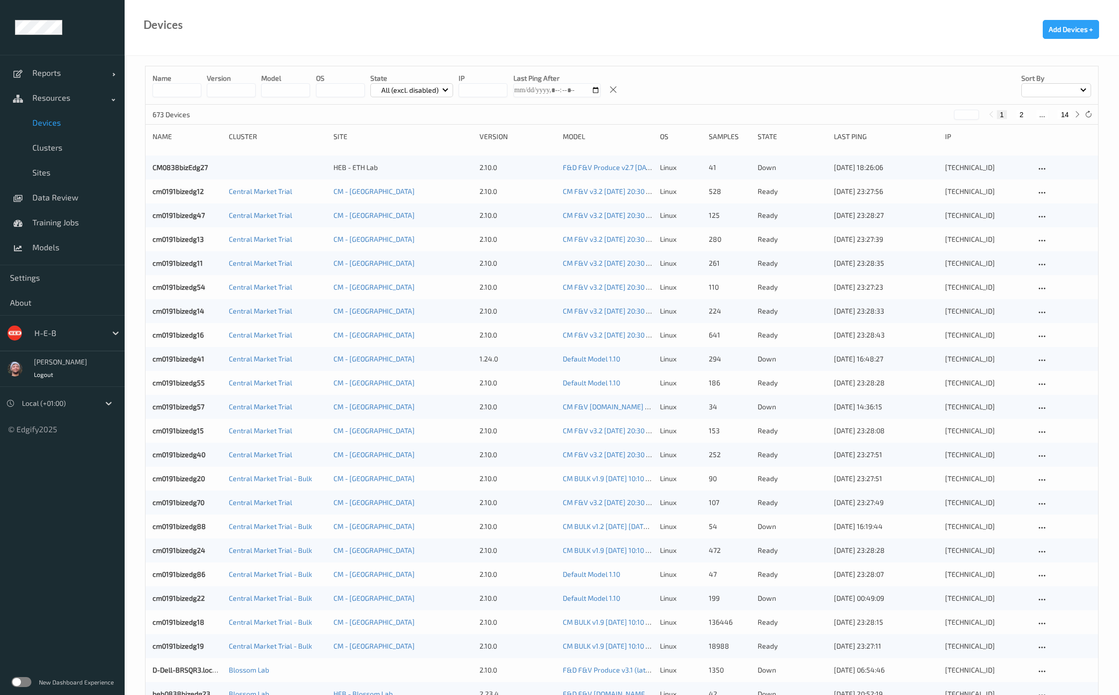
click at [1069, 113] on button "14" at bounding box center [1065, 114] width 14 height 9
type input "**"
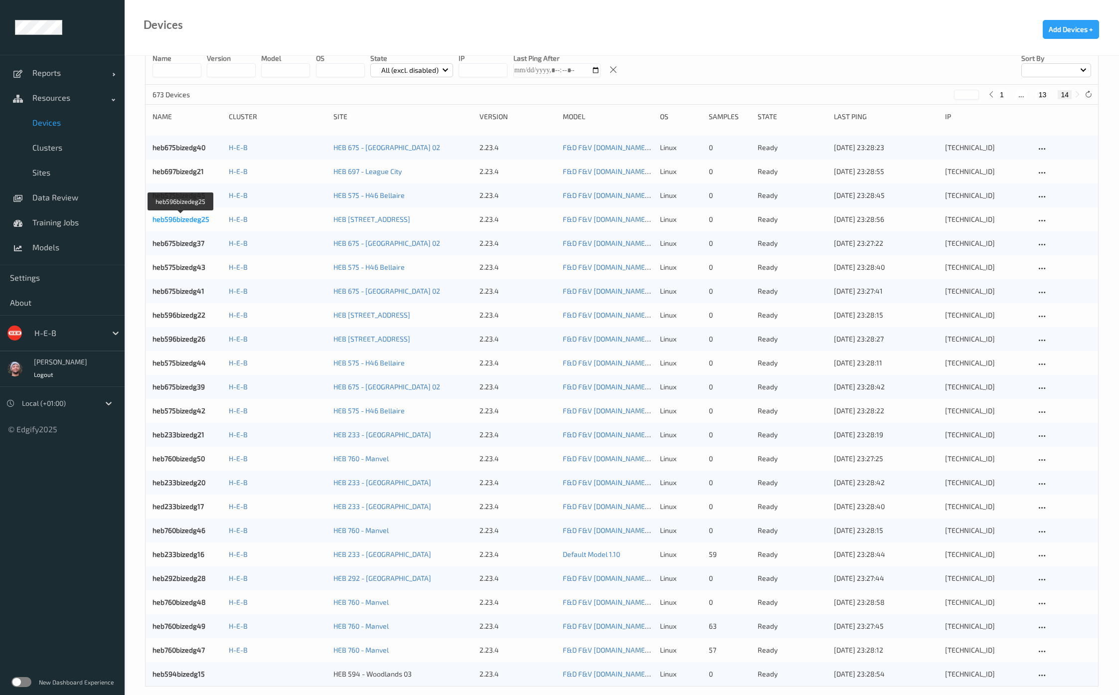
scroll to position [31, 0]
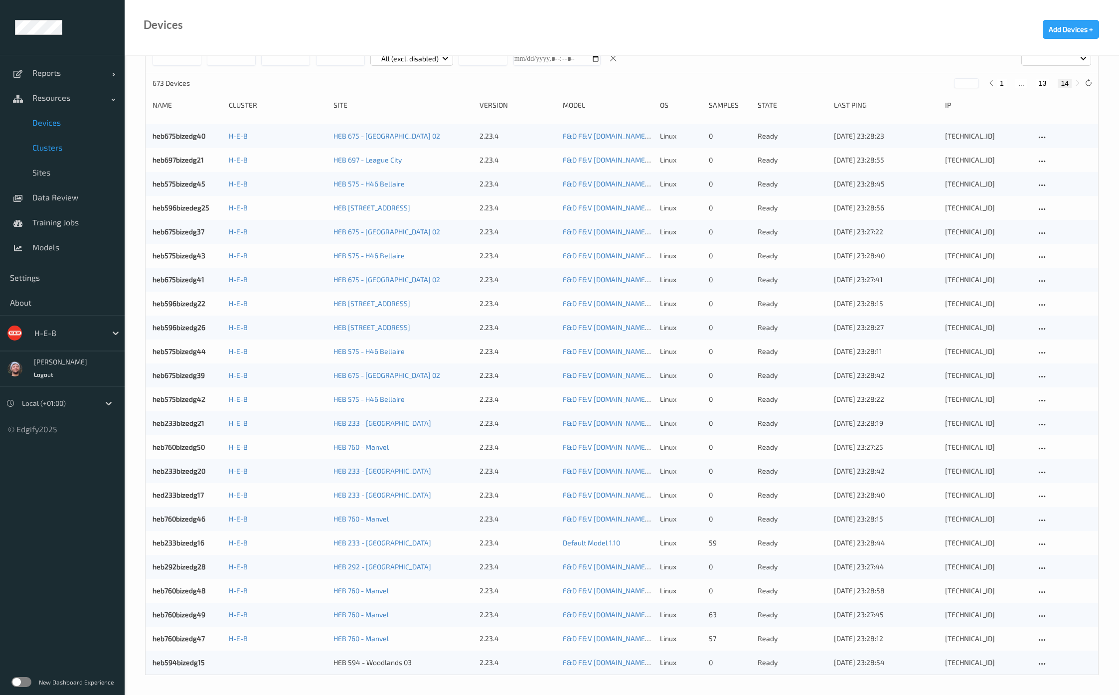
click at [65, 158] on link "Clusters" at bounding box center [62, 147] width 125 height 25
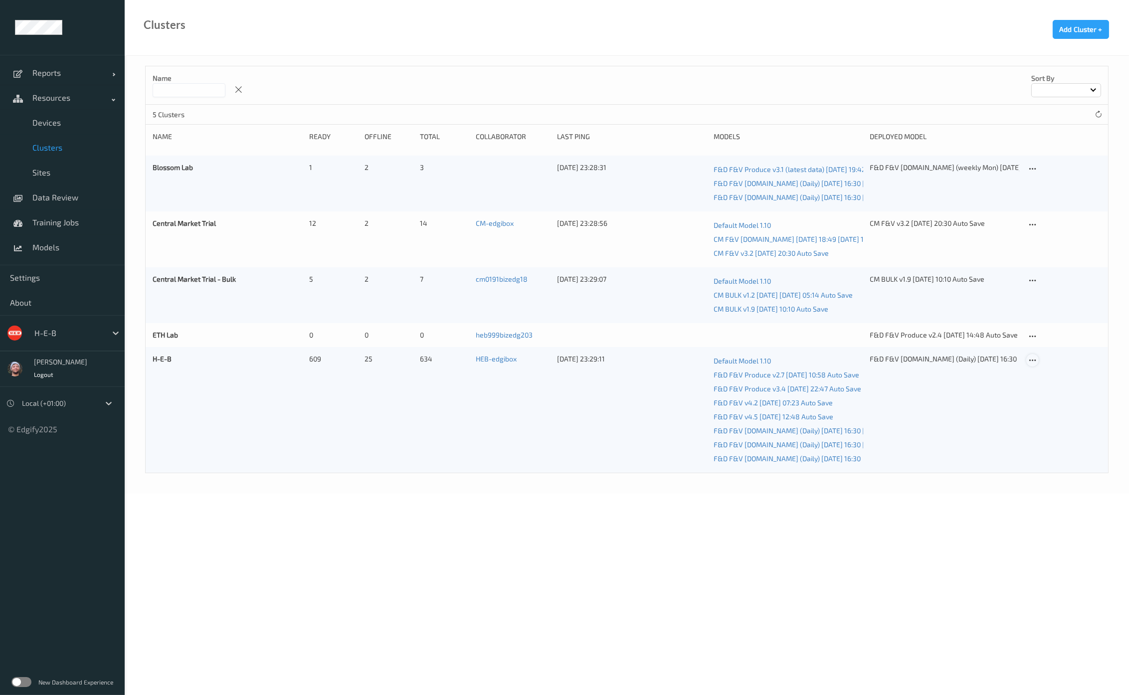
click at [1036, 363] on icon at bounding box center [1032, 360] width 8 height 9
click at [1041, 375] on link "Edit Cluster" at bounding box center [1057, 377] width 61 height 18
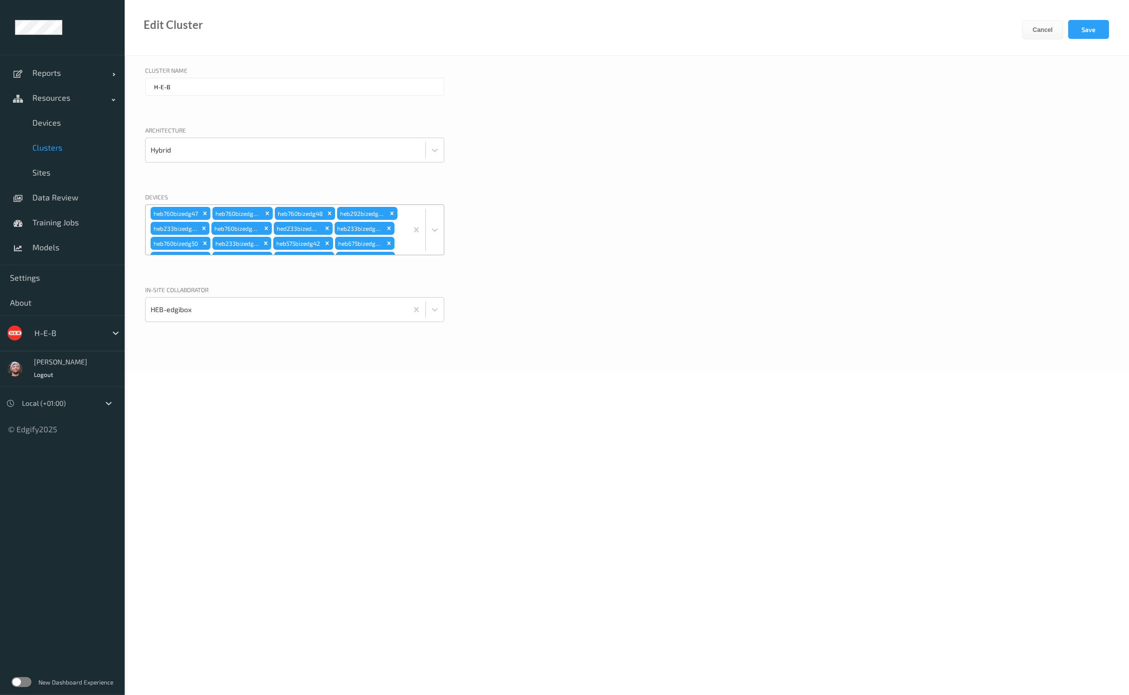
click at [399, 238] on div "heb760bizedg47 heb760bizedg49 heb760bizedg48 heb292bizedg28 heb233bizedg16 heb7…" at bounding box center [277, 230] width 262 height 50
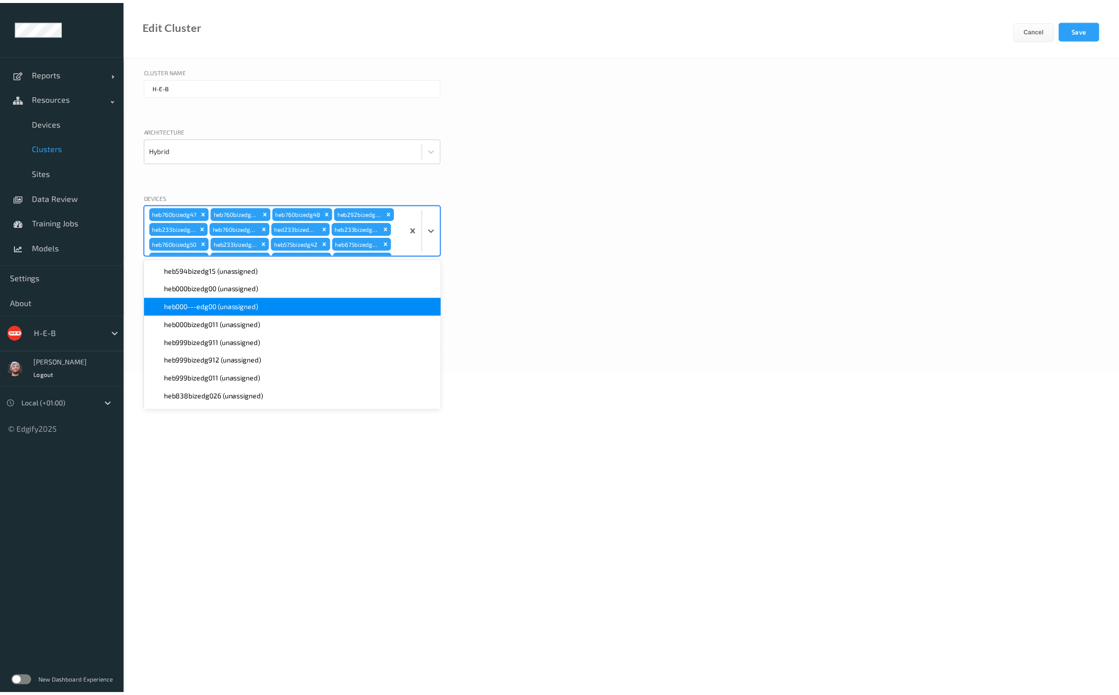
scroll to position [2380, 0]
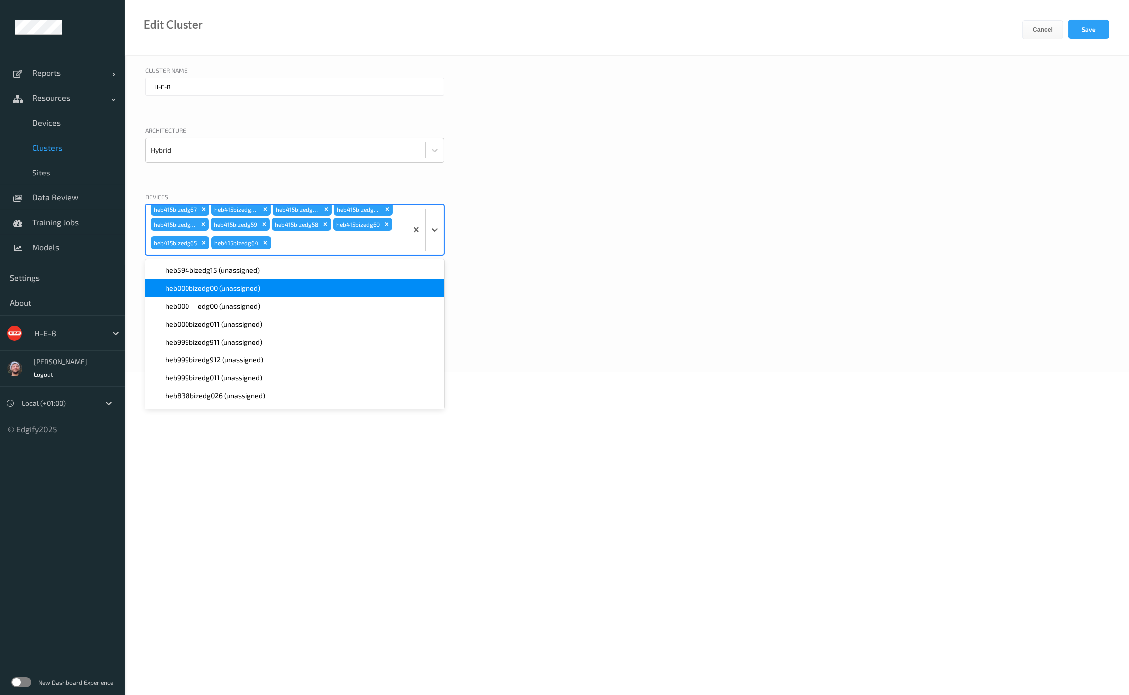
click at [221, 279] on div "heb000bizedg00 (unassigned)" at bounding box center [294, 288] width 299 height 18
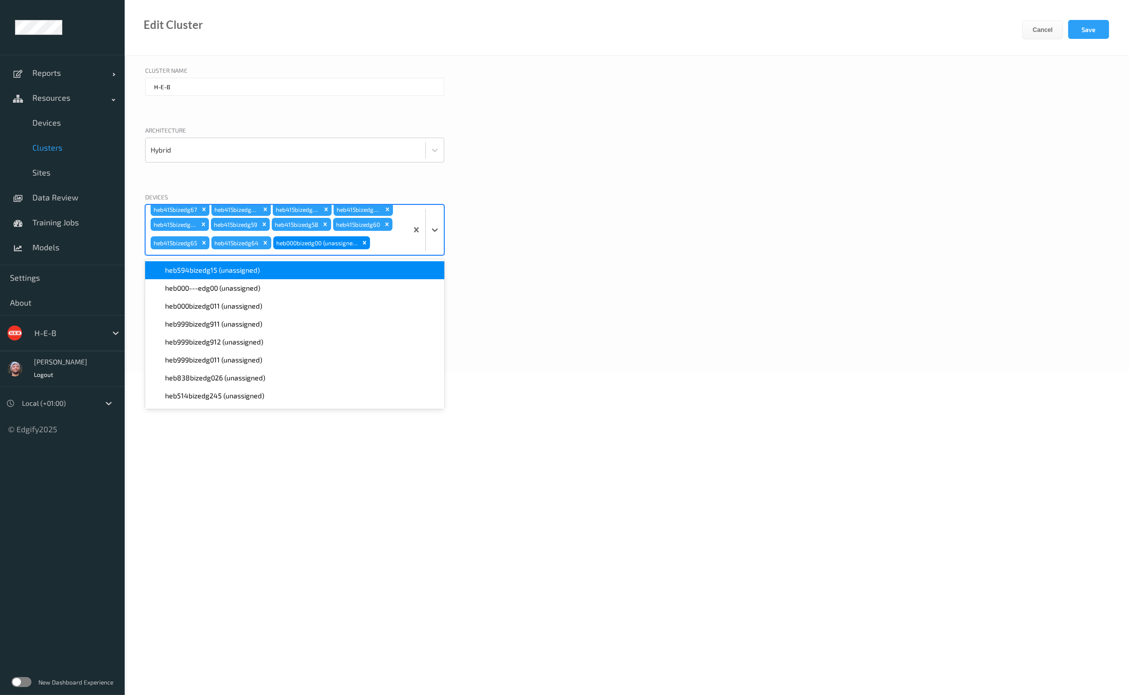
click at [224, 271] on span "heb594bizedg15 (unassigned)" at bounding box center [212, 270] width 95 height 10
click at [365, 228] on icon "Remove heb000bizedg00 (unassigned)" at bounding box center [364, 224] width 7 height 7
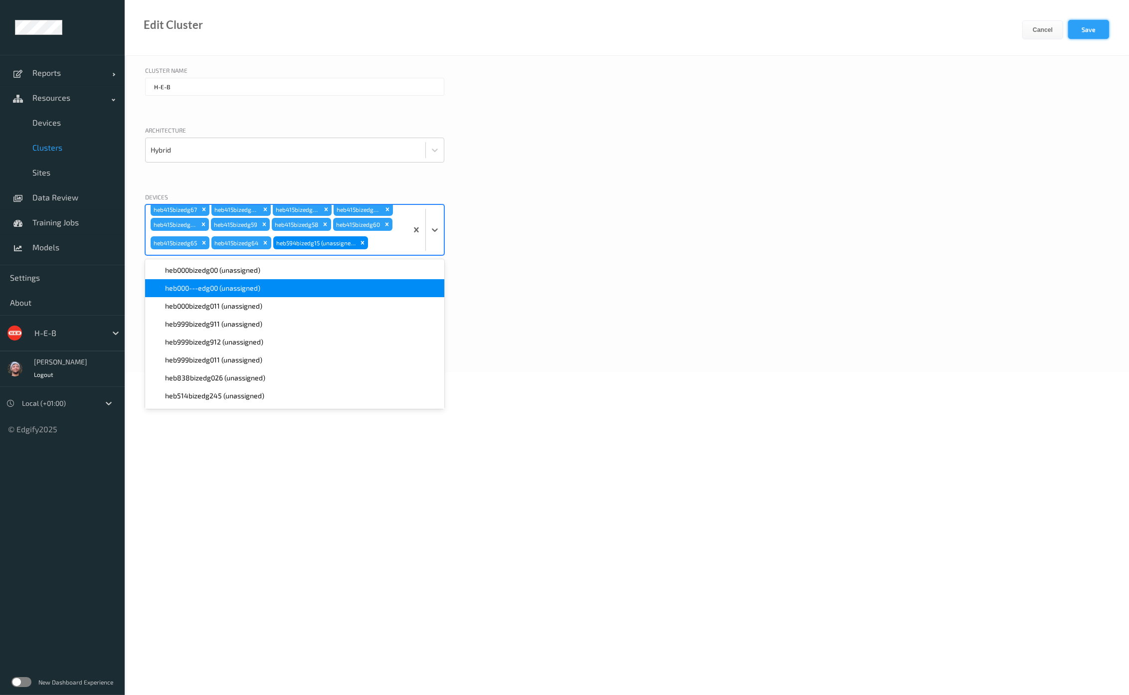
click at [1099, 28] on button "Save" at bounding box center [1088, 29] width 41 height 19
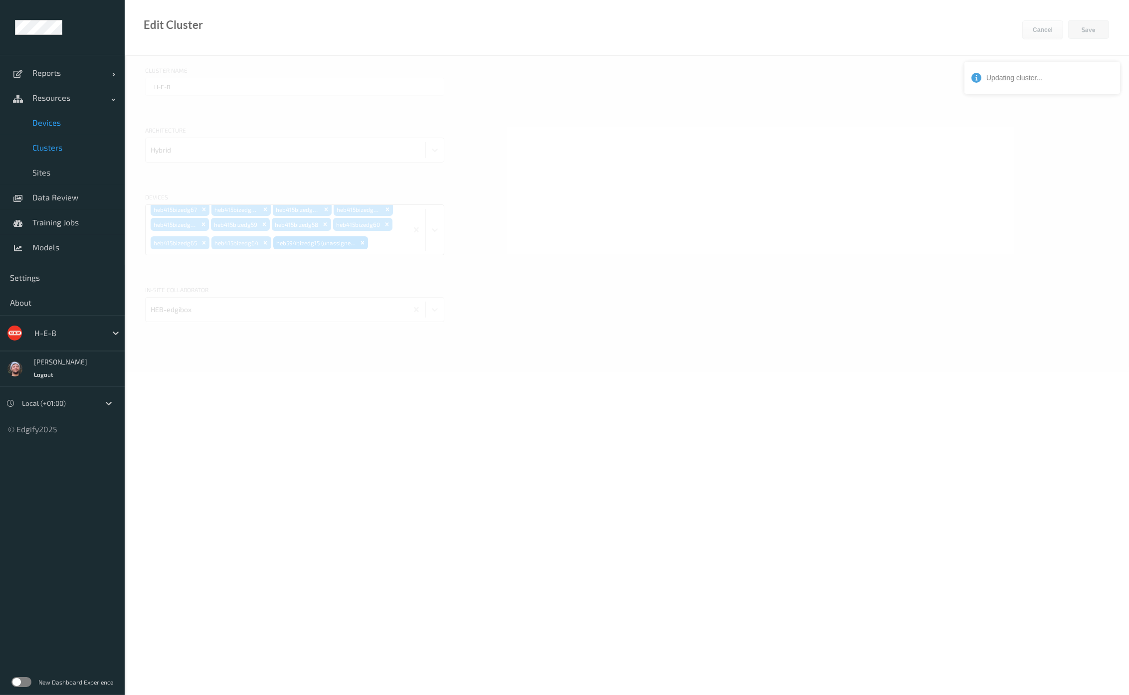
click at [54, 125] on span "Devices" at bounding box center [73, 123] width 82 height 10
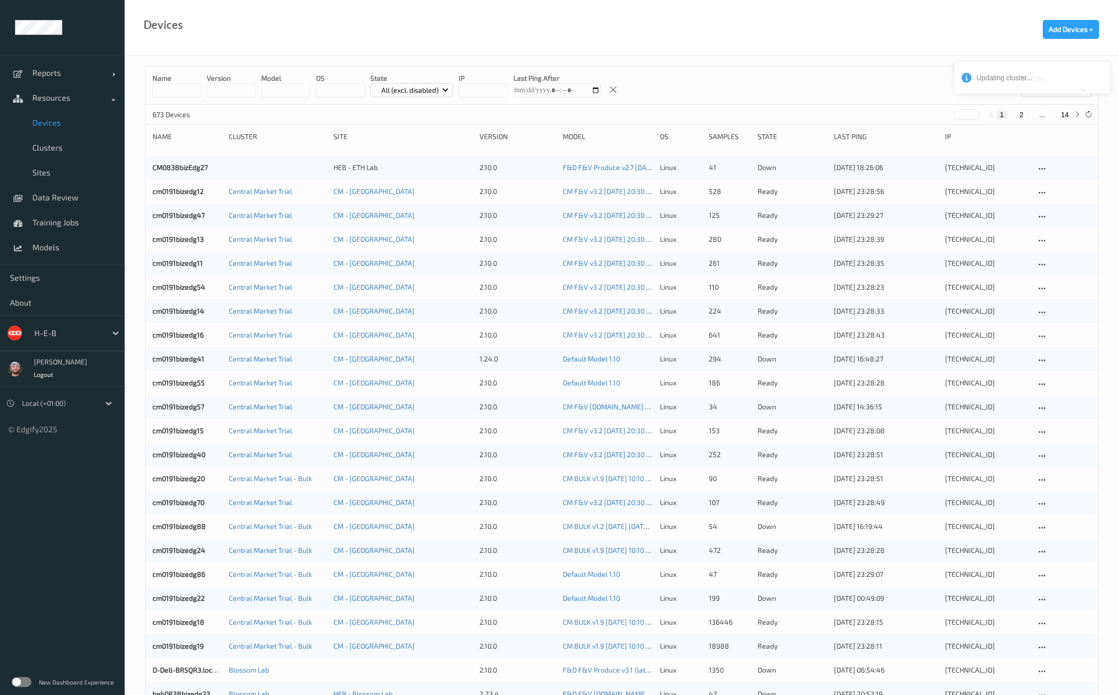
click at [1067, 113] on button "14" at bounding box center [1065, 114] width 14 height 9
type input "**"
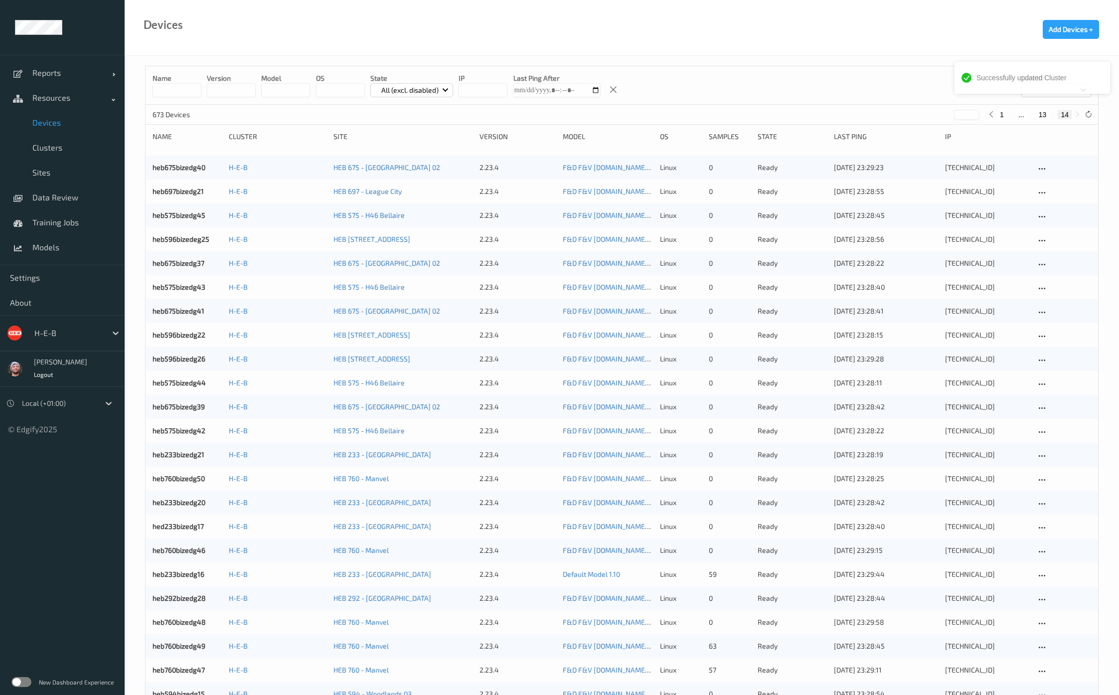
click at [280, 114] on div "673 Devices ** 1 ... 13 14" at bounding box center [622, 115] width 953 height 20
copy div "[TECHNICAL_ID]"
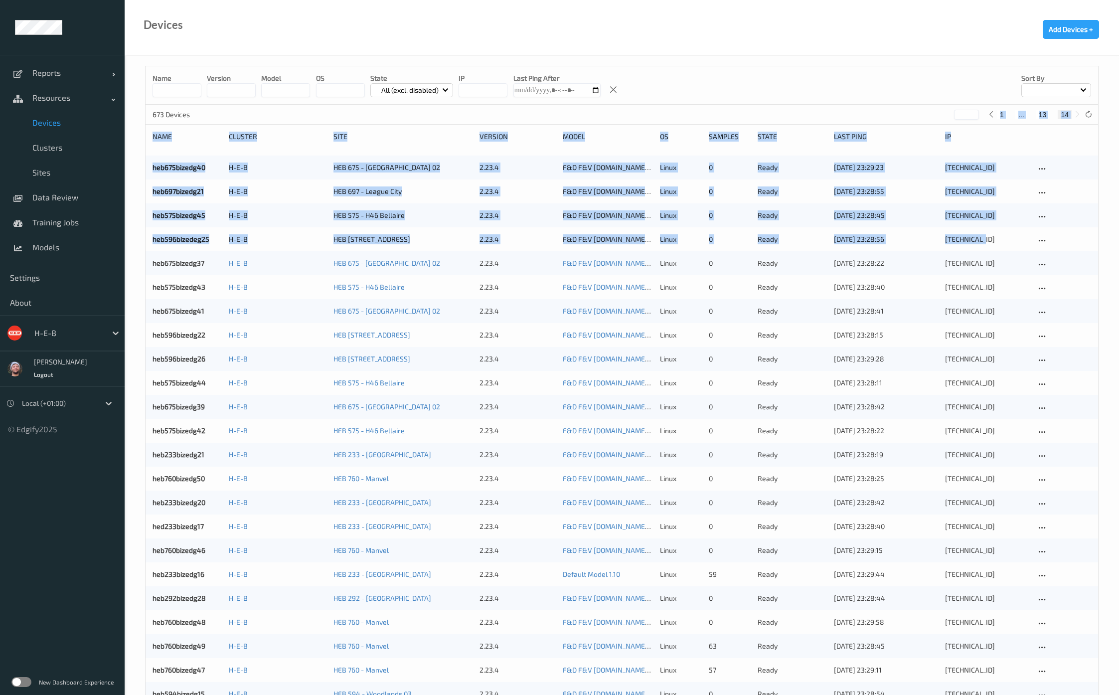
drag, startPoint x: 986, startPoint y: 235, endPoint x: 818, endPoint y: 88, distance: 223.7
click at [832, 109] on div "Name version model OS State All (excl. disabled) IP Last Ping After Sort by 673…" at bounding box center [622, 386] width 954 height 641
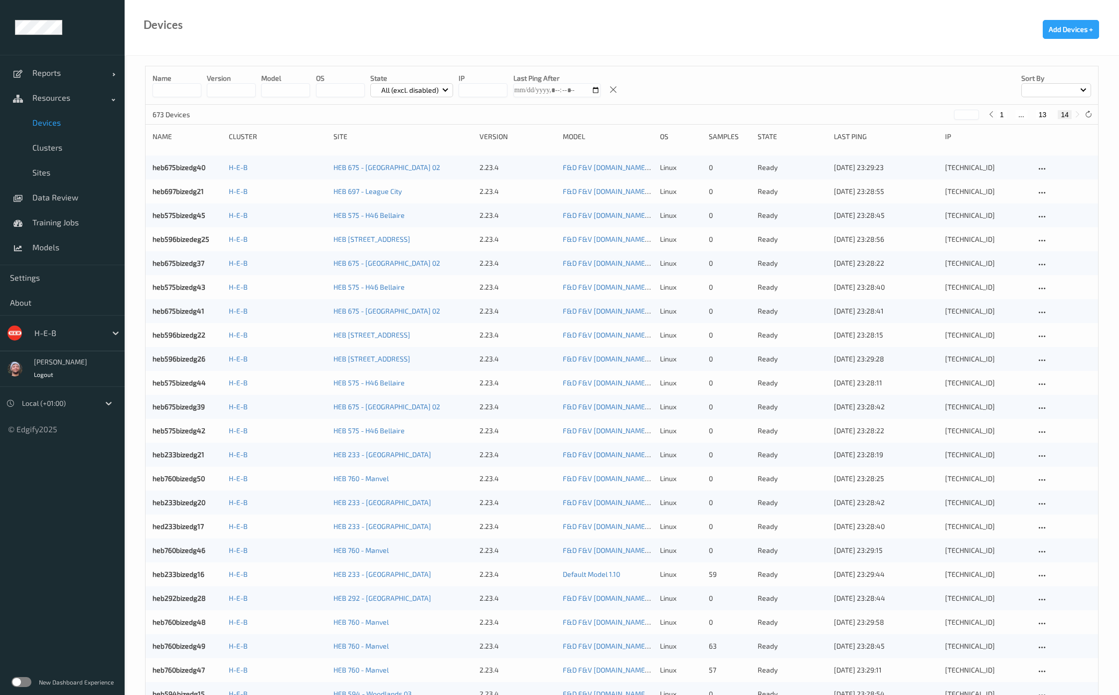
click at [818, 87] on div "Name version model OS State All (excl. disabled) IP Last Ping After Sort by" at bounding box center [622, 85] width 953 height 38
drag, startPoint x: 78, startPoint y: 545, endPoint x: 152, endPoint y: 516, distance: 79.6
click at [79, 545] on ul "Reports Default Report Customized Report Resources Devices Clusters Sites Data …" at bounding box center [62, 347] width 125 height 695
click at [1089, 115] on icon at bounding box center [1088, 114] width 7 height 7
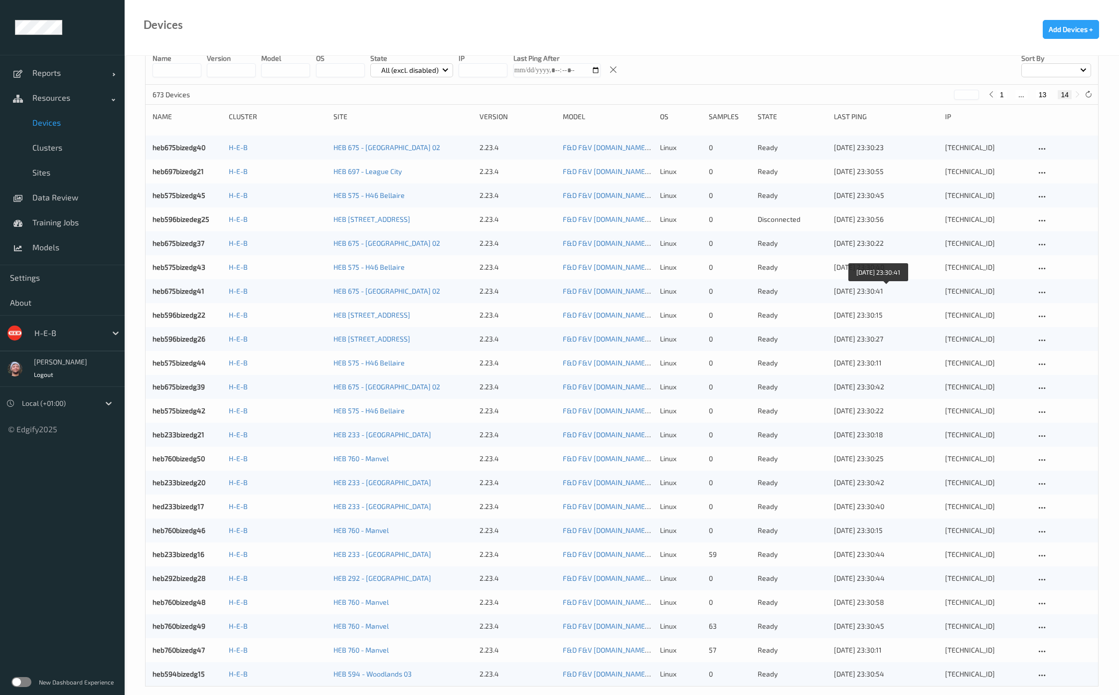
scroll to position [31, 0]
